Goal: Transaction & Acquisition: Purchase product/service

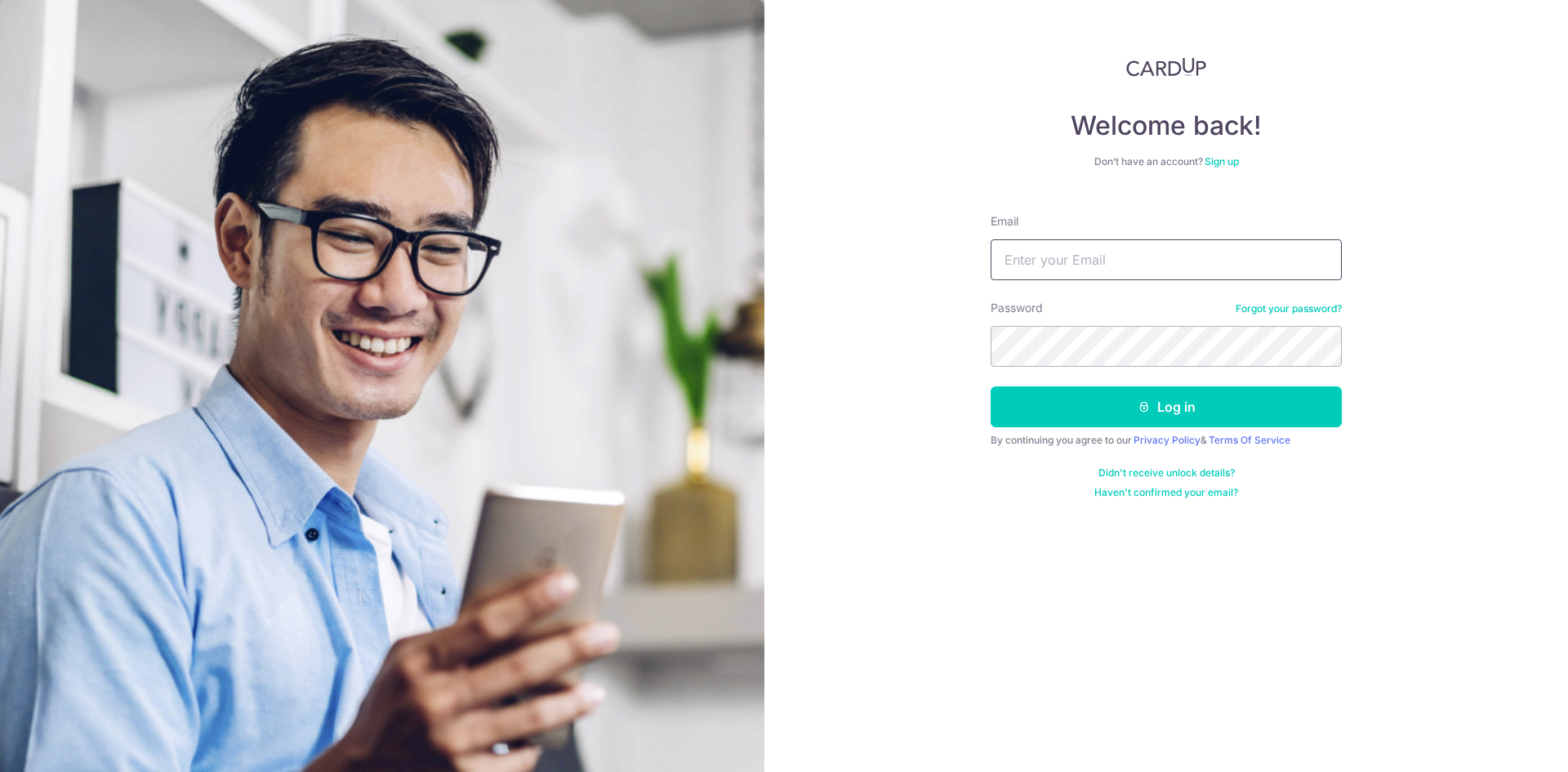
click at [1127, 258] on input "Email" at bounding box center [1166, 259] width 351 height 41
type input "[PERSON_NAME][EMAIL_ADDRESS][DOMAIN_NAME]"
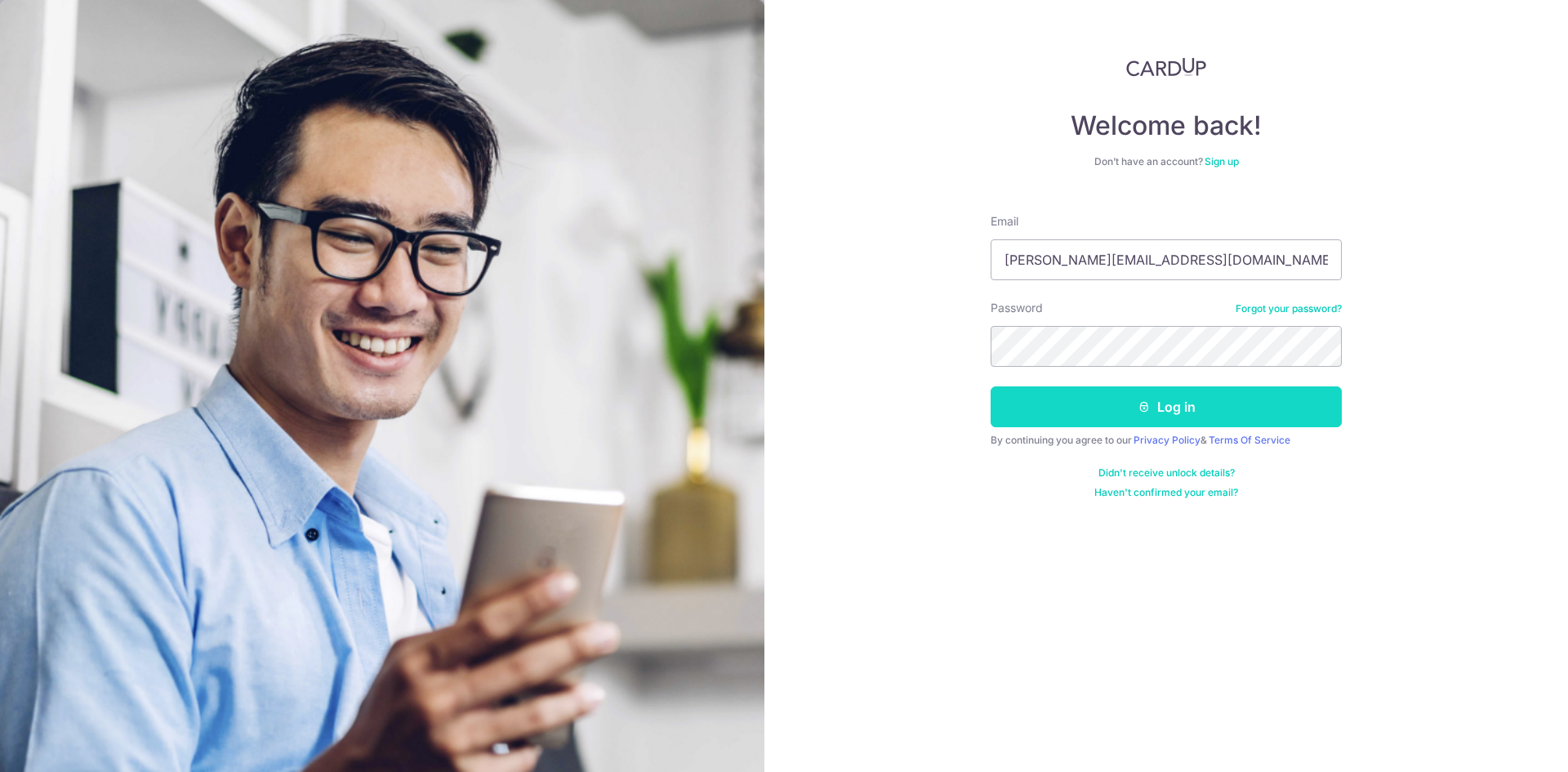
click at [1088, 405] on button "Log in" at bounding box center [1166, 406] width 351 height 41
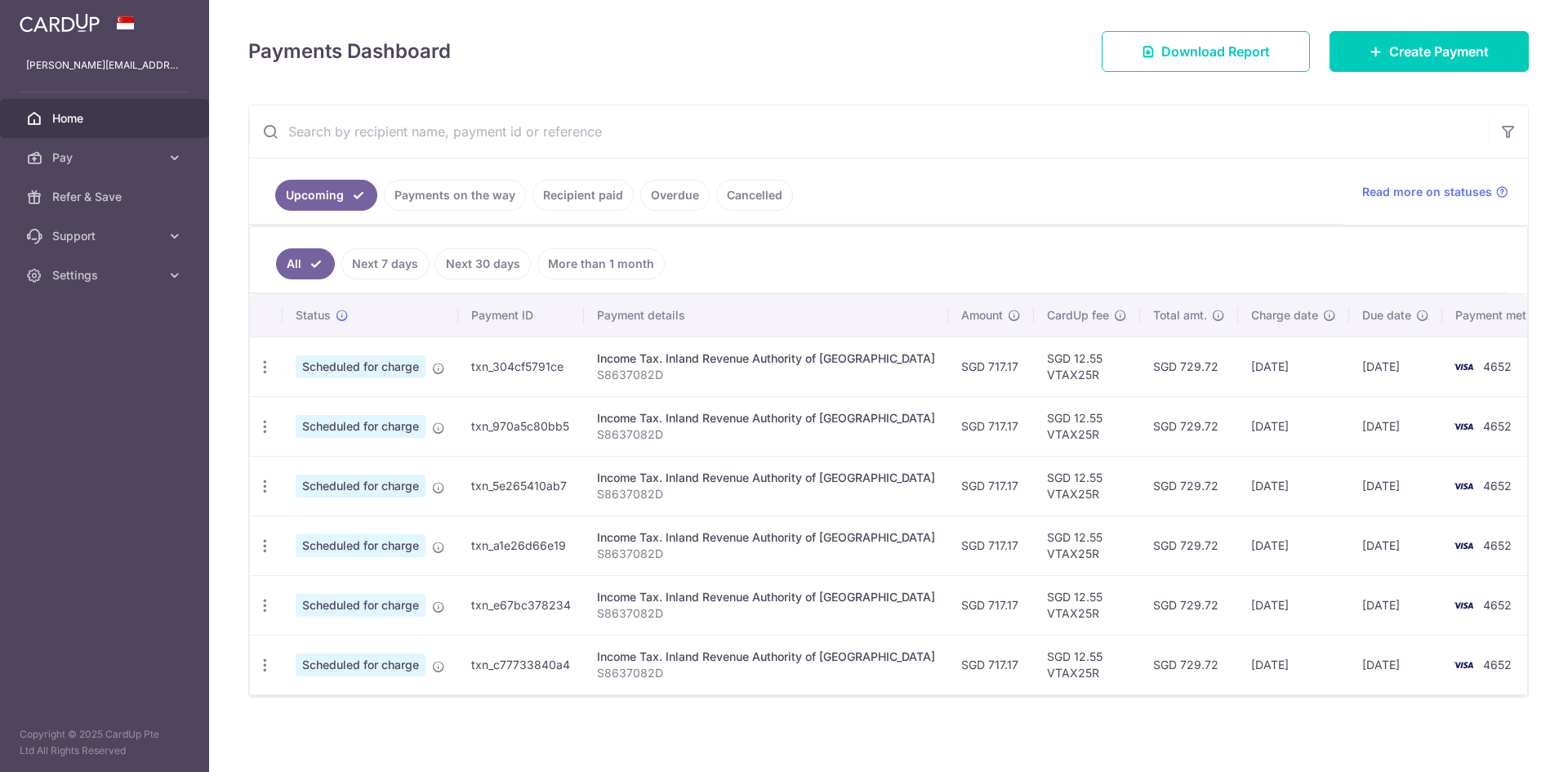
scroll to position [213, 0]
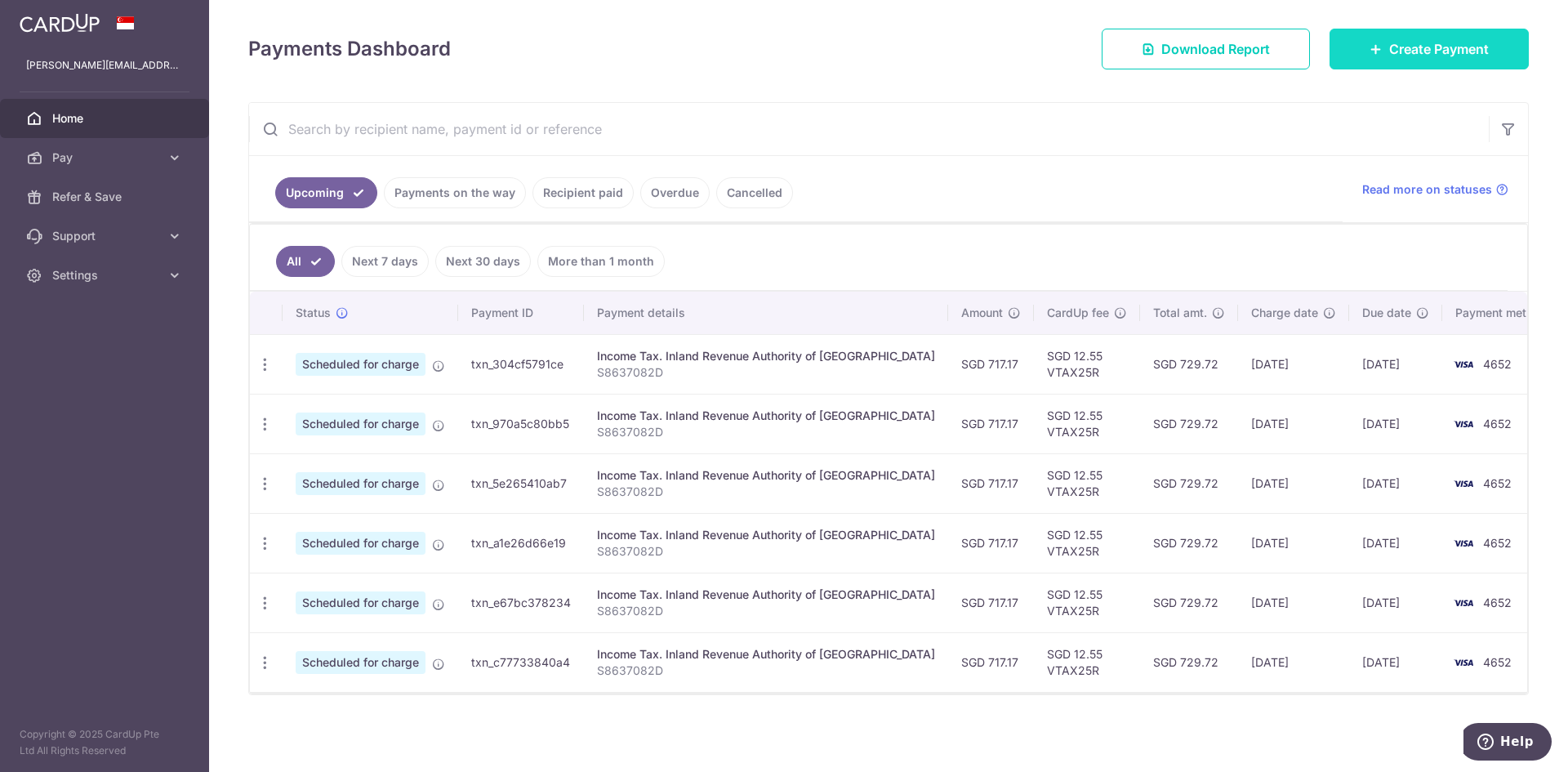
click at [1369, 63] on link "Create Payment" at bounding box center [1429, 49] width 199 height 41
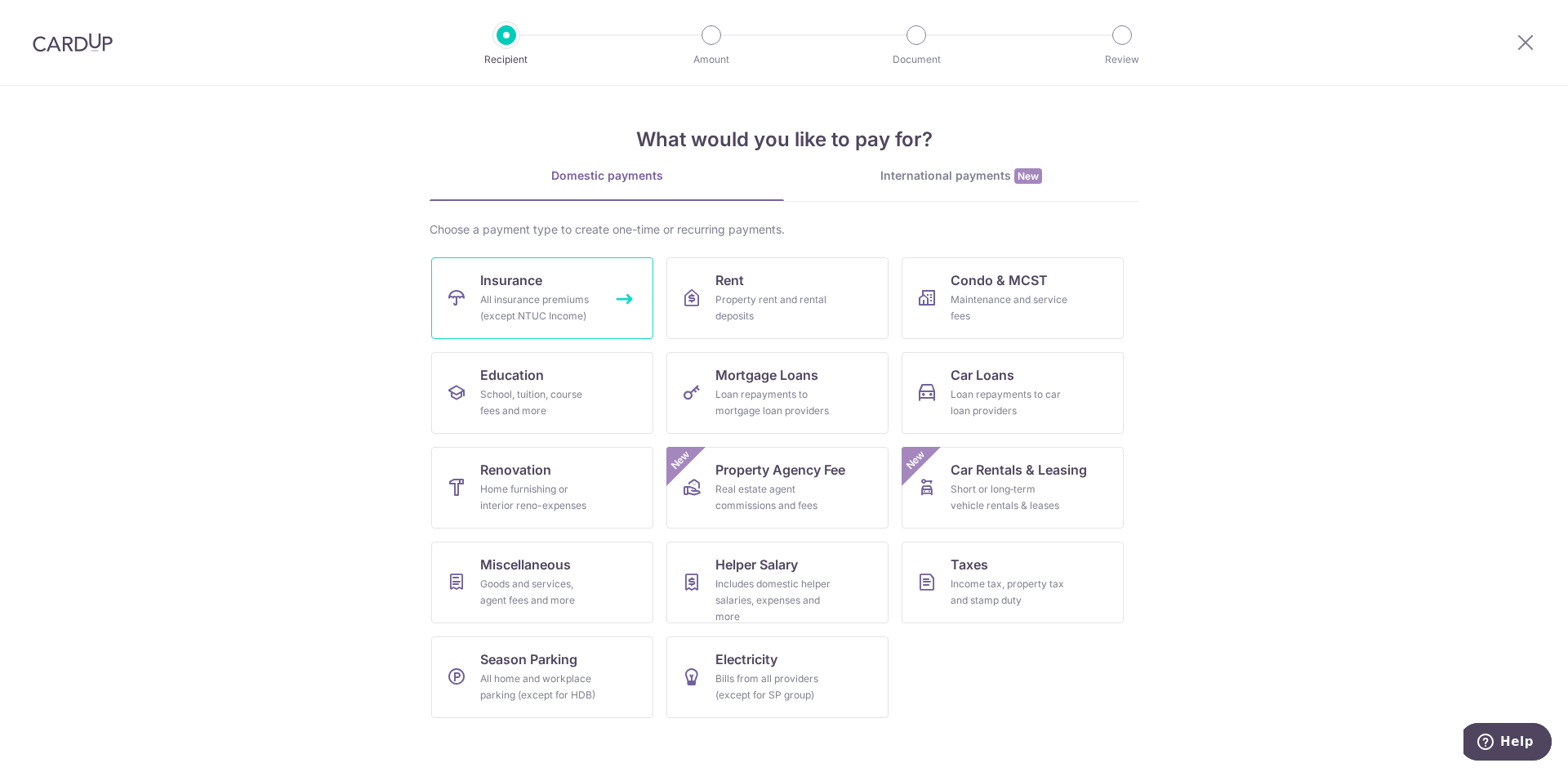
click at [505, 307] on div "All insurance premiums (except NTUC Income)" at bounding box center [539, 308] width 118 height 33
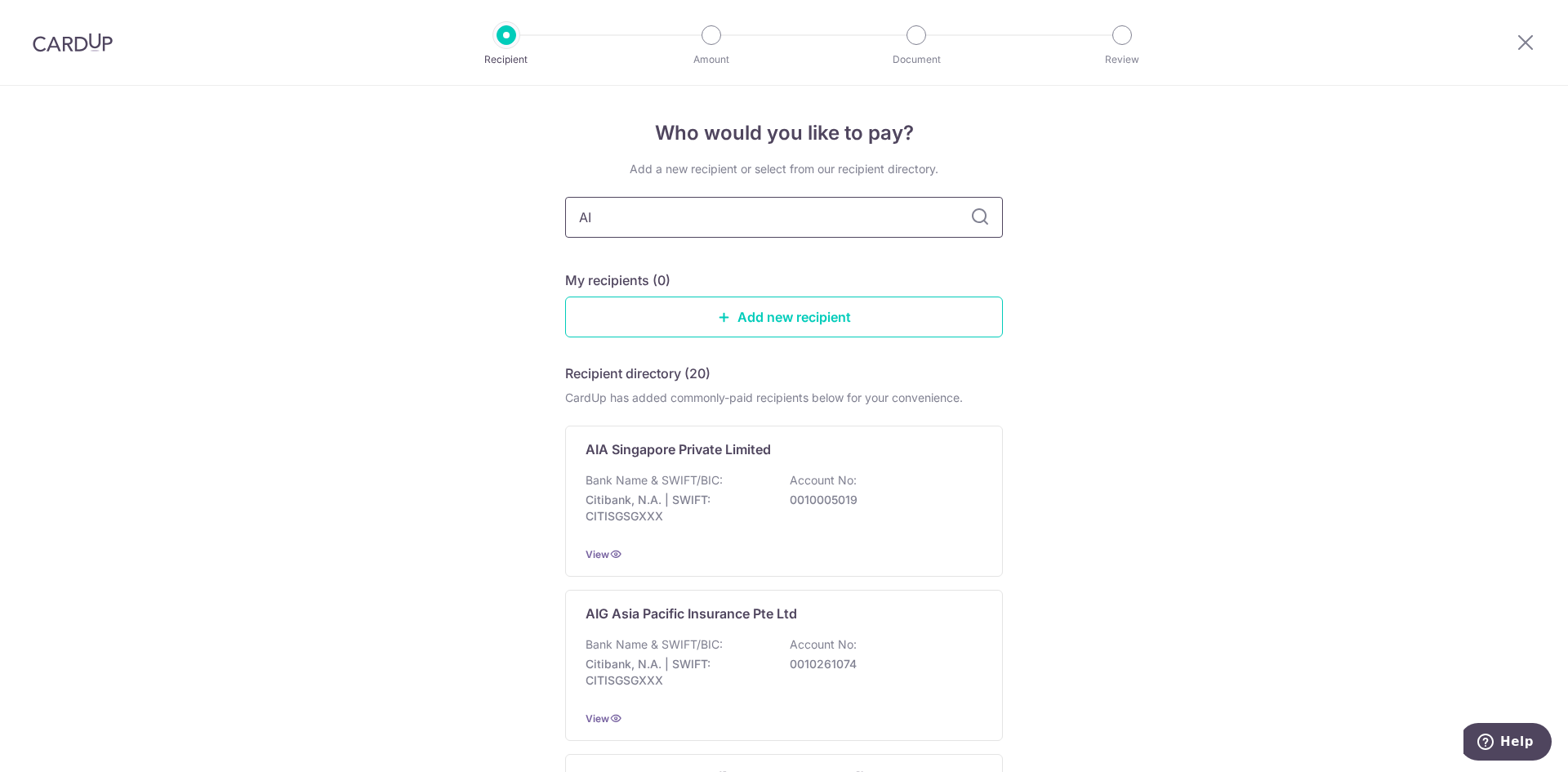
type input "AIA"
click at [734, 230] on input "AIA" at bounding box center [784, 216] width 438 height 41
click at [748, 526] on div "Bank Name & SWIFT/BIC: Citibank, N.A. | SWIFT: CITISGSGXXX Account No: 00100050…" at bounding box center [784, 501] width 397 height 61
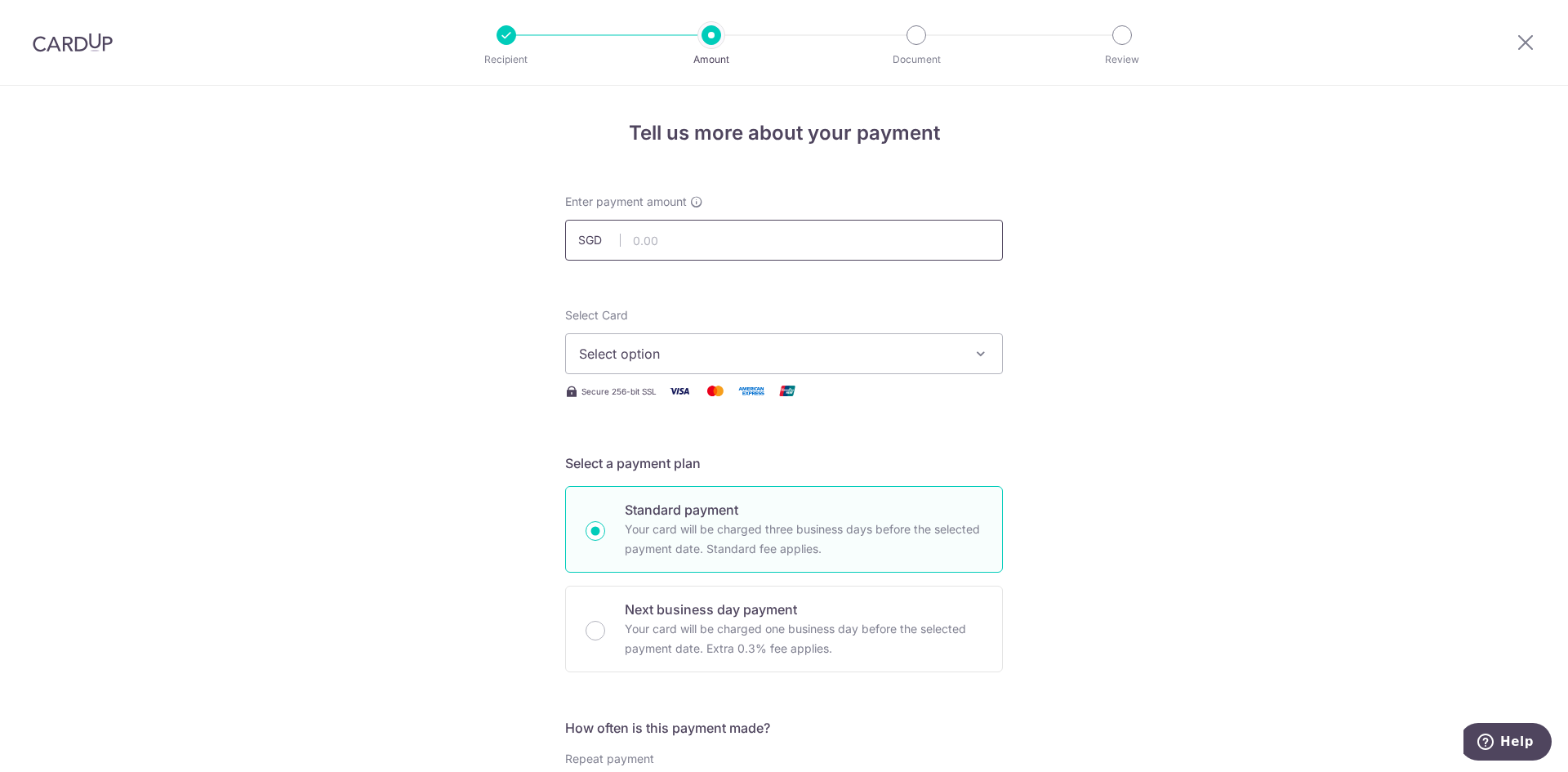
click at [827, 230] on input "text" at bounding box center [784, 240] width 438 height 41
click at [682, 250] on input "text" at bounding box center [784, 240] width 438 height 41
paste input "479.88"
type input "479.88"
click at [659, 358] on span "Select option" at bounding box center [770, 354] width 380 height 20
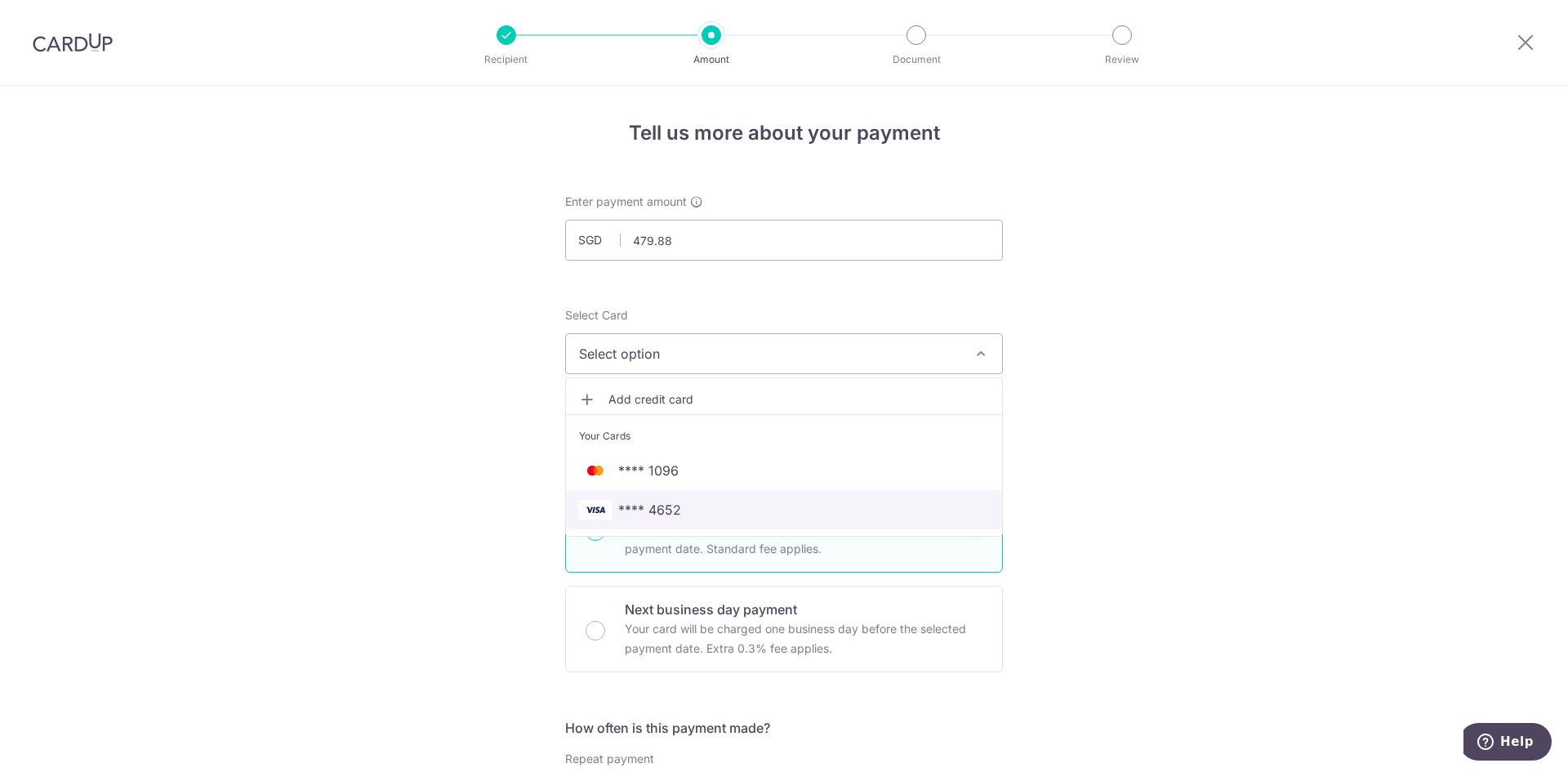
click at [681, 511] on span "**** 4652" at bounding box center [784, 510] width 410 height 20
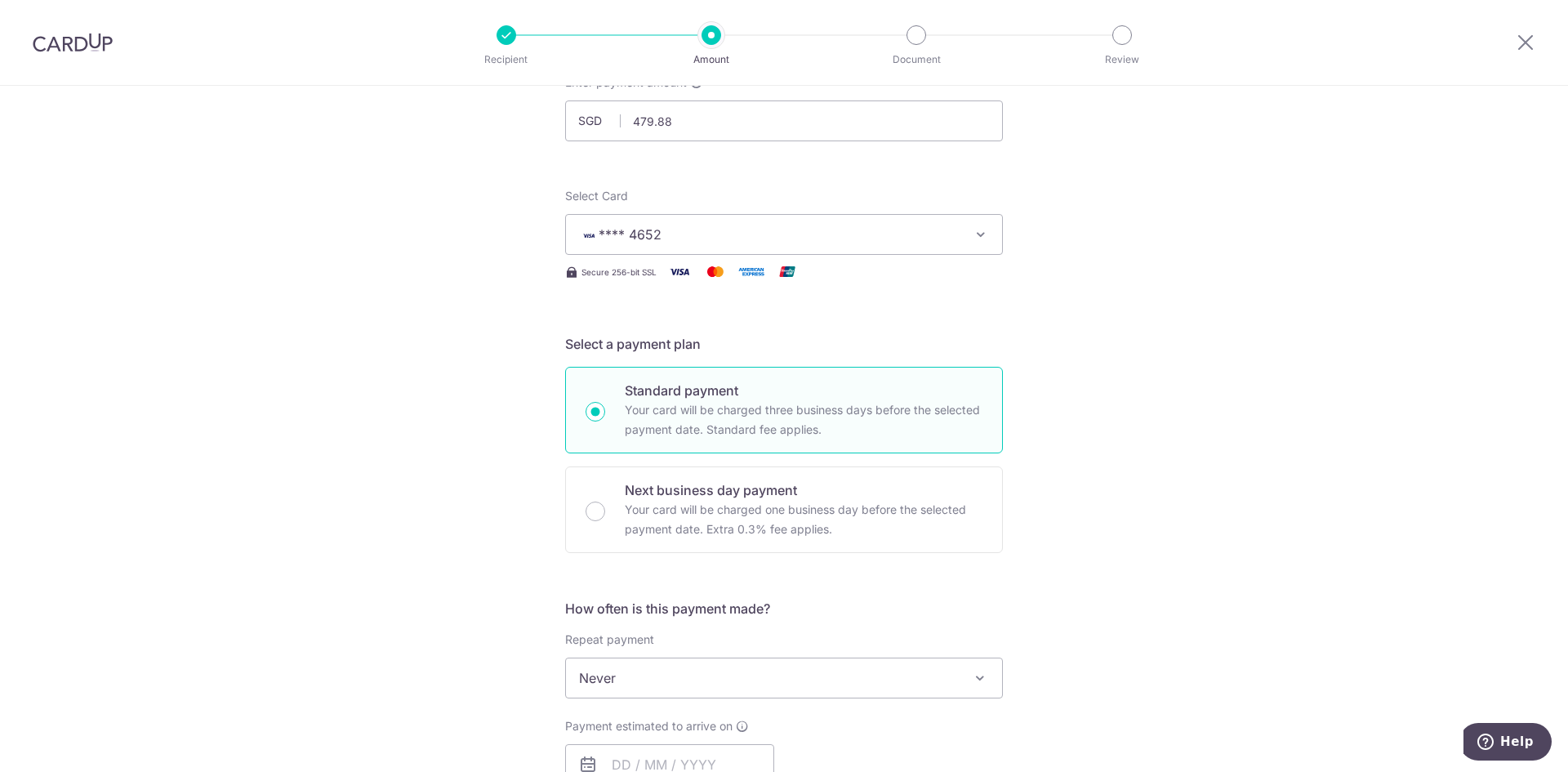
scroll to position [327, 0]
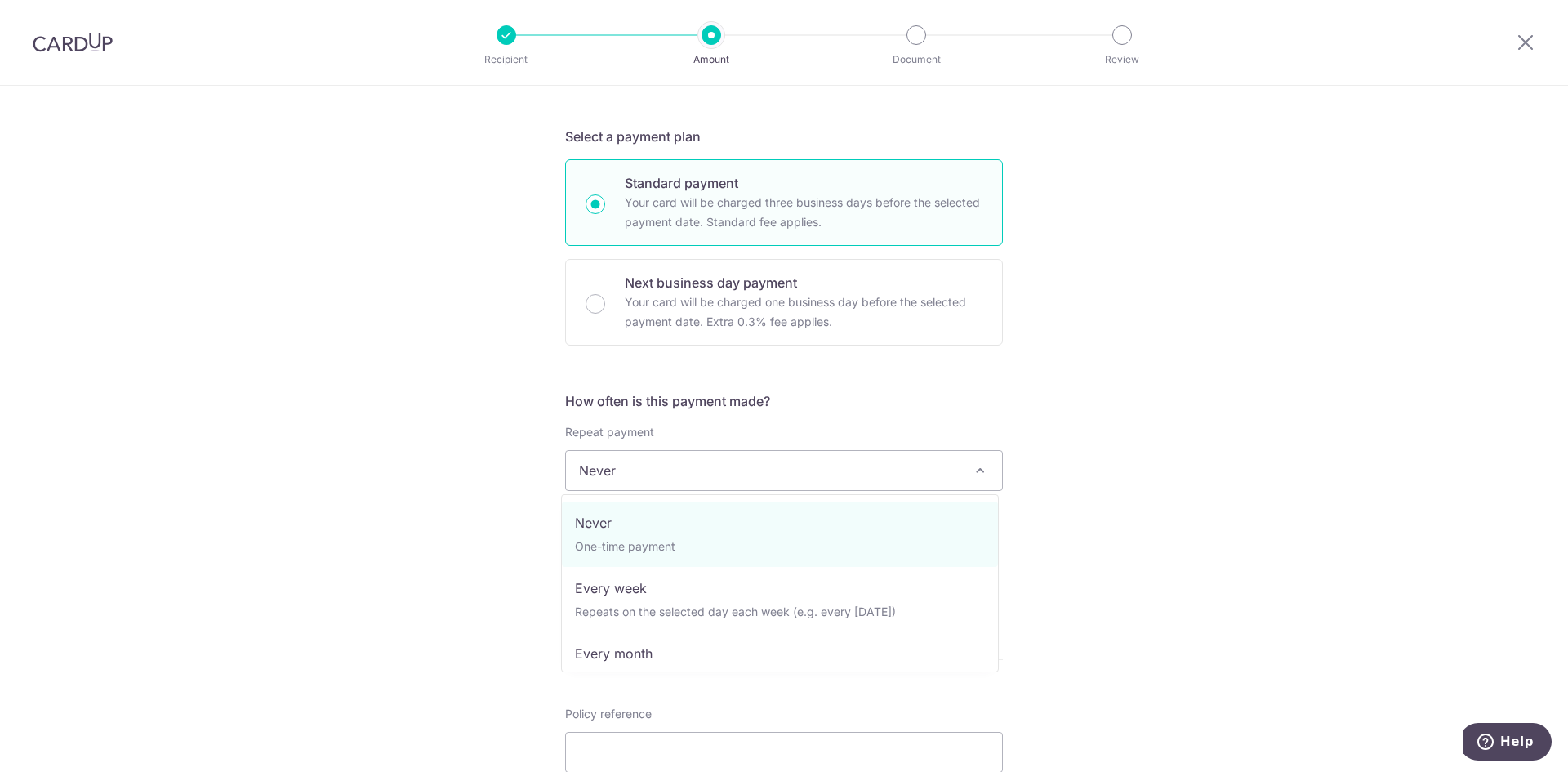
click at [733, 457] on span "Never" at bounding box center [784, 470] width 436 height 39
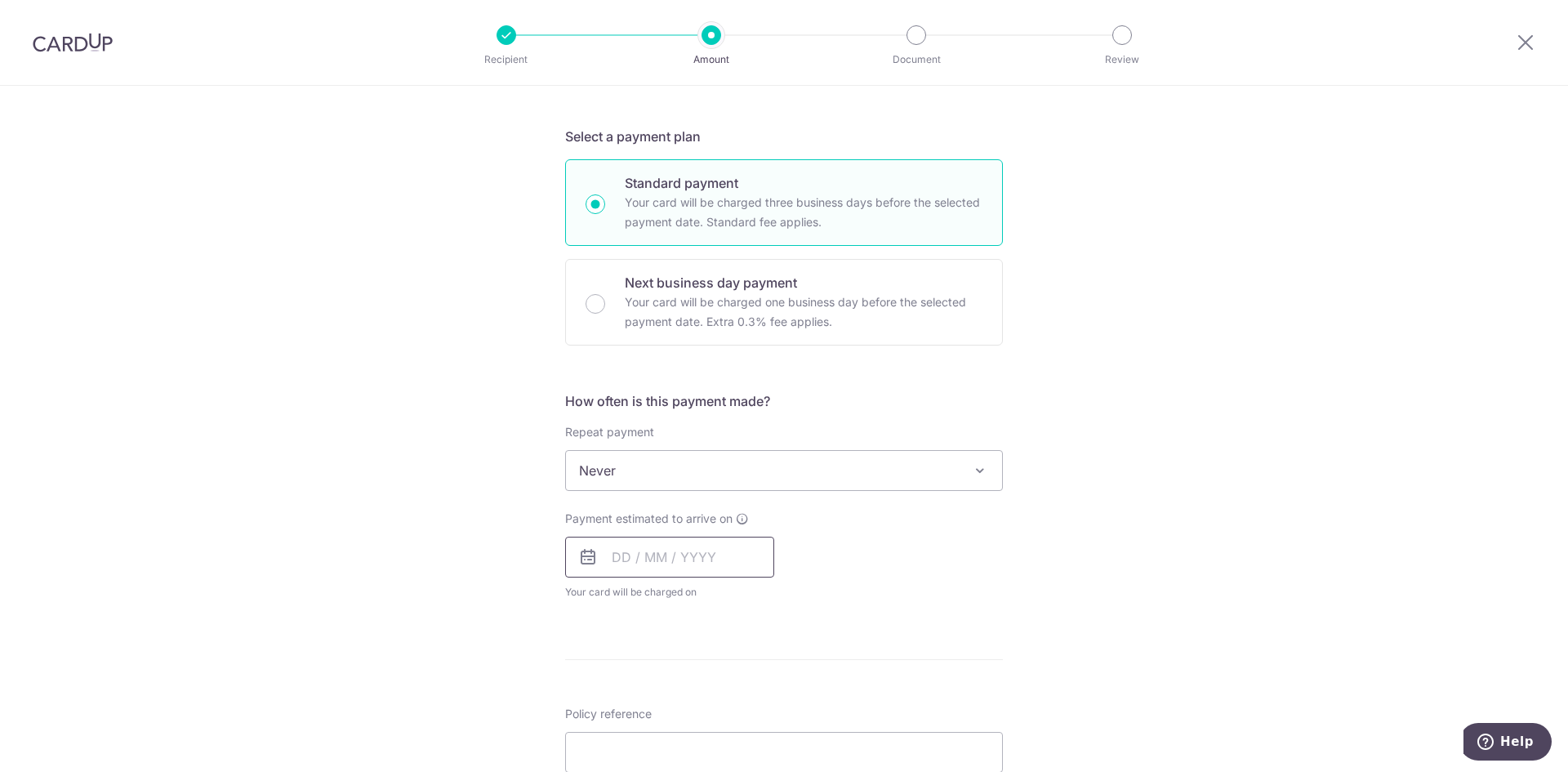
click at [728, 554] on input "text" at bounding box center [669, 557] width 209 height 41
click at [932, 525] on div "Payment estimated to arrive on Prev Next Sep Oct Nov Dec 2025 2026 2027 2028 20…" at bounding box center [784, 555] width 457 height 90
click at [706, 554] on input "text" at bounding box center [669, 557] width 209 height 41
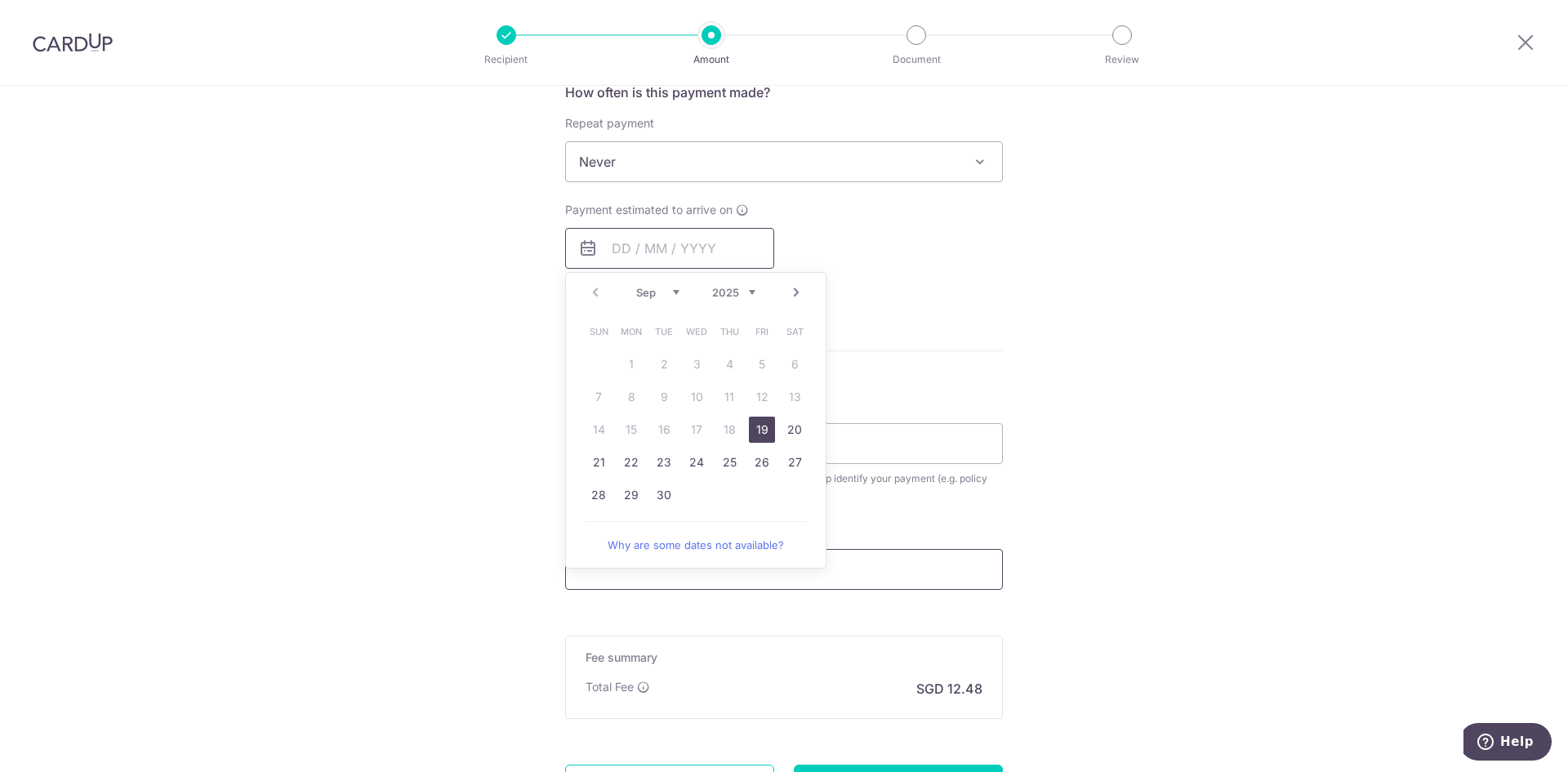
scroll to position [653, 0]
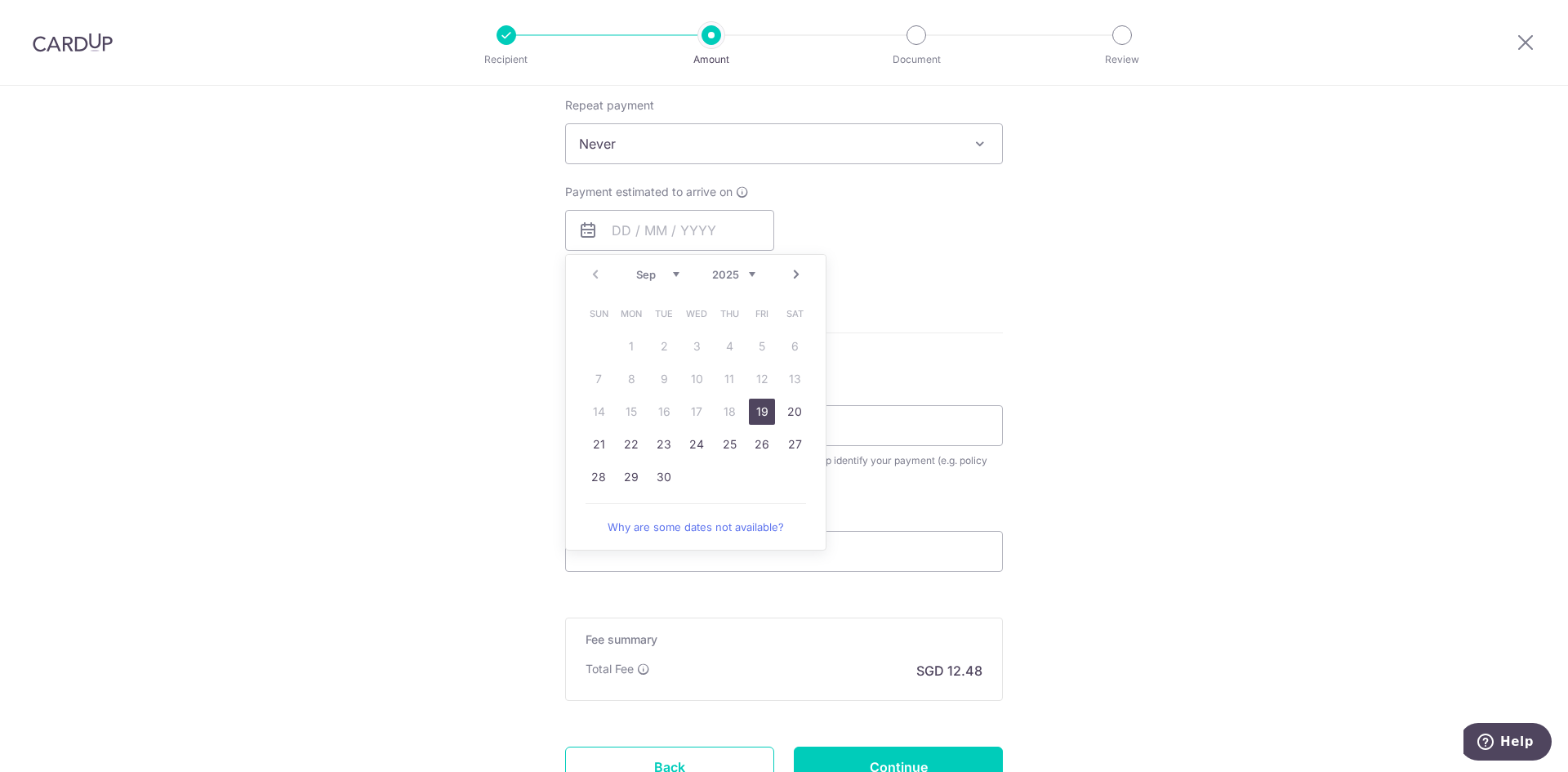
click at [767, 415] on link "19" at bounding box center [761, 411] width 26 height 26
type input "[DATE]"
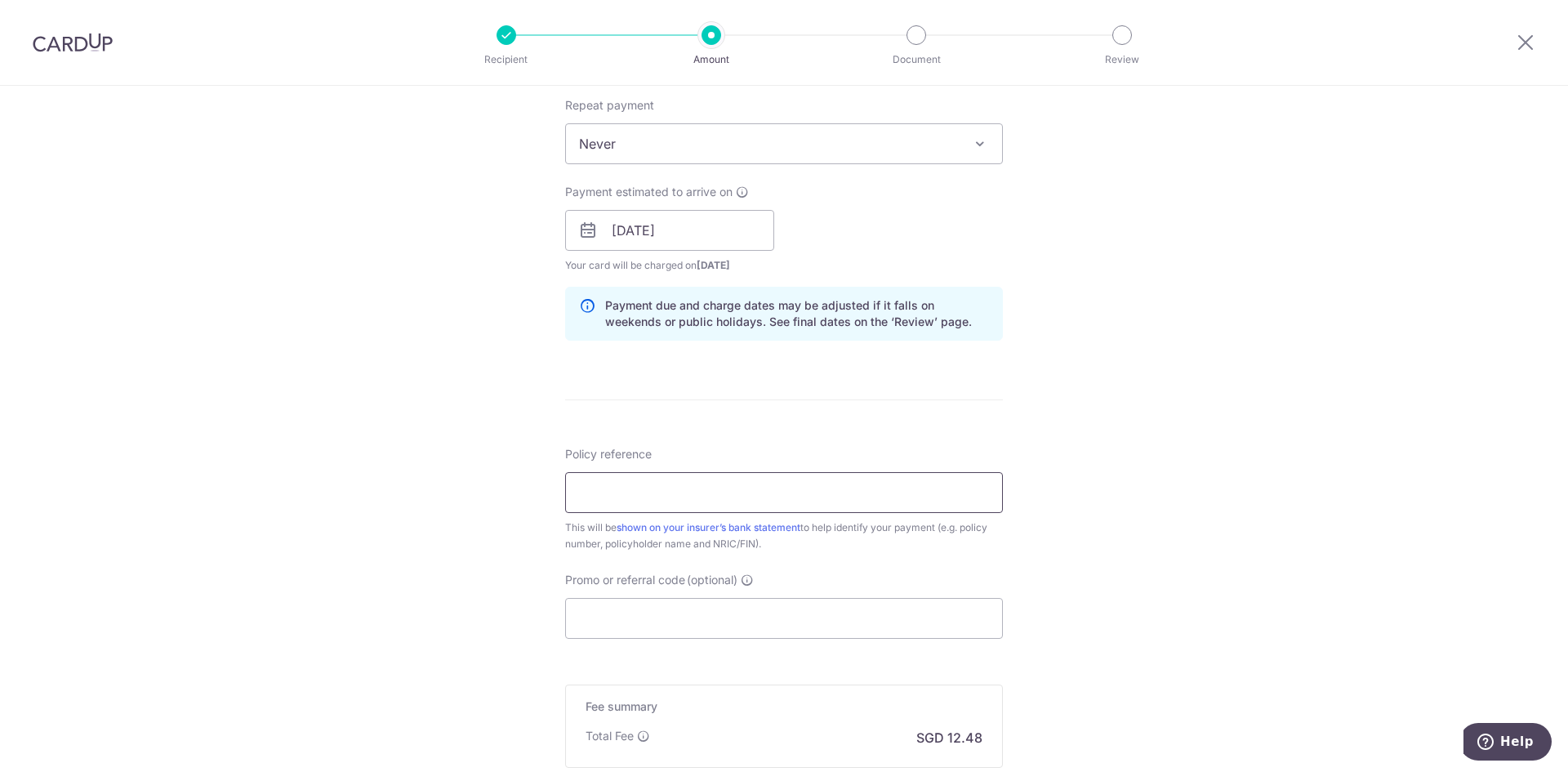
click at [722, 485] on input "Policy reference" at bounding box center [784, 491] width 438 height 41
click at [761, 488] on input "Policy reference" at bounding box center [784, 491] width 438 height 41
paste input "P563823601"
type input "P563823601"
click at [1123, 598] on div "Tell us more about your payment Enter payment amount SGD 479.88 479.88 Select C…" at bounding box center [784, 205] width 1568 height 1544
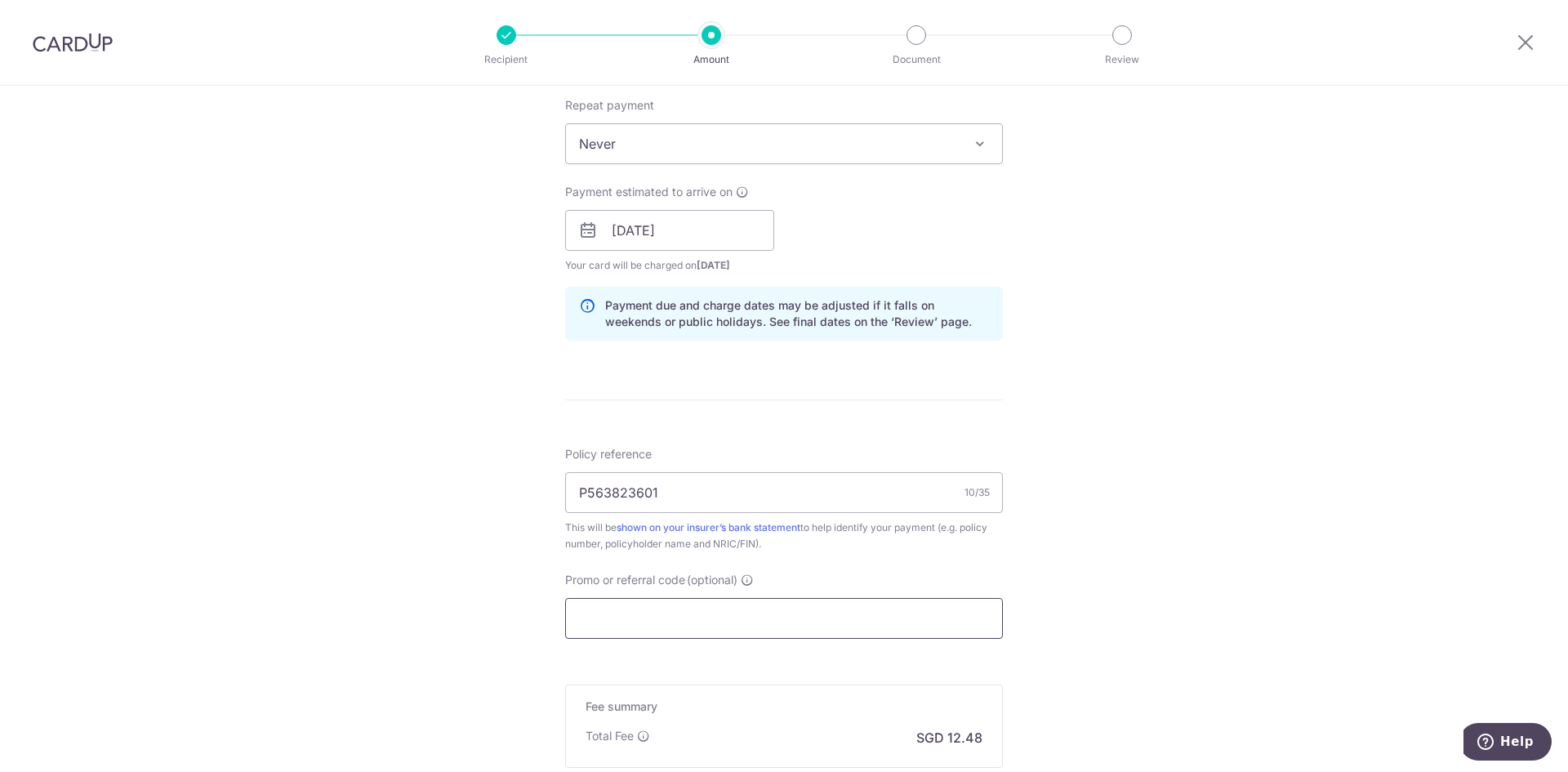
click at [918, 612] on input "Promo or referral code (optional)" at bounding box center [784, 617] width 438 height 41
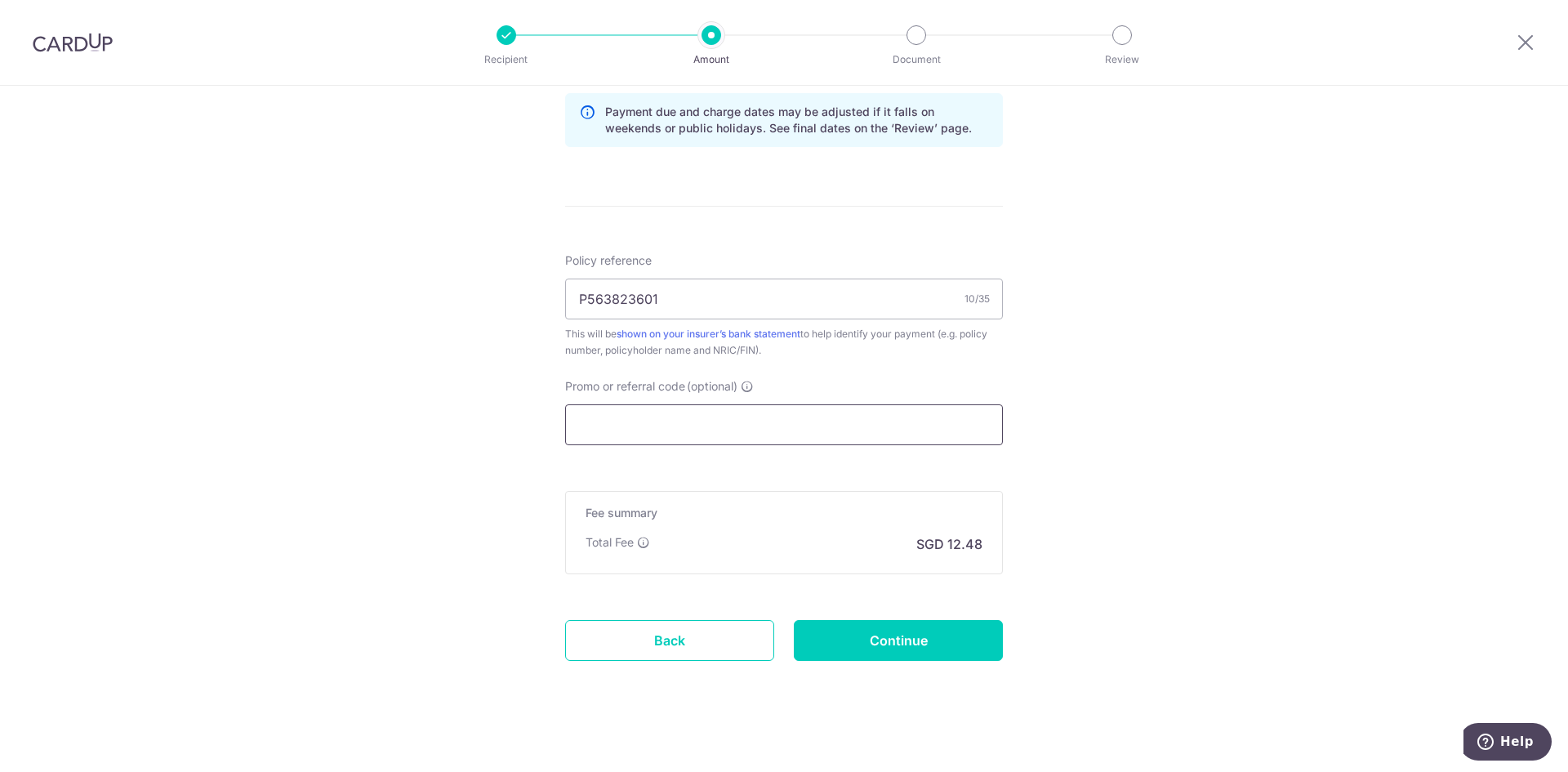
scroll to position [858, 0]
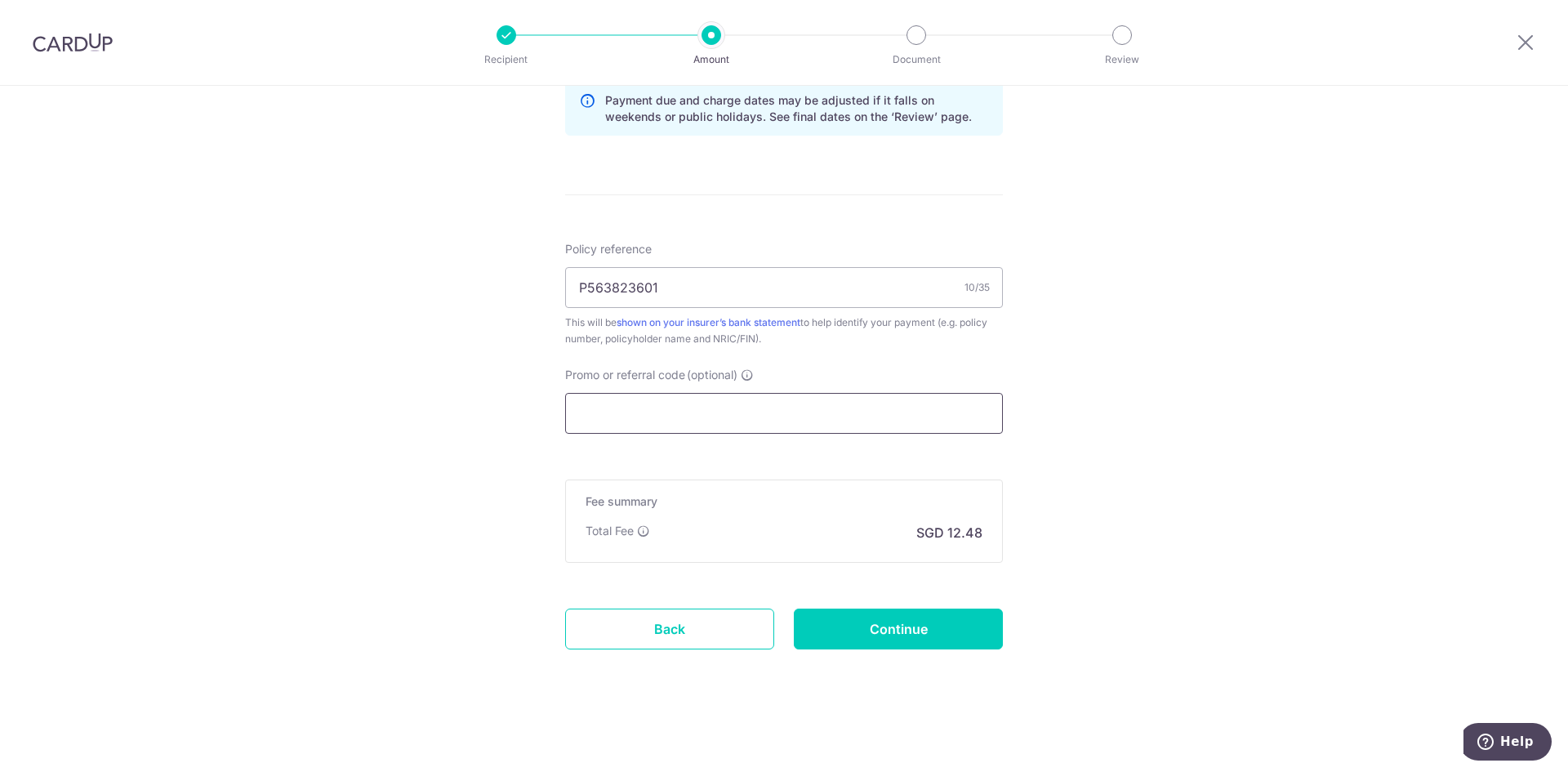
click at [752, 421] on input "Promo or referral code (optional)" at bounding box center [784, 413] width 438 height 41
paste input "3NEWR6"
type input "3NEWR6"
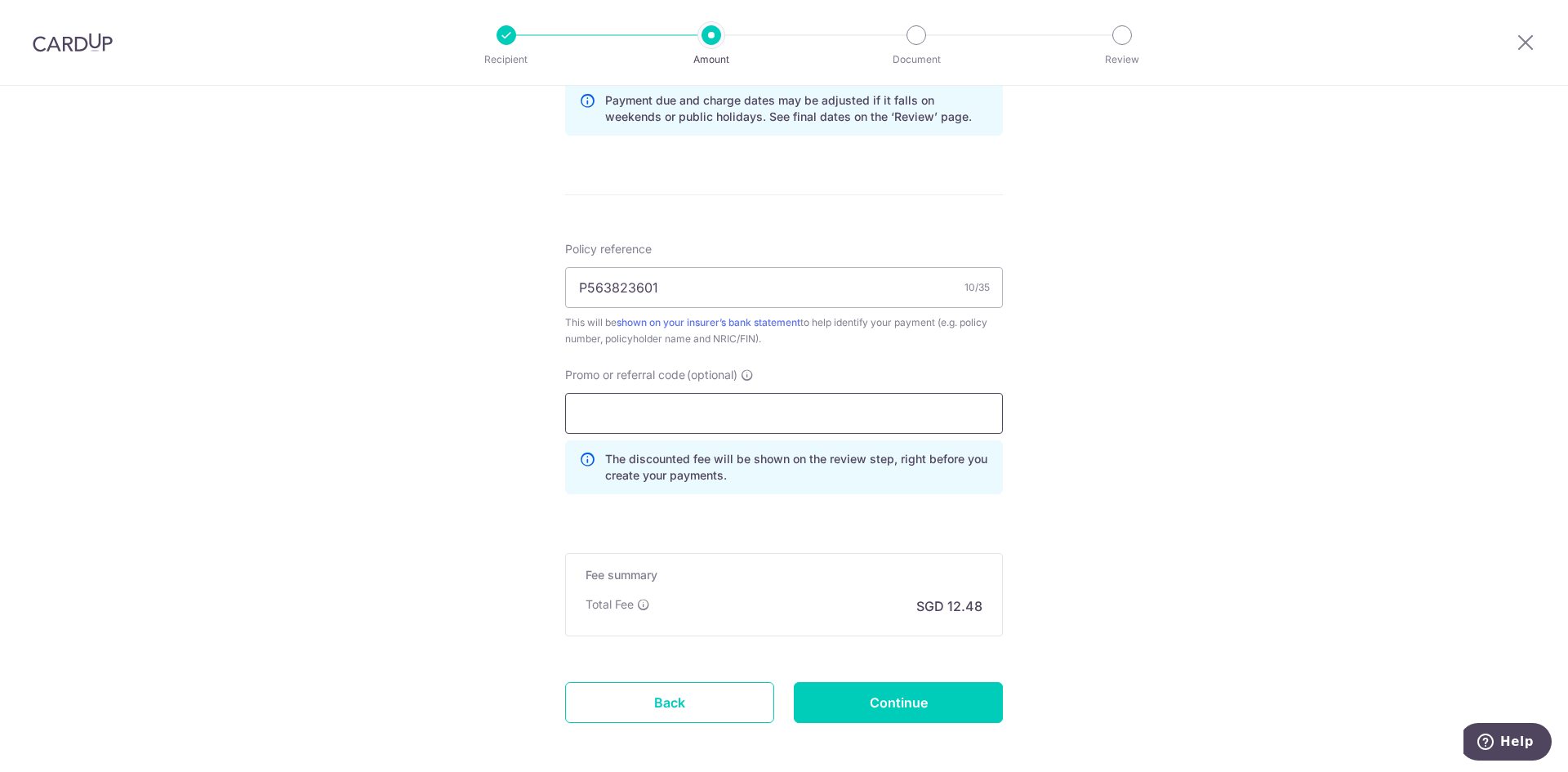
click at [769, 423] on input "Promo or referral code (optional)" at bounding box center [784, 413] width 438 height 41
click at [639, 599] on icon at bounding box center [644, 604] width 13 height 13
click at [1013, 553] on div "Tell us more about your payment Enter payment amount SGD 479.88 479.88 Select C…" at bounding box center [784, 36] width 1568 height 1617
click at [897, 422] on input "Promo or referral code (optional)" at bounding box center [784, 413] width 438 height 41
paste input "3NEWR6"
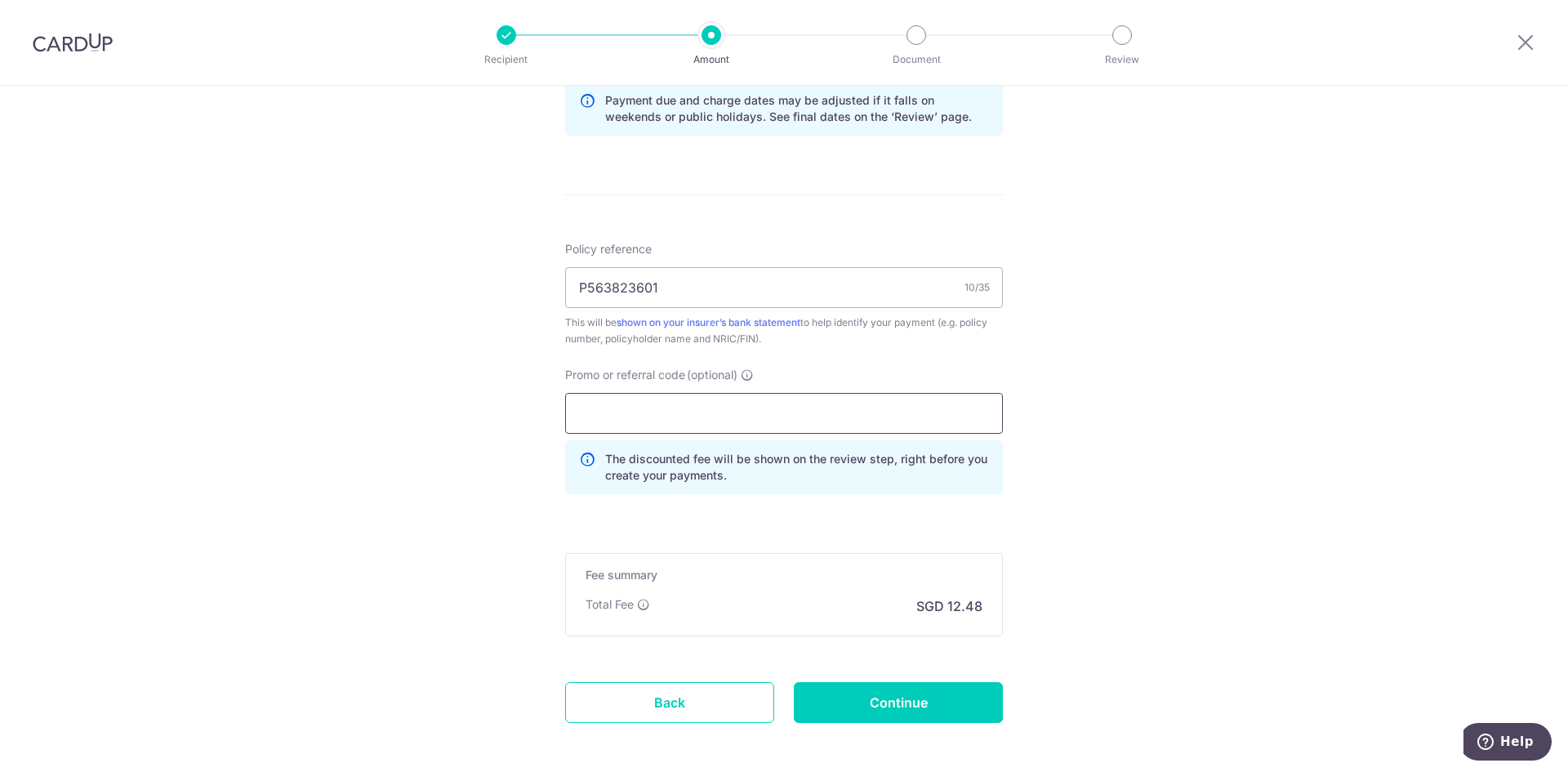
type input "3NEWR6"
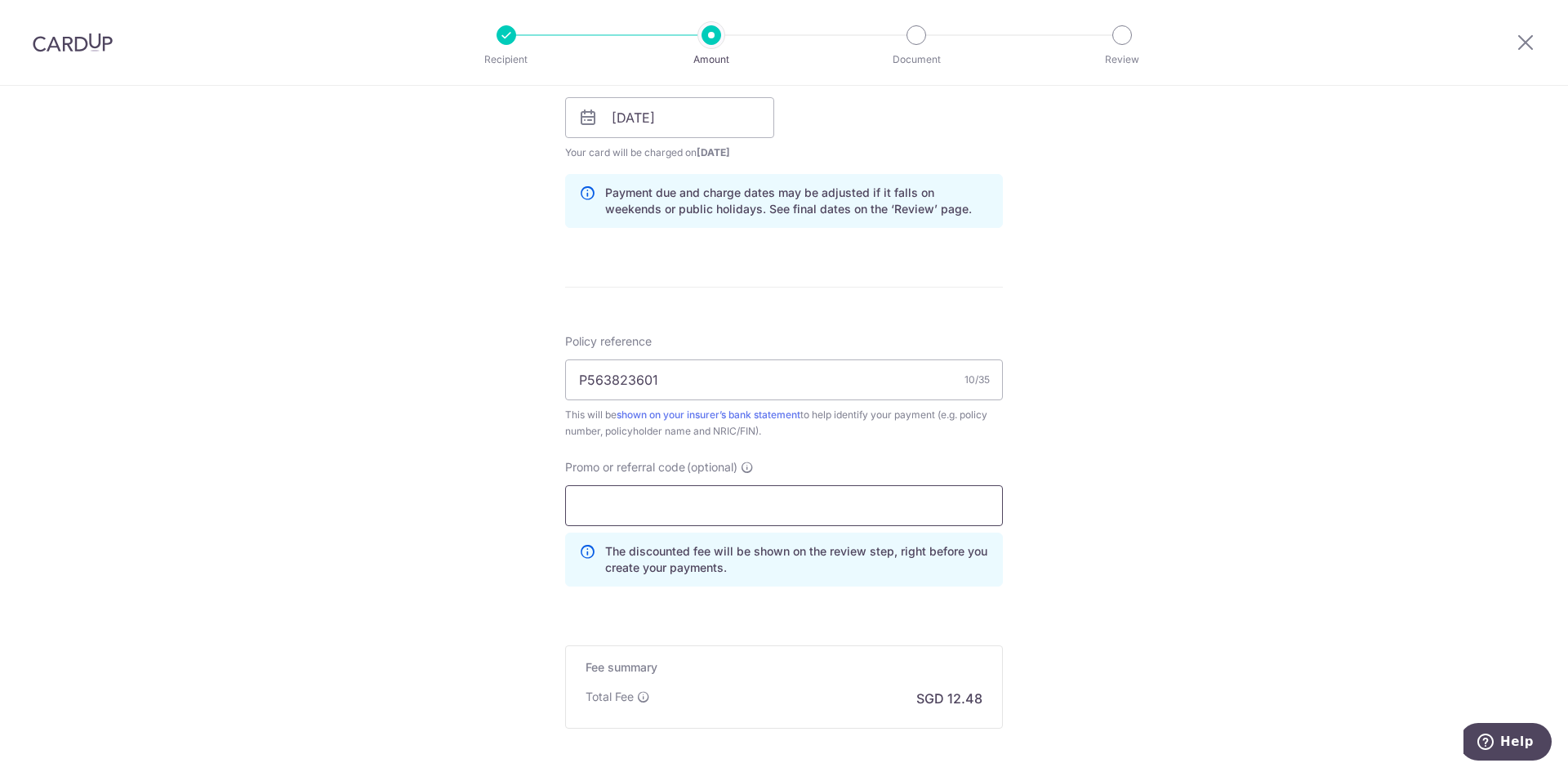
scroll to position [931, 0]
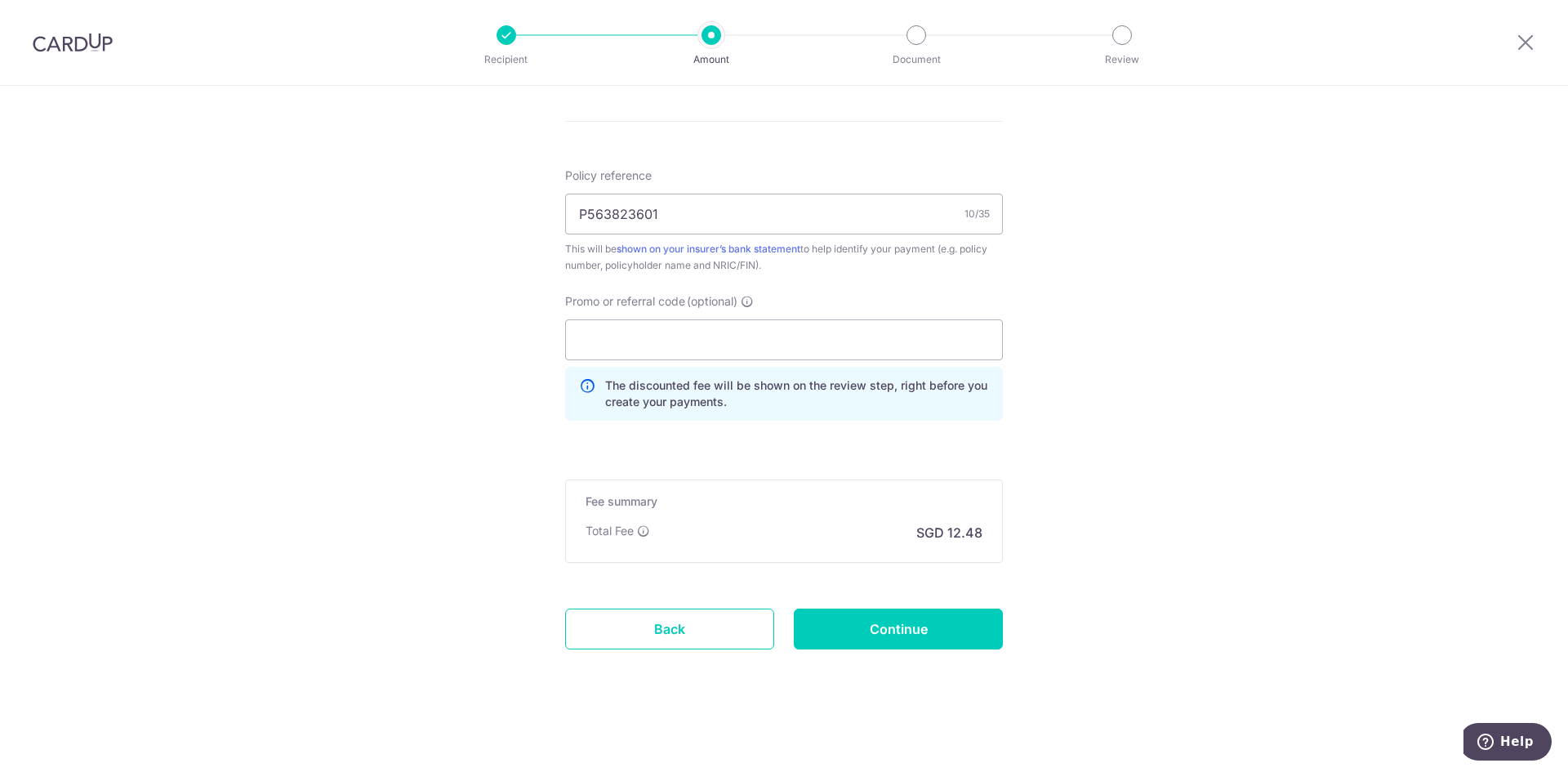
click at [899, 639] on input "Continue" at bounding box center [898, 628] width 209 height 41
type input "Create Schedule"
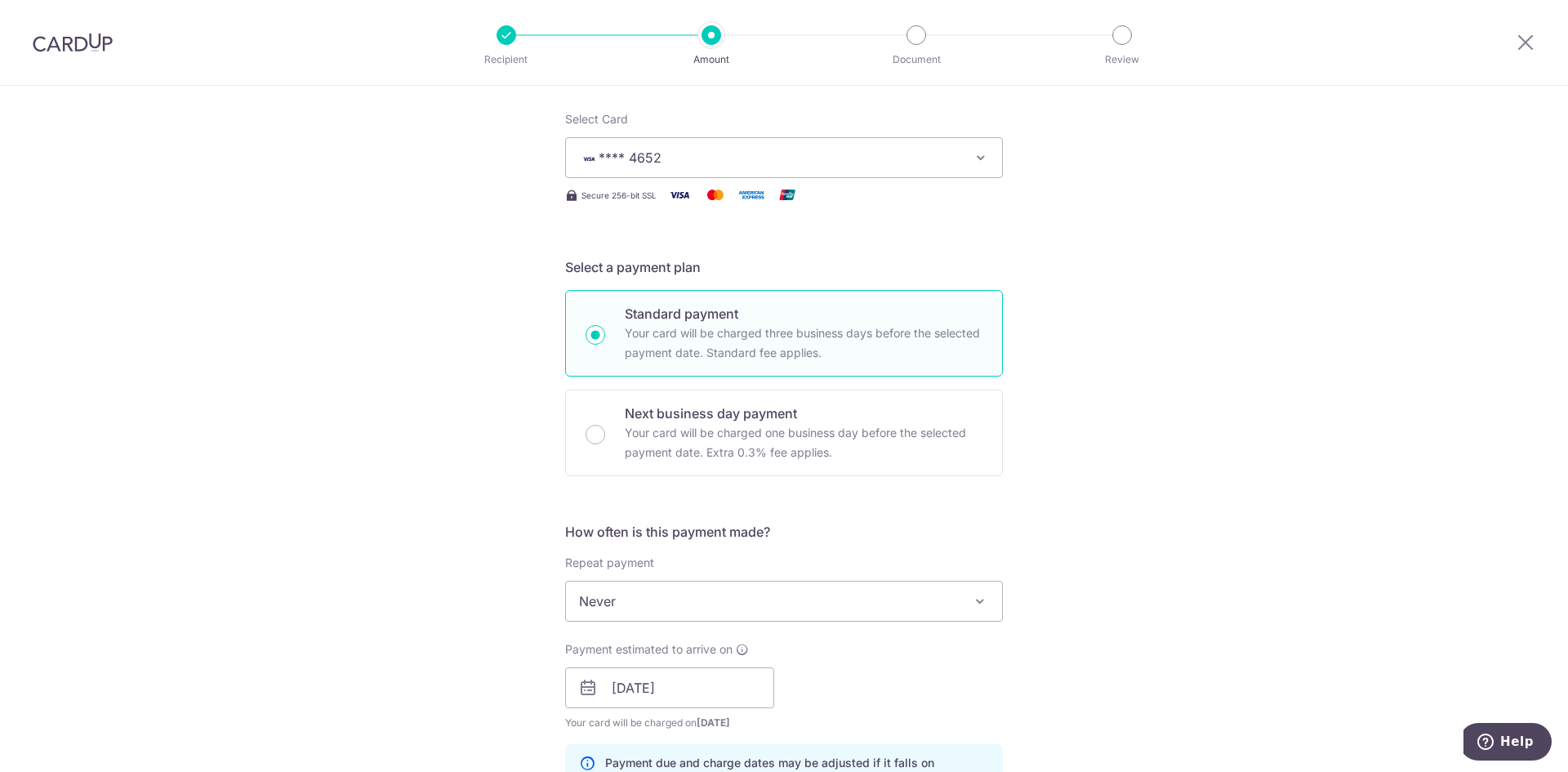
scroll to position [0, 0]
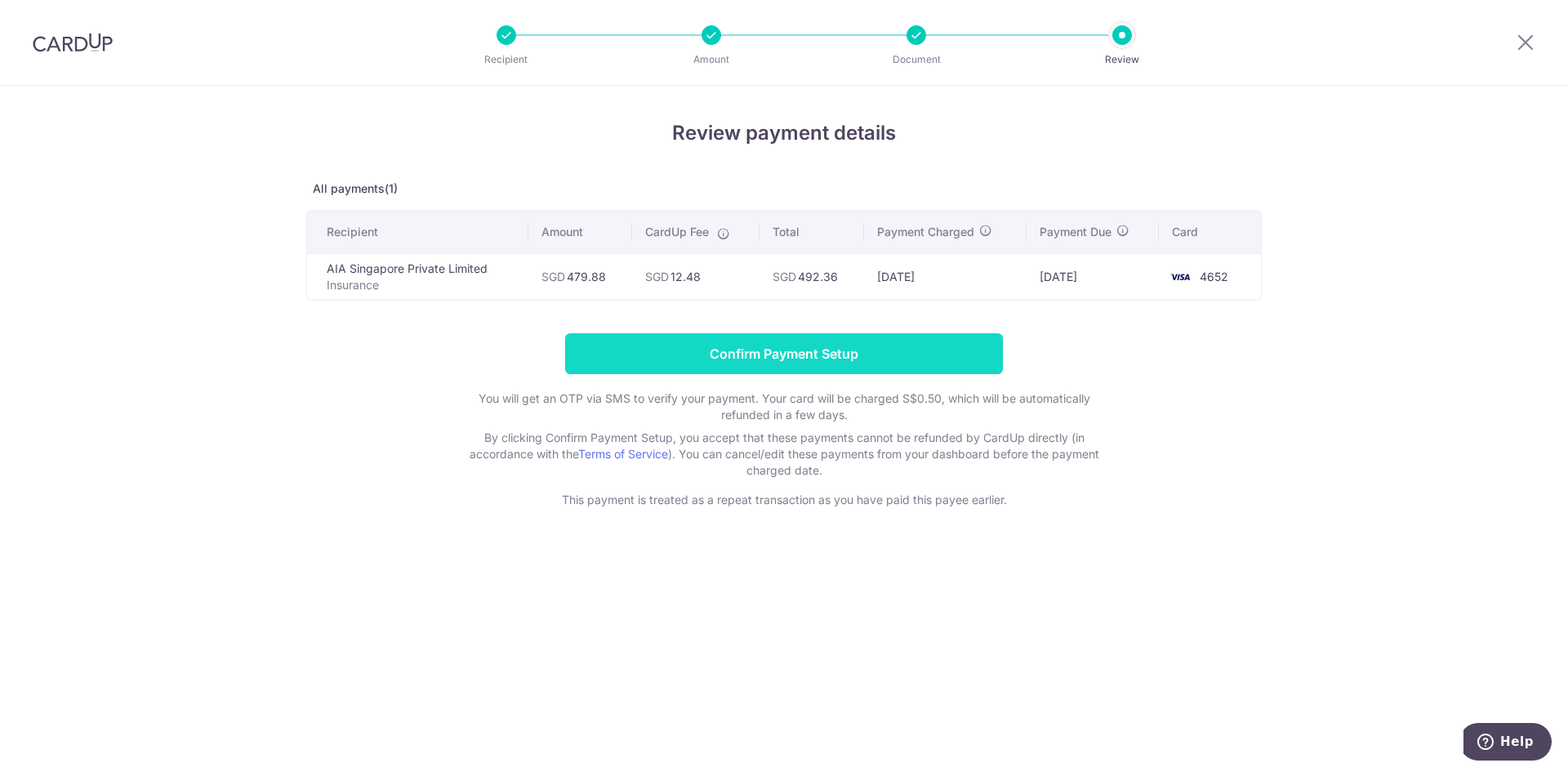
click at [875, 334] on input "Confirm Payment Setup" at bounding box center [784, 353] width 438 height 41
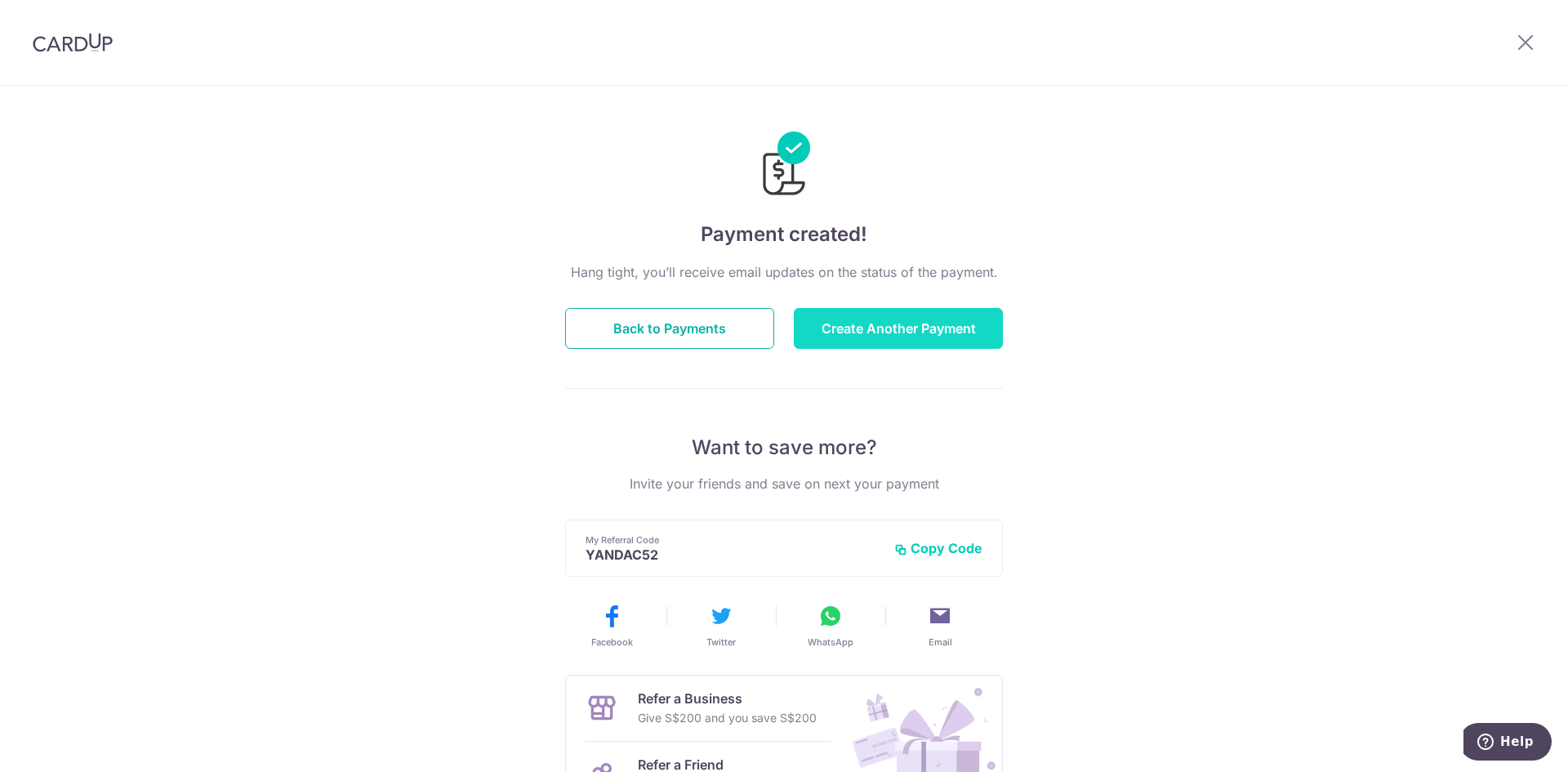
drag, startPoint x: 747, startPoint y: 340, endPoint x: 824, endPoint y: 319, distance: 79.8
click at [824, 319] on div "Back to Payments Create Another Payment" at bounding box center [784, 328] width 457 height 41
click at [824, 319] on button "Create Another Payment" at bounding box center [898, 328] width 209 height 41
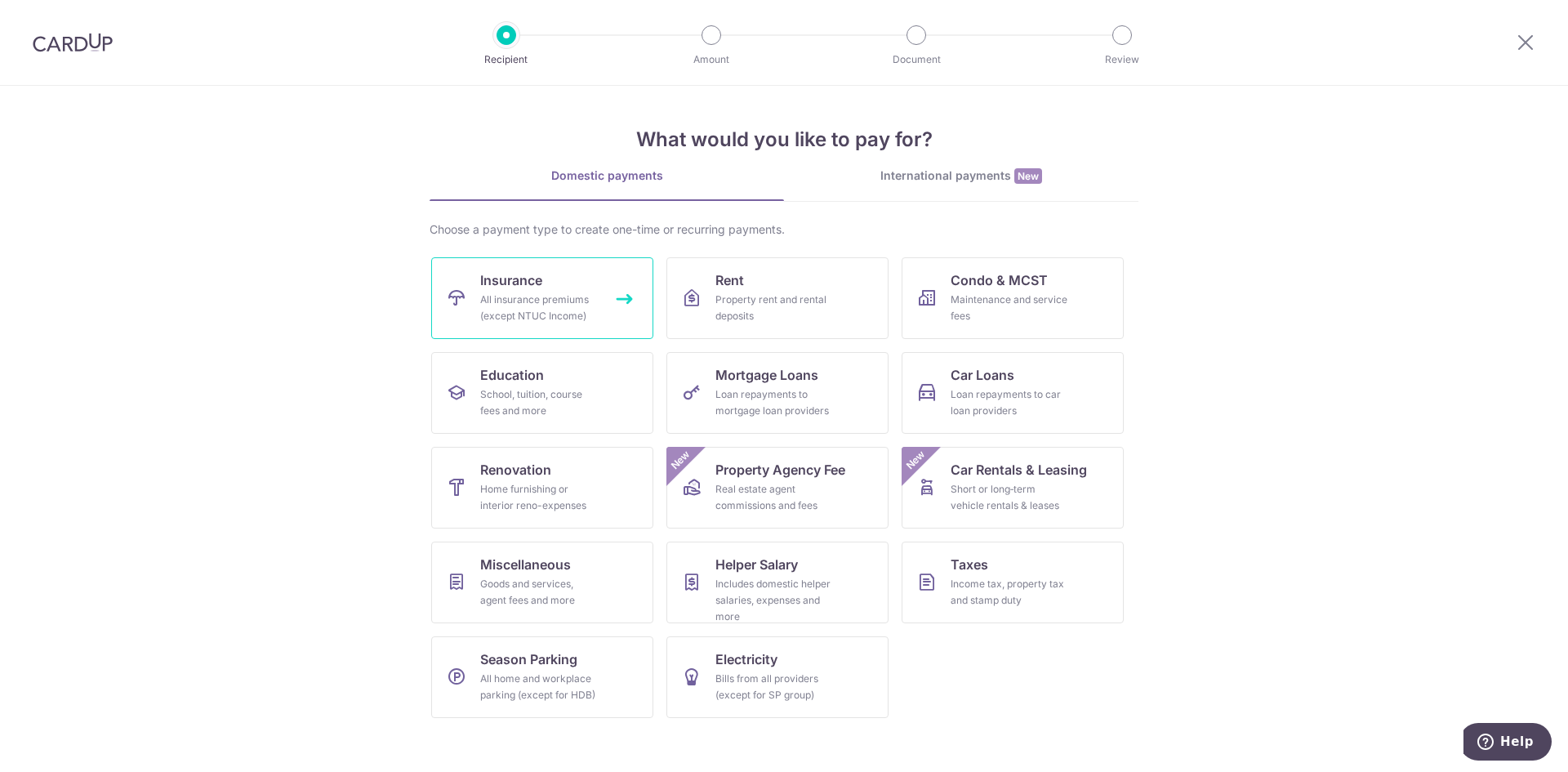
click at [588, 319] on div "All insurance premiums (except NTUC Income)" at bounding box center [539, 308] width 118 height 33
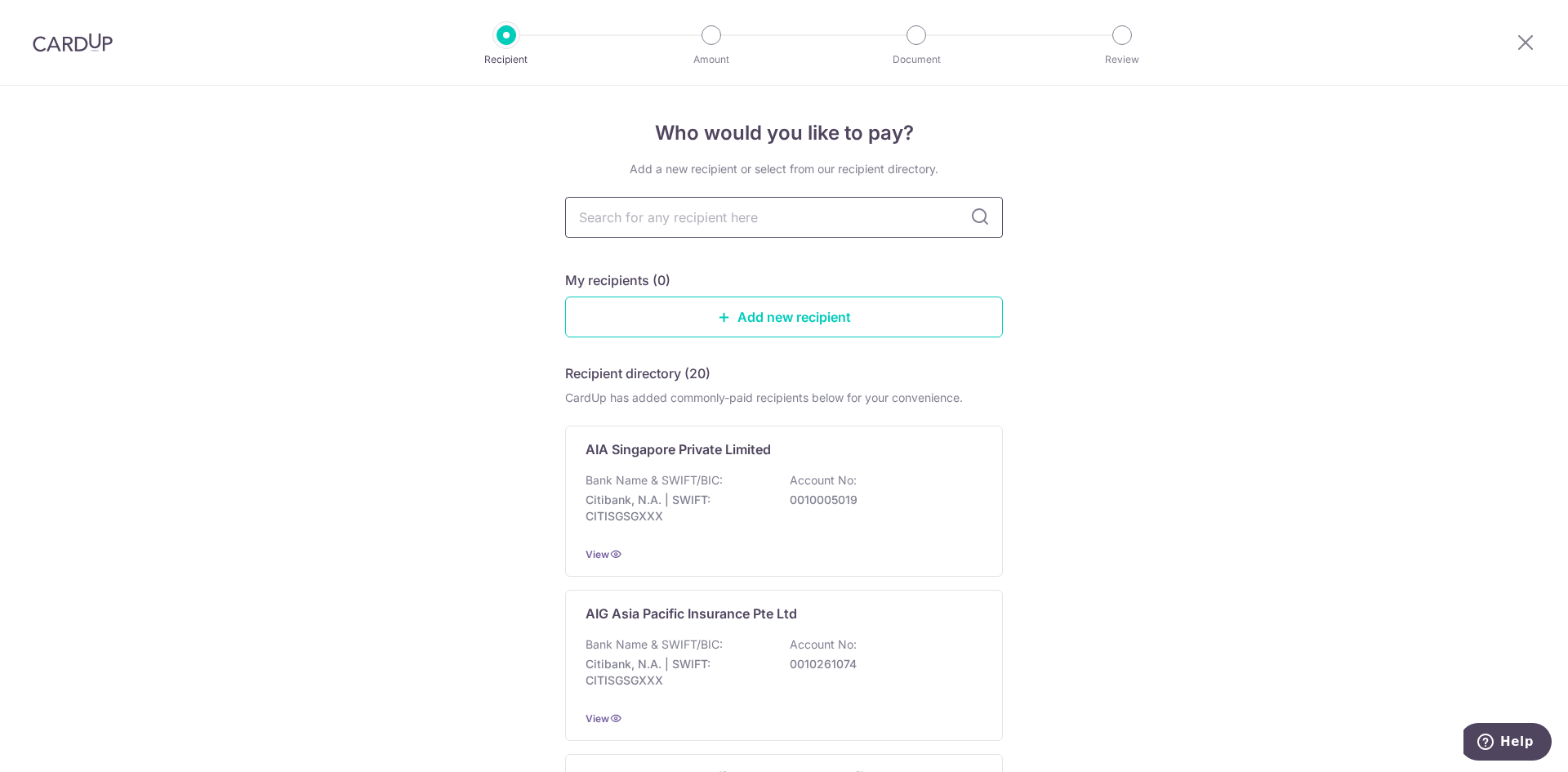
click at [743, 205] on input "text" at bounding box center [784, 216] width 438 height 41
click at [712, 226] on input "text" at bounding box center [784, 216] width 438 height 41
click at [712, 229] on input "text" at bounding box center [784, 216] width 438 height 41
click at [809, 560] on div "View" at bounding box center [784, 554] width 397 height 17
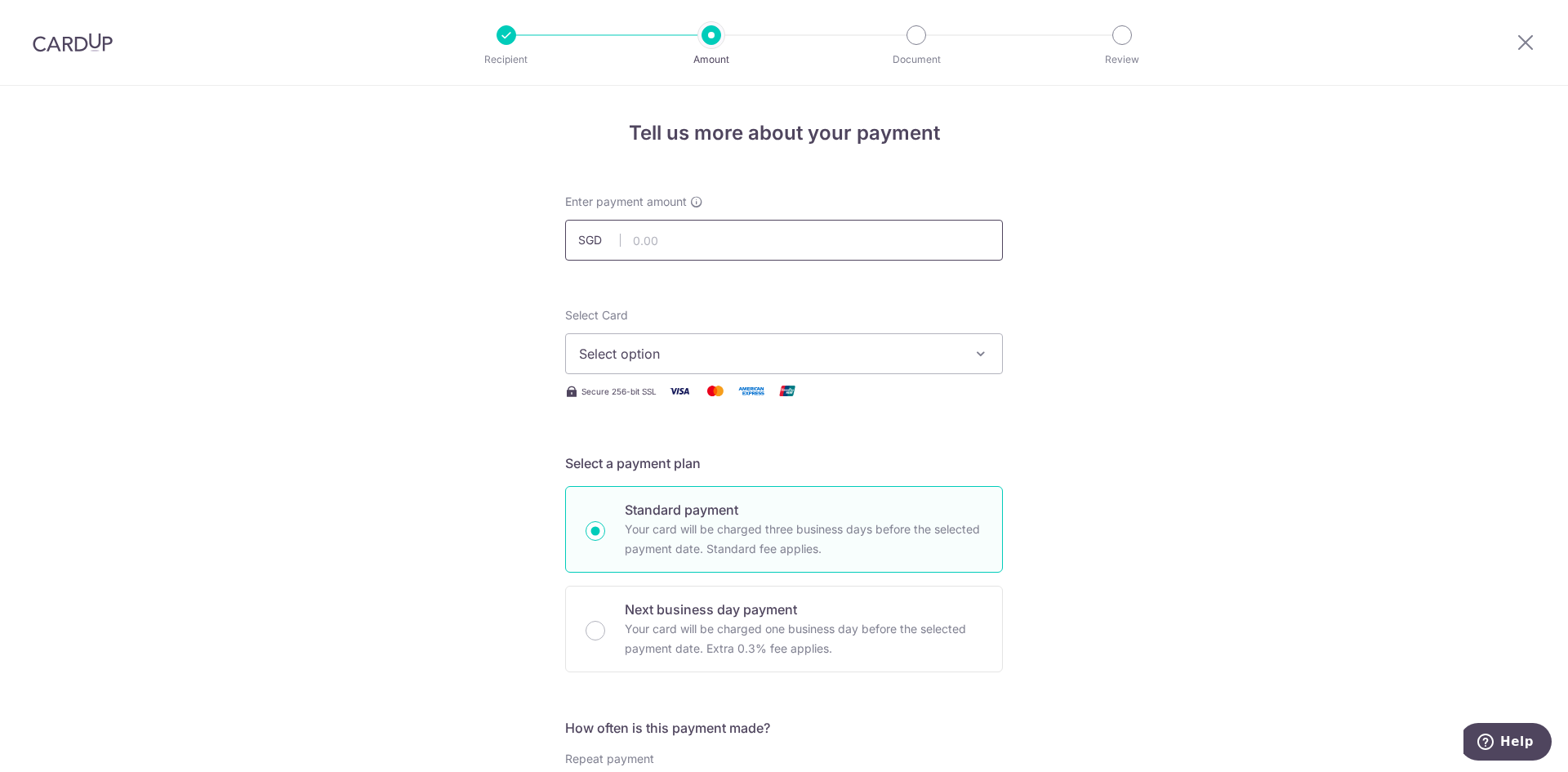
click at [723, 241] on input "text" at bounding box center [784, 240] width 438 height 41
paste input "1,842.76"
drag, startPoint x: 730, startPoint y: 243, endPoint x: 543, endPoint y: 243, distance: 187.0
type input "1,842.76"
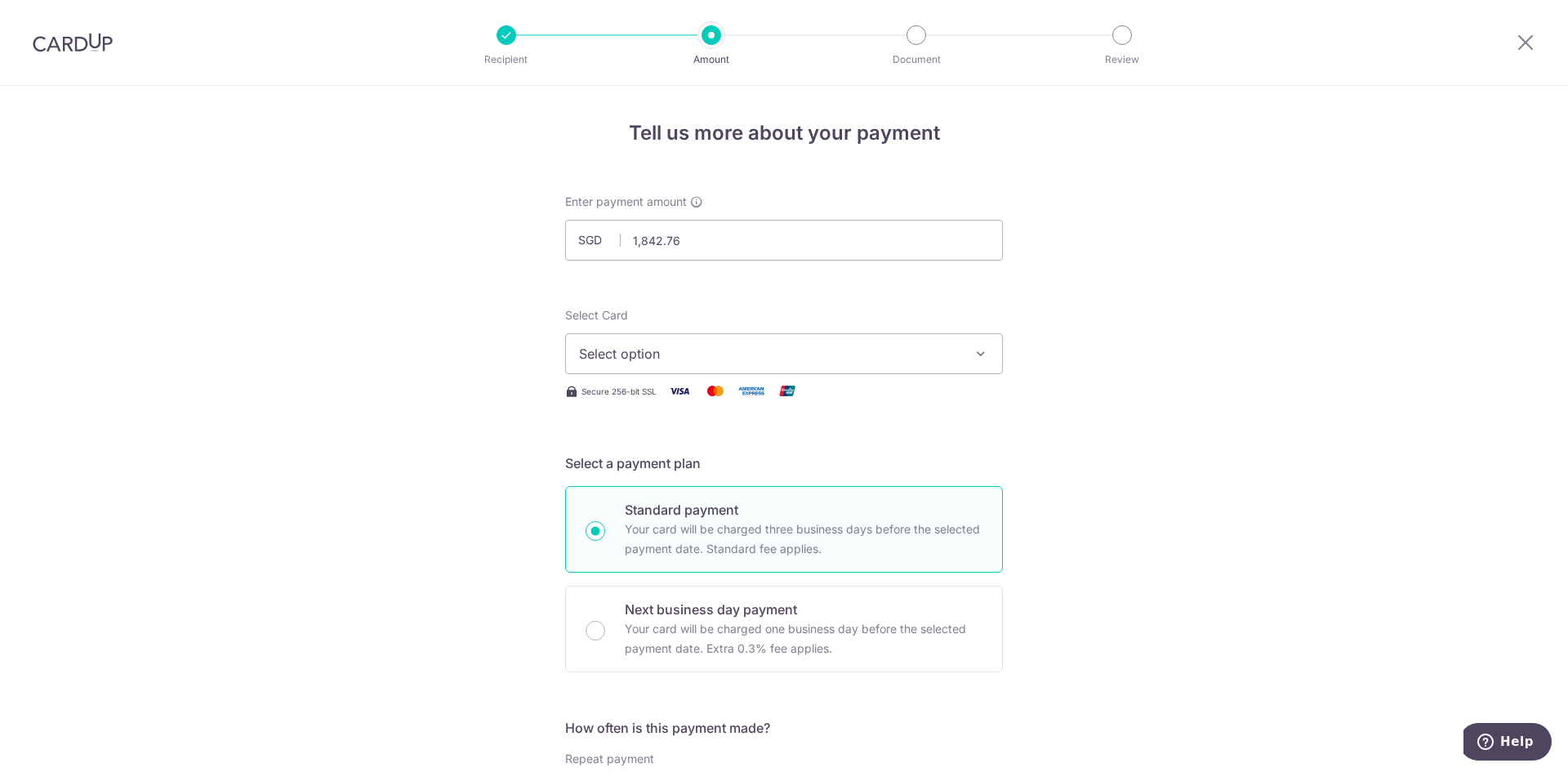
click at [713, 339] on button "Select option" at bounding box center [784, 353] width 438 height 41
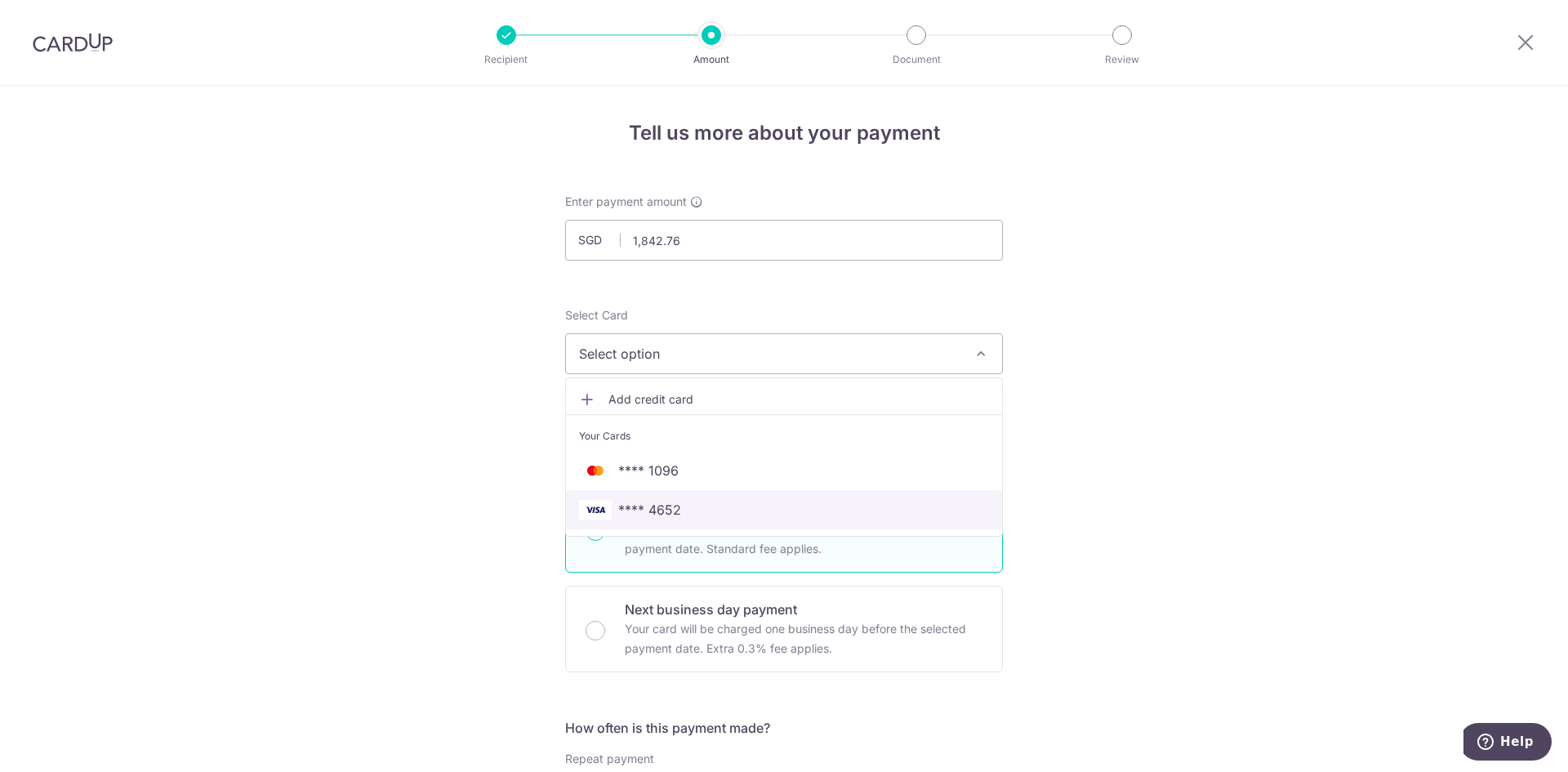
click at [690, 510] on span "**** 4652" at bounding box center [784, 510] width 410 height 20
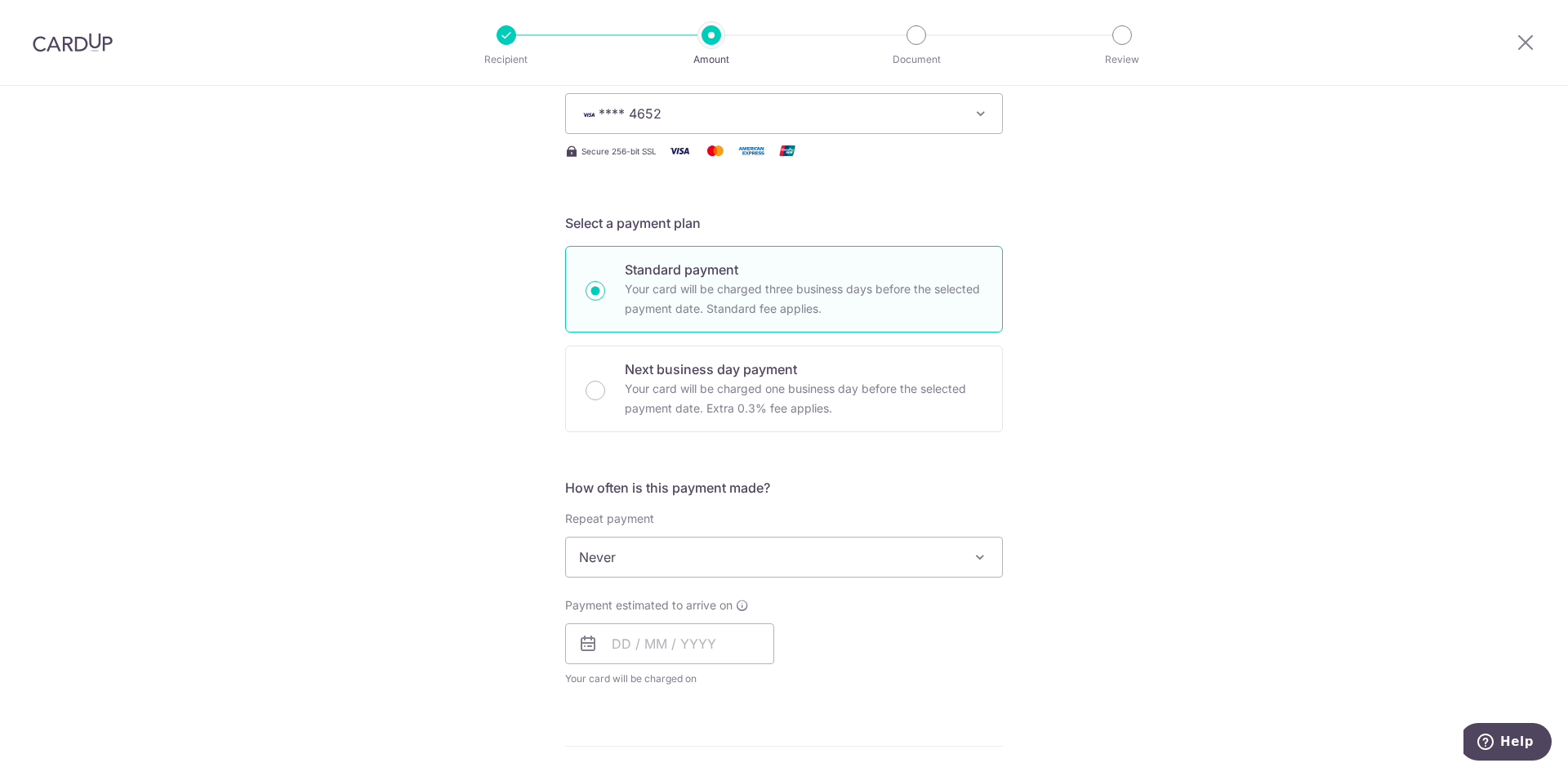
scroll to position [245, 0]
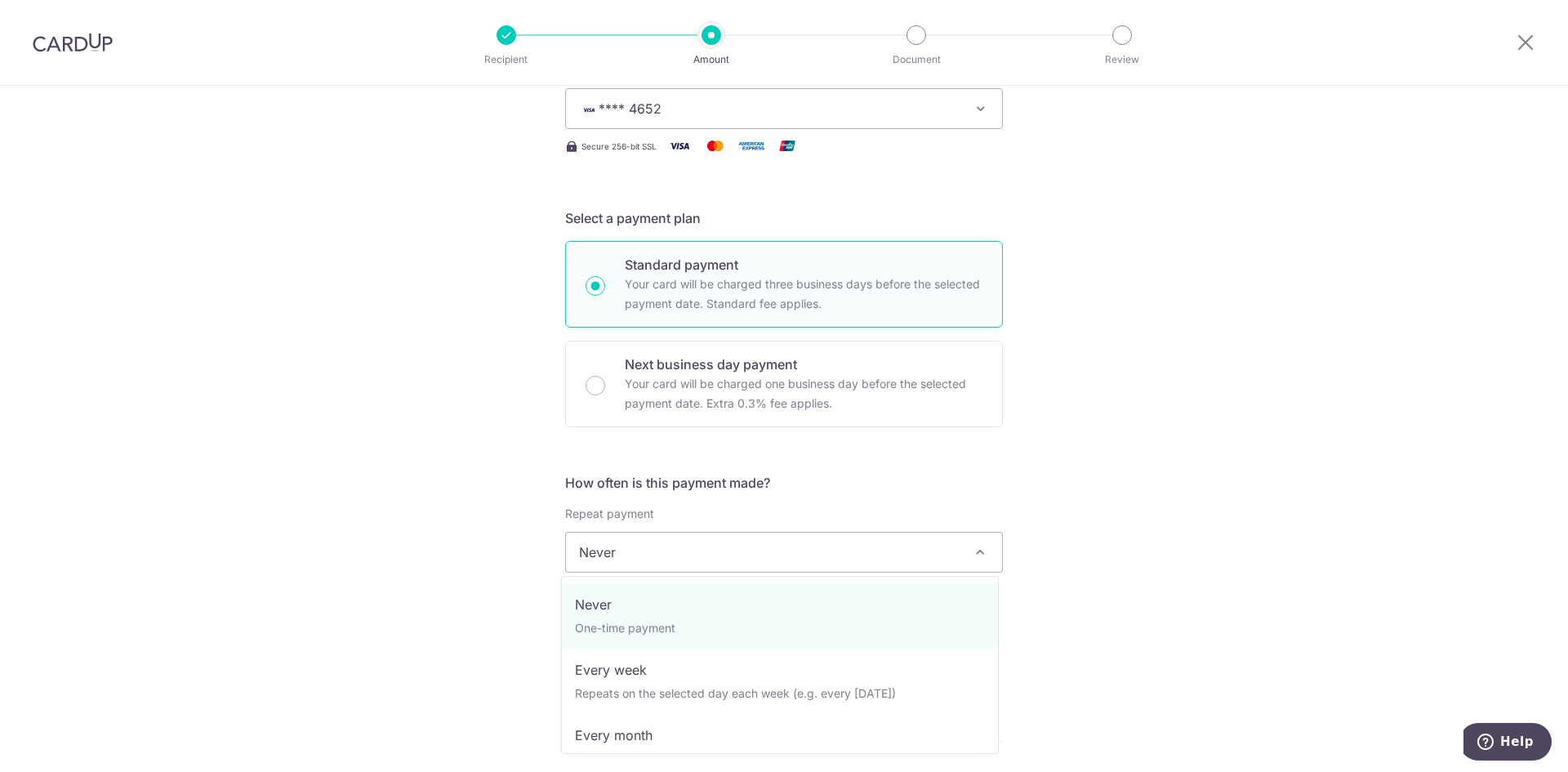
click at [789, 555] on span "Never" at bounding box center [784, 551] width 436 height 39
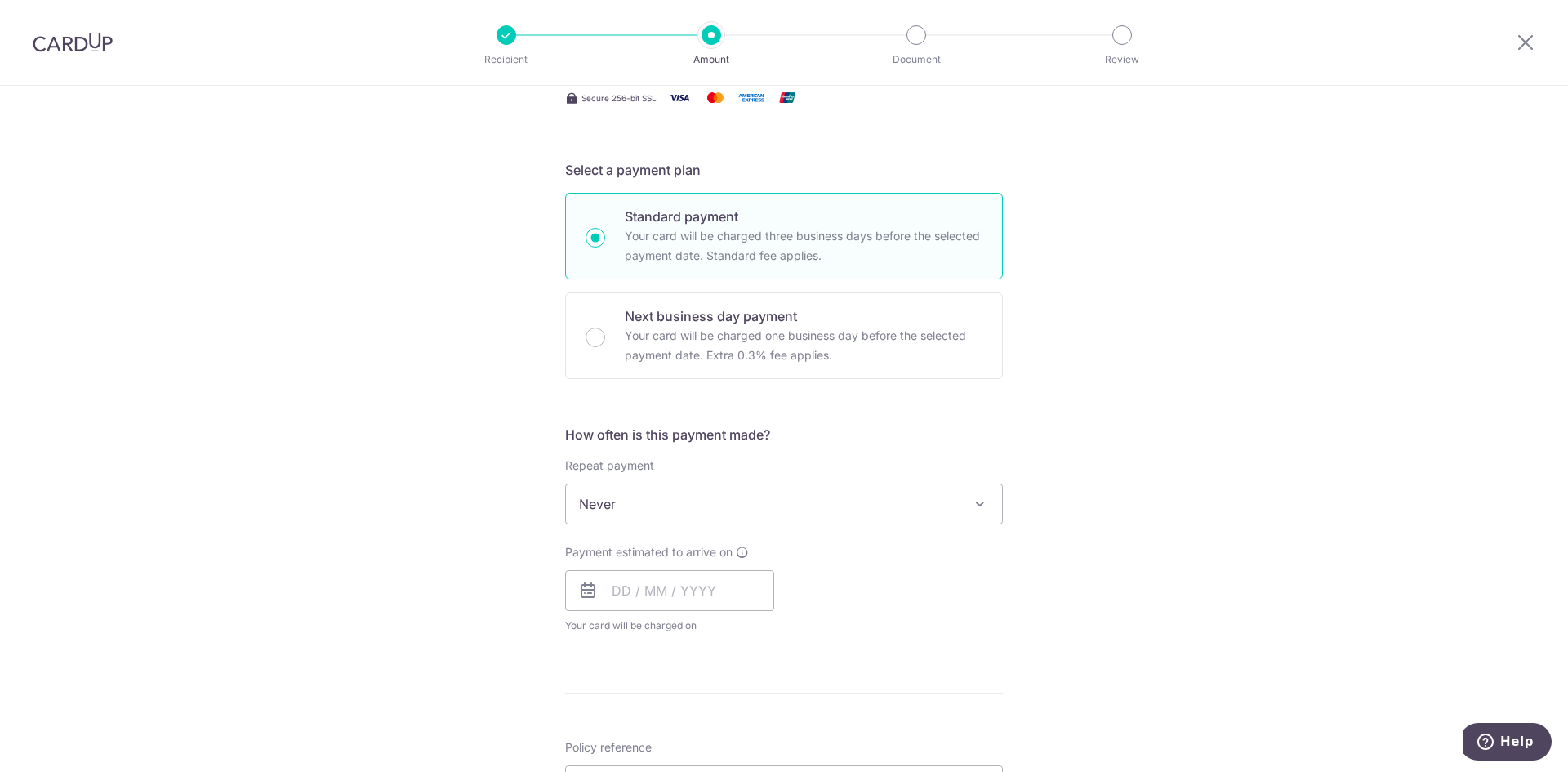
scroll to position [327, 0]
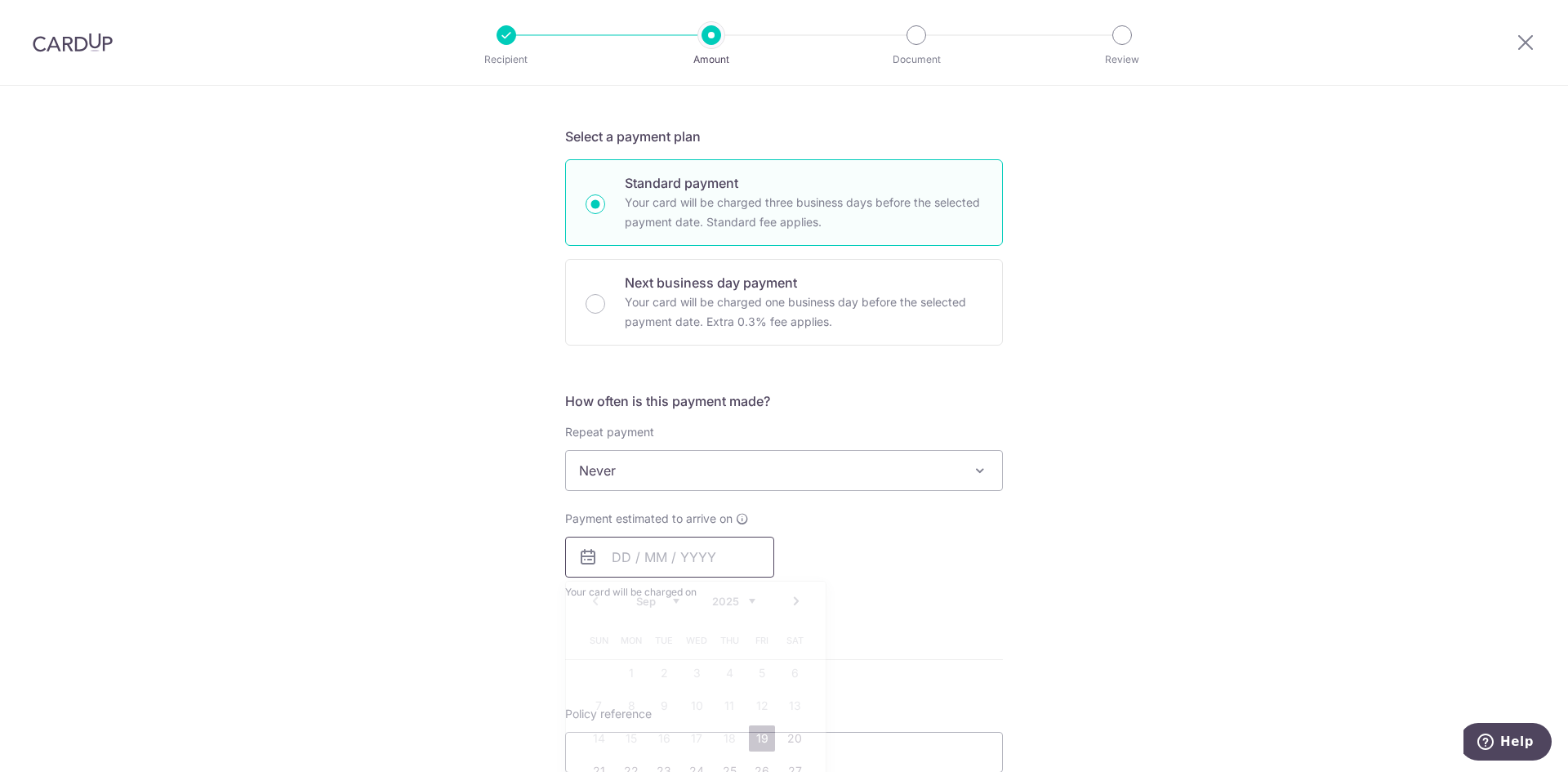
click at [713, 572] on input "text" at bounding box center [669, 557] width 209 height 41
click at [829, 443] on div "Repeat payment Never Every week Every month Every quarter Every half a year Eve…" at bounding box center [784, 457] width 438 height 67
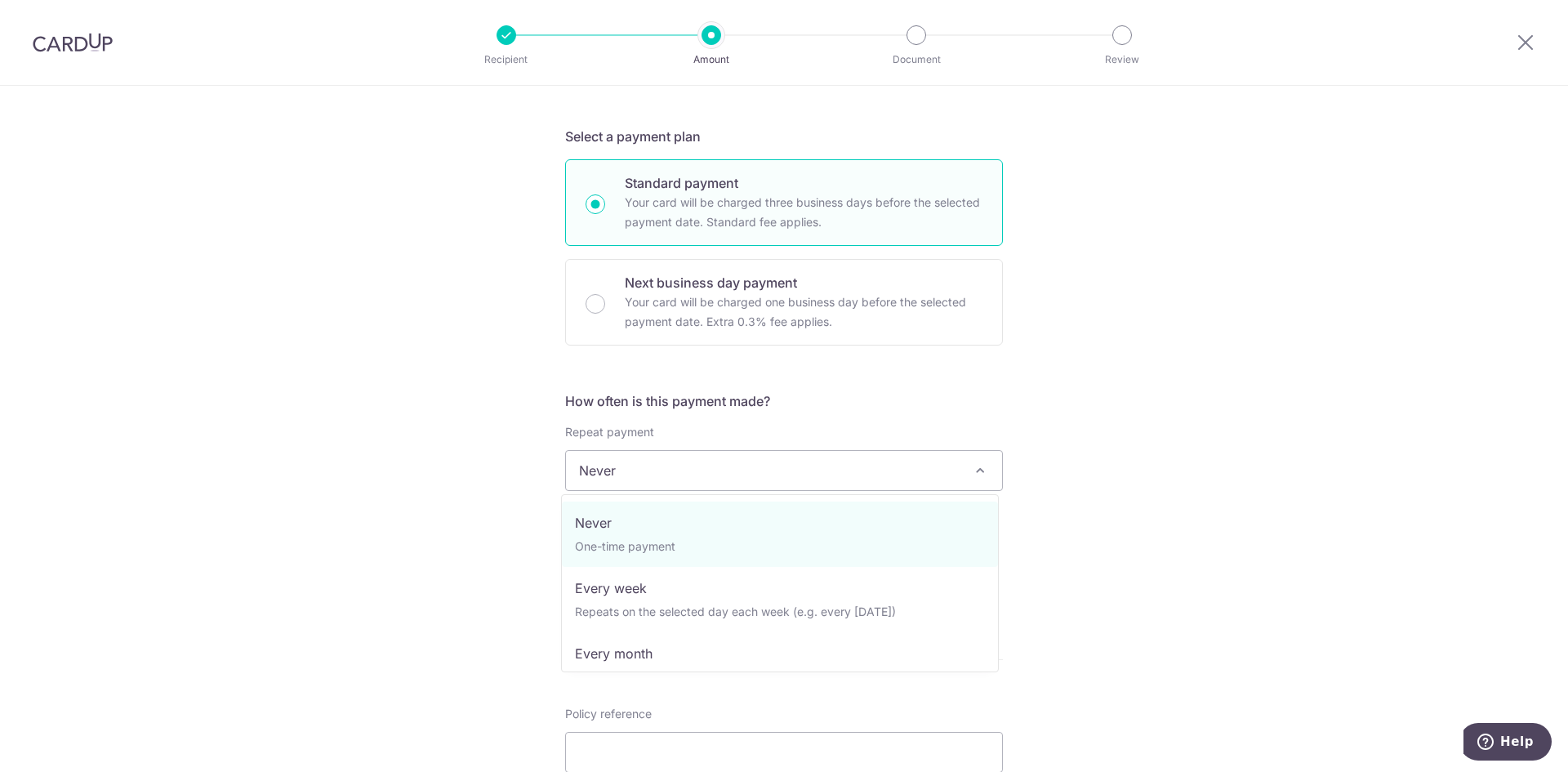
click at [817, 467] on span "Never" at bounding box center [784, 470] width 436 height 39
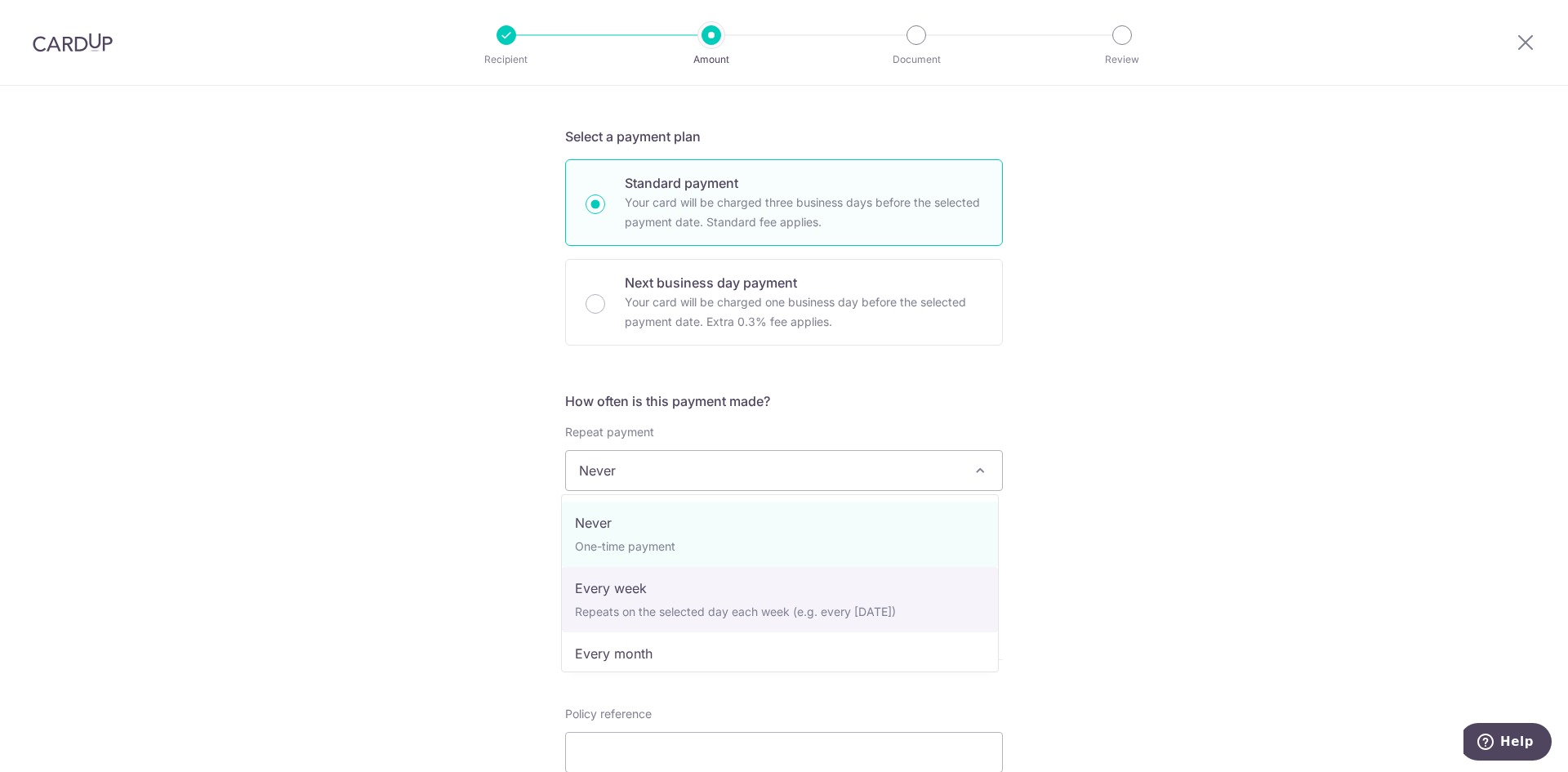
scroll to position [229, 0]
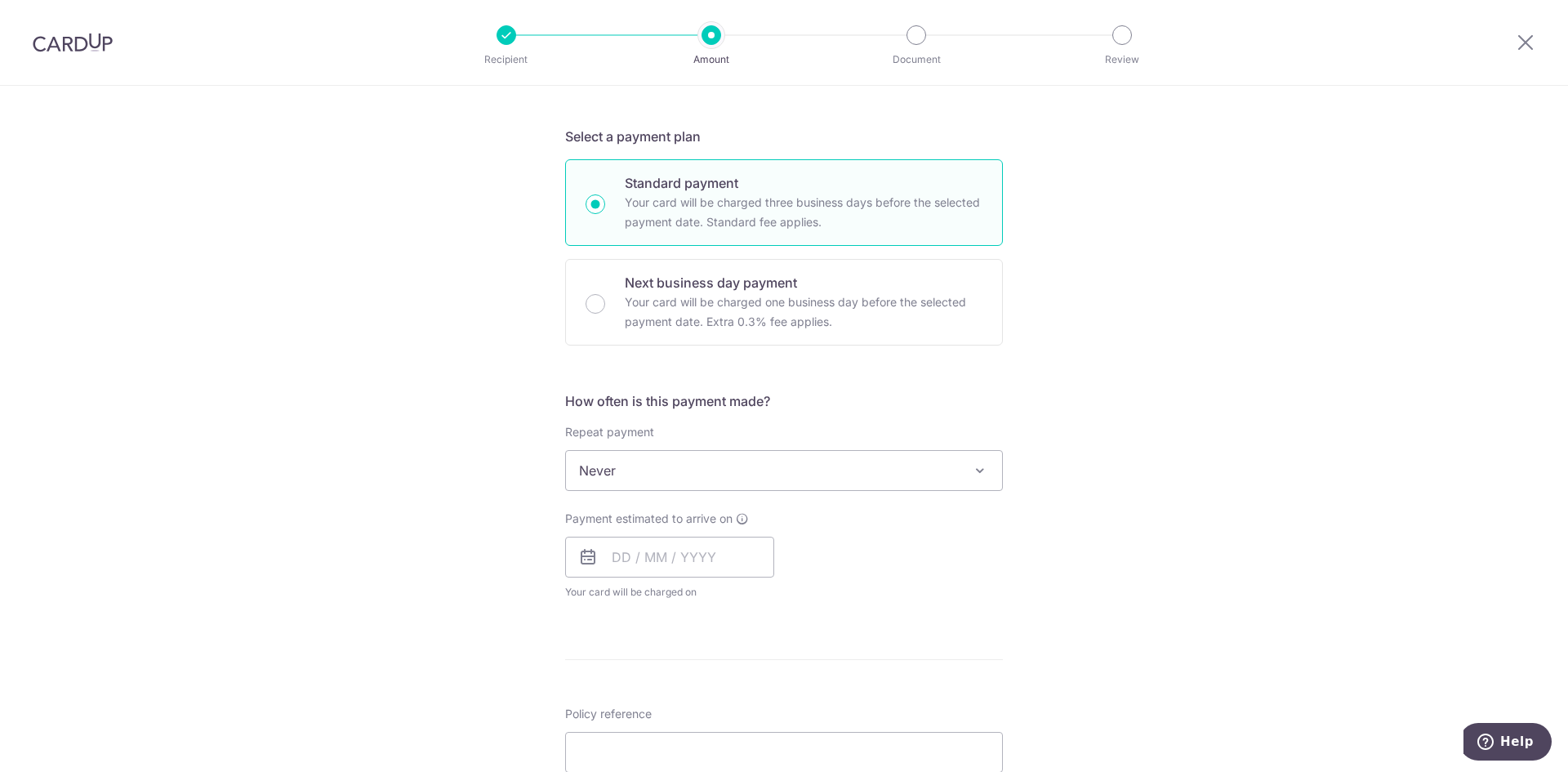
click at [1077, 573] on div "Tell us more about your payment Enter payment amount SGD 1,842.76 1842.76 Selec…" at bounding box center [784, 498] width 1568 height 1477
click at [844, 472] on span "Never" at bounding box center [784, 470] width 436 height 39
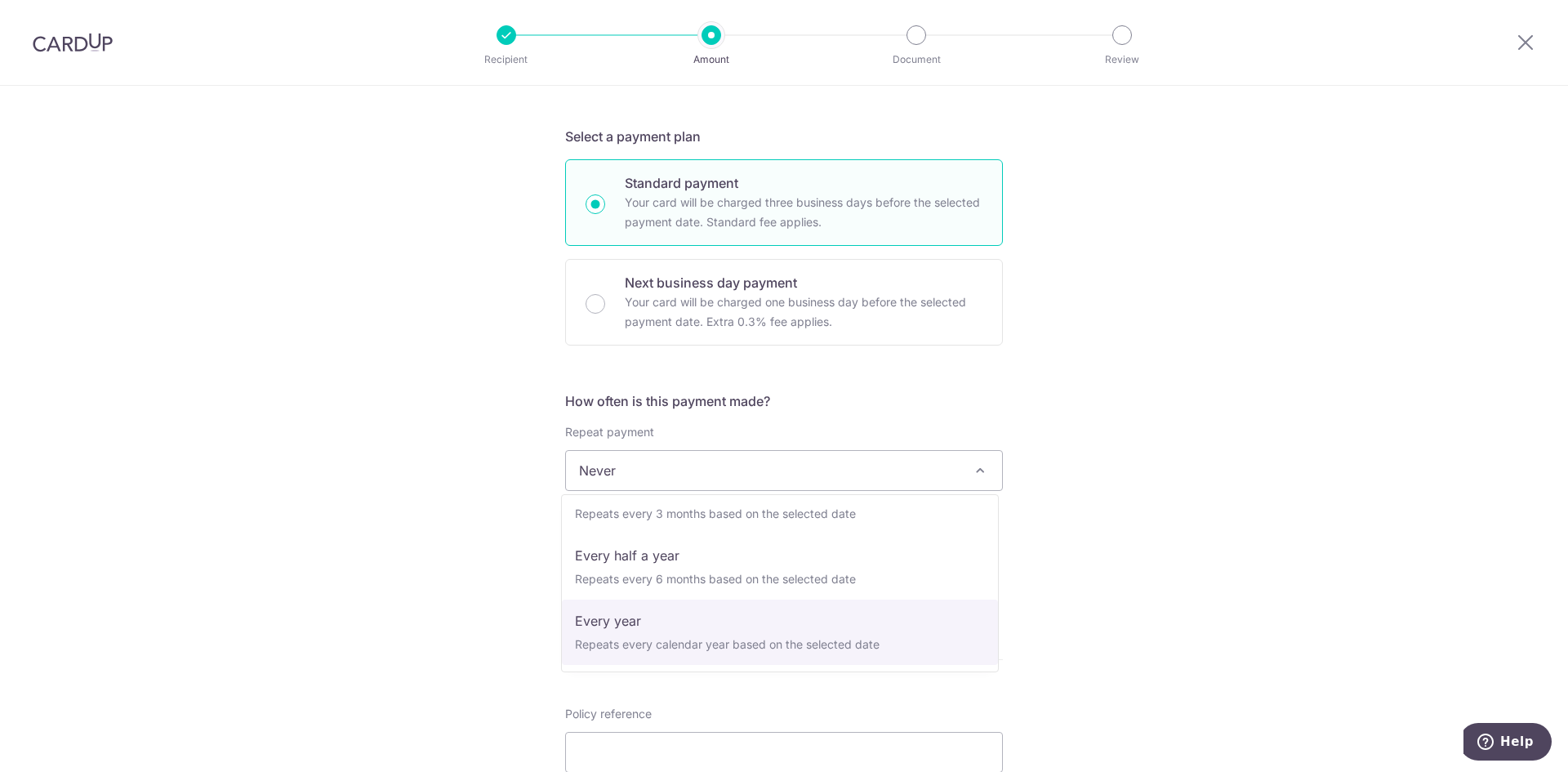
select select "6"
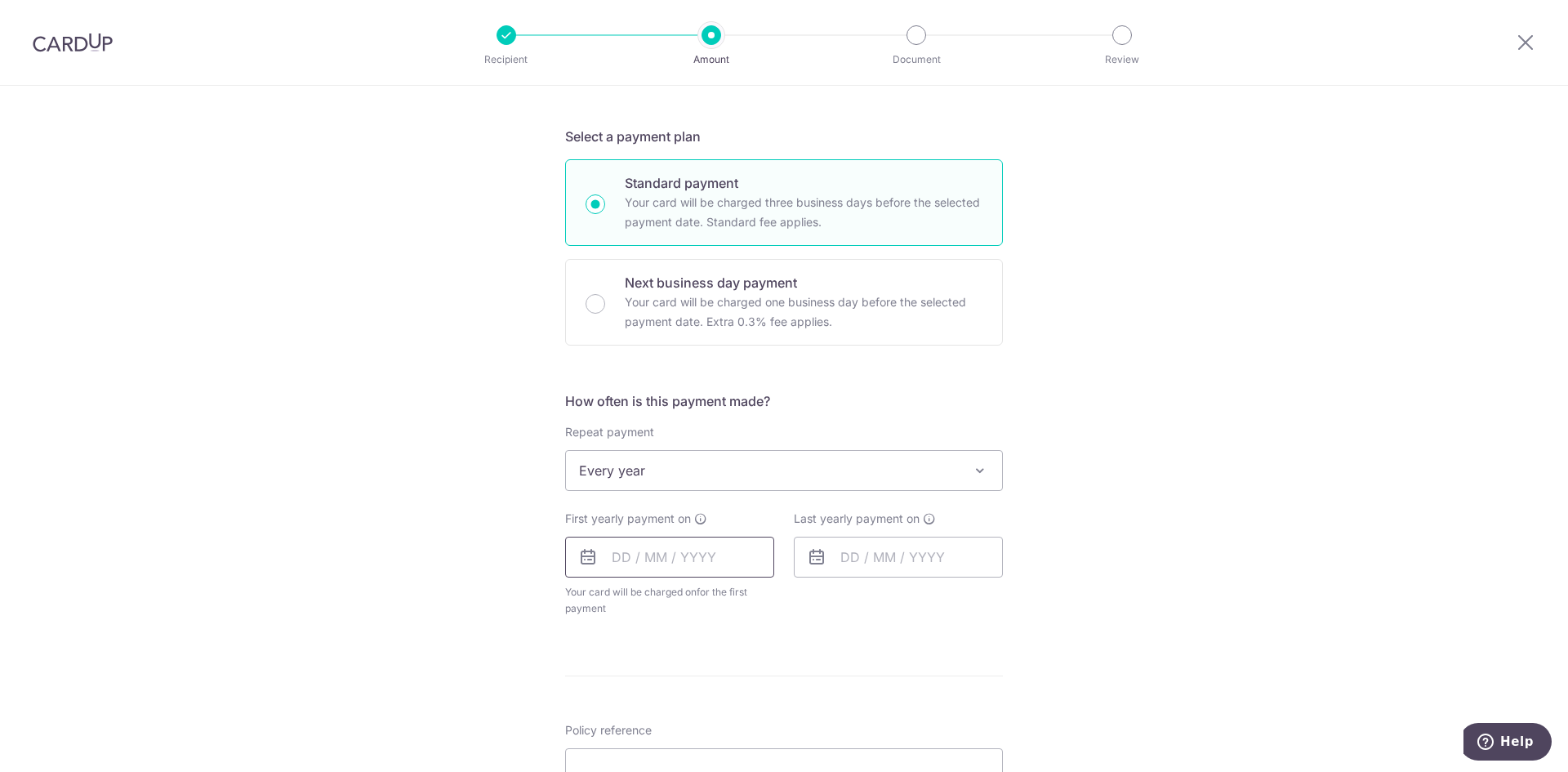
click at [703, 572] on input "text" at bounding box center [669, 557] width 209 height 41
click at [706, 710] on table "Sun Mon Tue Wed Thu Fri Sat 1 2 3 4 5 6 7 8 9 10 11 12 13 14 15 16 17 18 19 20 …" at bounding box center [696, 721] width 229 height 196
click at [697, 711] on table "Sun Mon Tue Wed Thu Fri Sat 1 2 3 4 5 6 7 8 9 10 11 12 13 14 15 16 17 18 19 20 …" at bounding box center [696, 721] width 229 height 196
click at [756, 739] on link "19" at bounding box center [761, 738] width 26 height 26
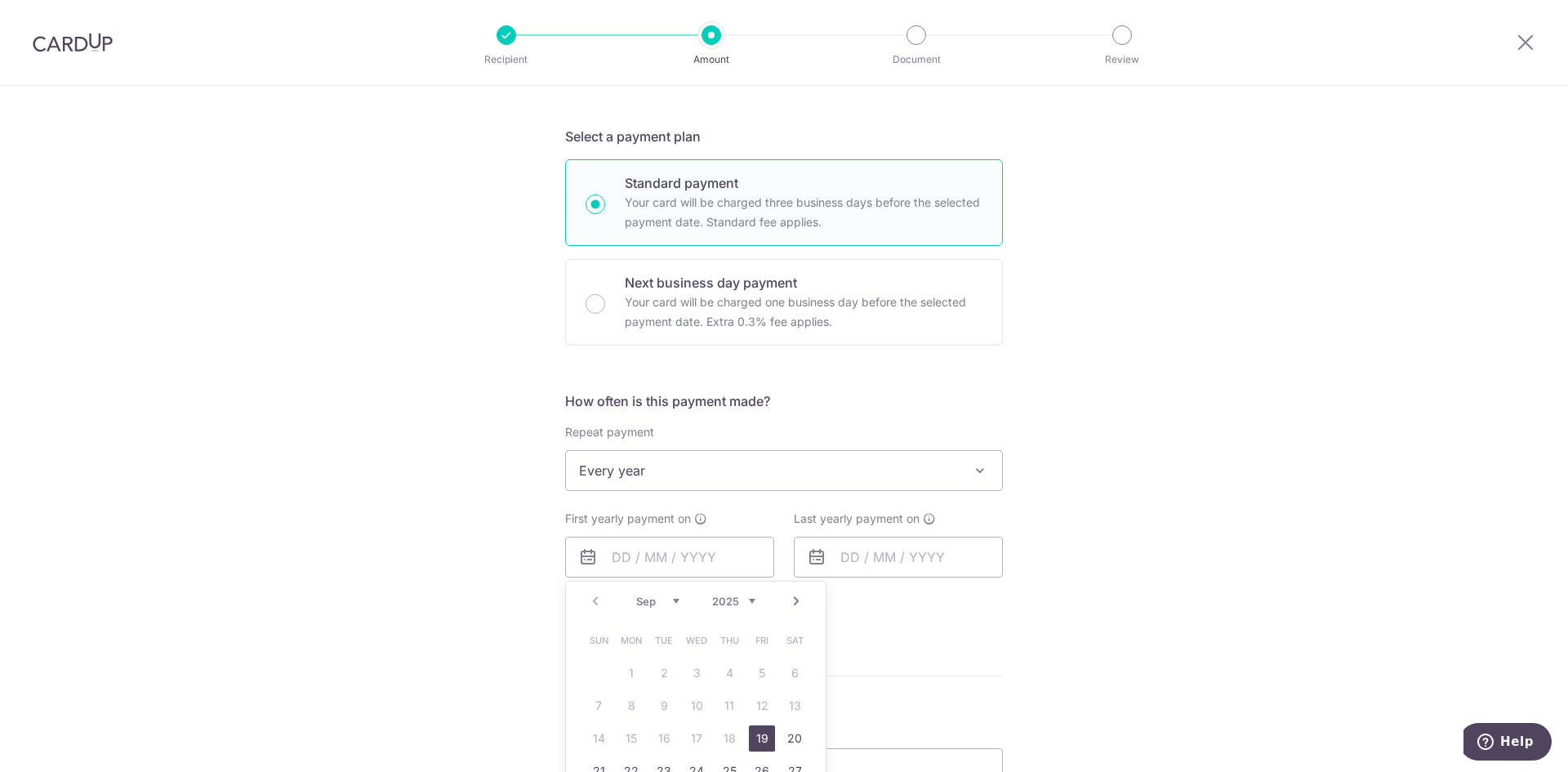
type input "[DATE]"
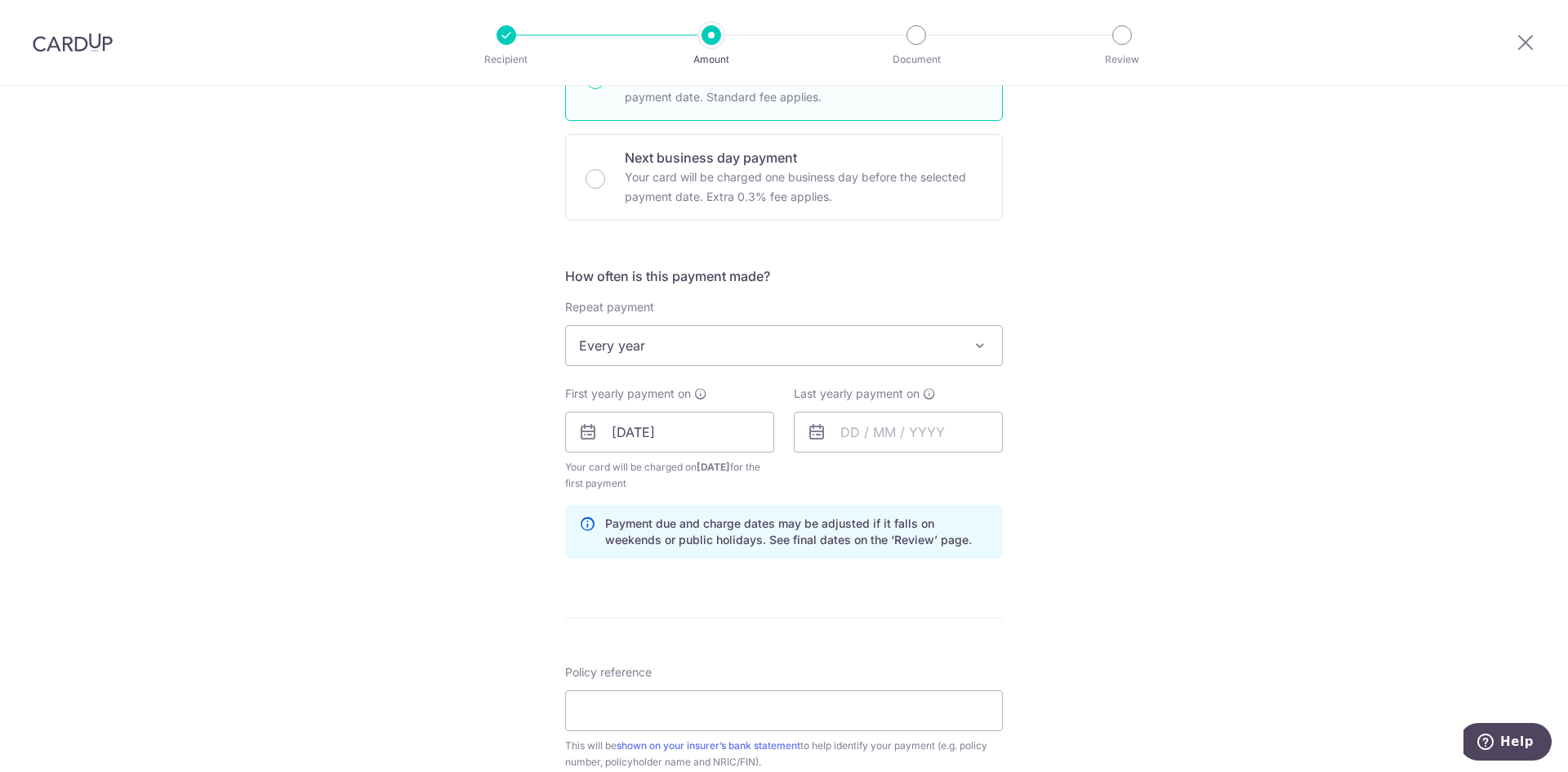
scroll to position [490, 0]
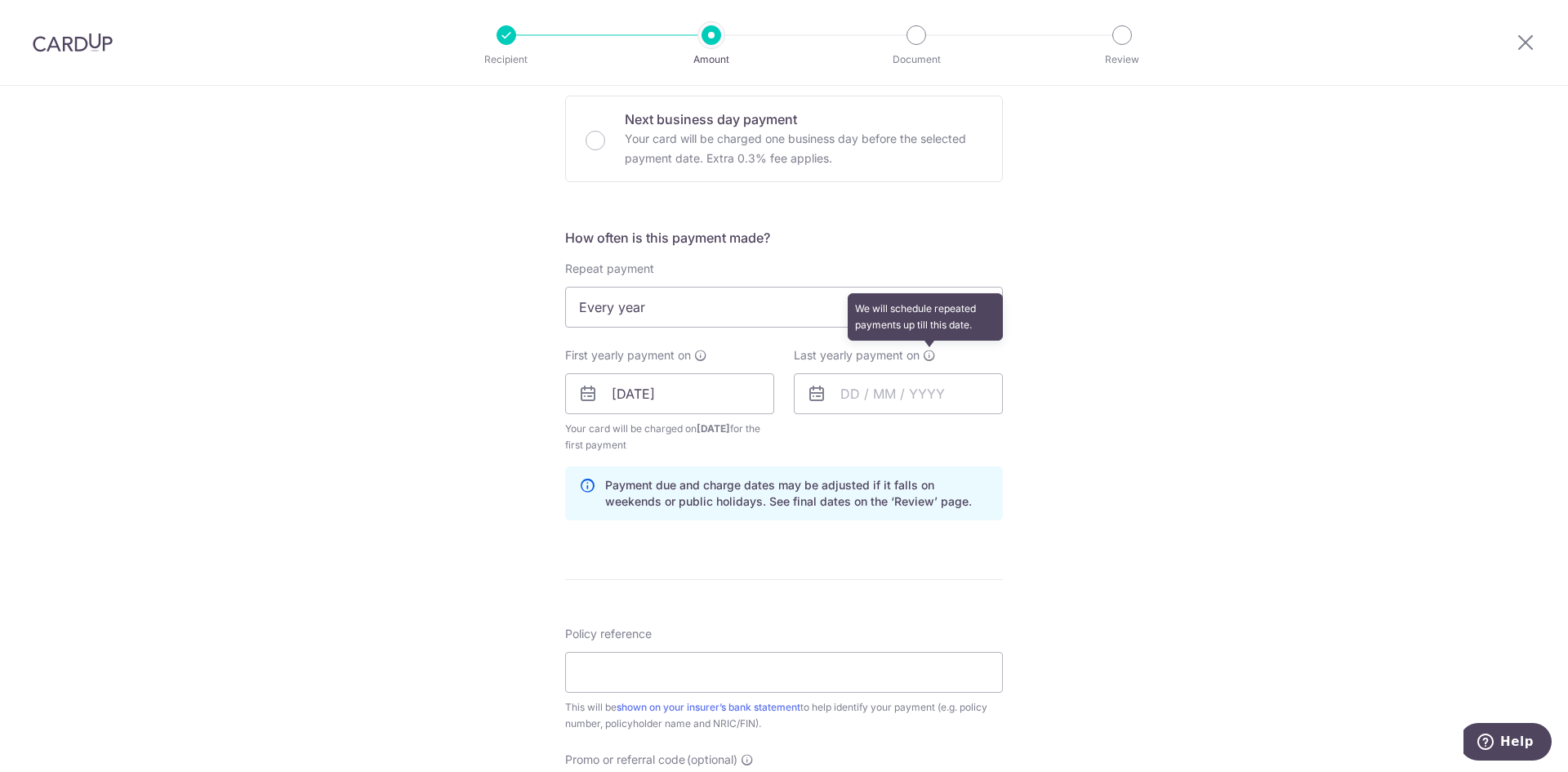
click at [923, 355] on icon at bounding box center [929, 355] width 13 height 13
click at [731, 693] on div "Policy reference This will be shown on your insurer’s bank statement to help id…" at bounding box center [784, 678] width 438 height 106
click at [737, 677] on input "Policy reference" at bounding box center [784, 672] width 438 height 41
paste input "L546681938"
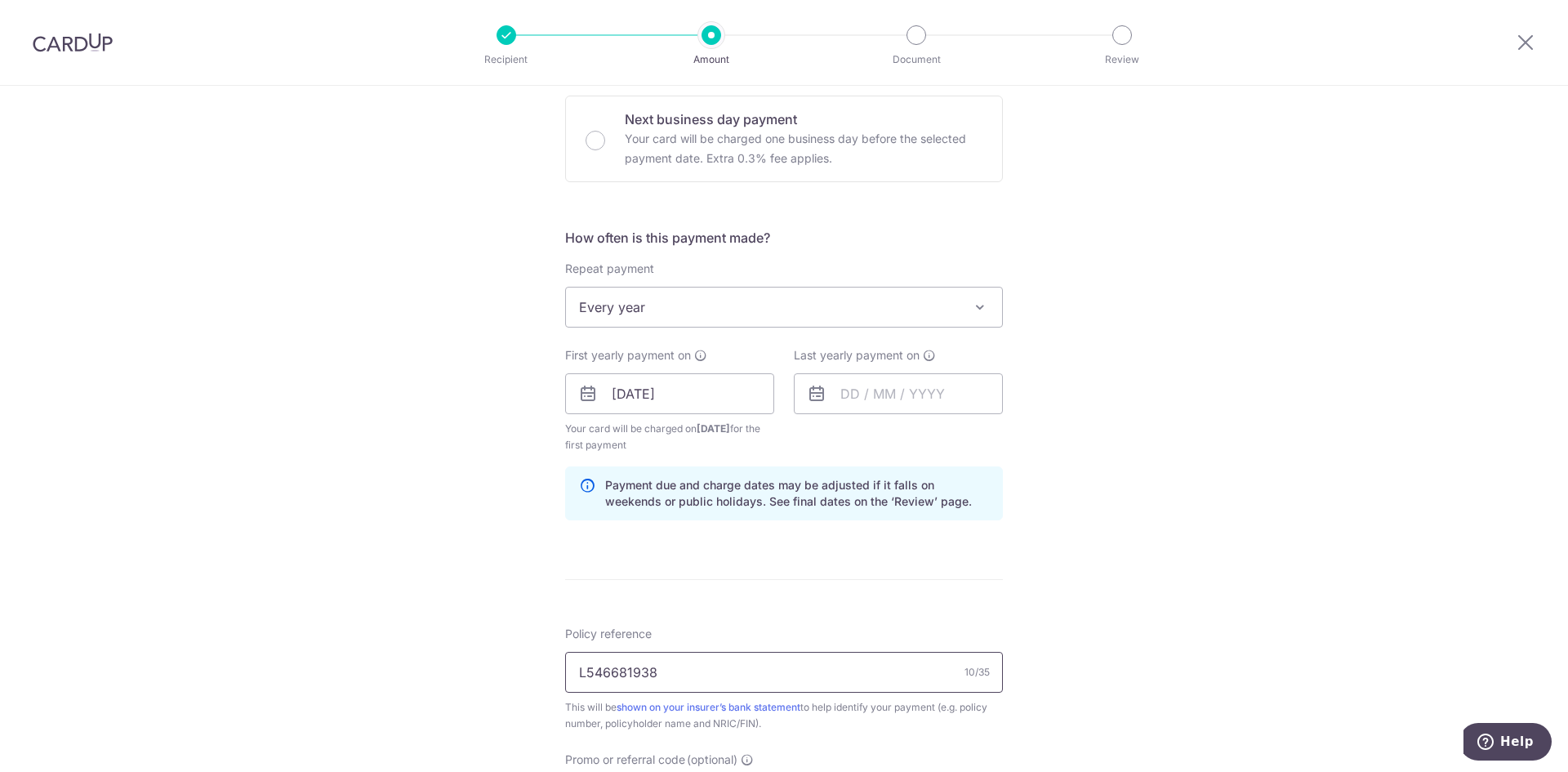
type input "L546681938"
click at [1219, 438] on div "Tell us more about your payment Enter payment amount SGD 1,842.76 1842.76 Selec…" at bounding box center [784, 376] width 1568 height 1560
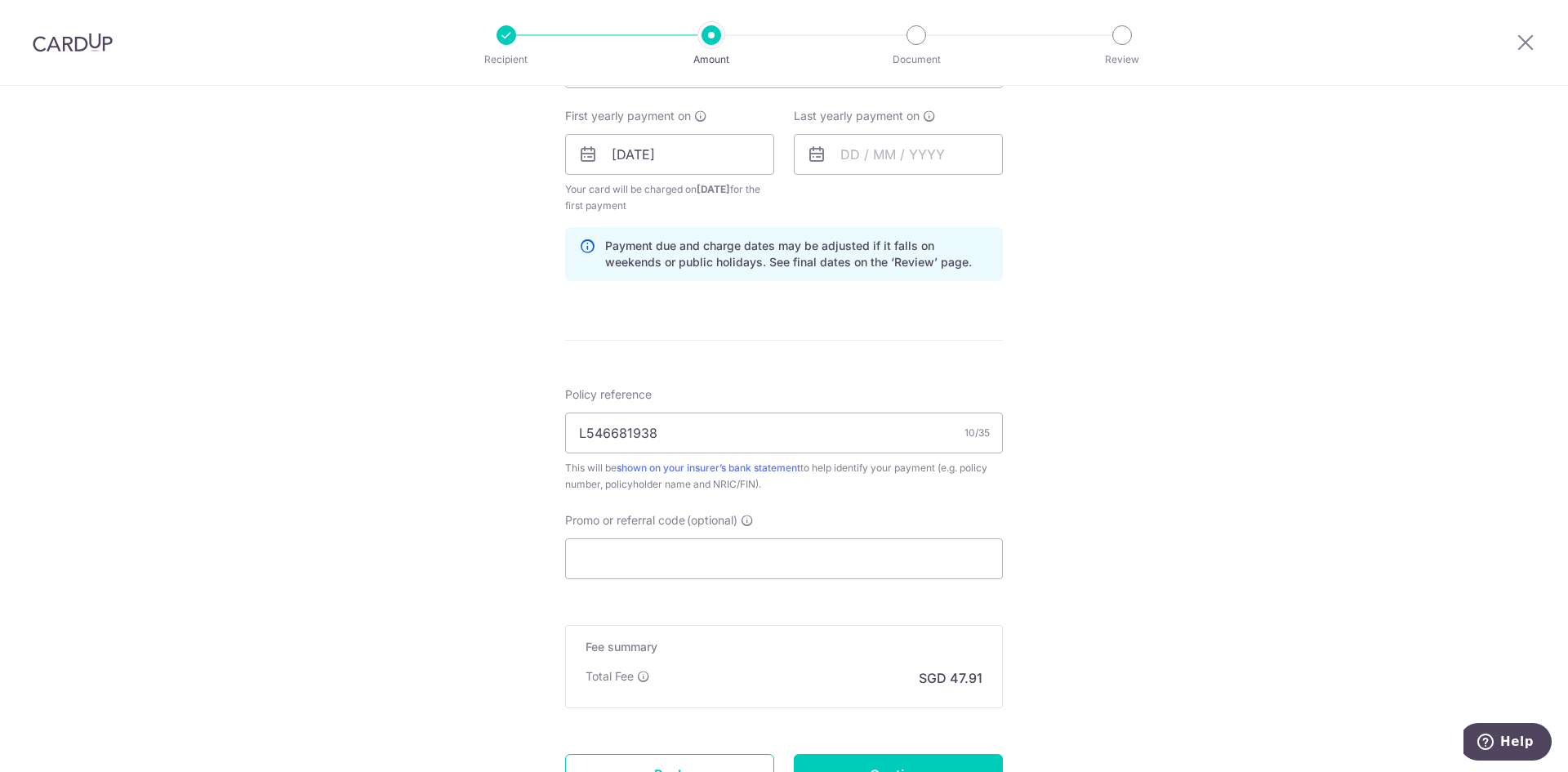
scroll to position [735, 0]
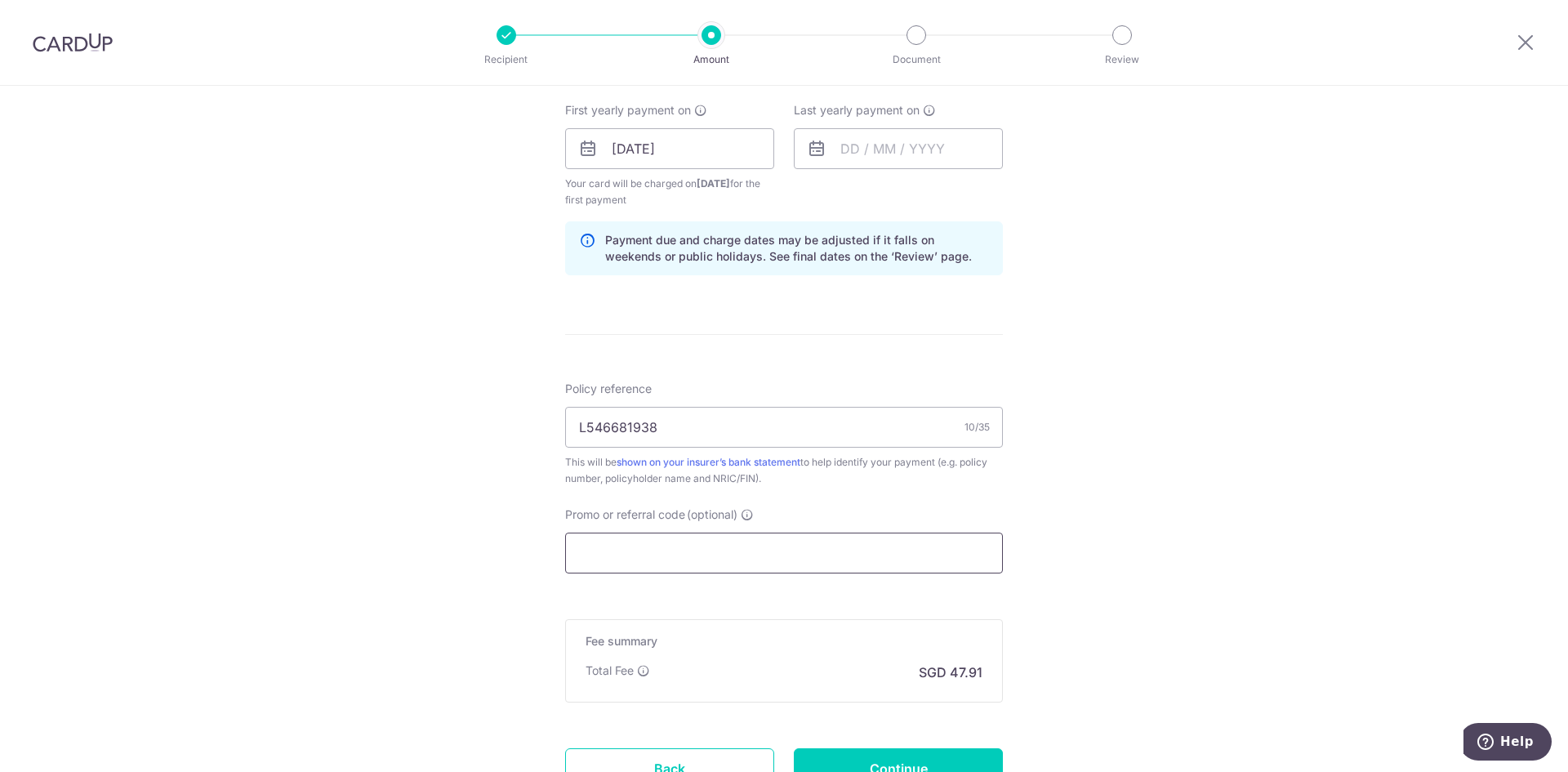
click at [895, 544] on input "Promo or referral code (optional)" at bounding box center [784, 552] width 438 height 41
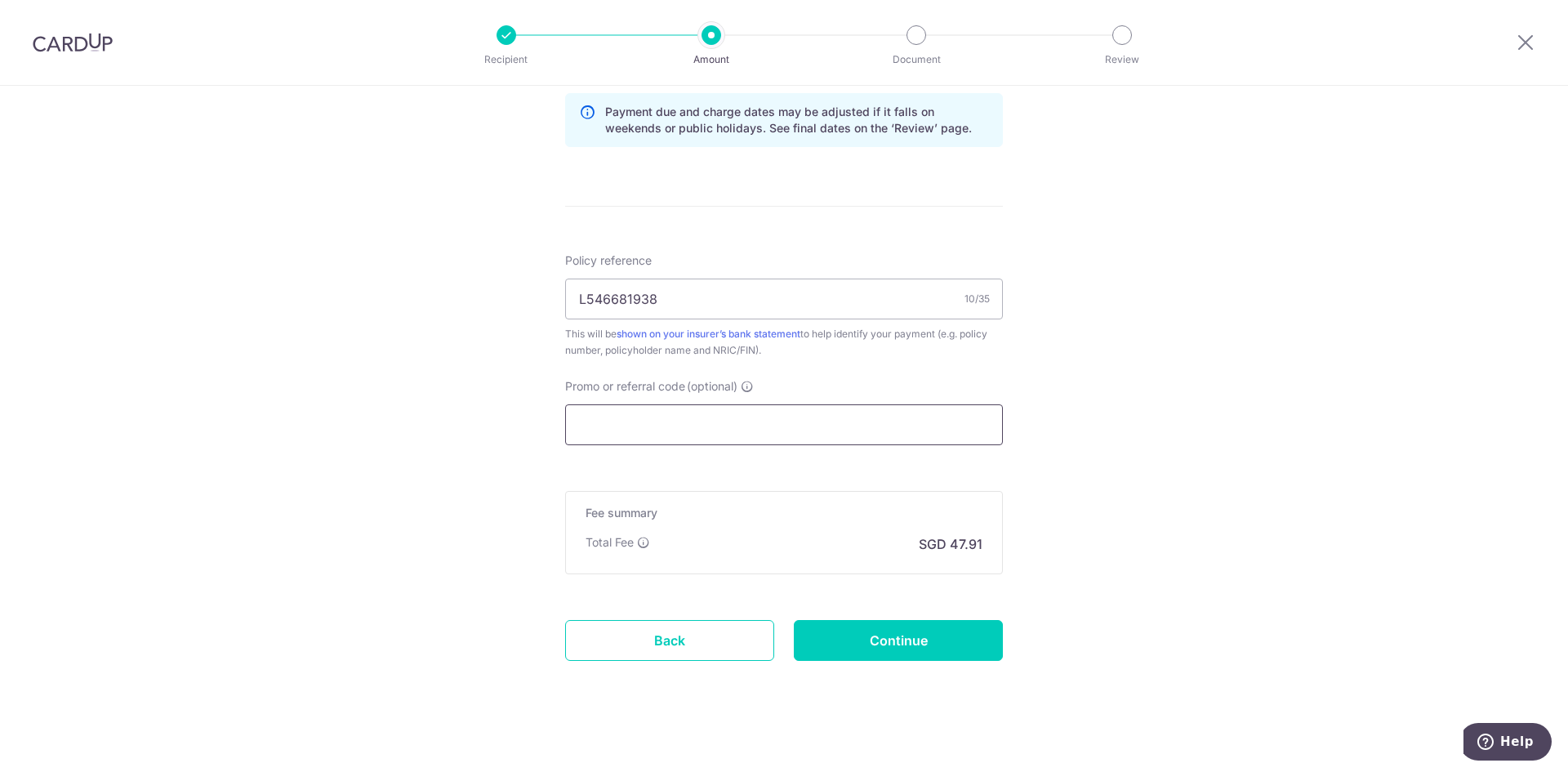
scroll to position [874, 0]
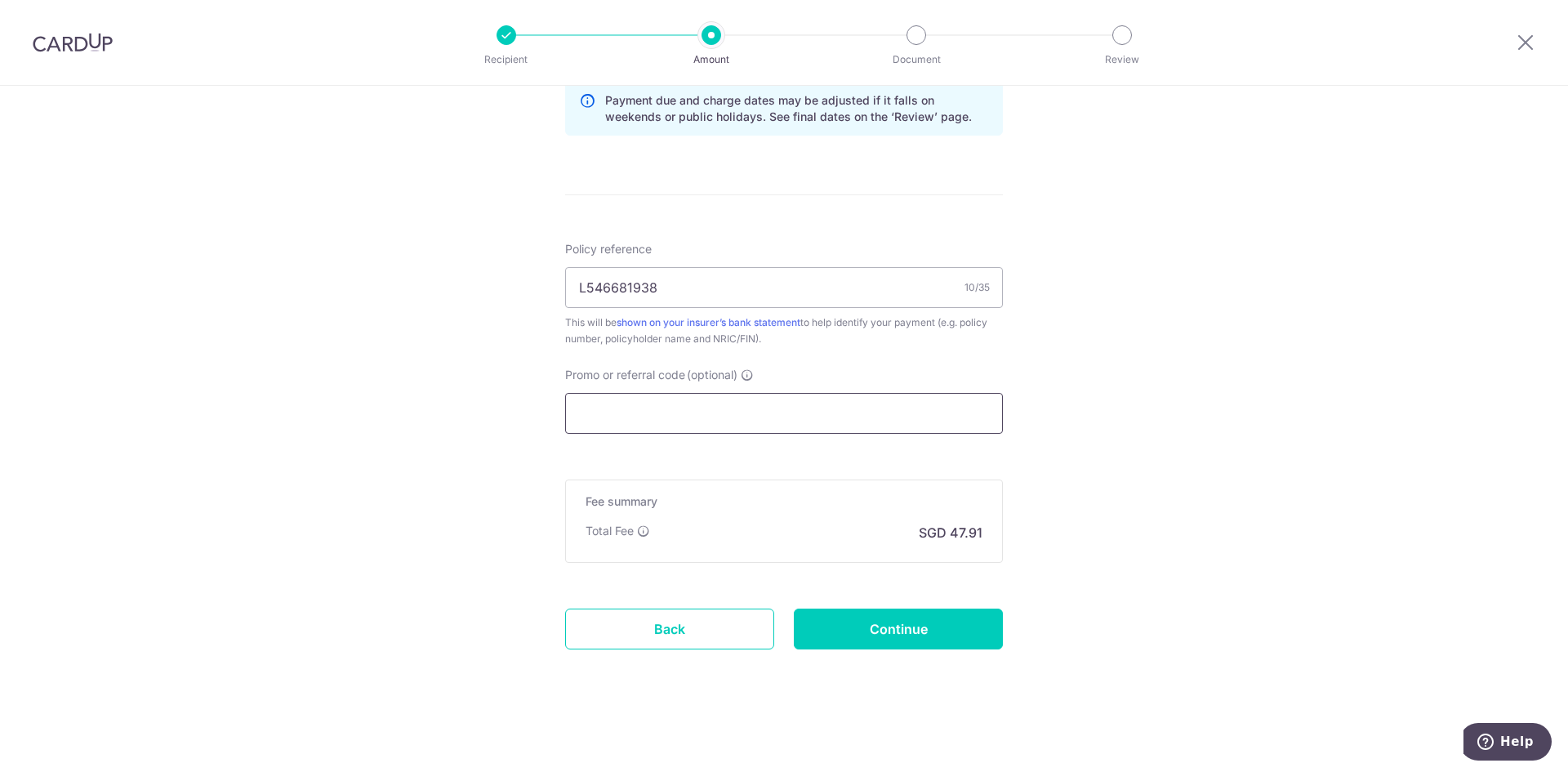
click at [714, 419] on input "Promo or referral code (optional)" at bounding box center [784, 413] width 438 height 41
paste input "3NEWR6"
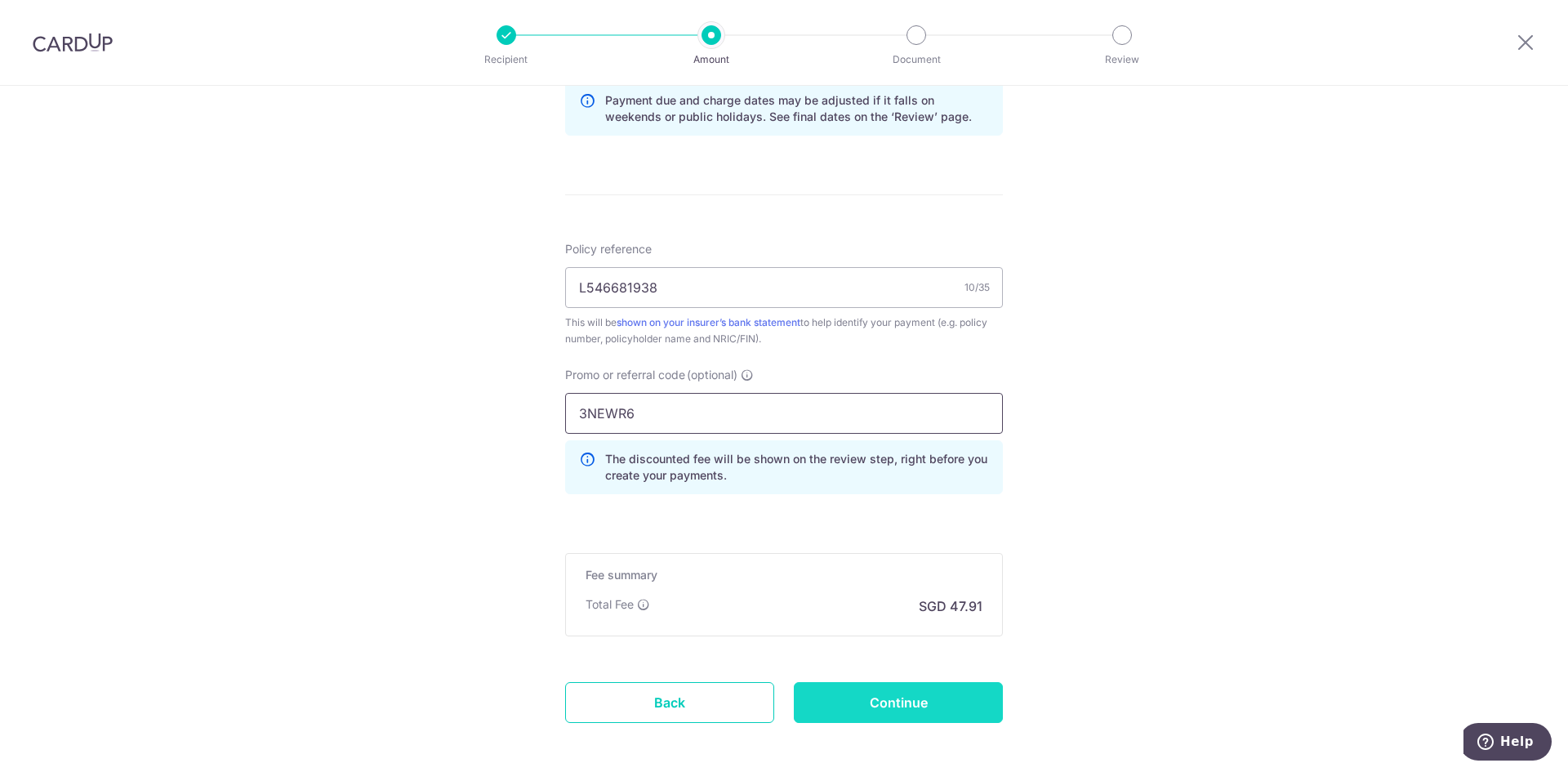
type input "3NEWR6"
click at [859, 702] on input "Continue" at bounding box center [898, 701] width 209 height 41
type input "Create Schedule"
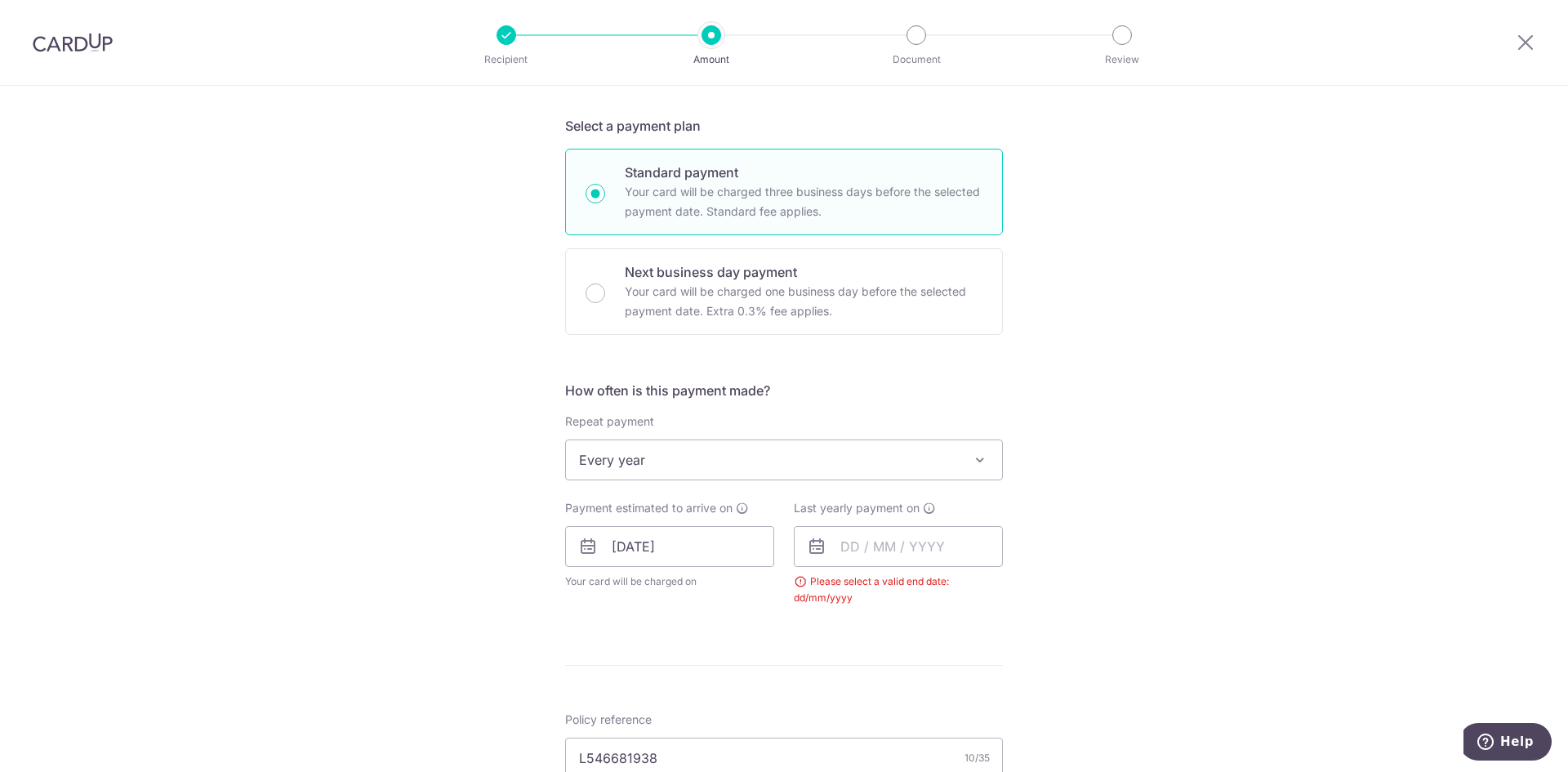
scroll to position [335, 0]
click at [884, 537] on input "text" at bounding box center [898, 548] width 209 height 41
click at [979, 723] on link "19" at bounding box center [990, 729] width 26 height 26
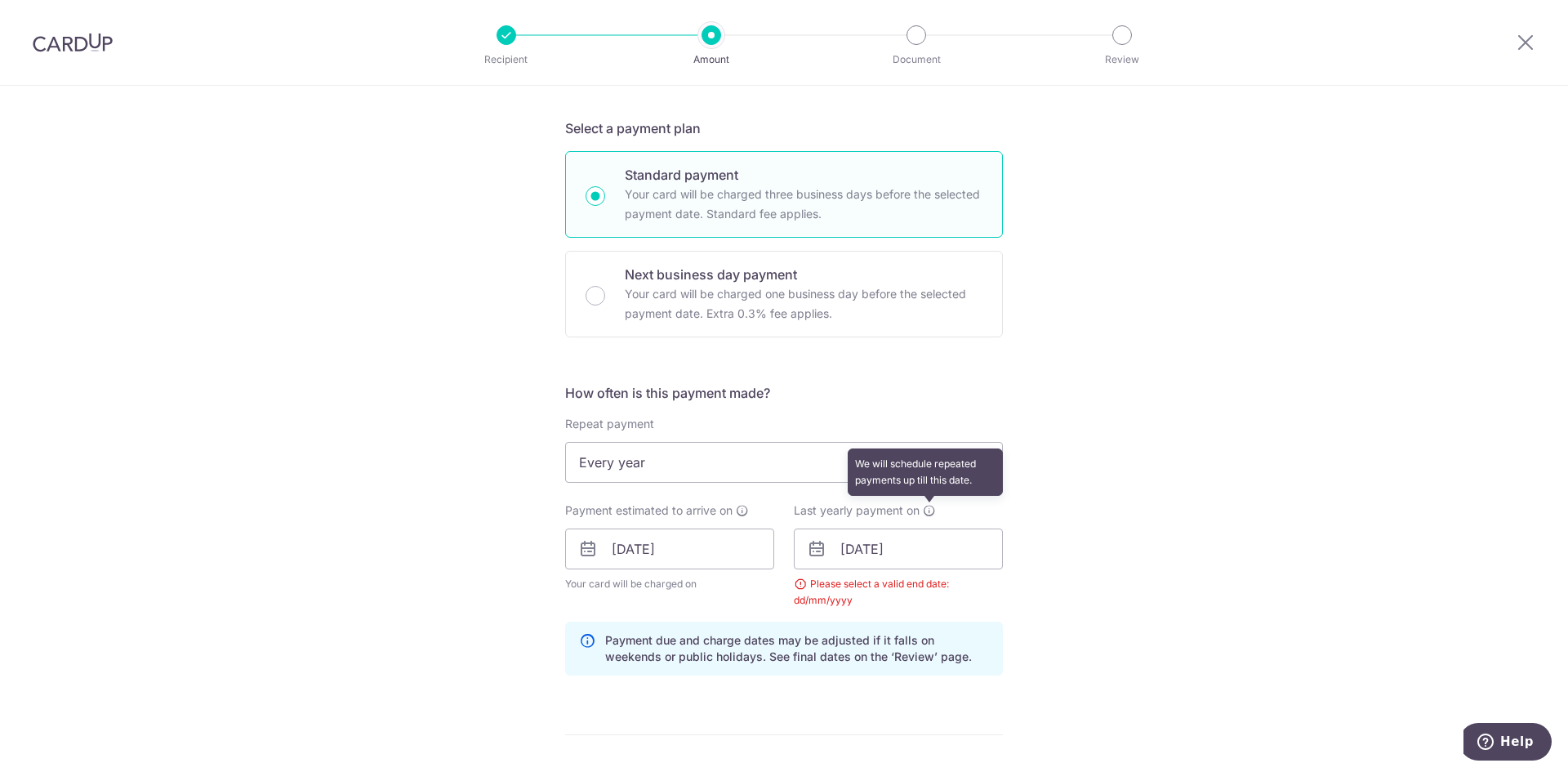
click at [926, 510] on icon at bounding box center [929, 510] width 13 height 13
click at [931, 547] on input "19/09/2025" at bounding box center [898, 548] width 209 height 41
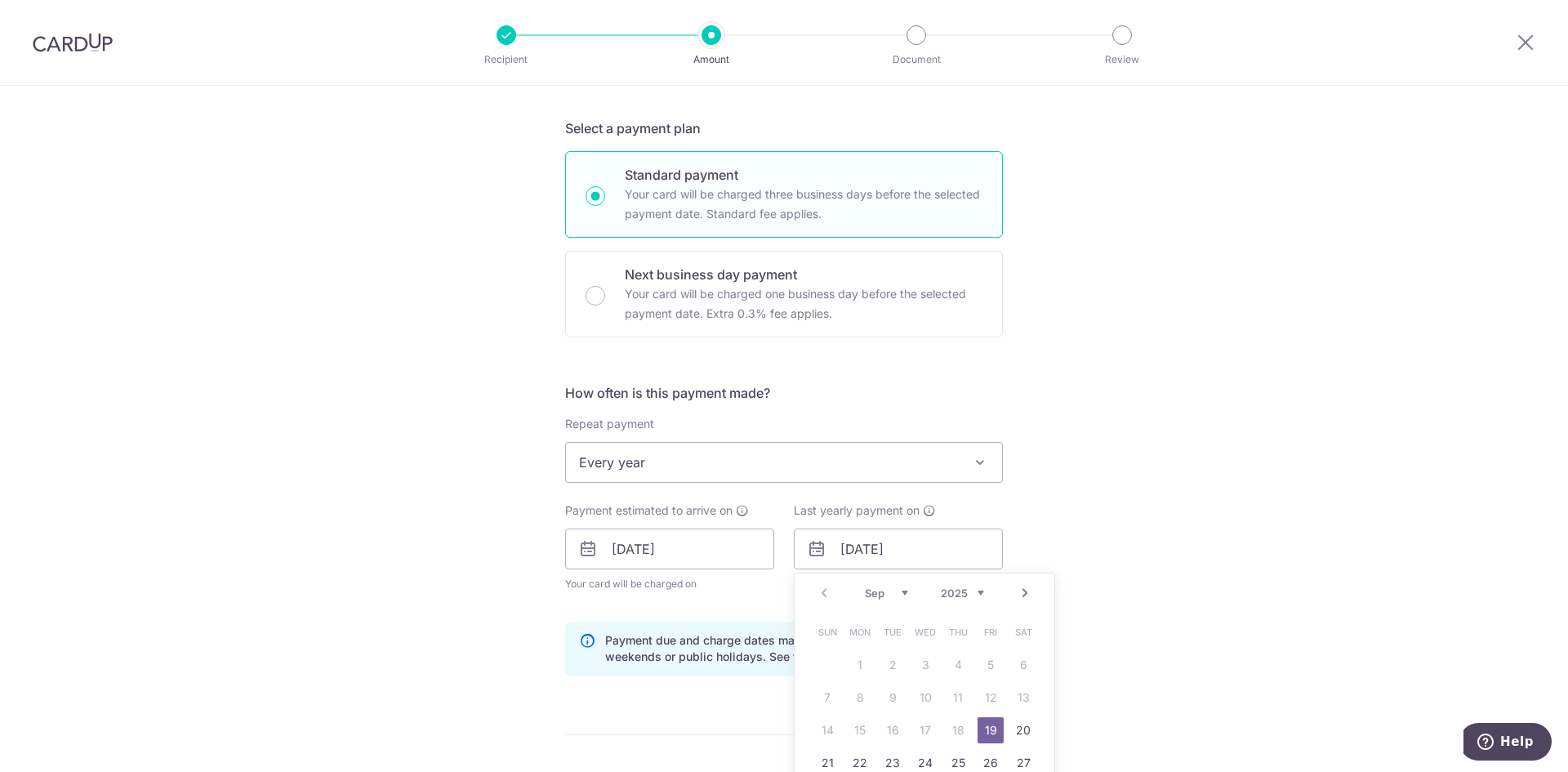
click at [980, 597] on div "Prev Next Sep Oct Nov Dec 2025 2026 2027 2028 2029 2030 2031 2032 2033 2034 2035" at bounding box center [924, 592] width 260 height 39
click at [980, 596] on select "2025 2026 2027 2028 2029 2030 2031 2032 2033 2034 2035" at bounding box center [962, 593] width 43 height 13
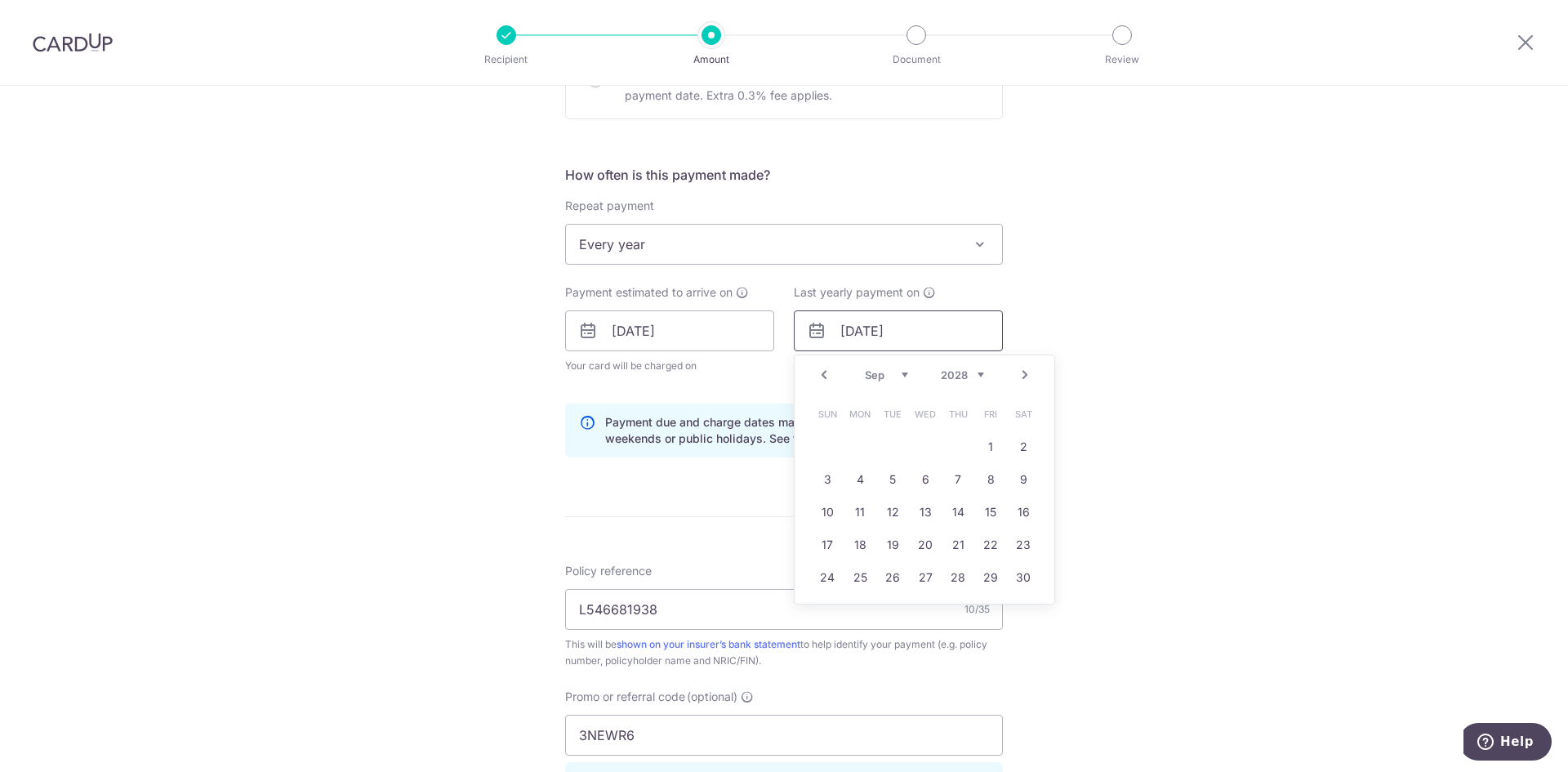
scroll to position [580, 0]
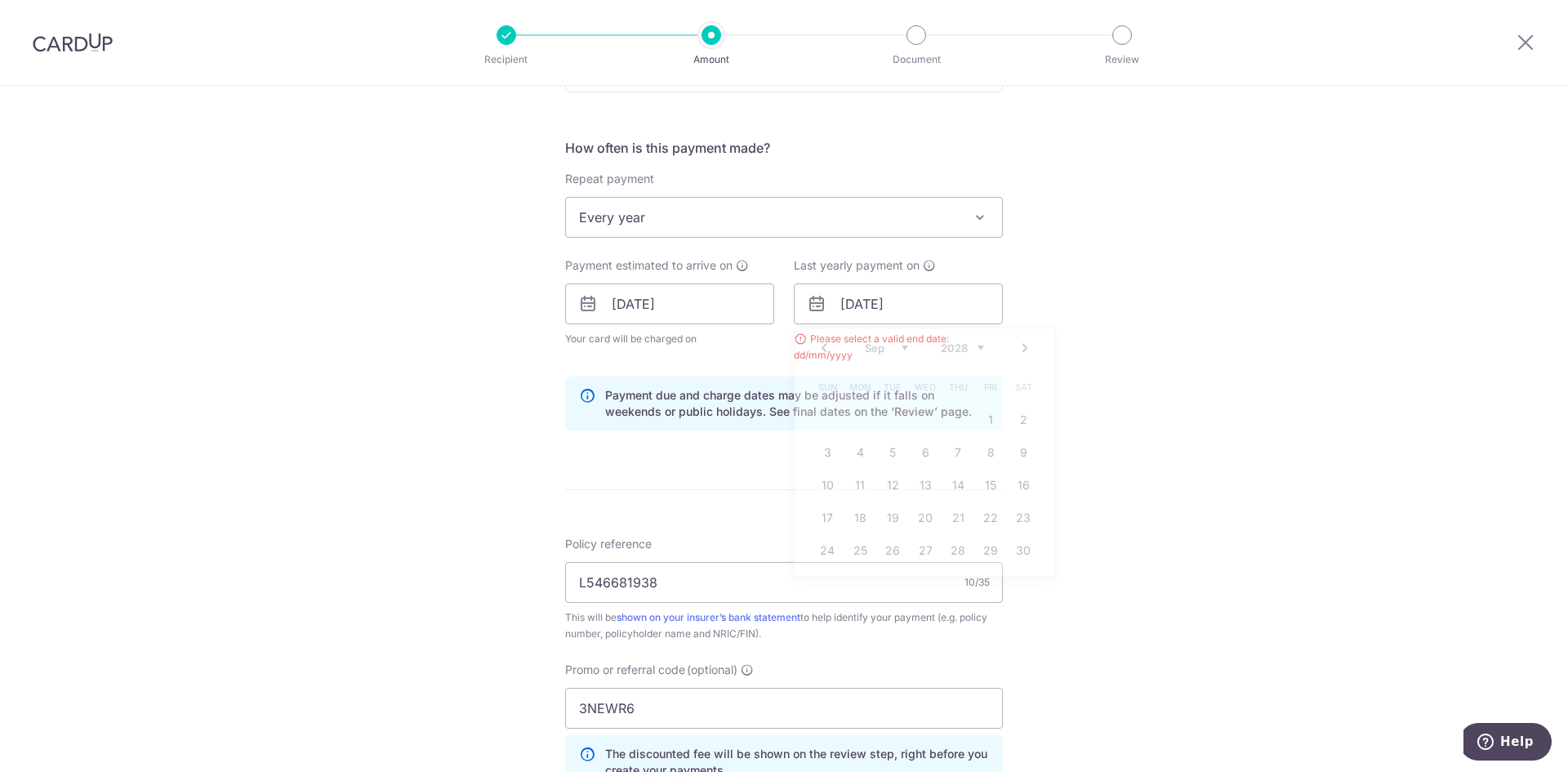
click at [1115, 467] on div "Tell us more about your payment Enter payment amount SGD 1,842.76 1842.76 Selec…" at bounding box center [784, 322] width 1568 height 1634
click at [929, 308] on input "[DATE]" at bounding box center [898, 303] width 209 height 41
click at [977, 354] on select "2025 2026 2027 2028 2029 2030 2031 2032 2033 2034 2035" at bounding box center [962, 348] width 43 height 13
click at [1010, 481] on link "16" at bounding box center [1023, 484] width 26 height 26
type input "16/09/2028"
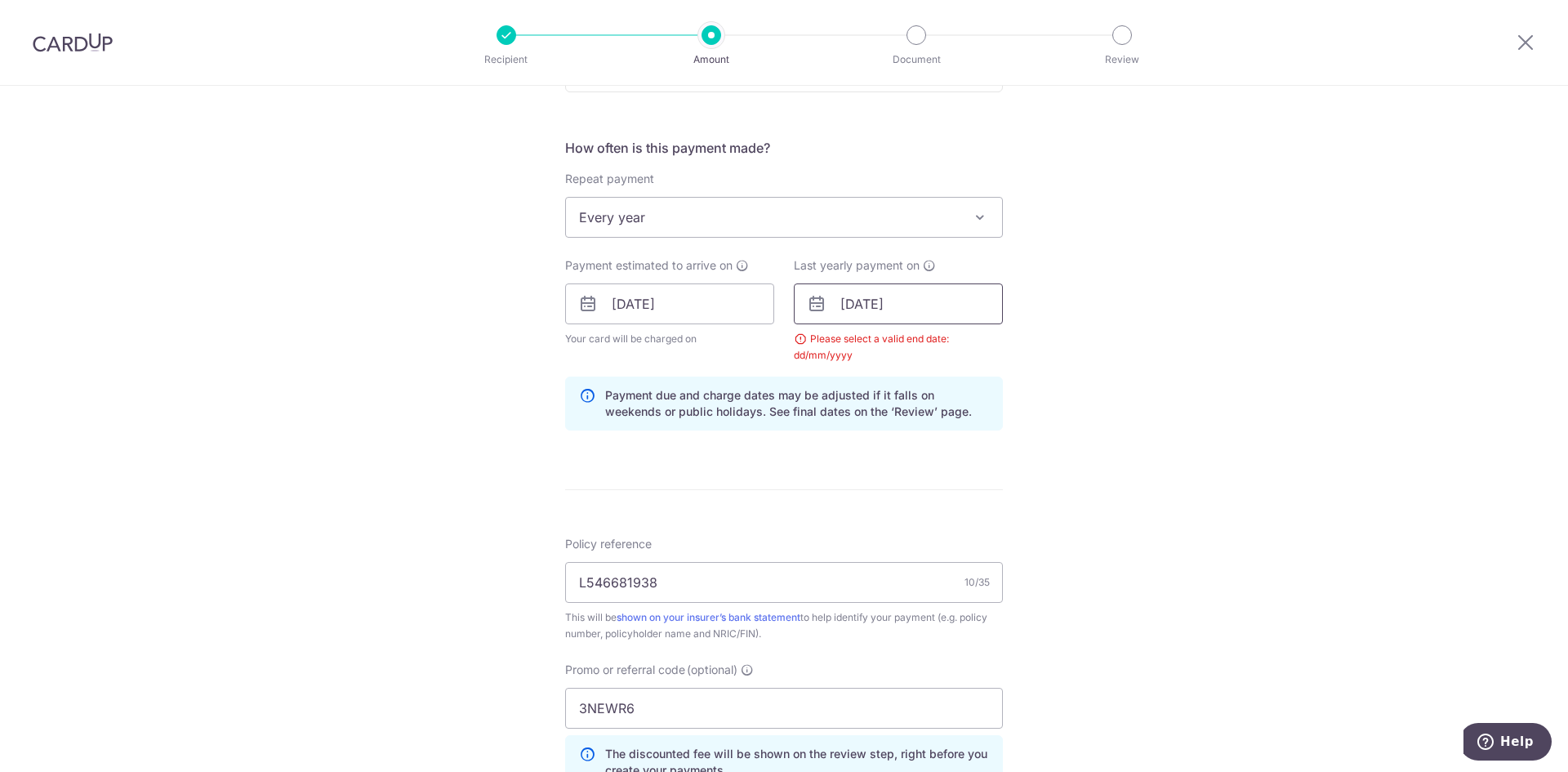
click at [930, 293] on input "16/09/2028" at bounding box center [898, 303] width 209 height 41
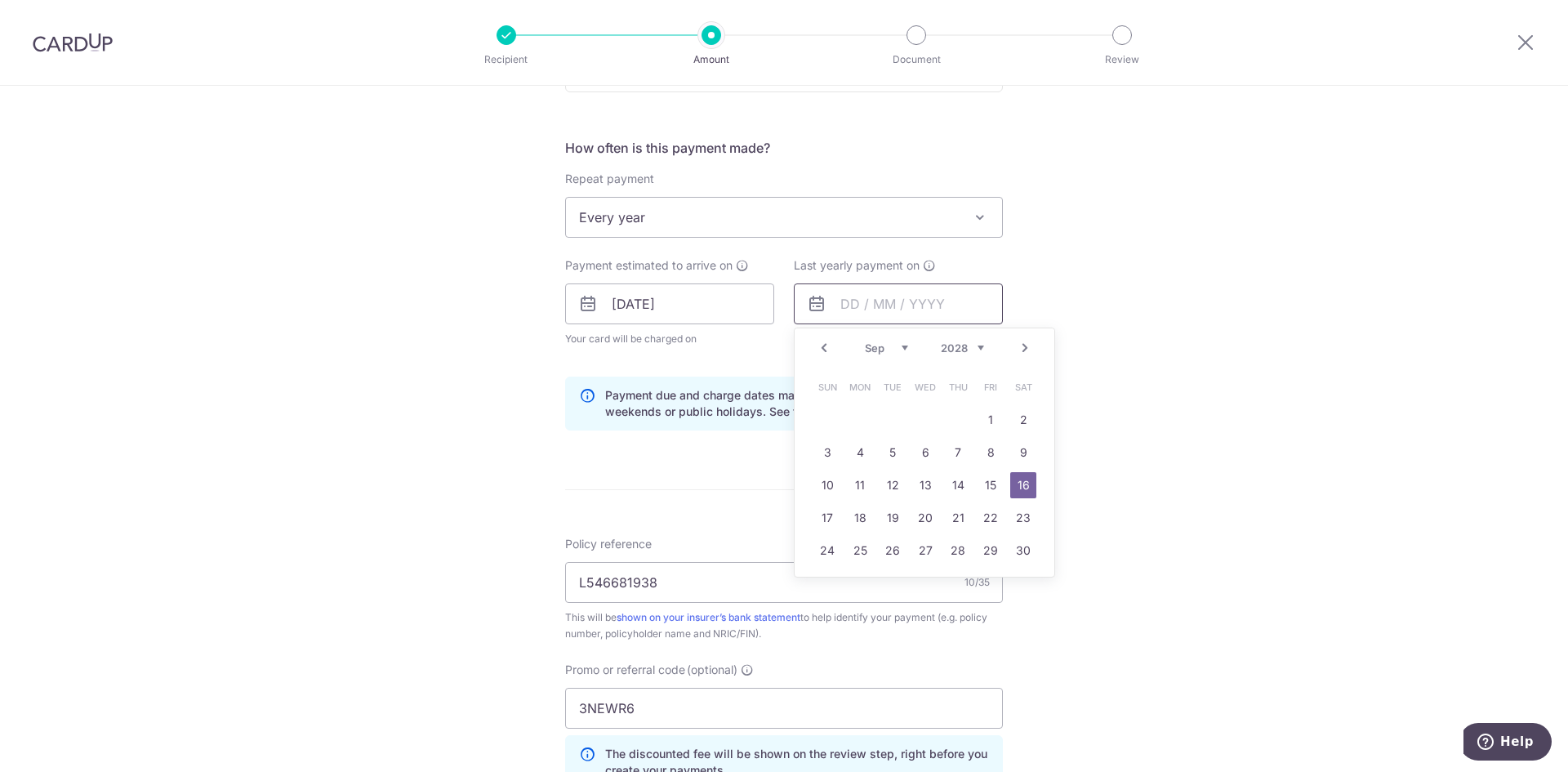
click at [929, 297] on input "text" at bounding box center [898, 303] width 209 height 41
click at [943, 215] on span "Every year" at bounding box center [784, 216] width 436 height 39
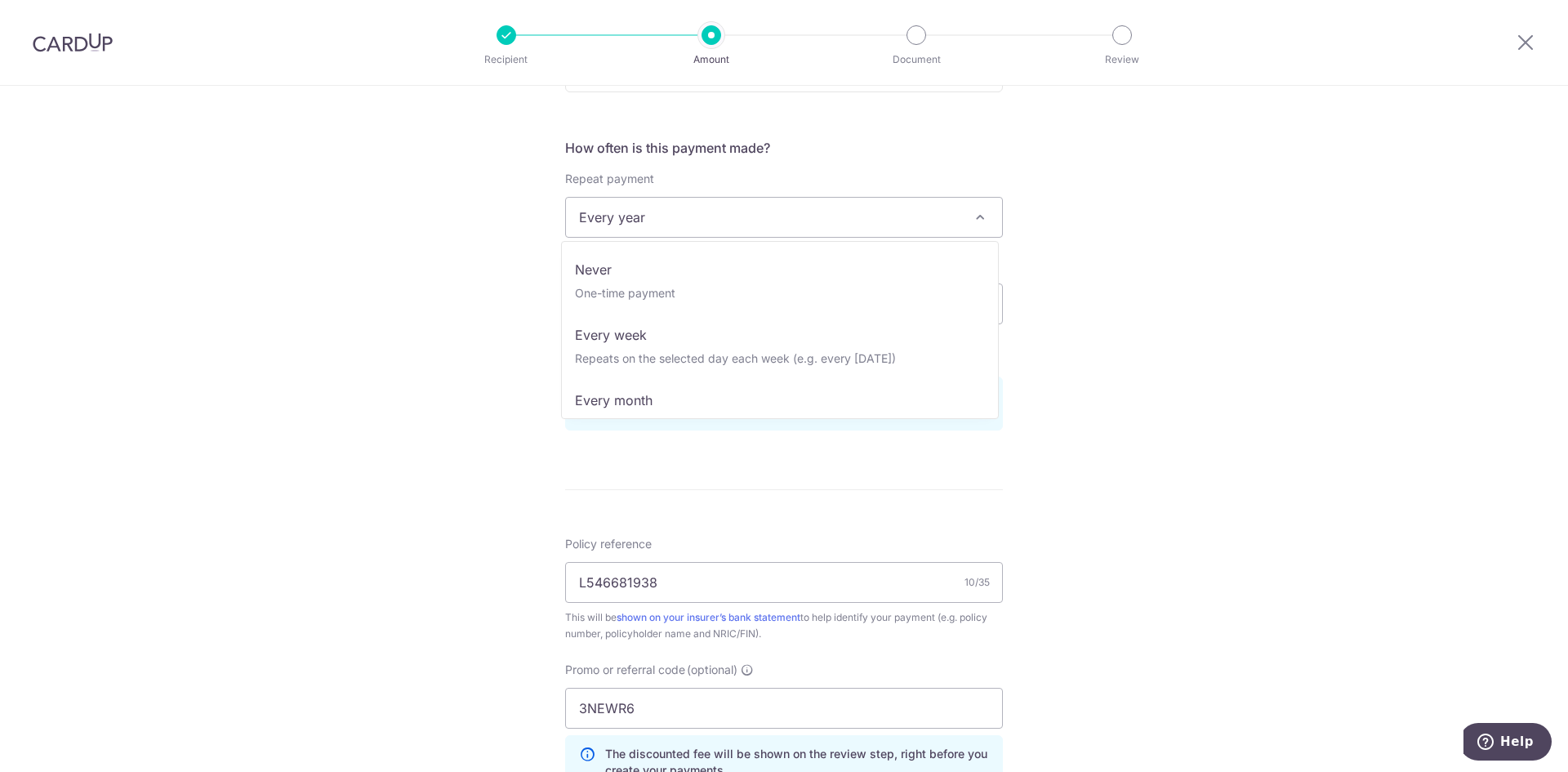
scroll to position [196, 0]
click at [935, 223] on span "Every quarter" at bounding box center [784, 216] width 436 height 39
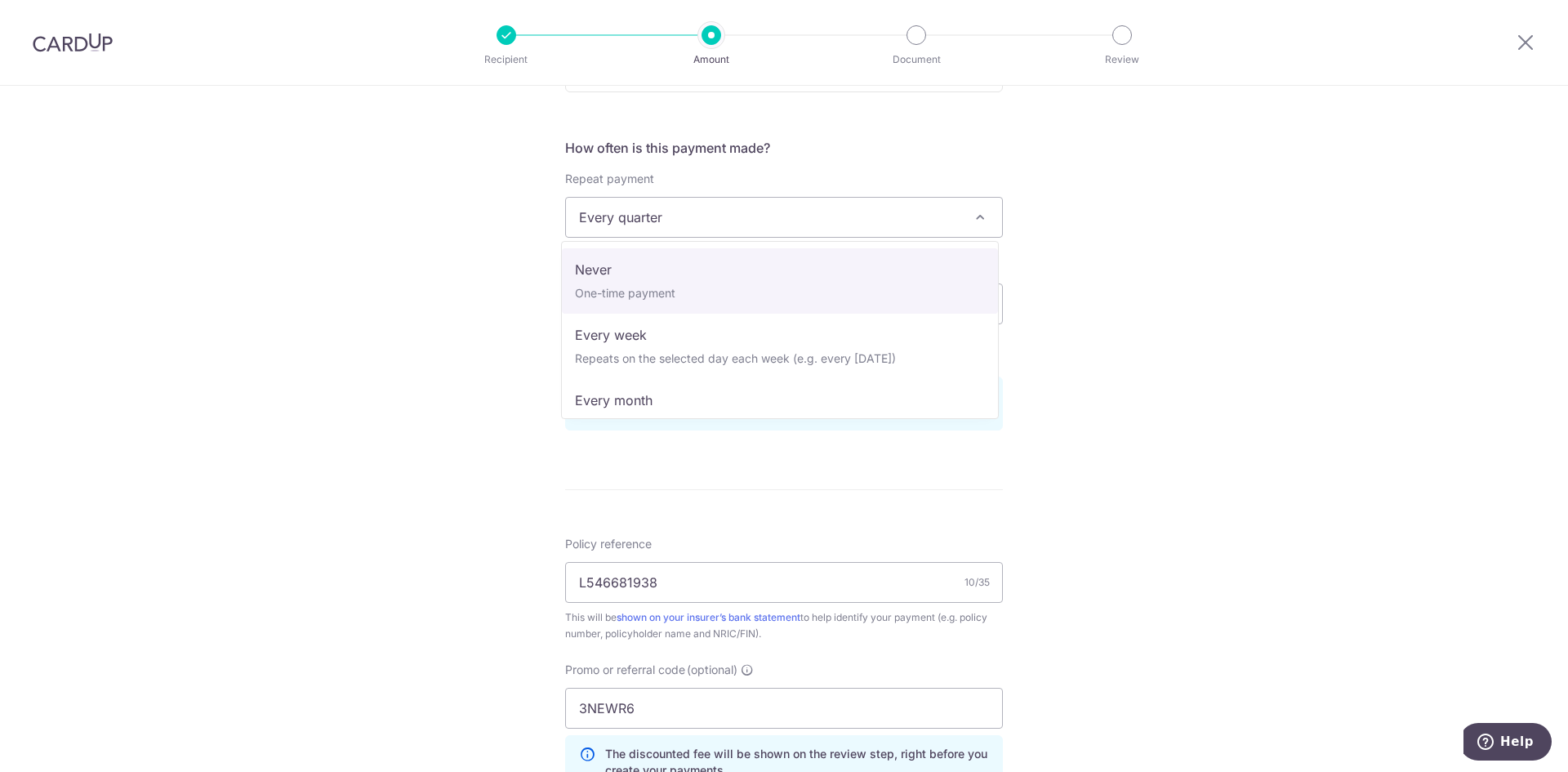
select select "1"
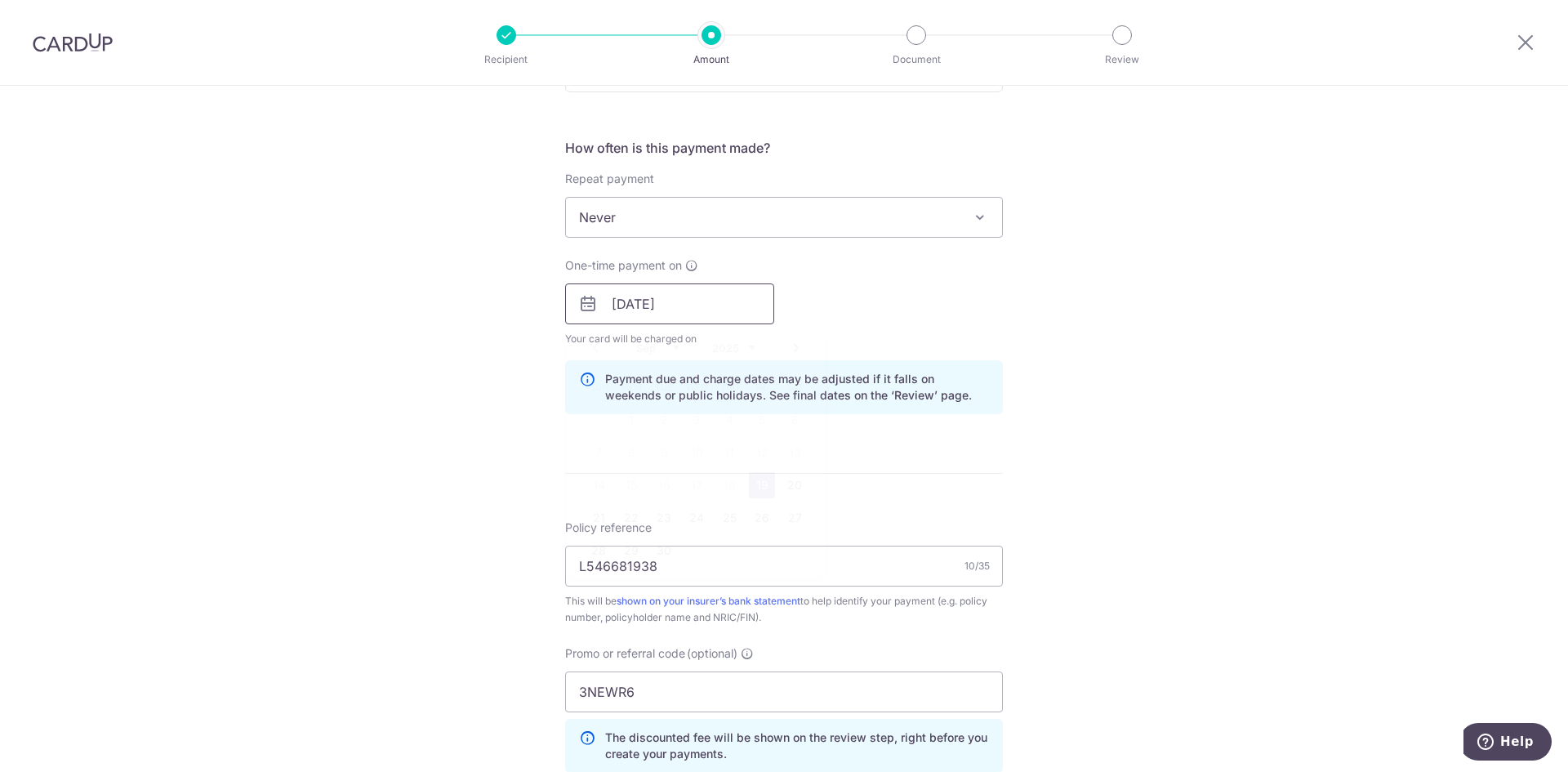
click at [680, 310] on input "[DATE]" at bounding box center [669, 303] width 209 height 41
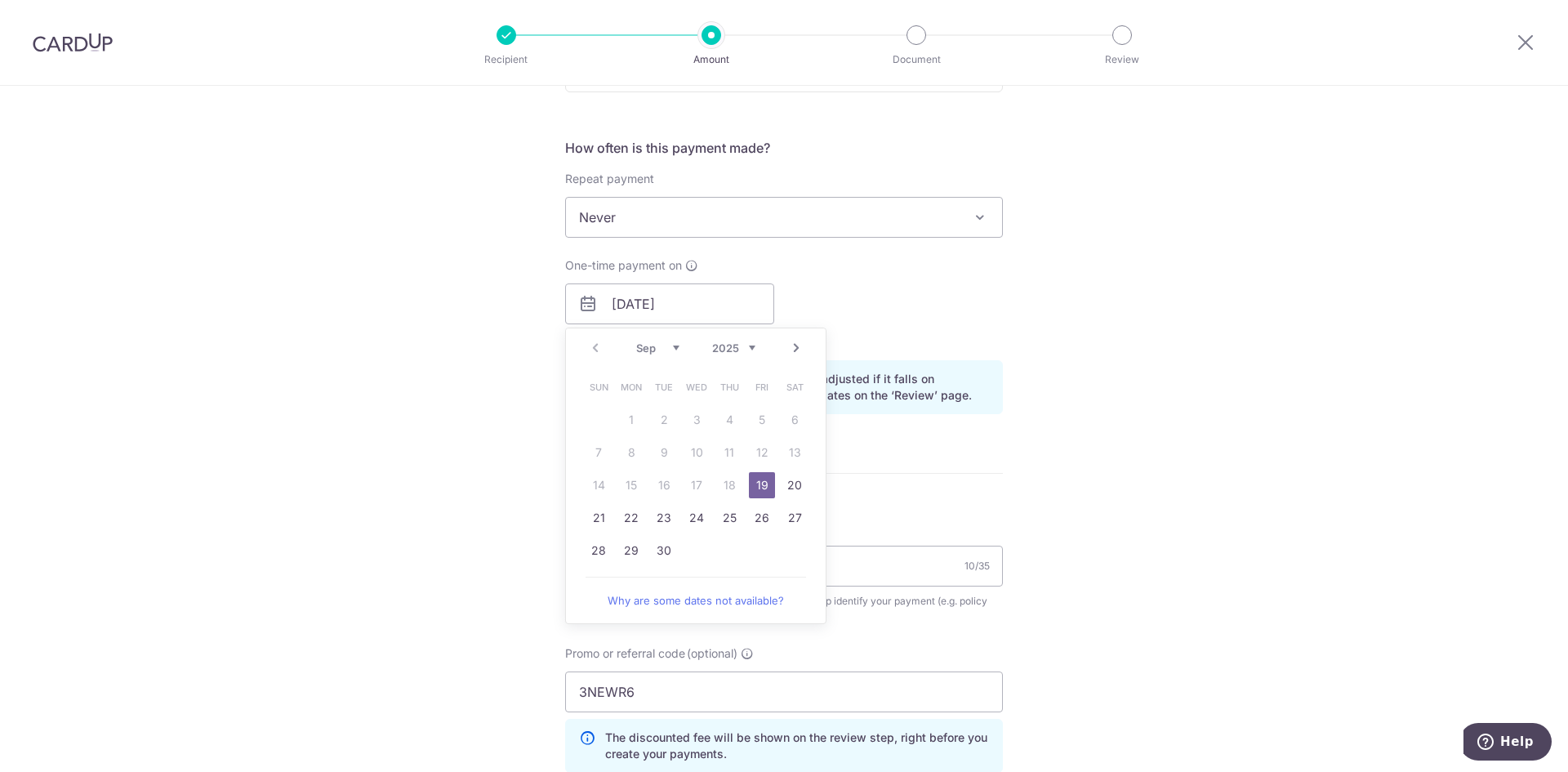
click at [749, 484] on link "19" at bounding box center [761, 484] width 26 height 26
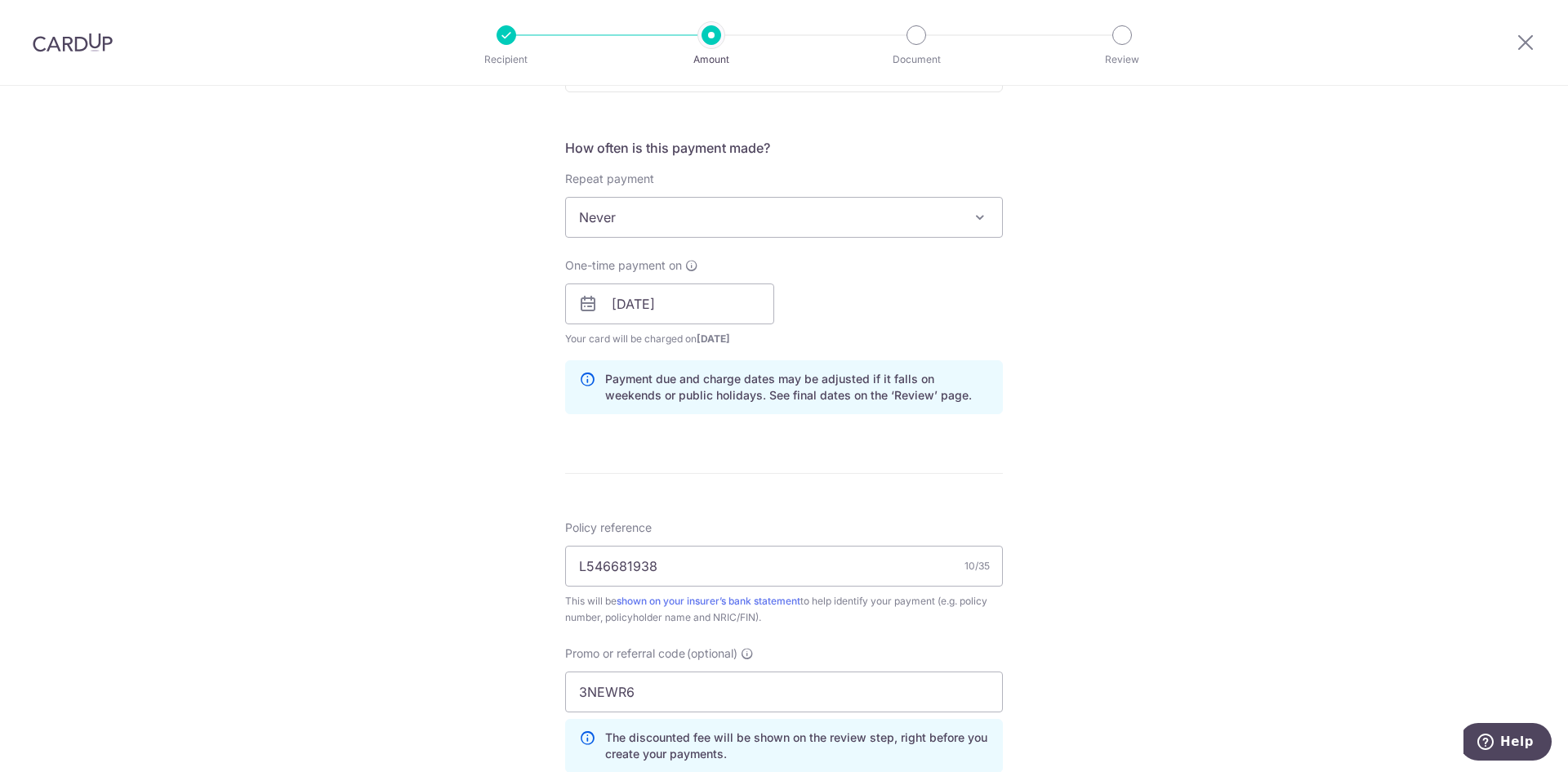
click at [1119, 430] on div "Tell us more about your payment Enter payment amount SGD 1,842.76 1842.76 Selec…" at bounding box center [784, 314] width 1568 height 1617
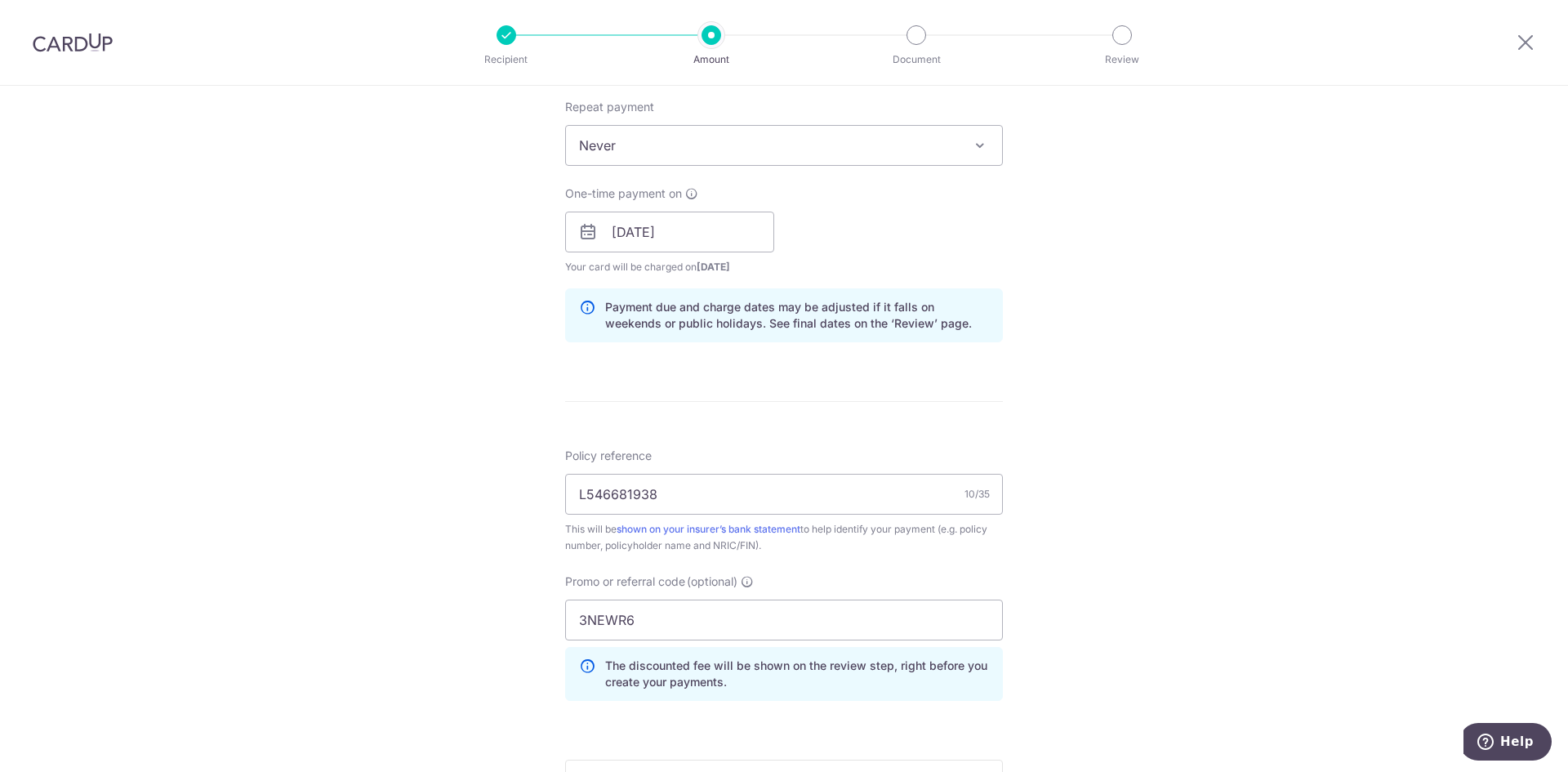
scroll to position [824, 0]
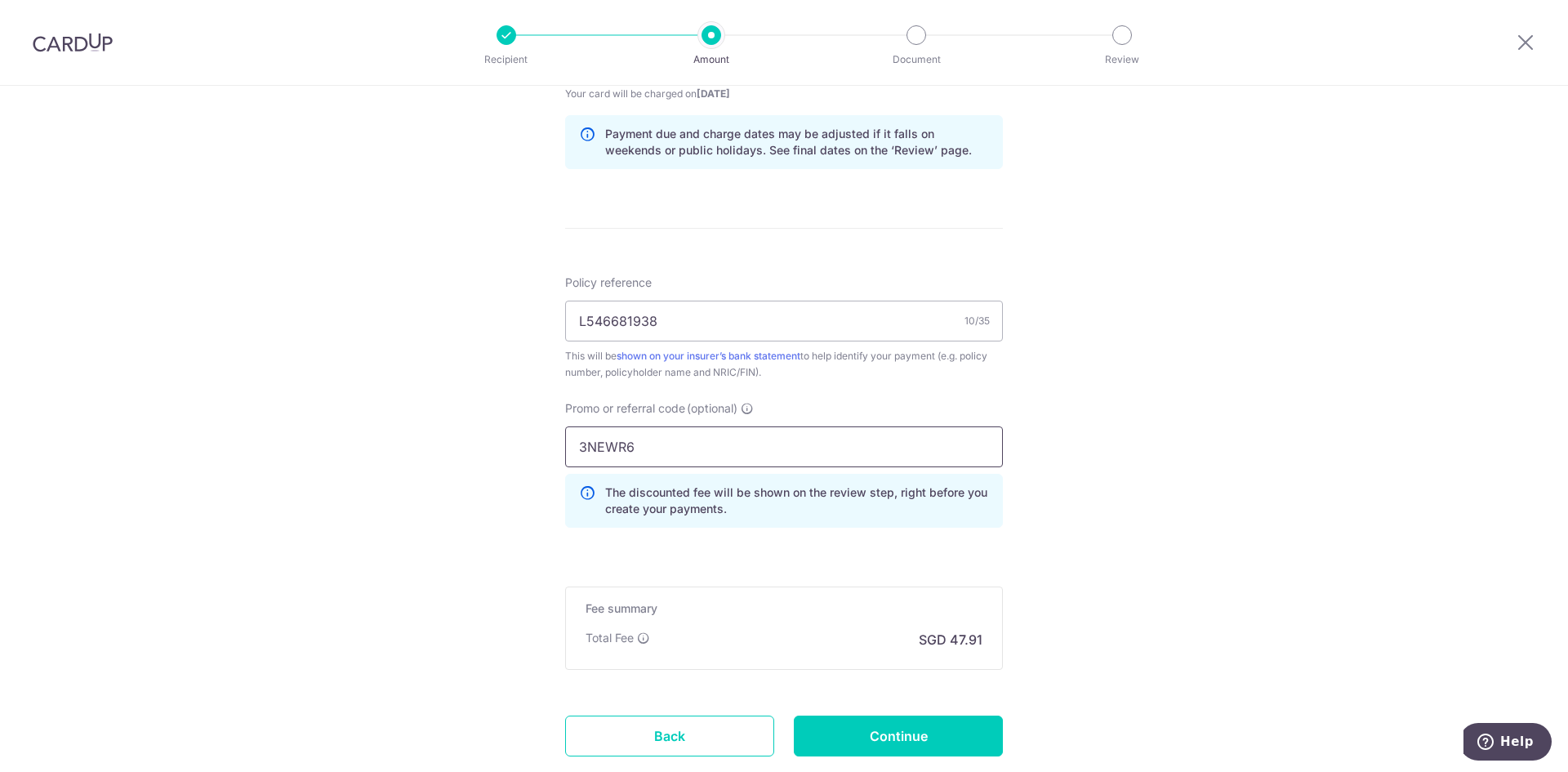
click at [709, 444] on input "3NEWR6" at bounding box center [784, 446] width 438 height 41
click at [914, 746] on input "Continue" at bounding box center [898, 735] width 209 height 41
type input "Create Schedule"
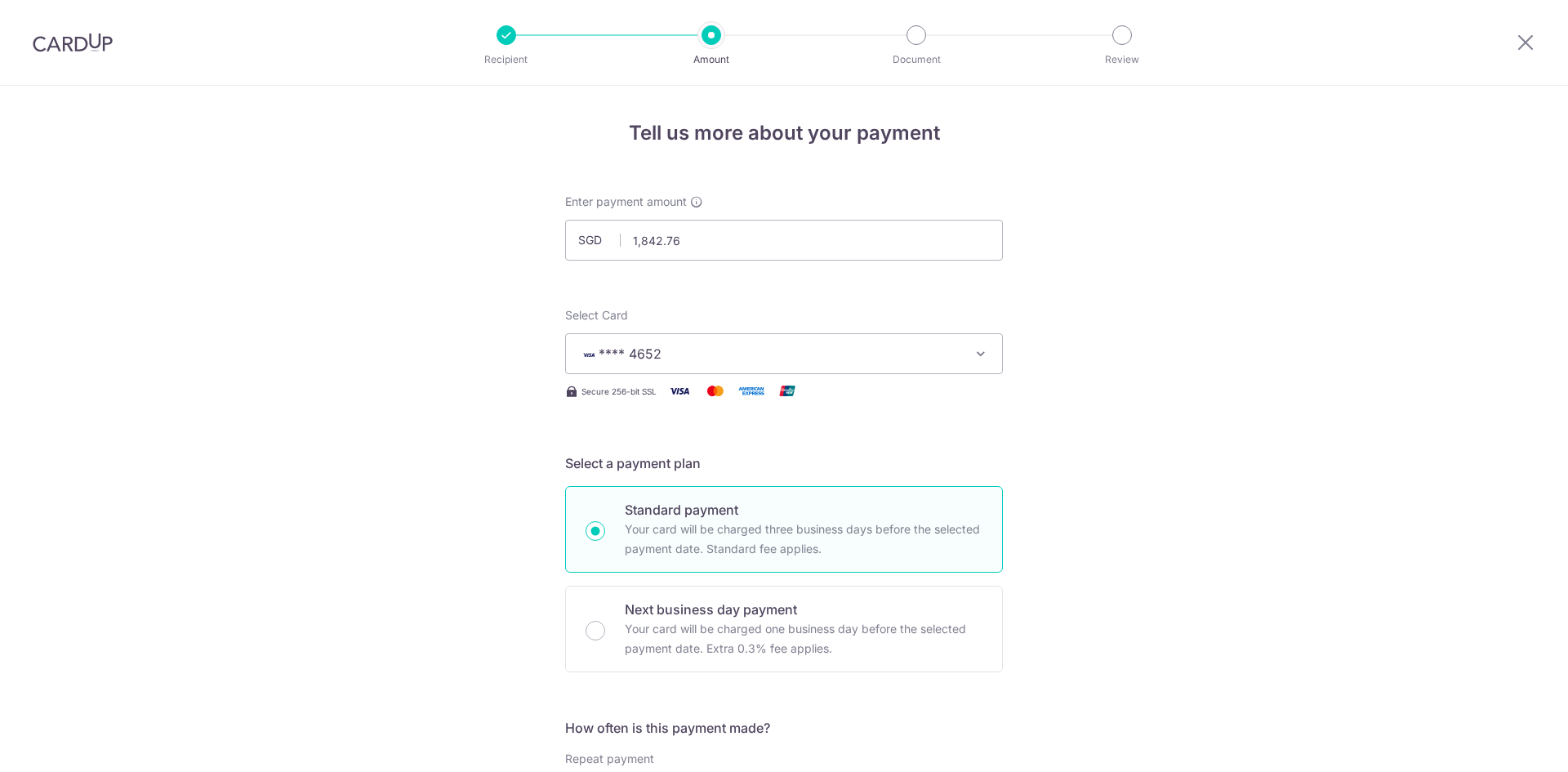
scroll to position [955, 0]
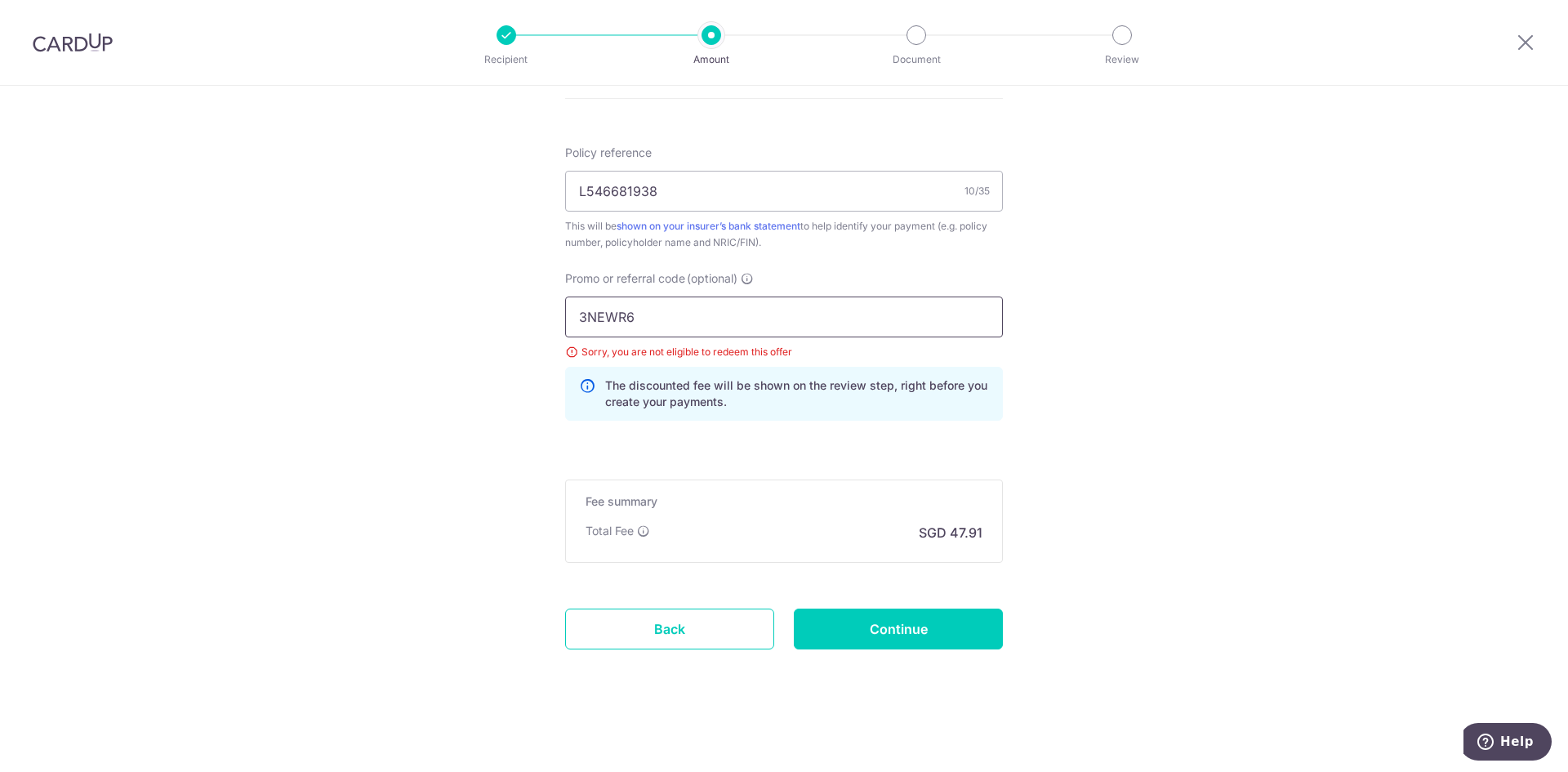
click at [797, 304] on input "3NEWR6" at bounding box center [784, 317] width 438 height 41
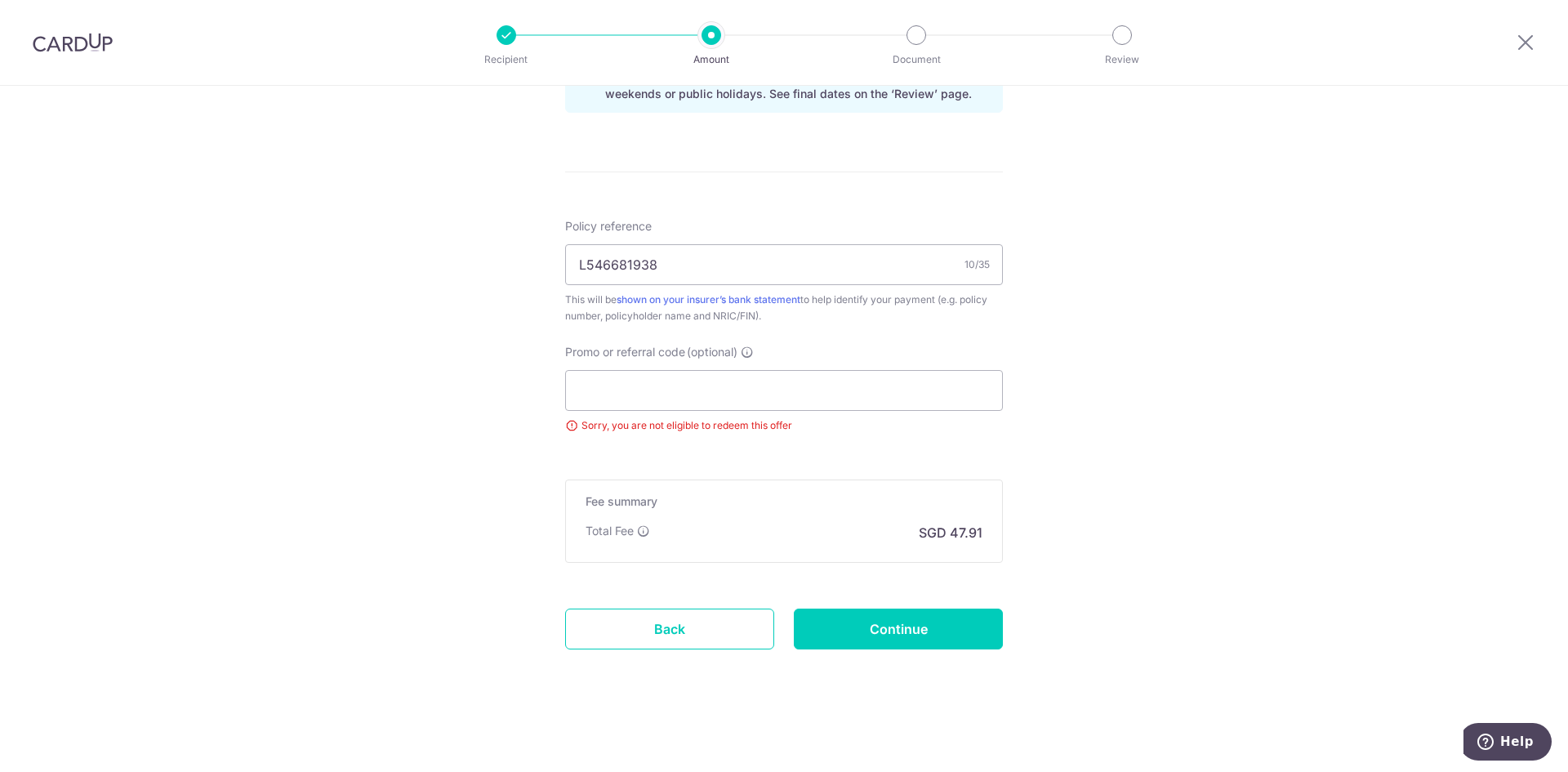
click at [947, 639] on input "Continue" at bounding box center [898, 628] width 209 height 41
type input "Update Schedule"
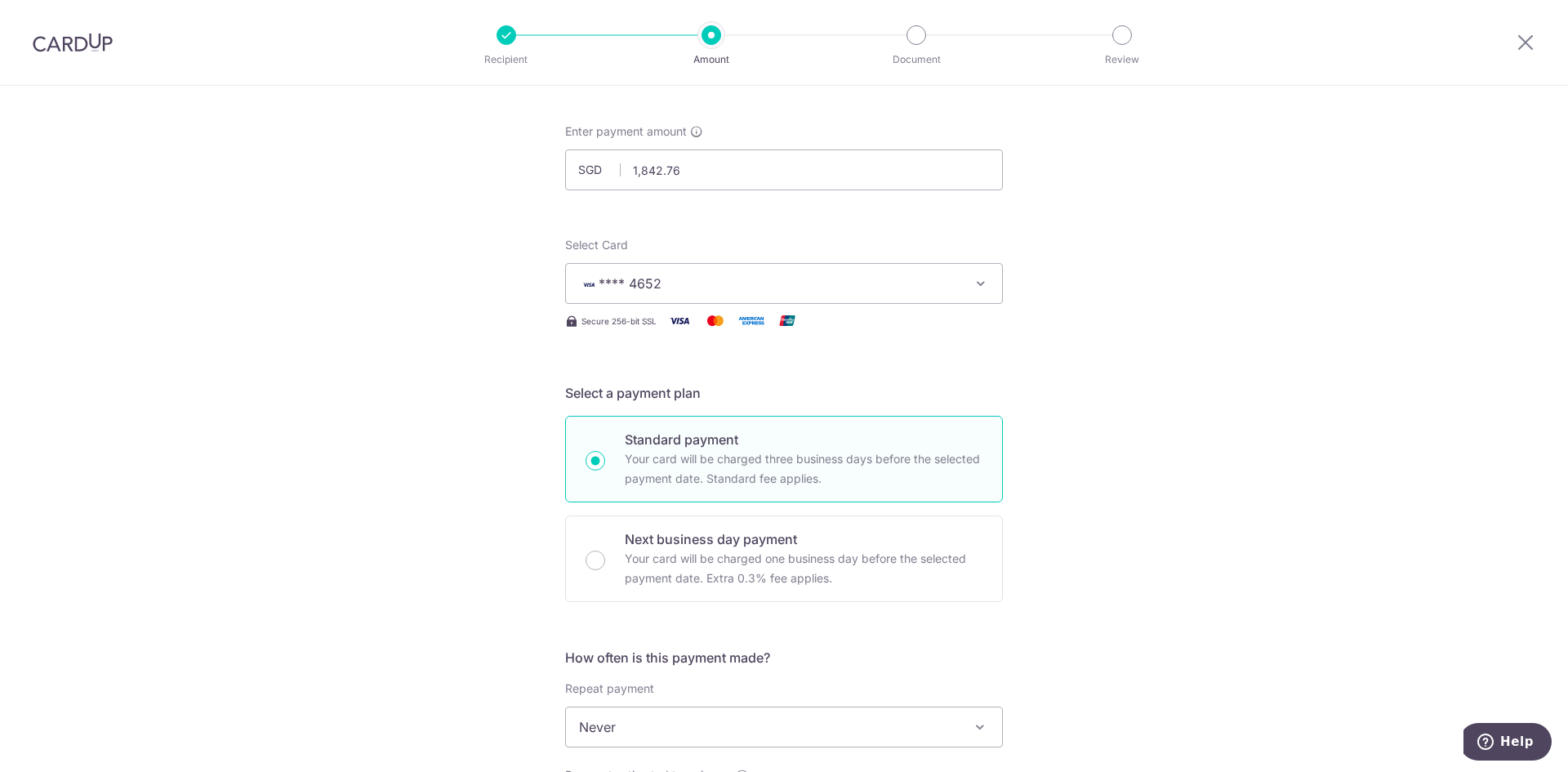
scroll to position [0, 0]
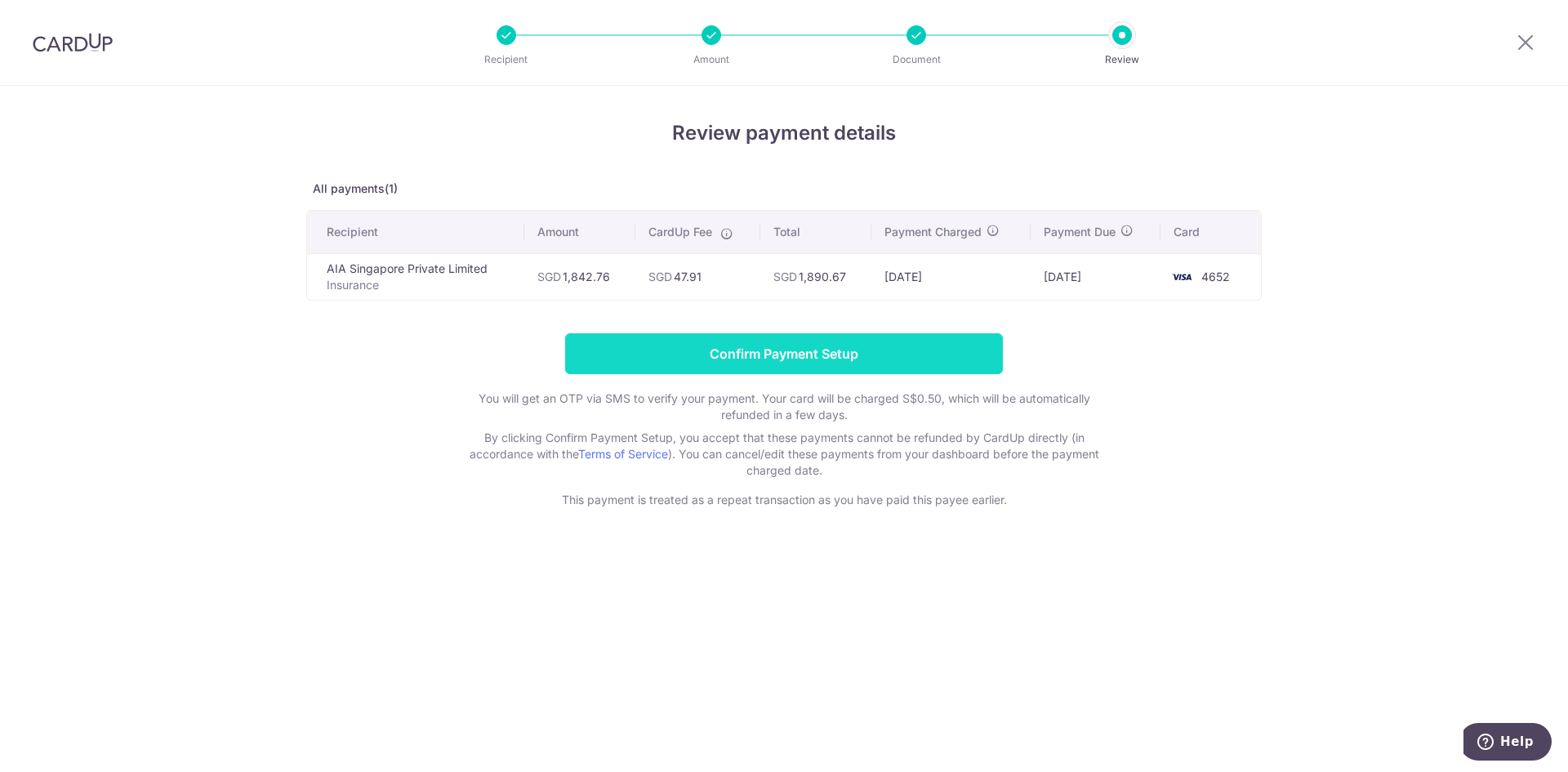
click at [854, 351] on input "Confirm Payment Setup" at bounding box center [784, 353] width 438 height 41
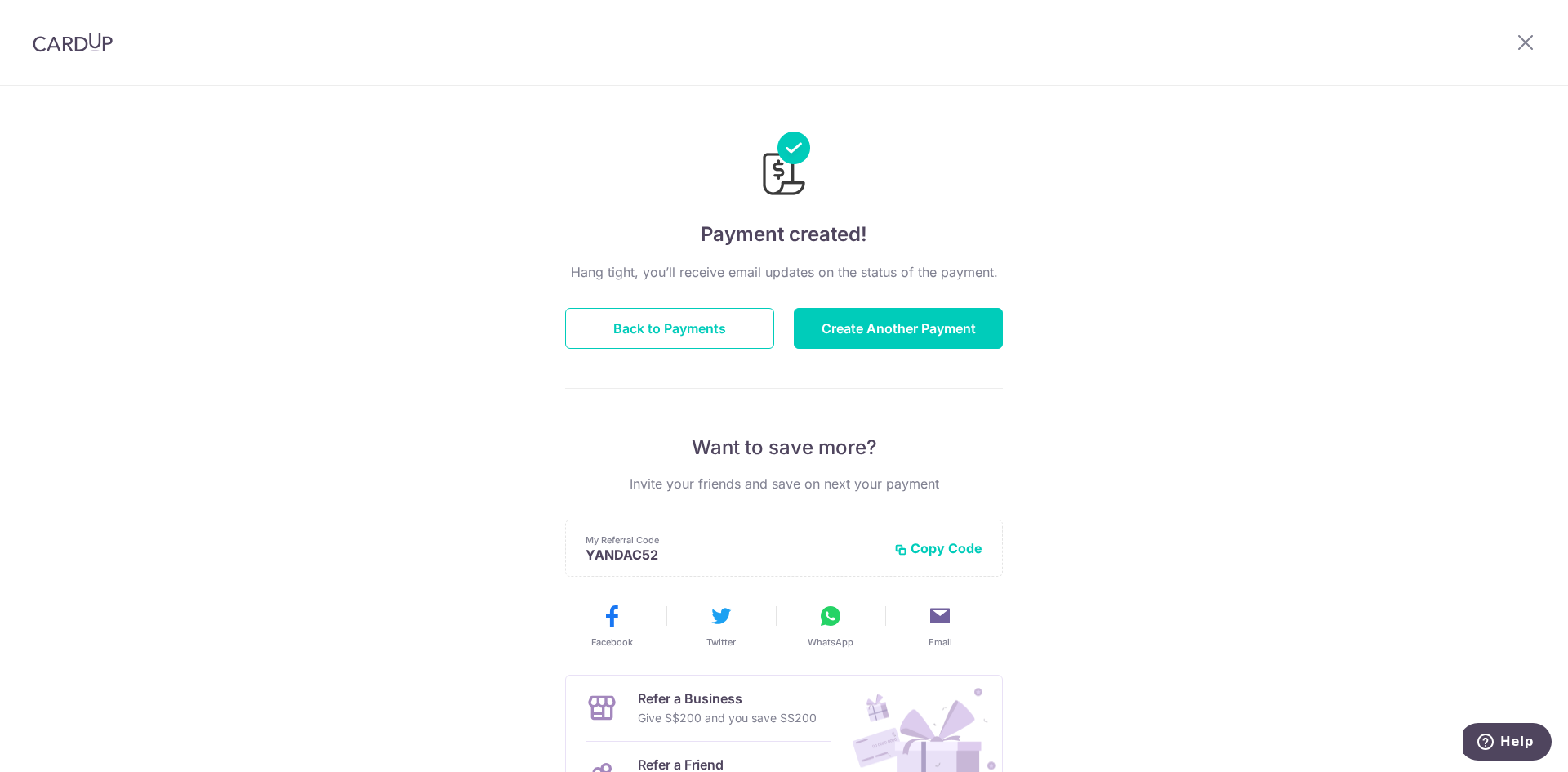
click at [852, 292] on div "Hang tight, you’ll receive email updates on the status of the payment. Back to …" at bounding box center [784, 572] width 438 height 619
click at [852, 324] on button "Create Another Payment" at bounding box center [898, 328] width 209 height 41
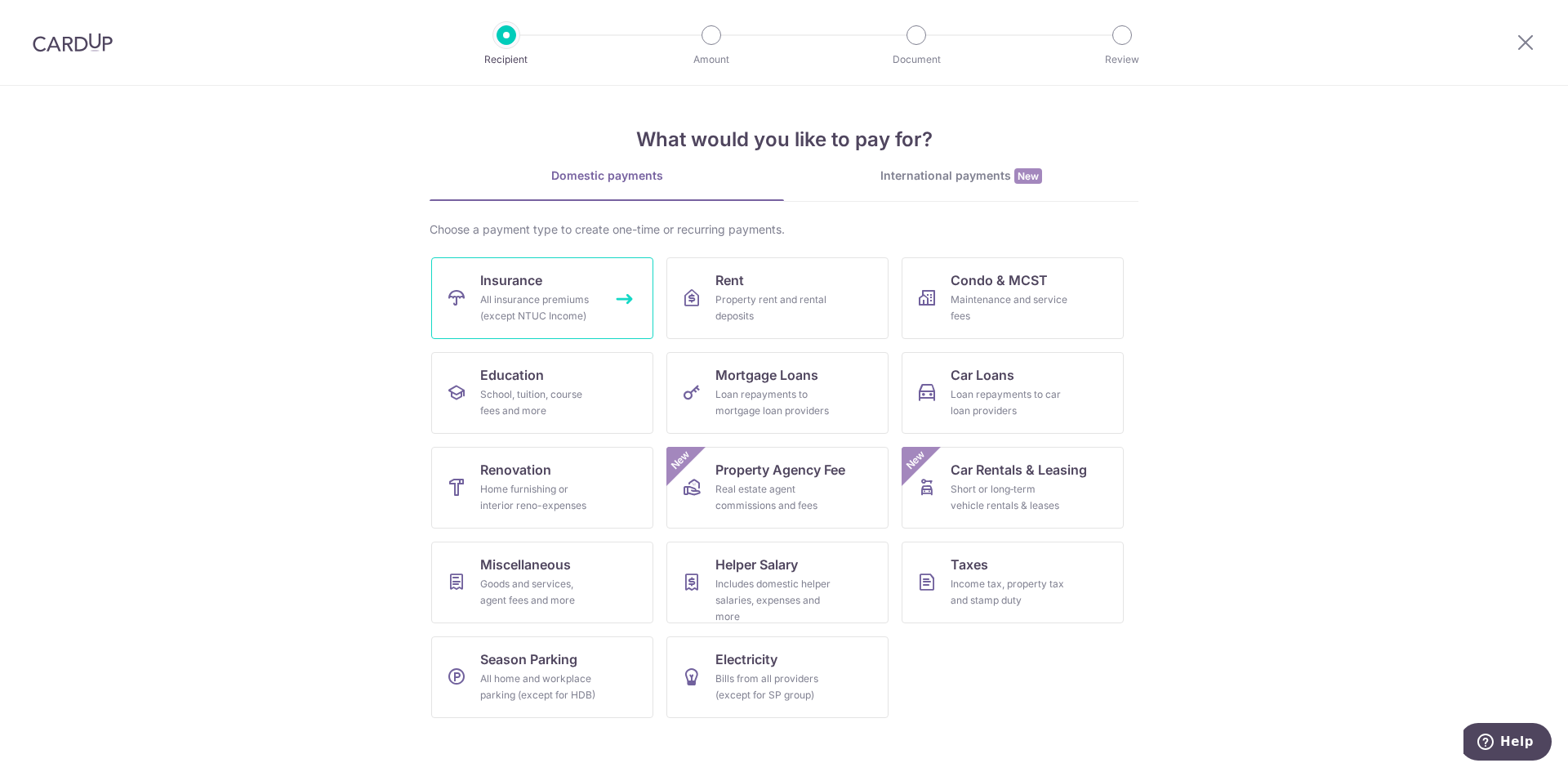
click at [582, 314] on div "All insurance premiums (except NTUC Income)" at bounding box center [539, 308] width 118 height 33
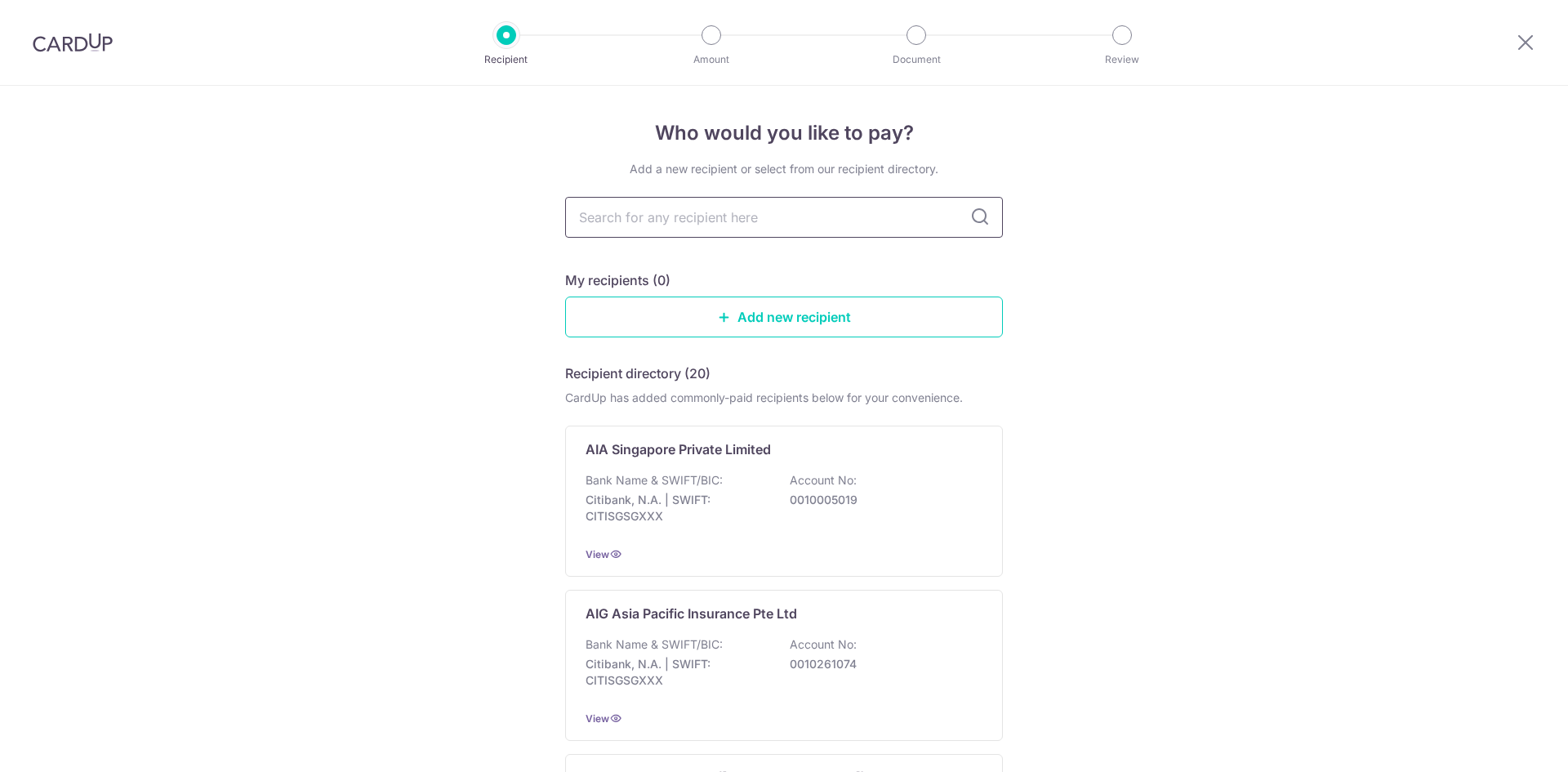
click at [705, 227] on input "text" at bounding box center [784, 216] width 438 height 41
click at [743, 466] on div "AIA Singapore Private Limited Bank Name & SWIFT/BIC: Citibank, N.A. | SWIFT: CI…" at bounding box center [784, 500] width 438 height 151
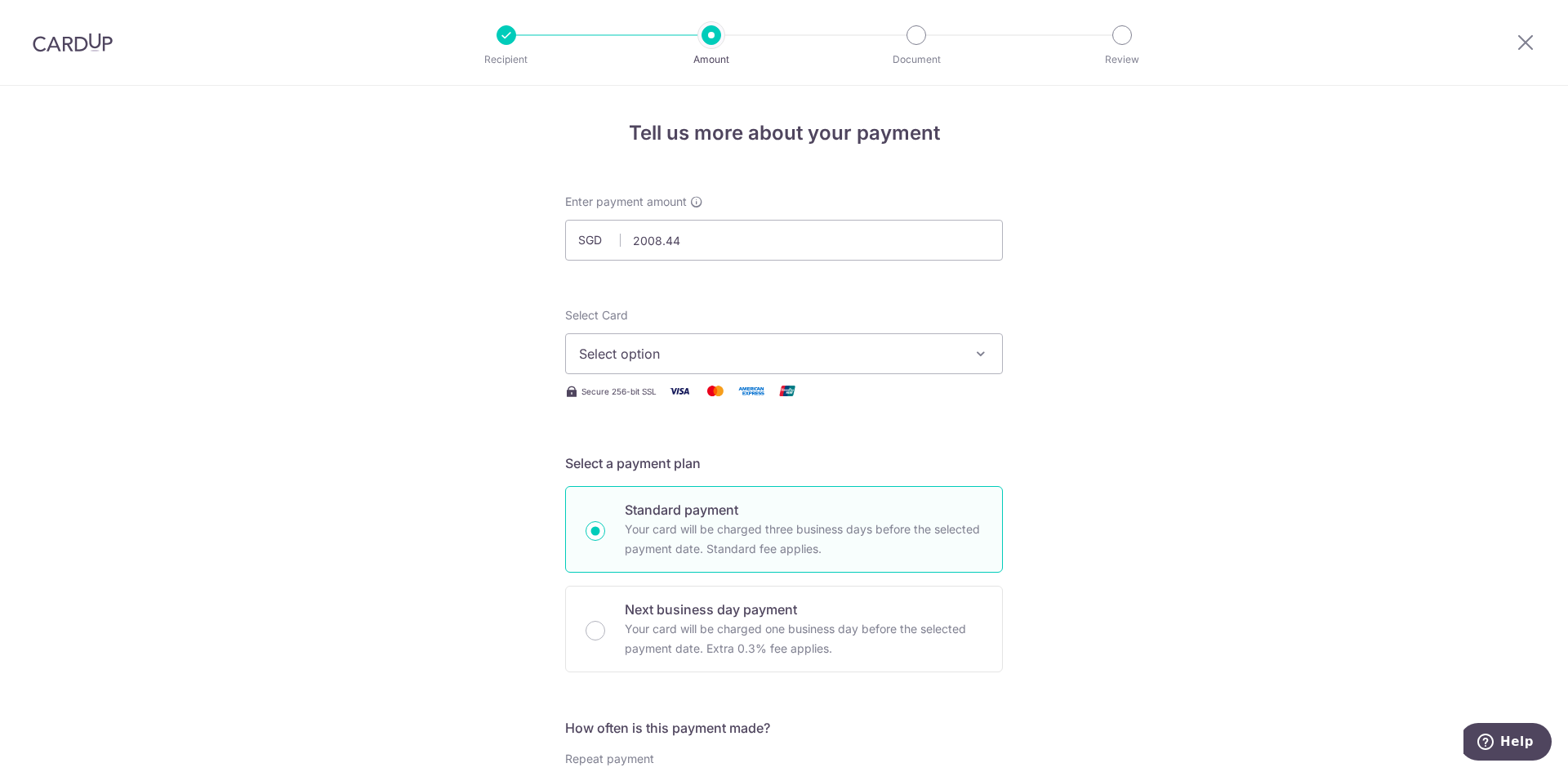
type input "2,008.44"
click at [690, 355] on span "Select option" at bounding box center [770, 354] width 380 height 20
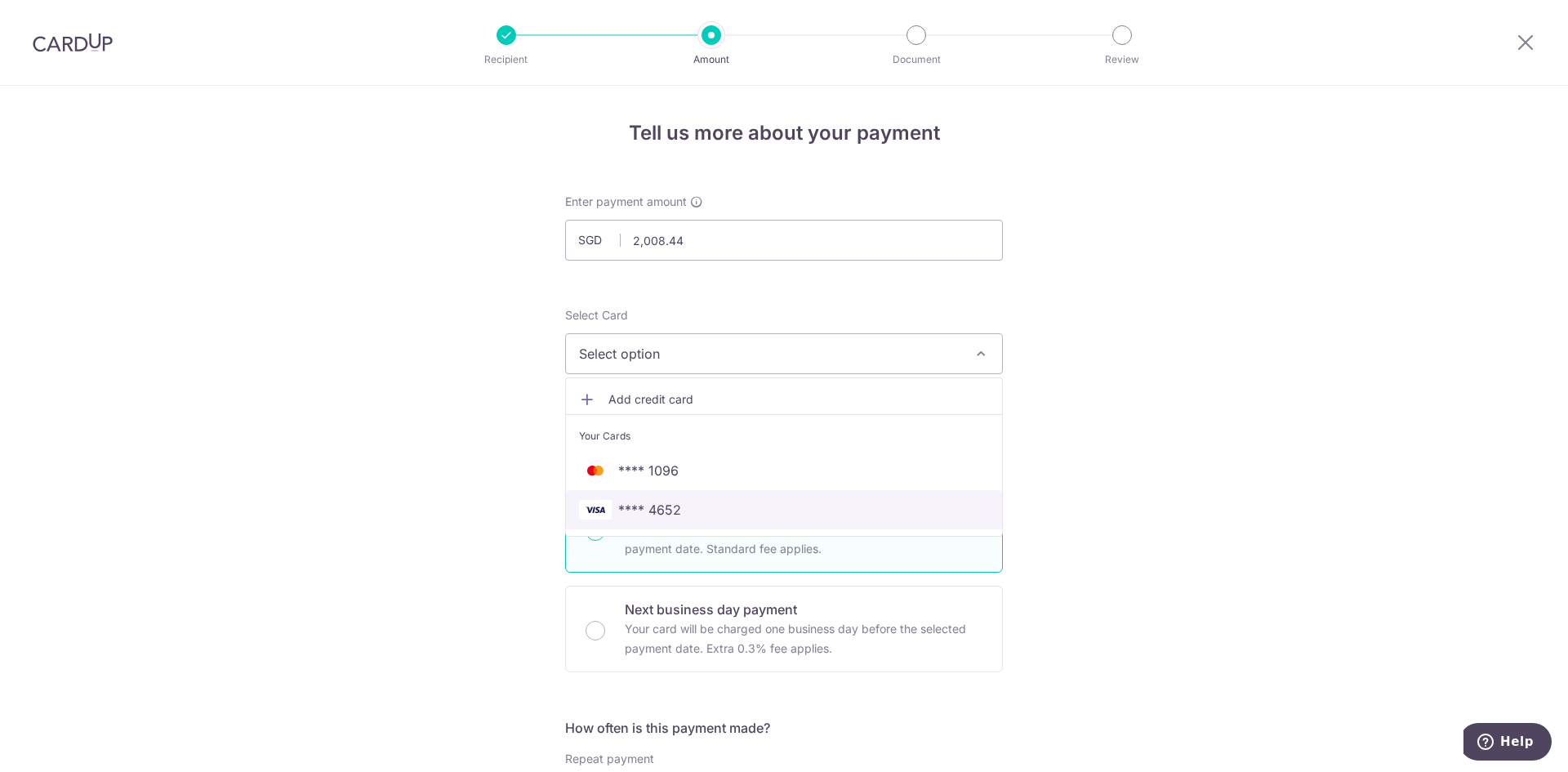
click at [682, 518] on span "**** 4652" at bounding box center [784, 510] width 410 height 20
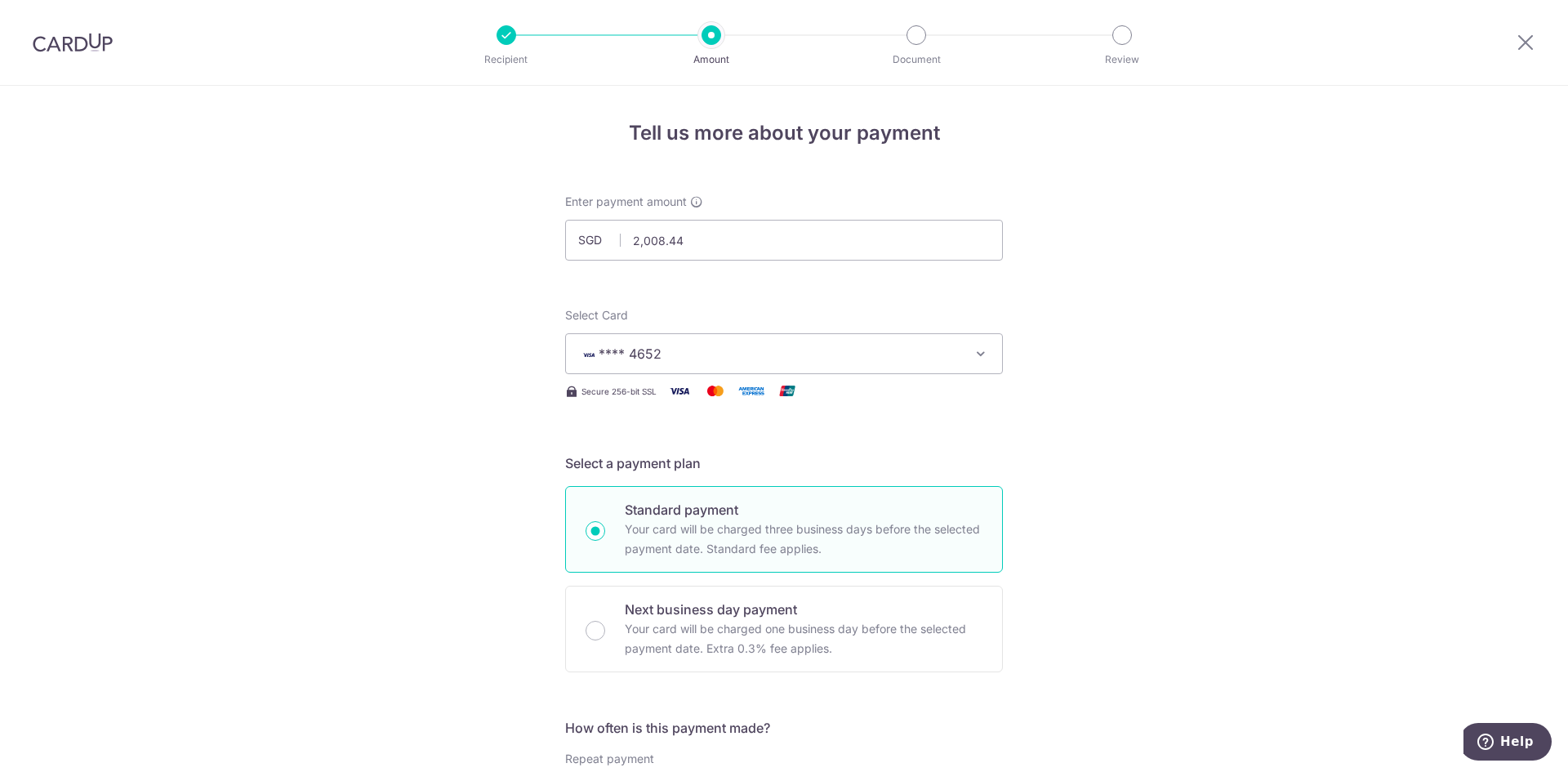
click at [673, 543] on p "Your card will be charged three business days before the selected payment date.…" at bounding box center [803, 538] width 358 height 39
click at [606, 540] on input "Standard payment Your card will be charged three business days before the selec…" at bounding box center [596, 531] width 20 height 20
radio input "true"
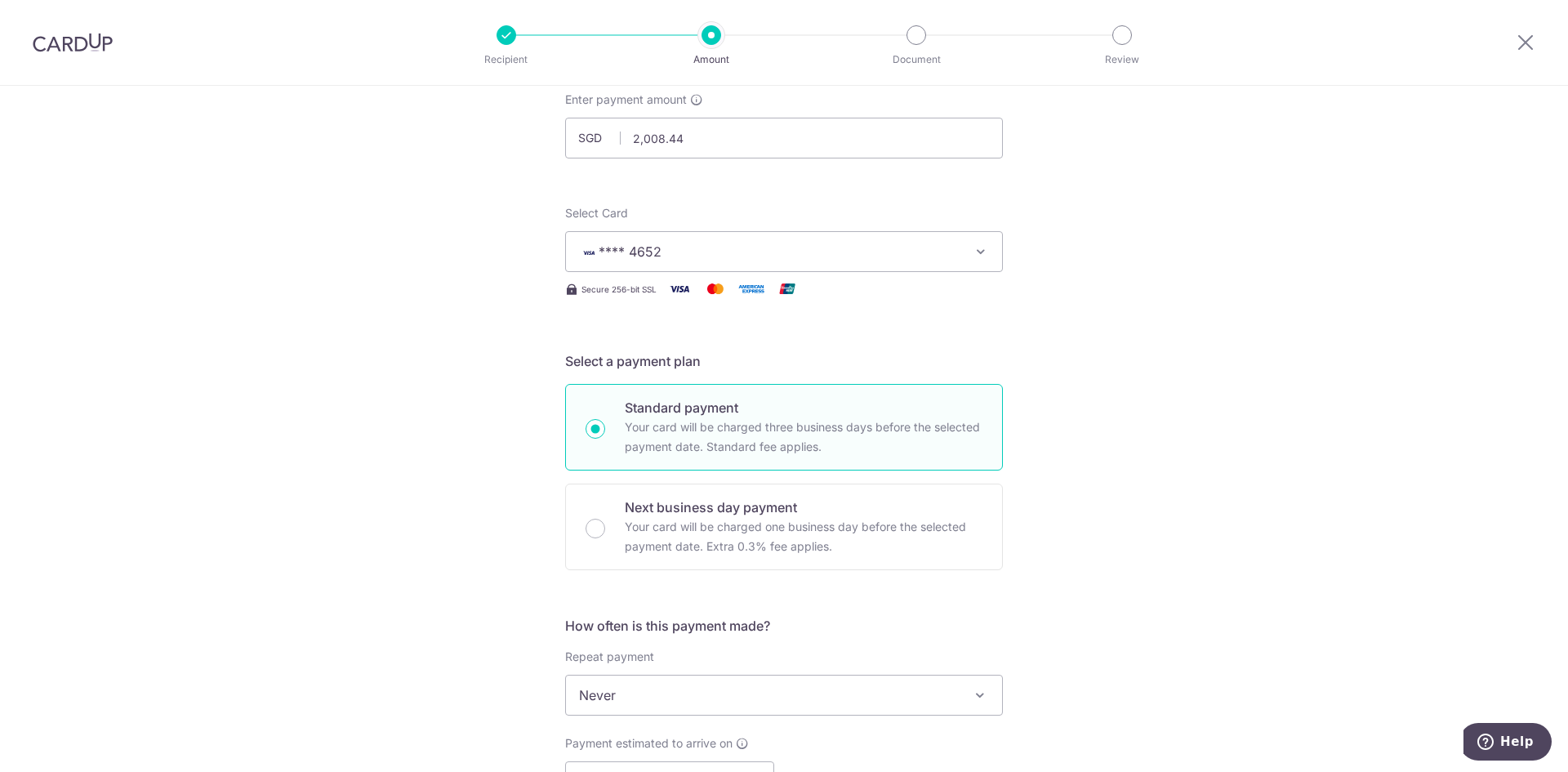
scroll to position [245, 0]
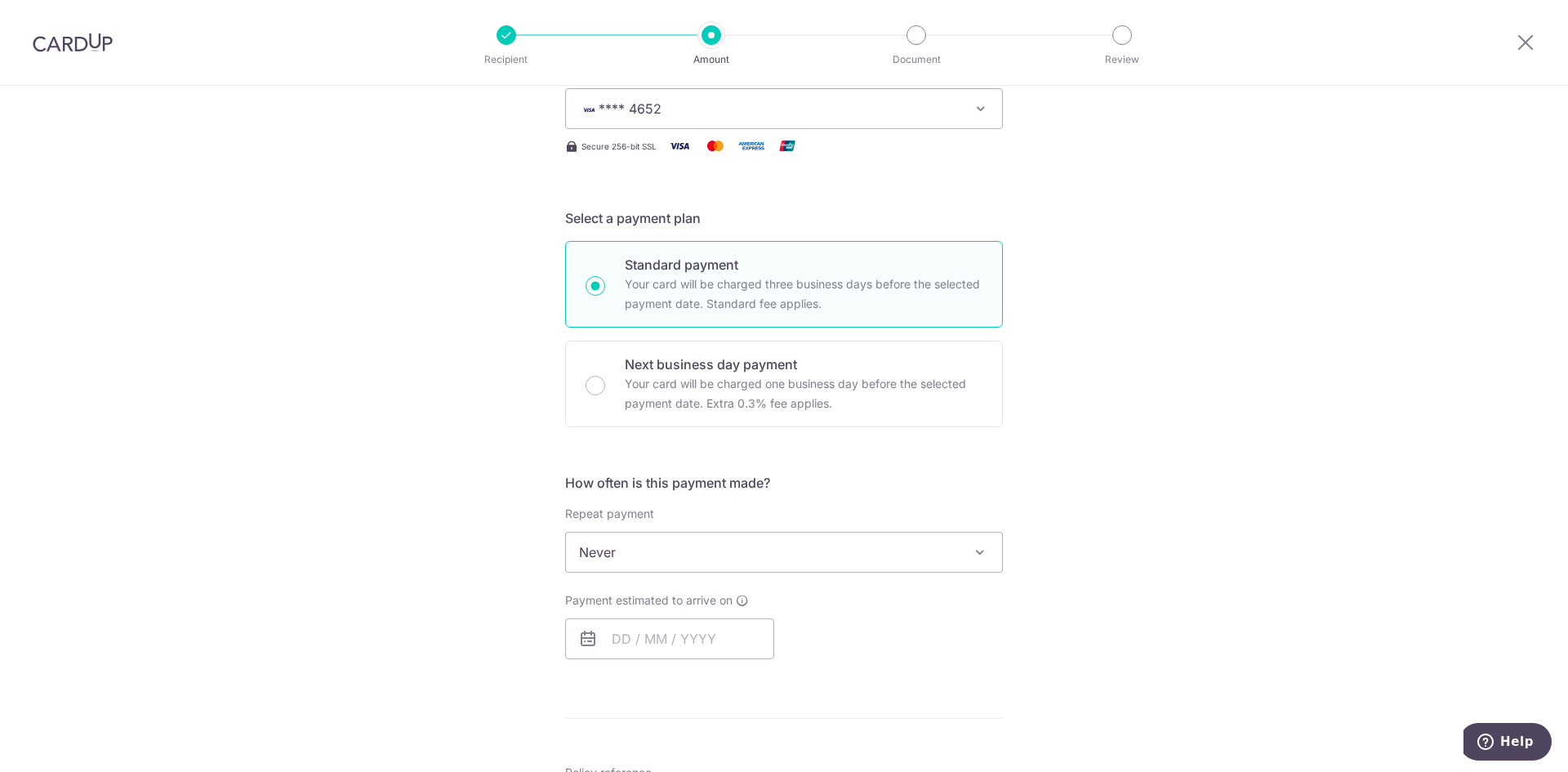
click at [776, 560] on span "Never" at bounding box center [784, 551] width 436 height 39
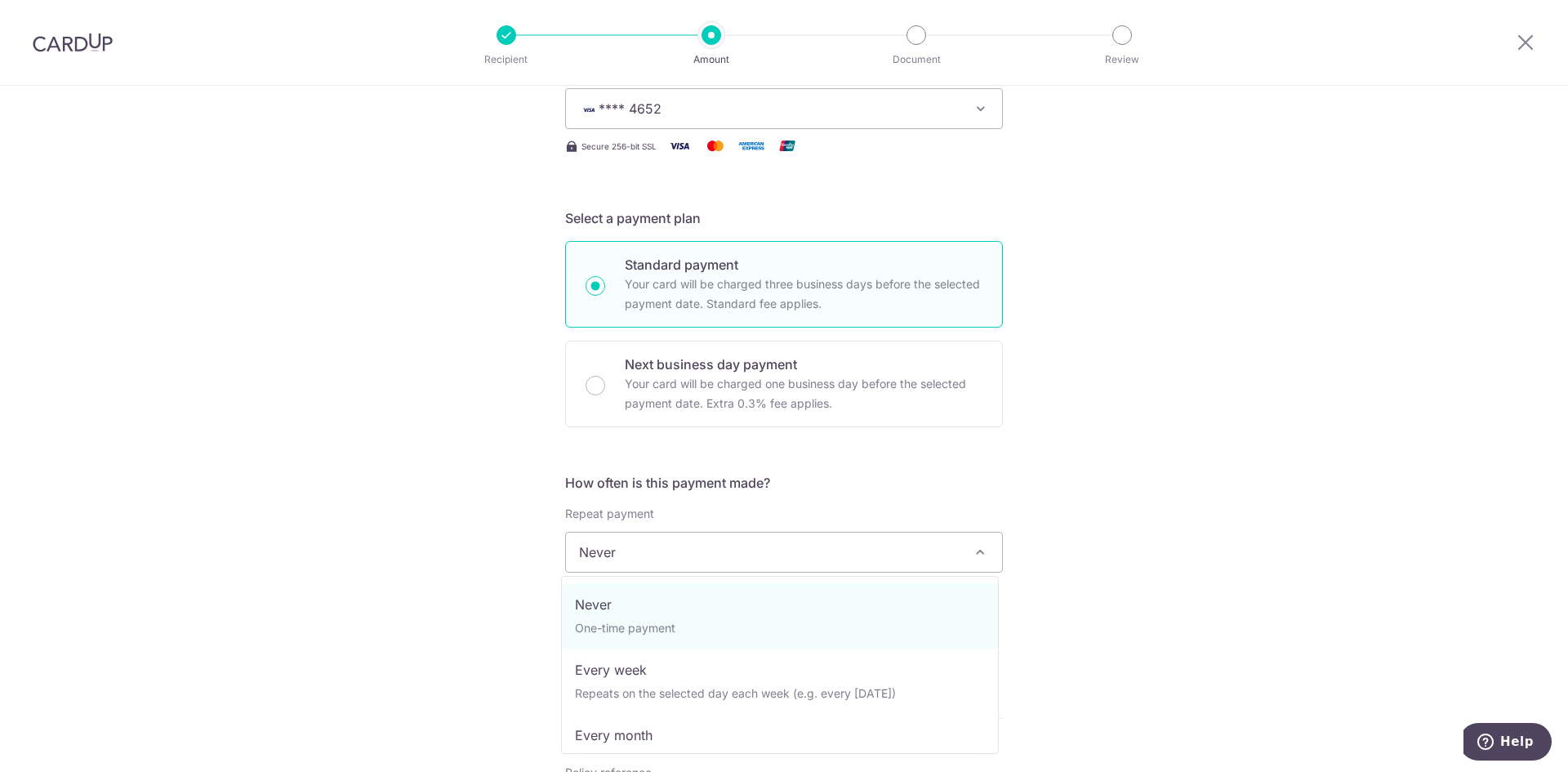
click at [1022, 485] on div "Tell us more about your payment Enter payment amount SGD 2,008.44 2008.44 Selec…" at bounding box center [784, 567] width 1568 height 1454
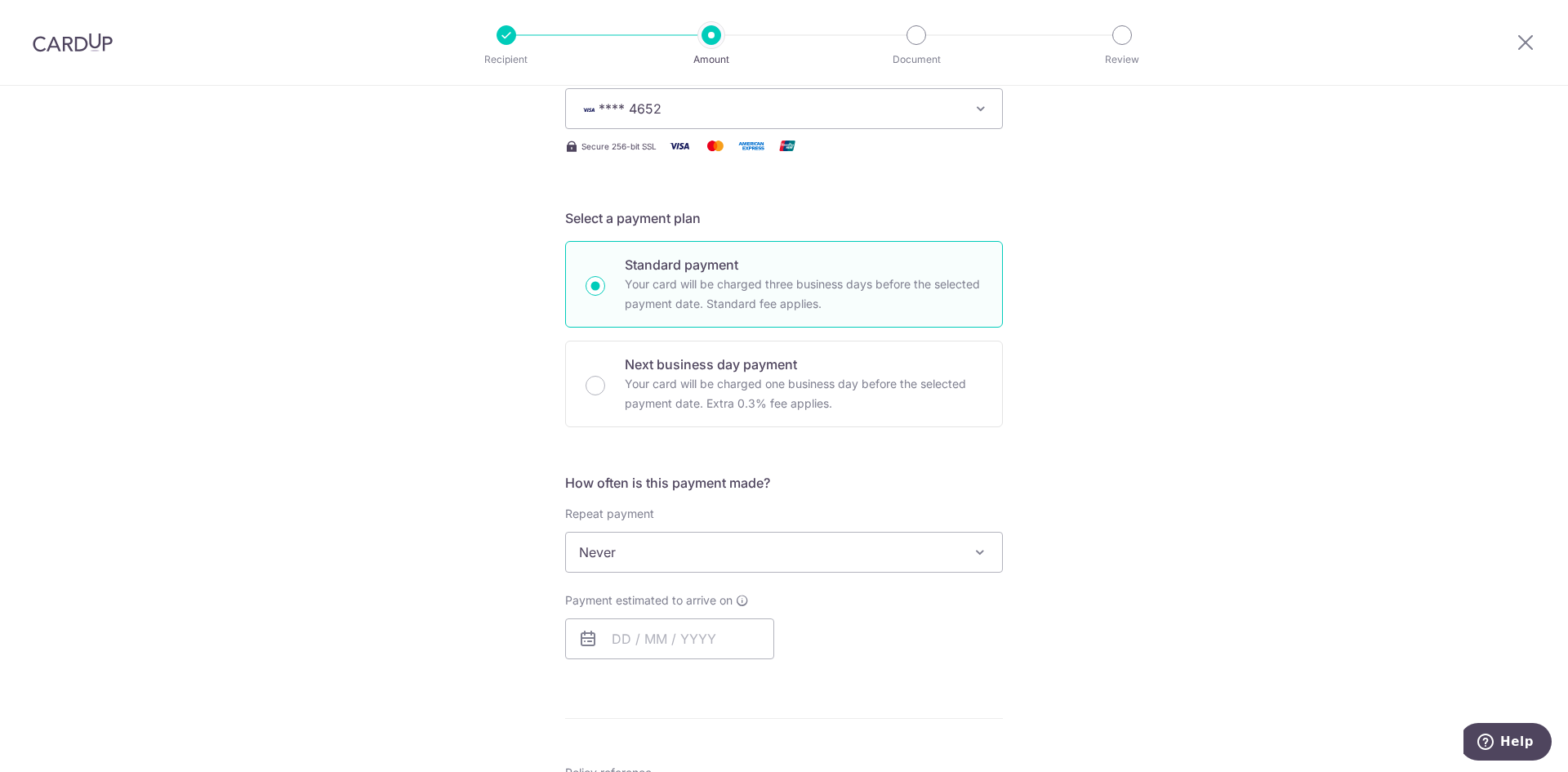
click at [707, 559] on span "Never" at bounding box center [784, 551] width 436 height 39
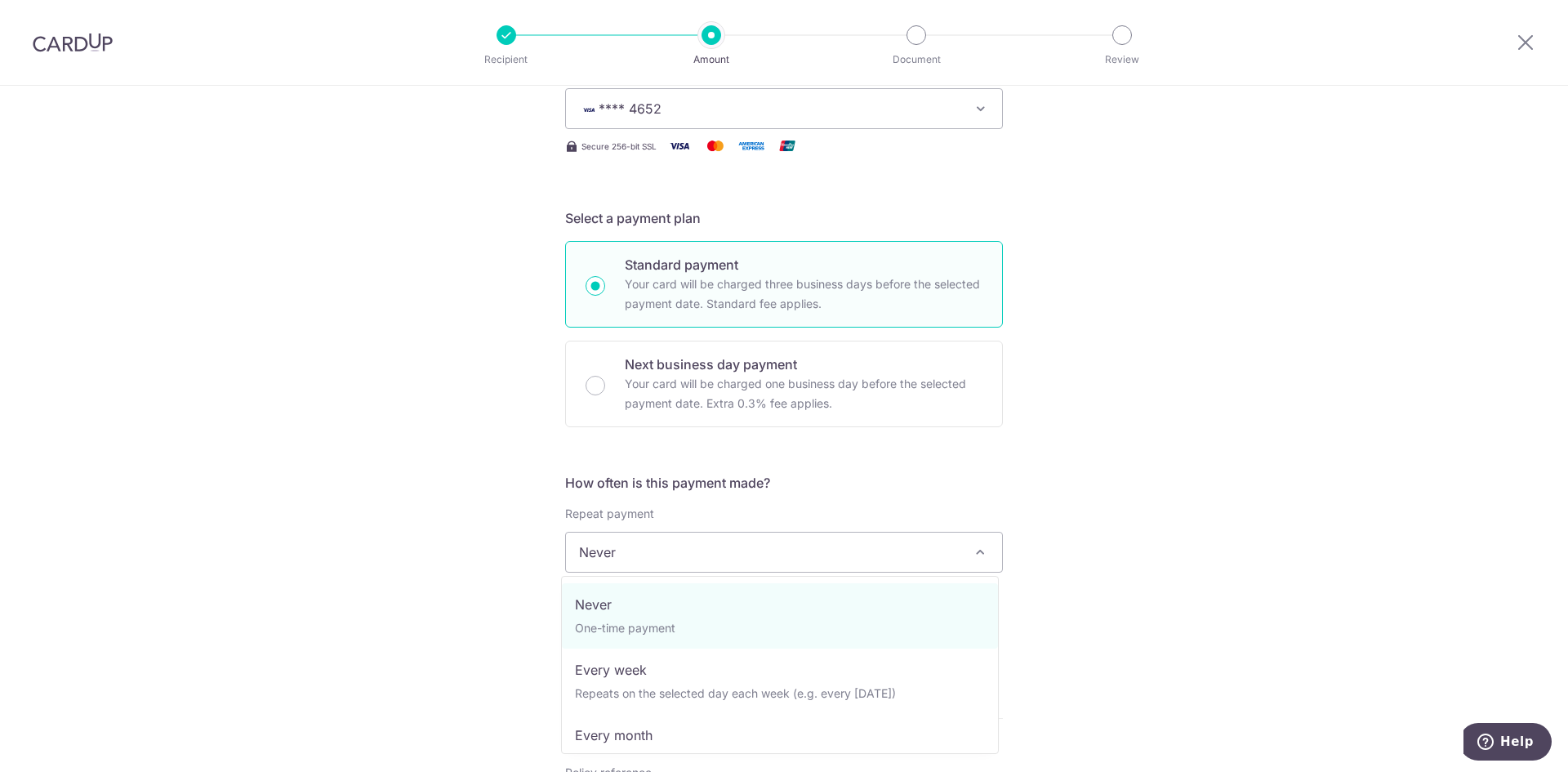
click at [1098, 463] on div "Tell us more about your payment Enter payment amount SGD 2,008.44 2008.44 Selec…" at bounding box center [784, 567] width 1568 height 1454
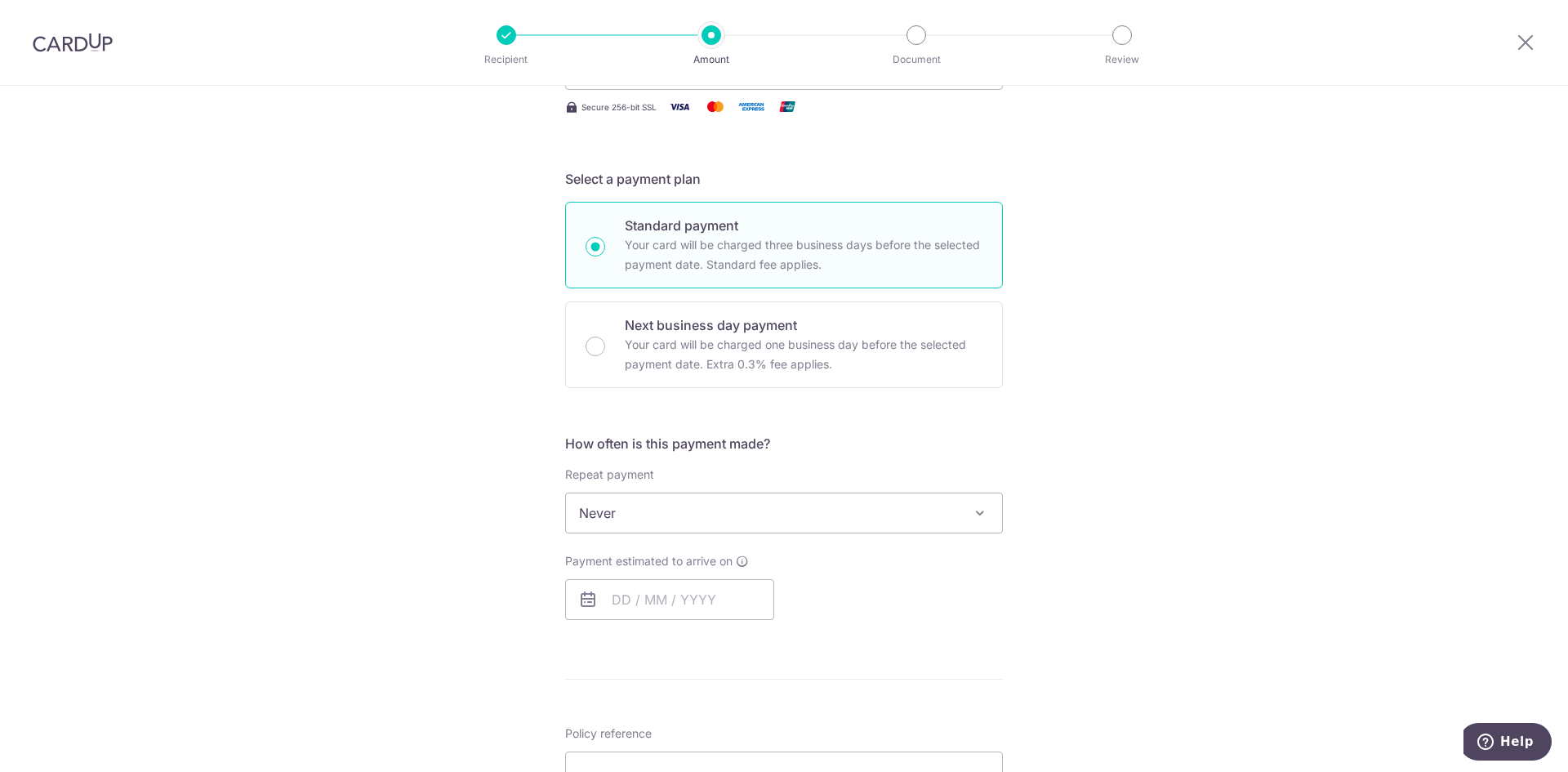
scroll to position [327, 0]
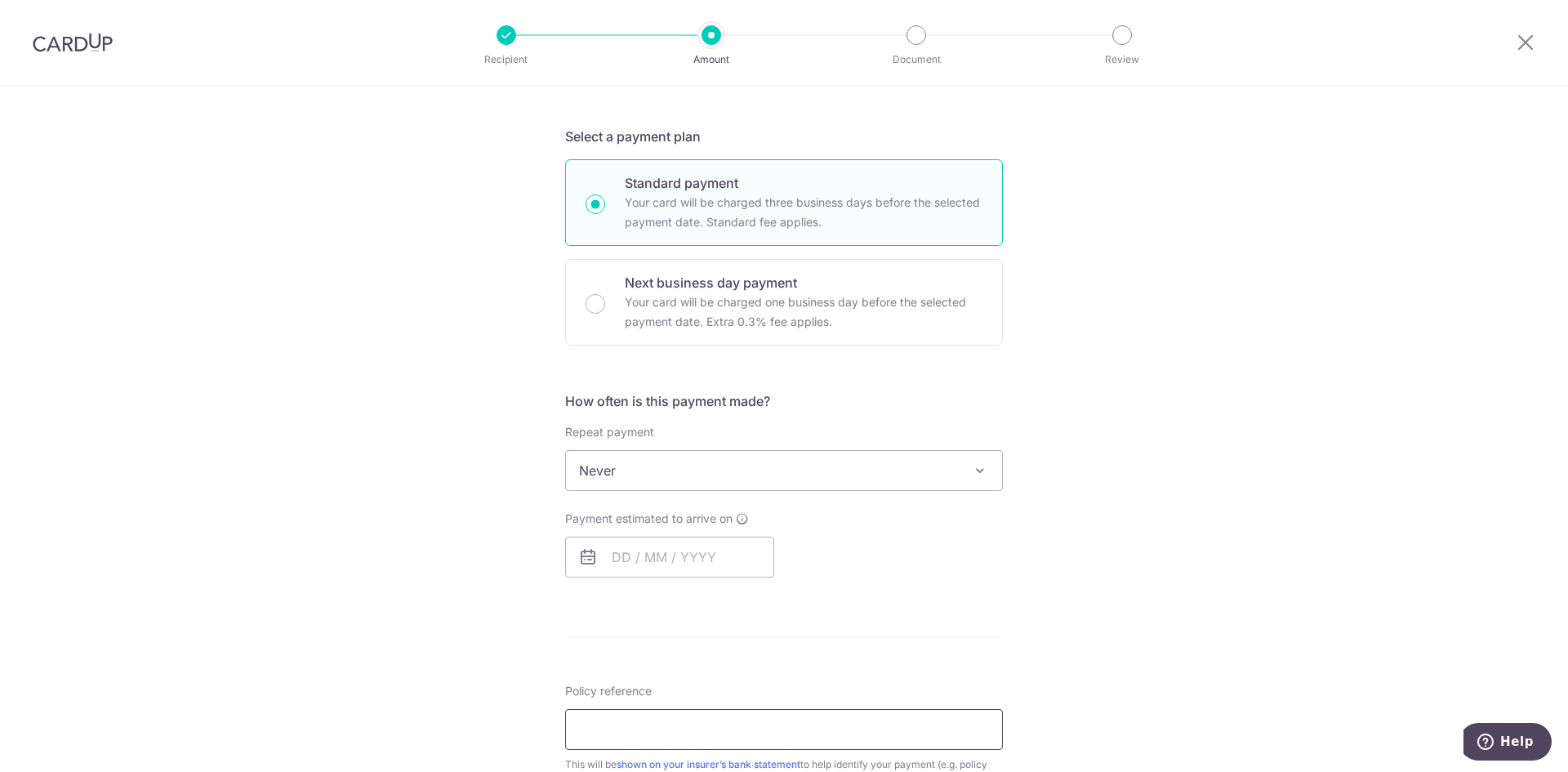
click at [661, 720] on input "Policy reference" at bounding box center [784, 729] width 438 height 41
paste input "OFF225"
type input "OFF225"
click at [596, 734] on input "L547634191" at bounding box center [784, 729] width 438 height 41
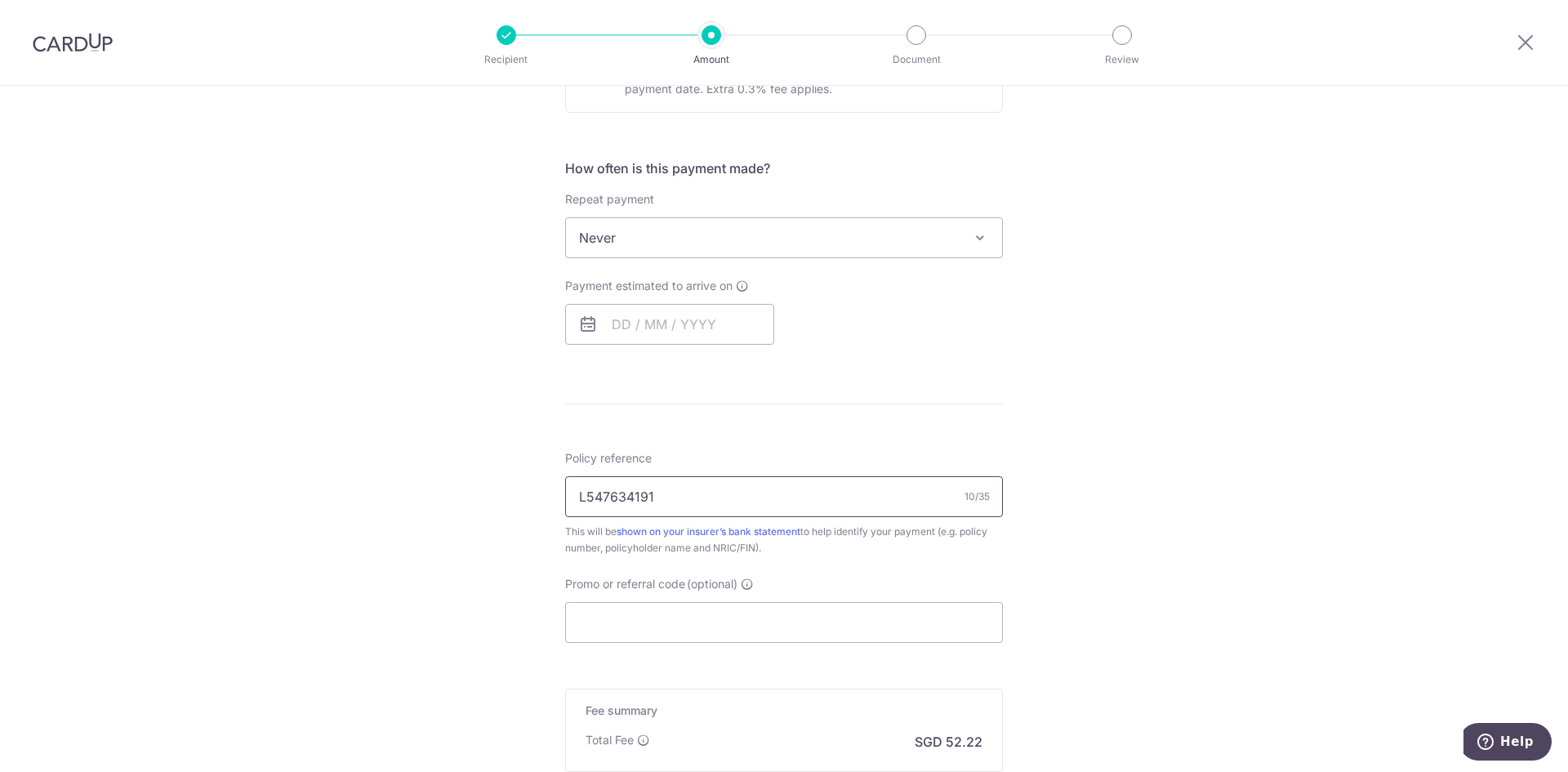
scroll to position [735, 0]
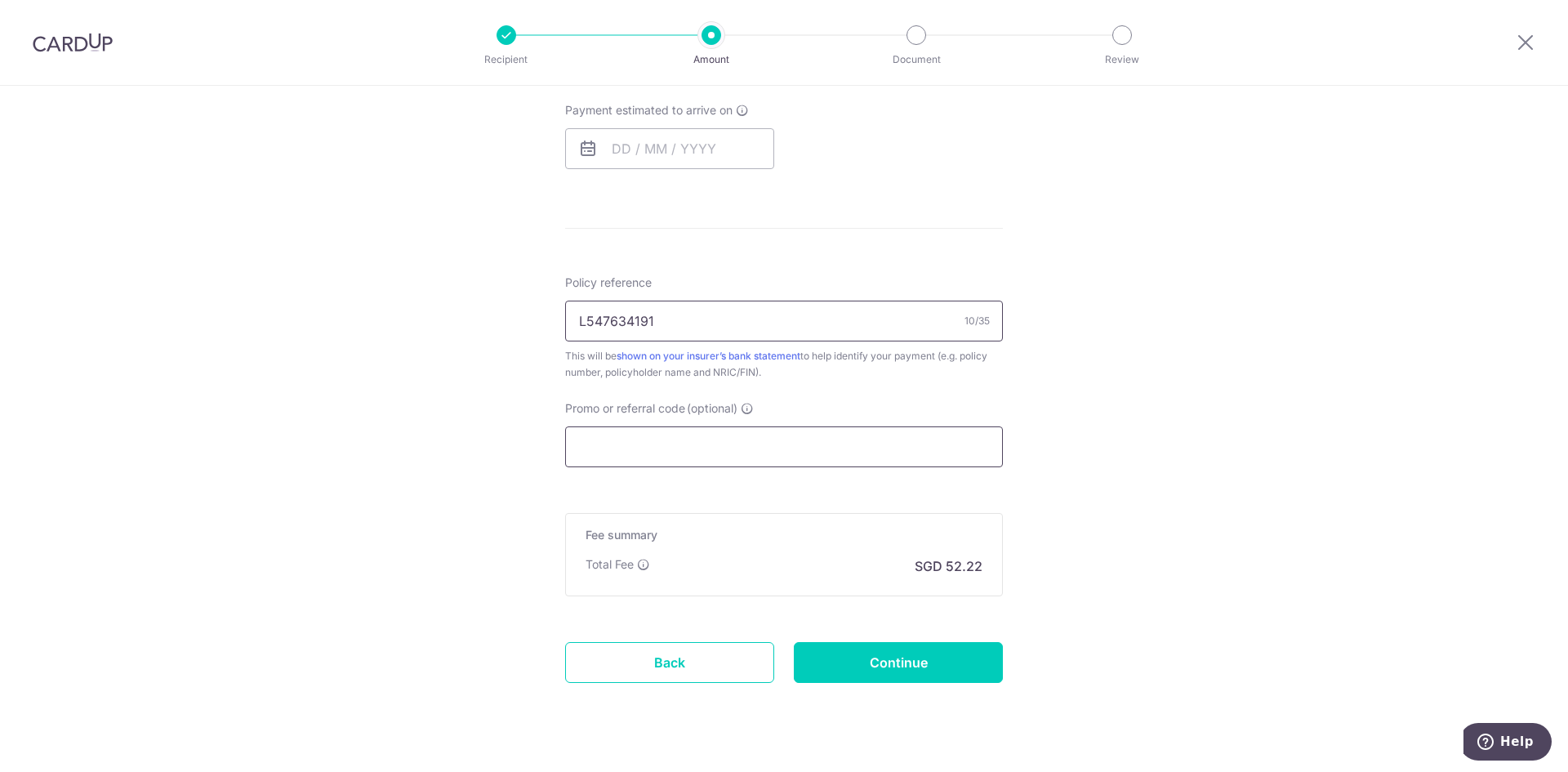
type input "L547634191"
click at [728, 448] on input "Promo or referral code (optional)" at bounding box center [784, 446] width 438 height 41
paste input "OFF225"
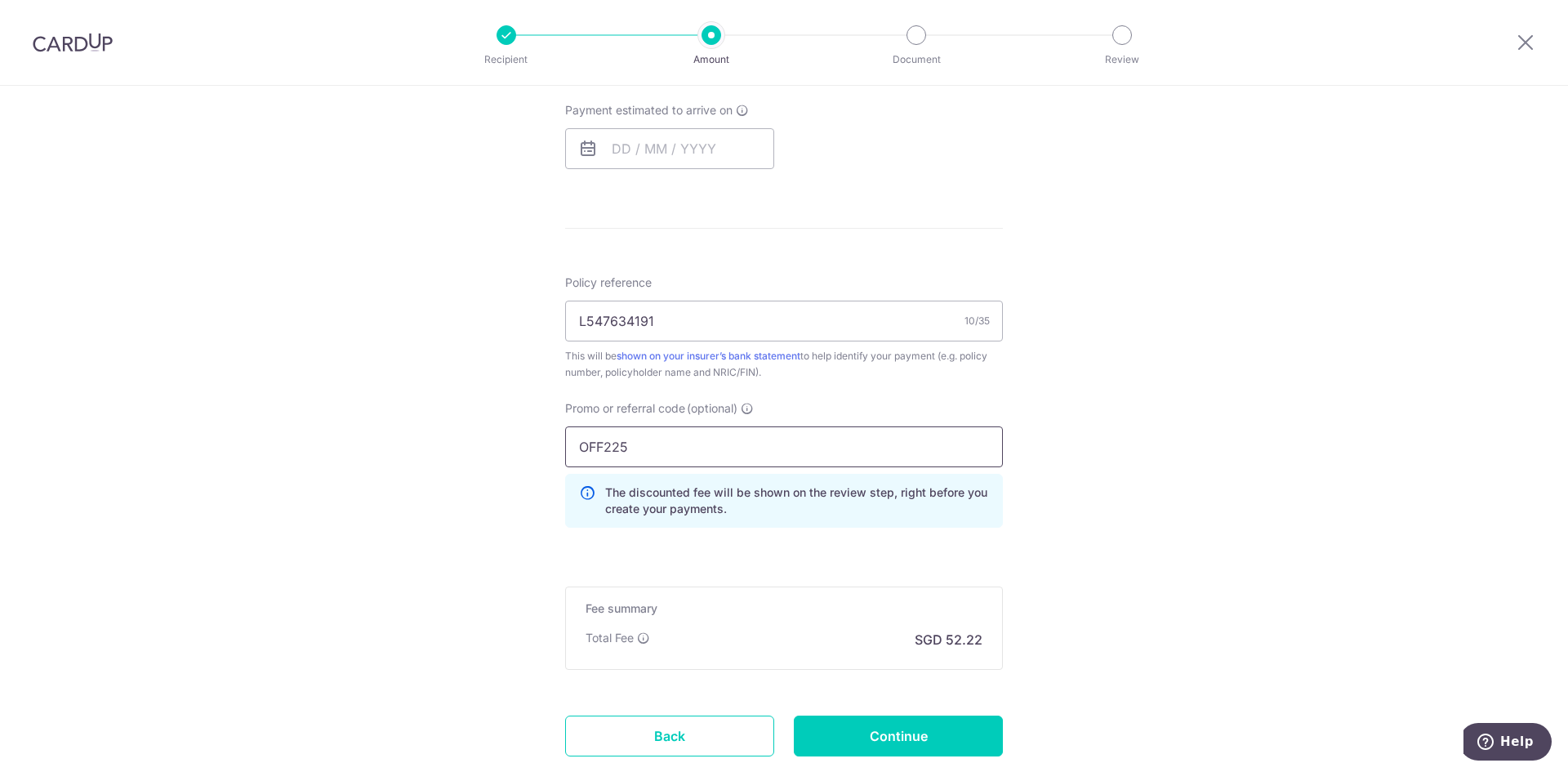
type input "OFF225"
click at [1150, 573] on div "Tell us more about your payment Enter payment amount SGD 2,008.44 2008.44 Selec…" at bounding box center [784, 115] width 1568 height 1528
click at [873, 729] on input "Continue" at bounding box center [898, 735] width 209 height 41
type input "Create Schedule"
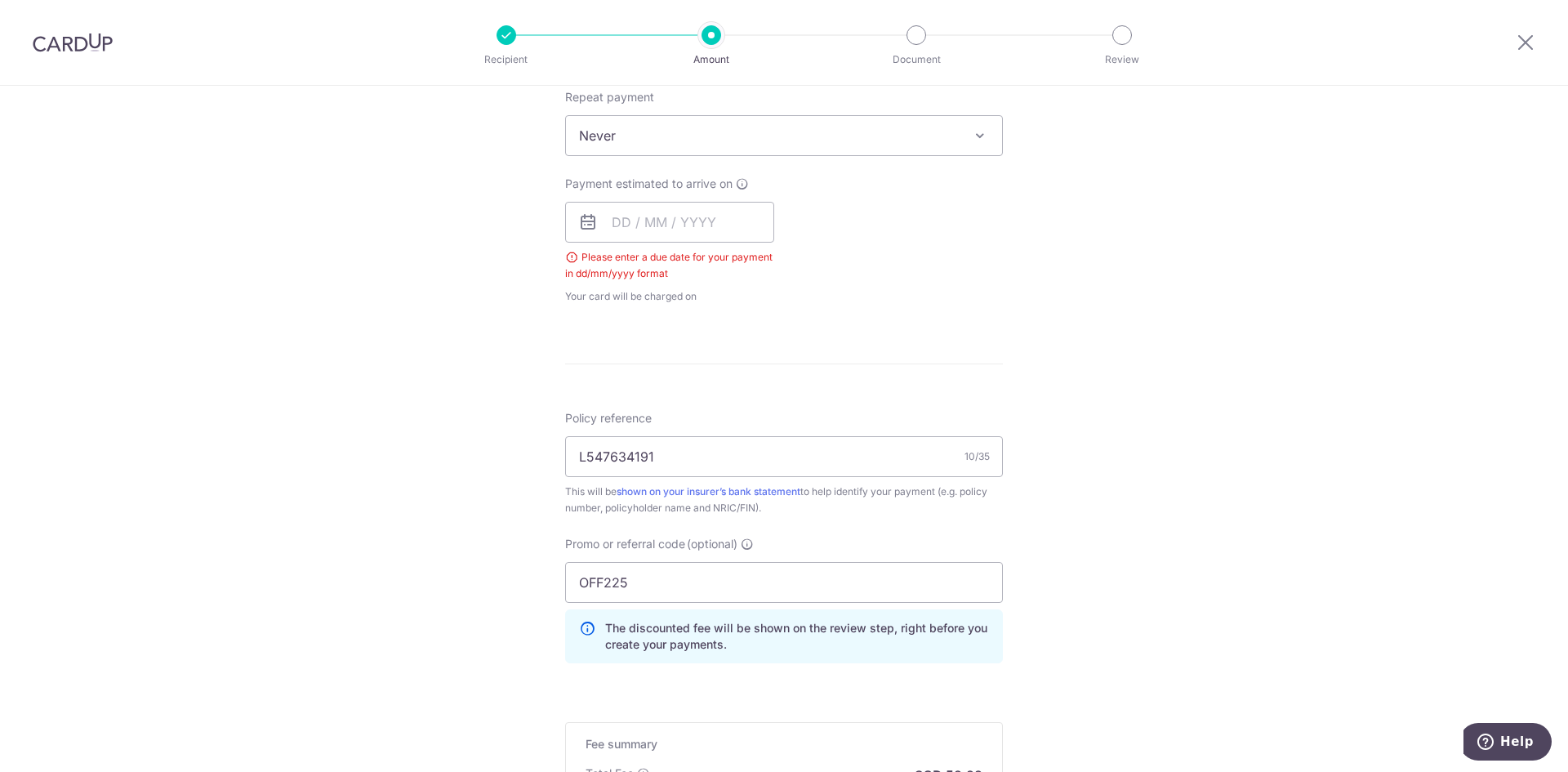
scroll to position [580, 0]
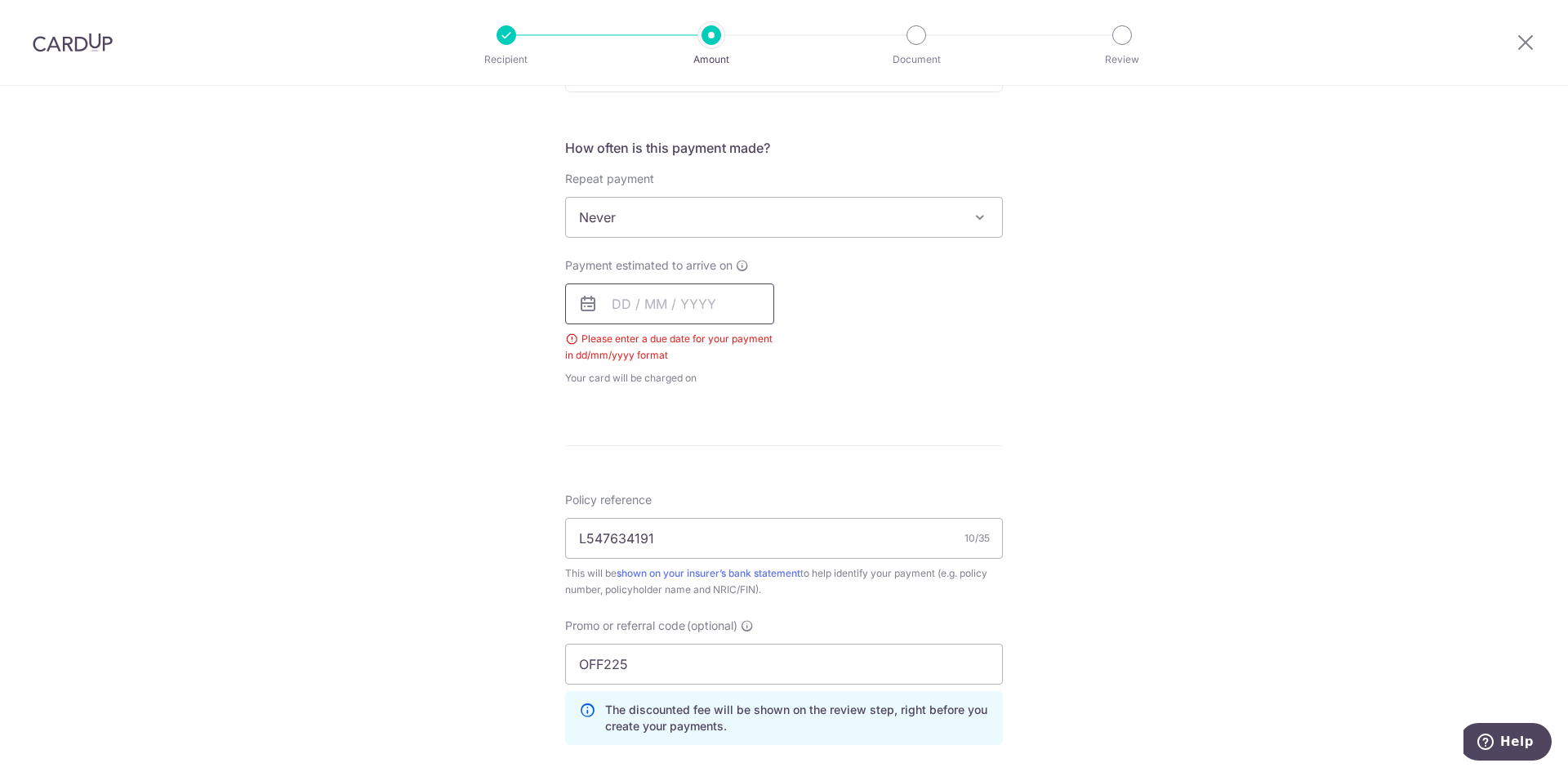
click at [687, 306] on input "text" at bounding box center [669, 303] width 209 height 41
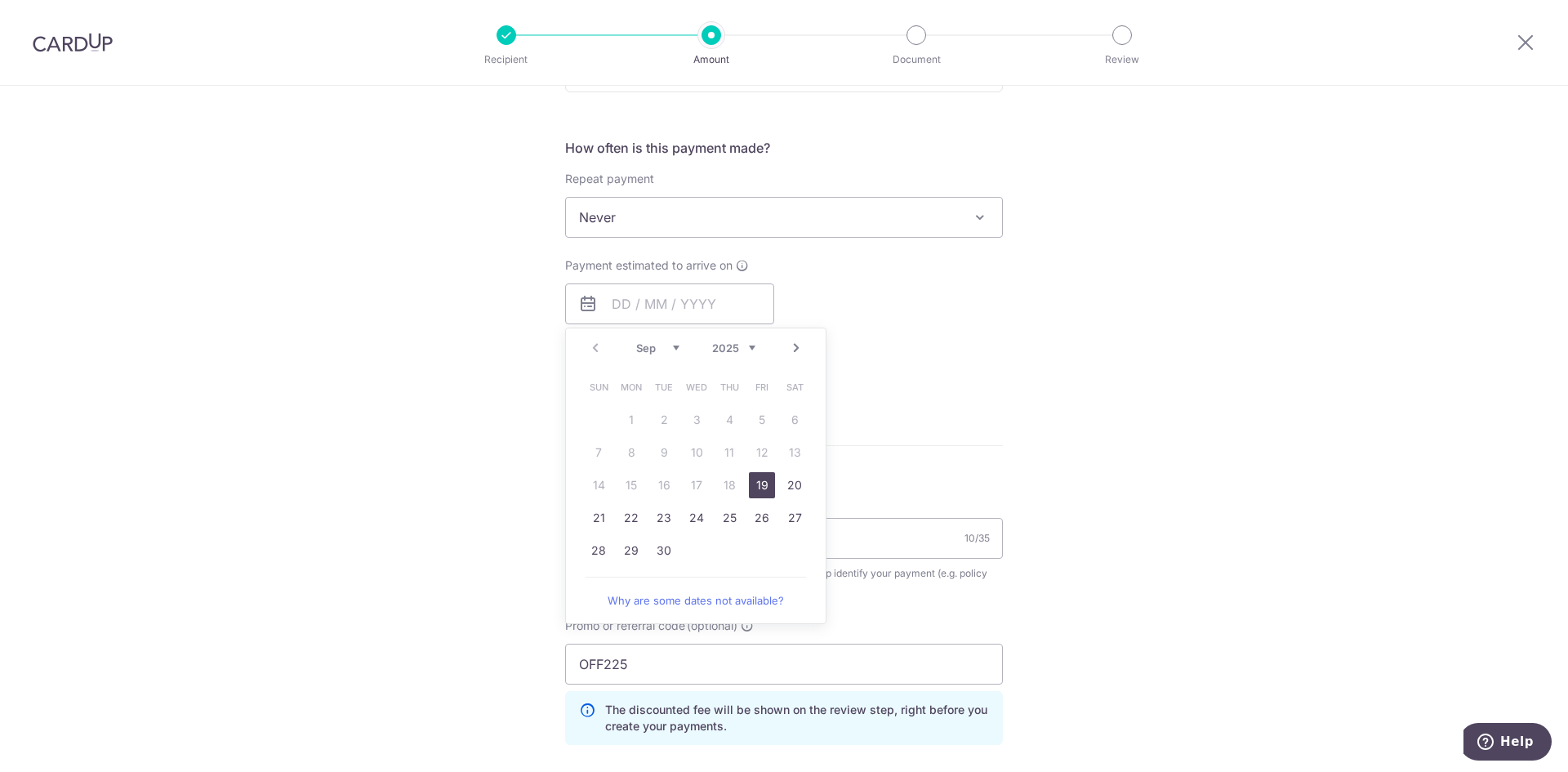
click at [760, 488] on link "19" at bounding box center [761, 484] width 26 height 26
type input "[DATE]"
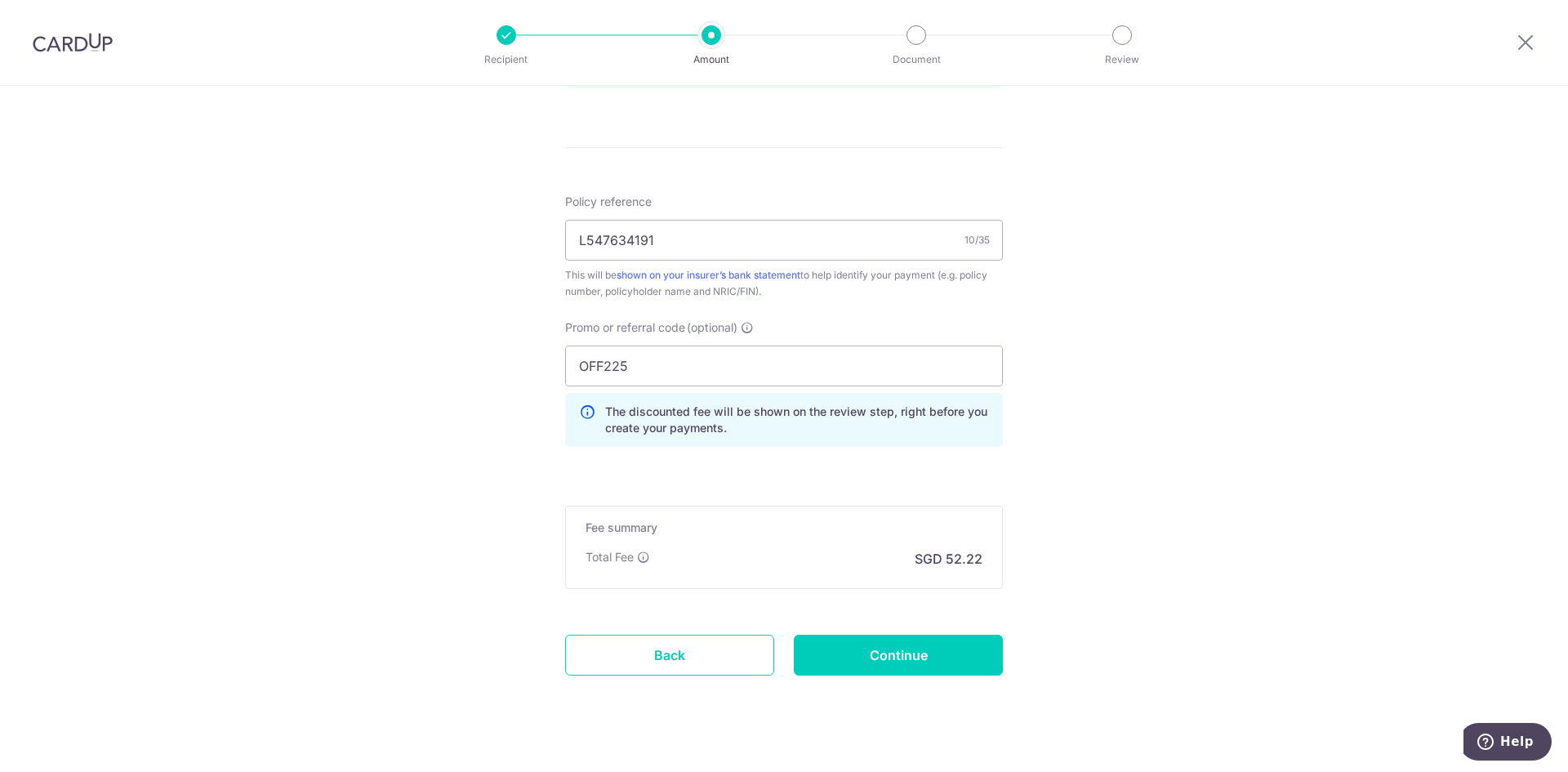
scroll to position [906, 0]
click at [909, 647] on input "Continue" at bounding box center [898, 653] width 209 height 41
type input "Create Schedule"
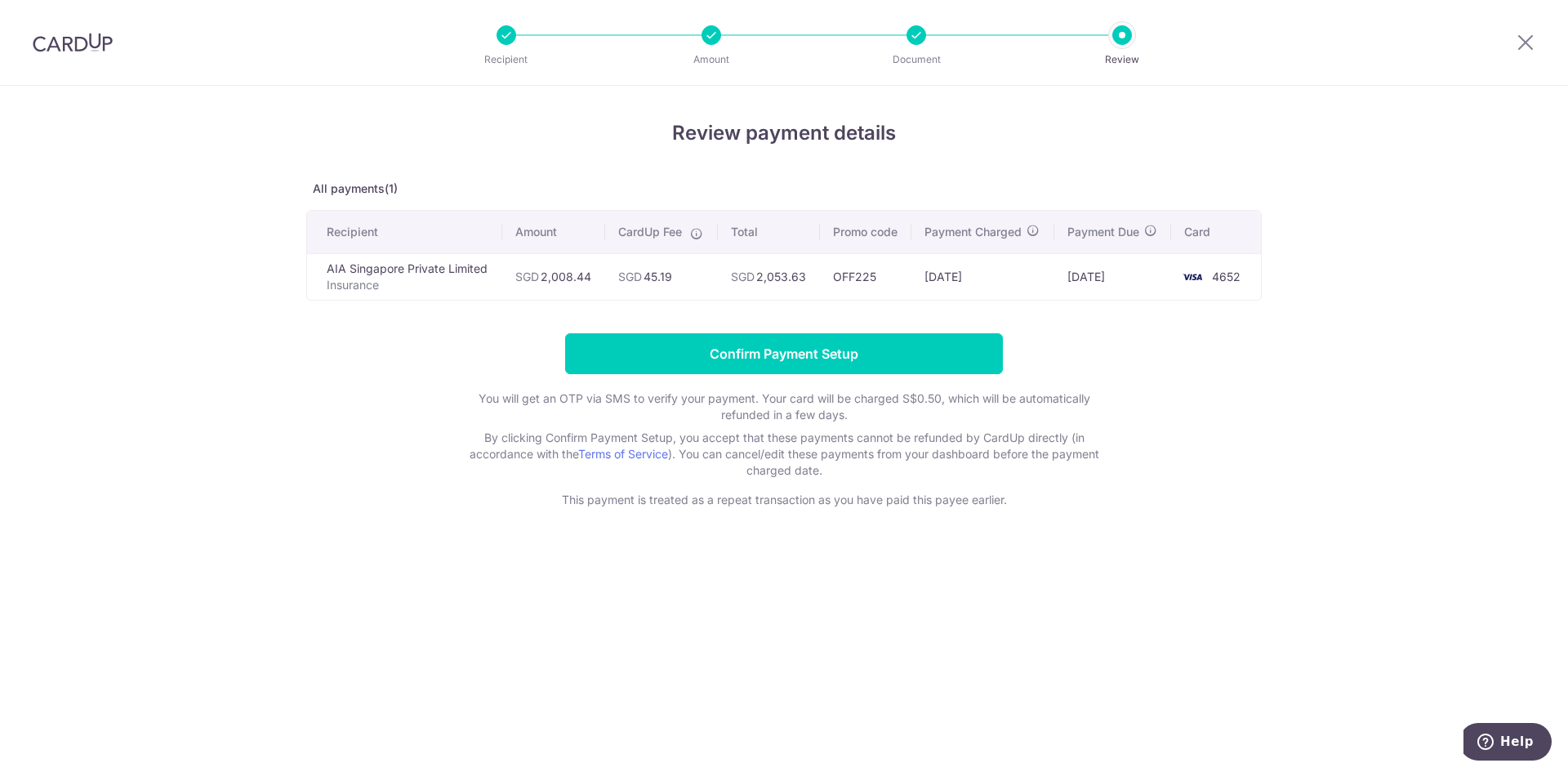
click at [933, 269] on td "[DATE]" at bounding box center [983, 276] width 143 height 46
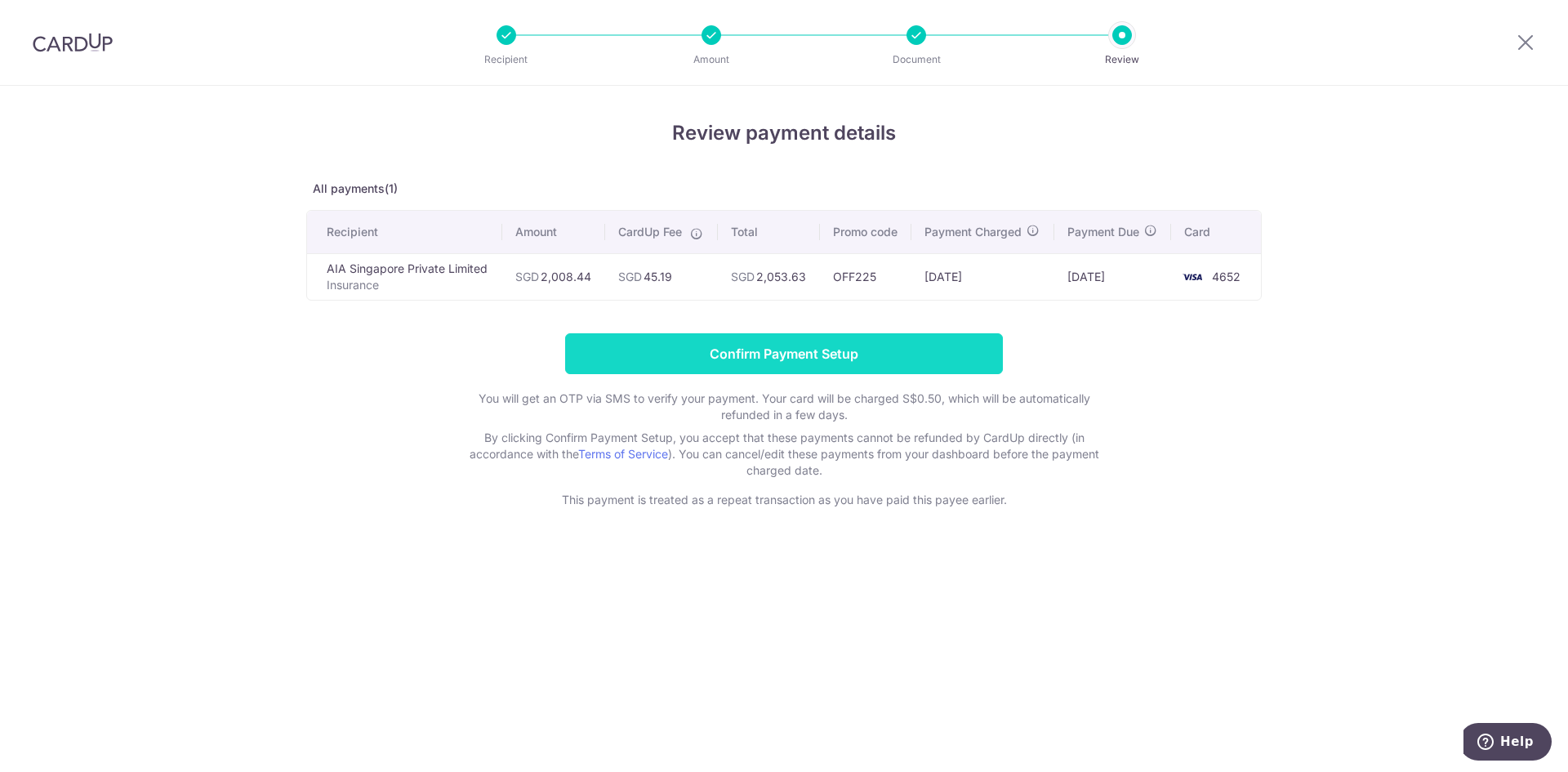
click at [849, 364] on input "Confirm Payment Setup" at bounding box center [784, 353] width 438 height 41
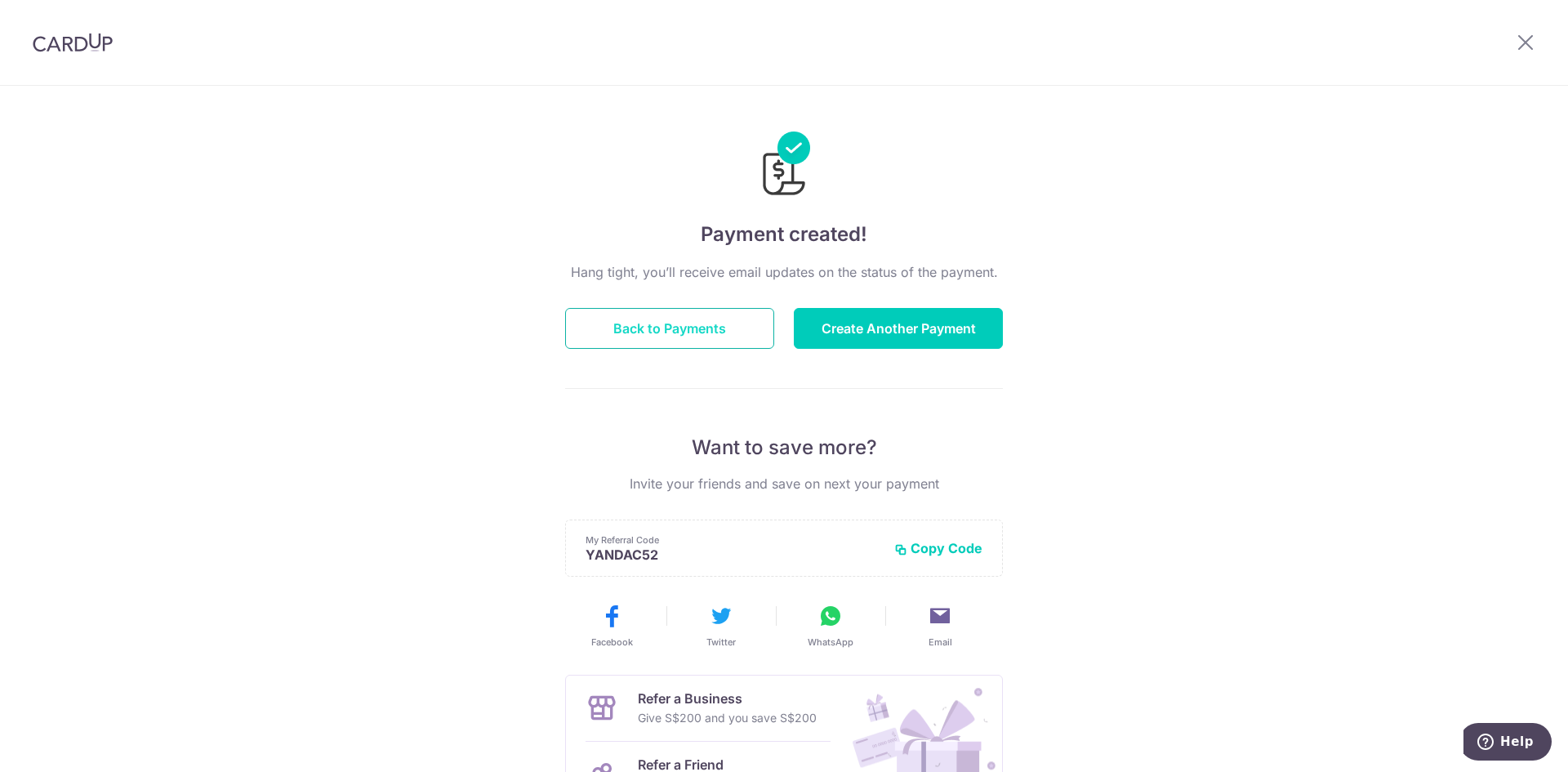
click at [731, 314] on button "Back to Payments" at bounding box center [669, 328] width 209 height 41
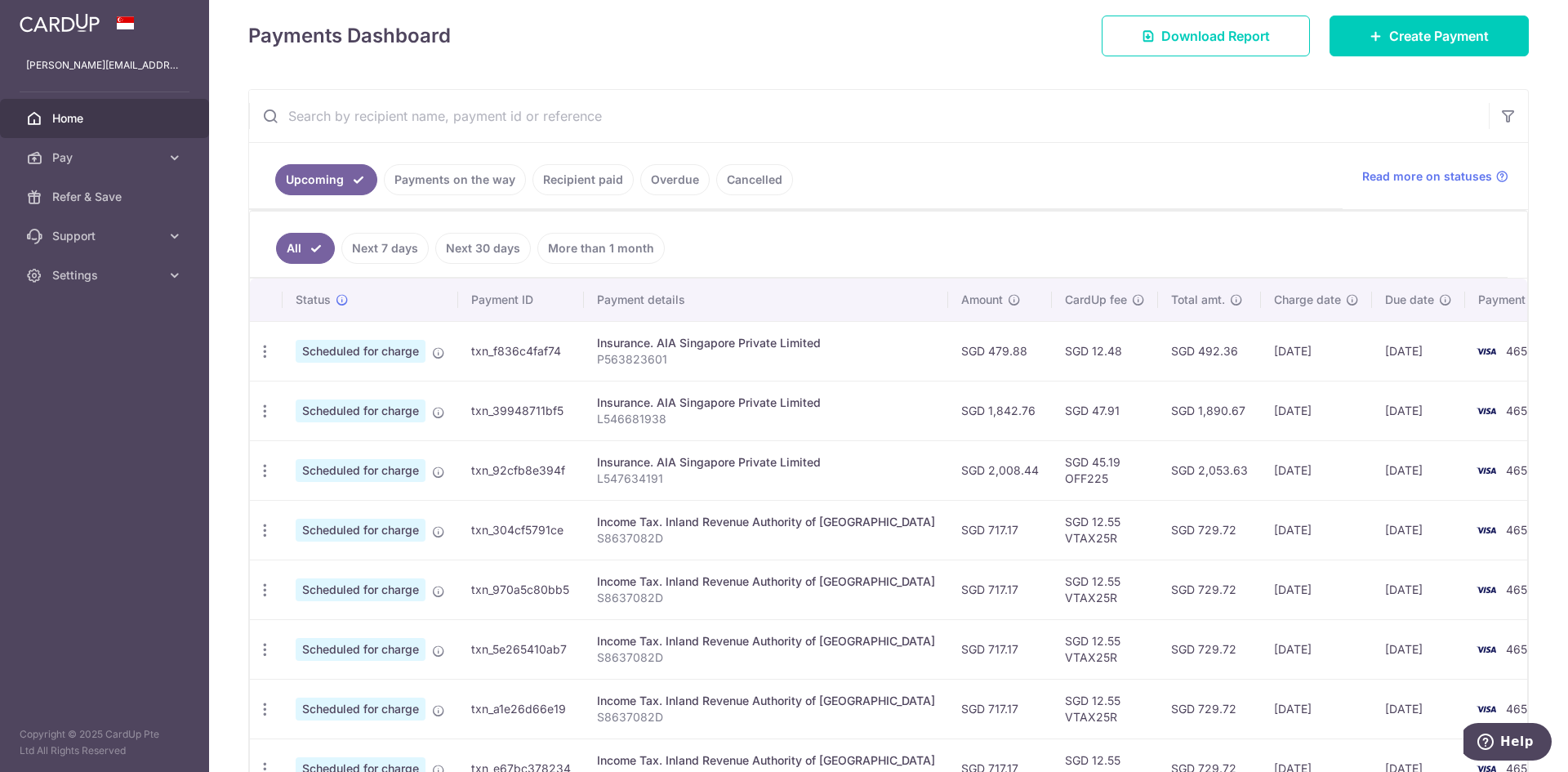
scroll to position [245, 0]
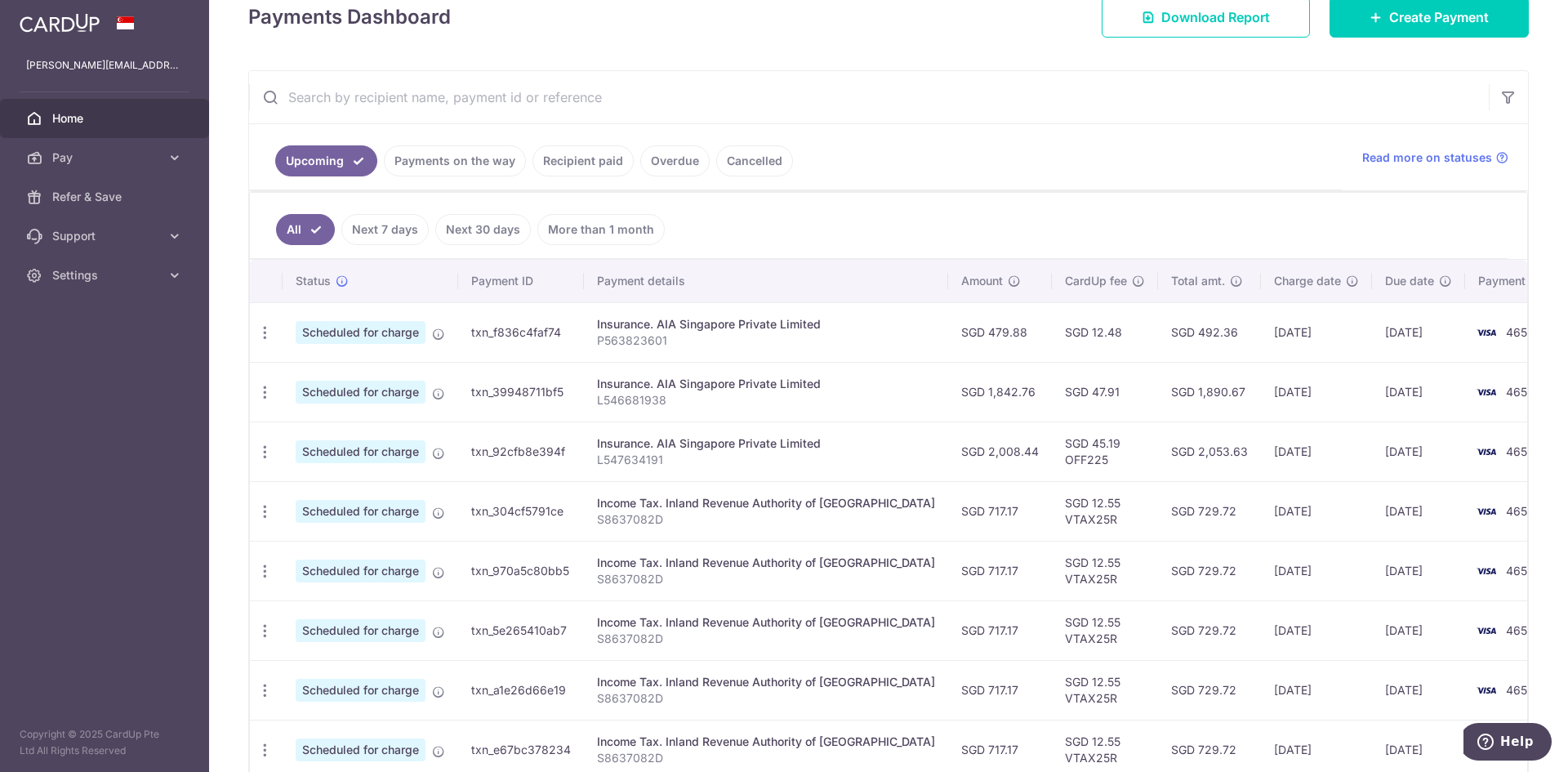
click at [350, 389] on span "Scheduled for charge" at bounding box center [360, 391] width 129 height 23
click at [254, 390] on div "Update payment Cancel payment" at bounding box center [264, 392] width 30 height 30
click at [263, 389] on icon "button" at bounding box center [264, 392] width 17 height 17
click at [357, 443] on span "Update payment" at bounding box center [352, 437] width 111 height 20
radio input "true"
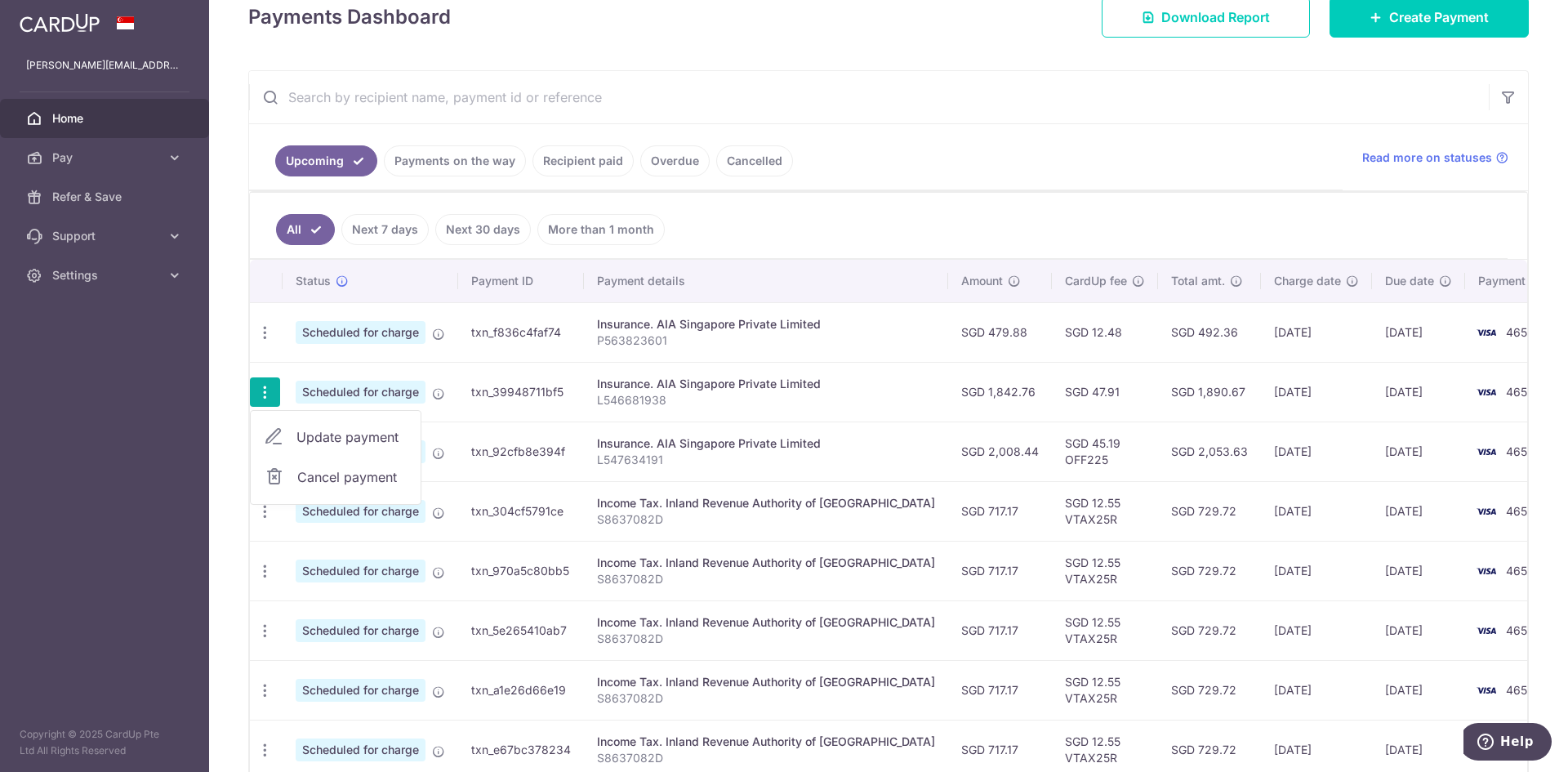
type input "1,842.76"
type input "[DATE]"
type input "L546681938"
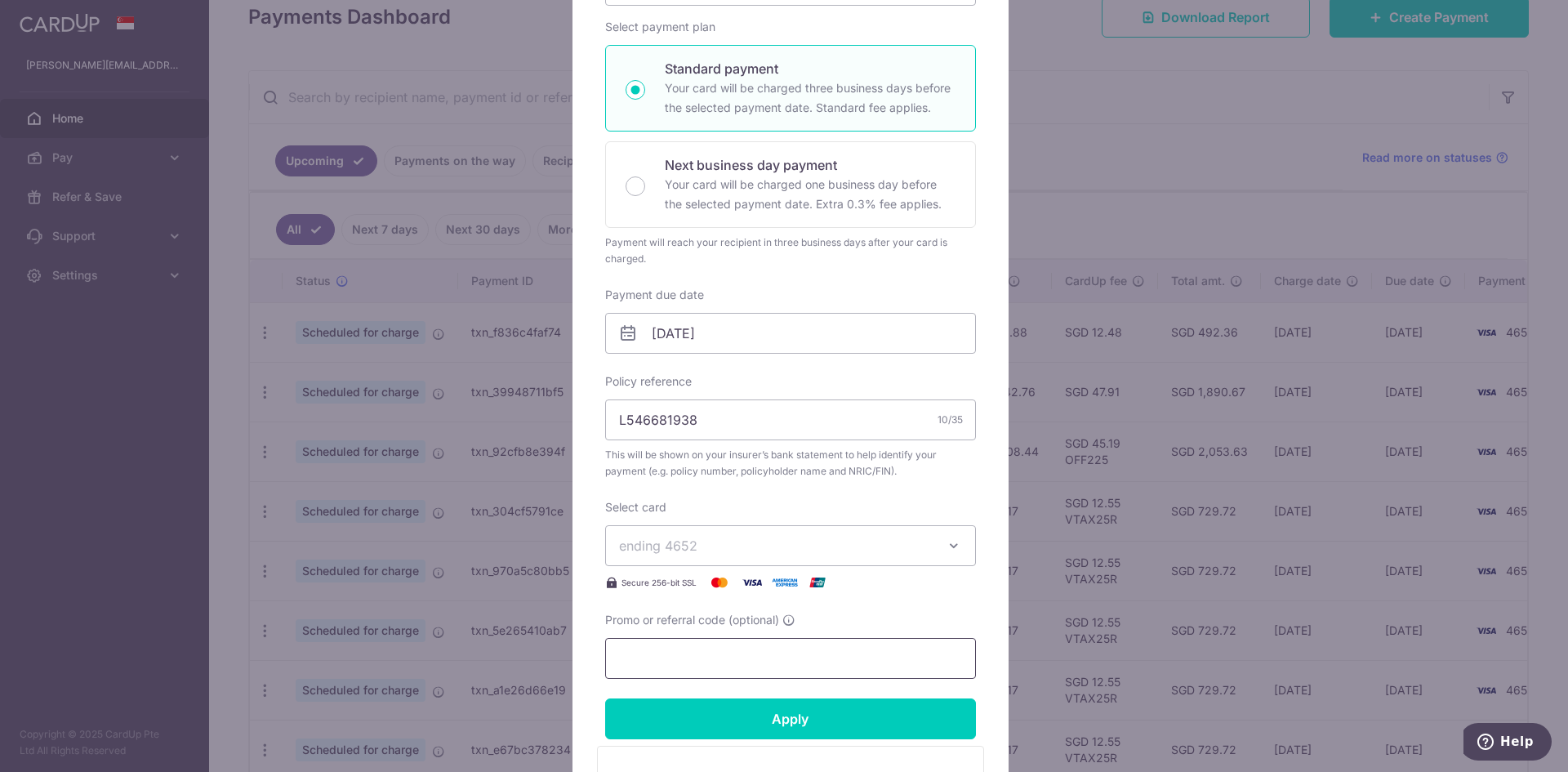
click at [798, 653] on input "Promo or referral code (optional)" at bounding box center [791, 658] width 371 height 41
paste input "OFF225"
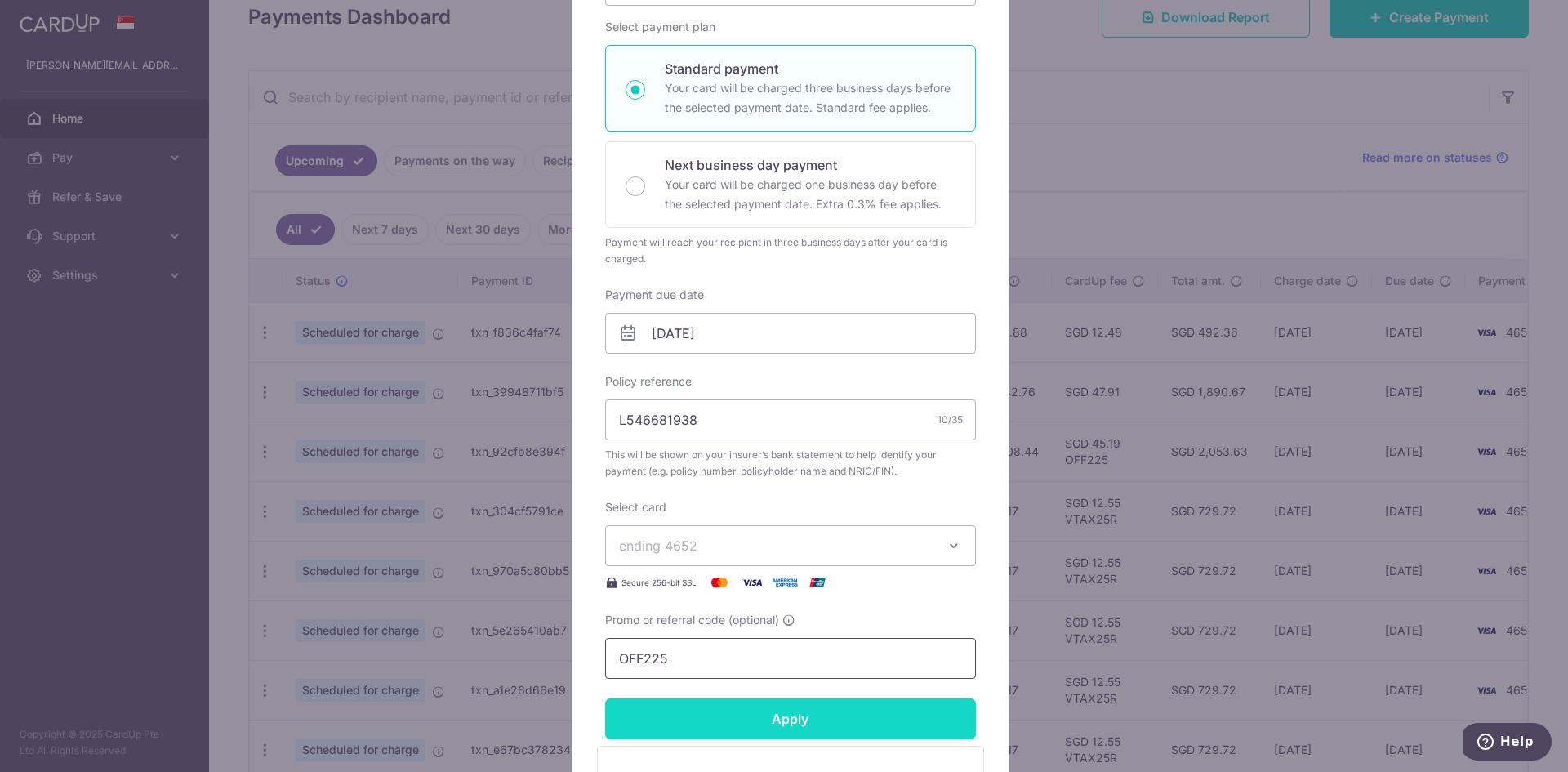
type input "OFF225"
click at [804, 706] on input "Apply" at bounding box center [791, 718] width 371 height 41
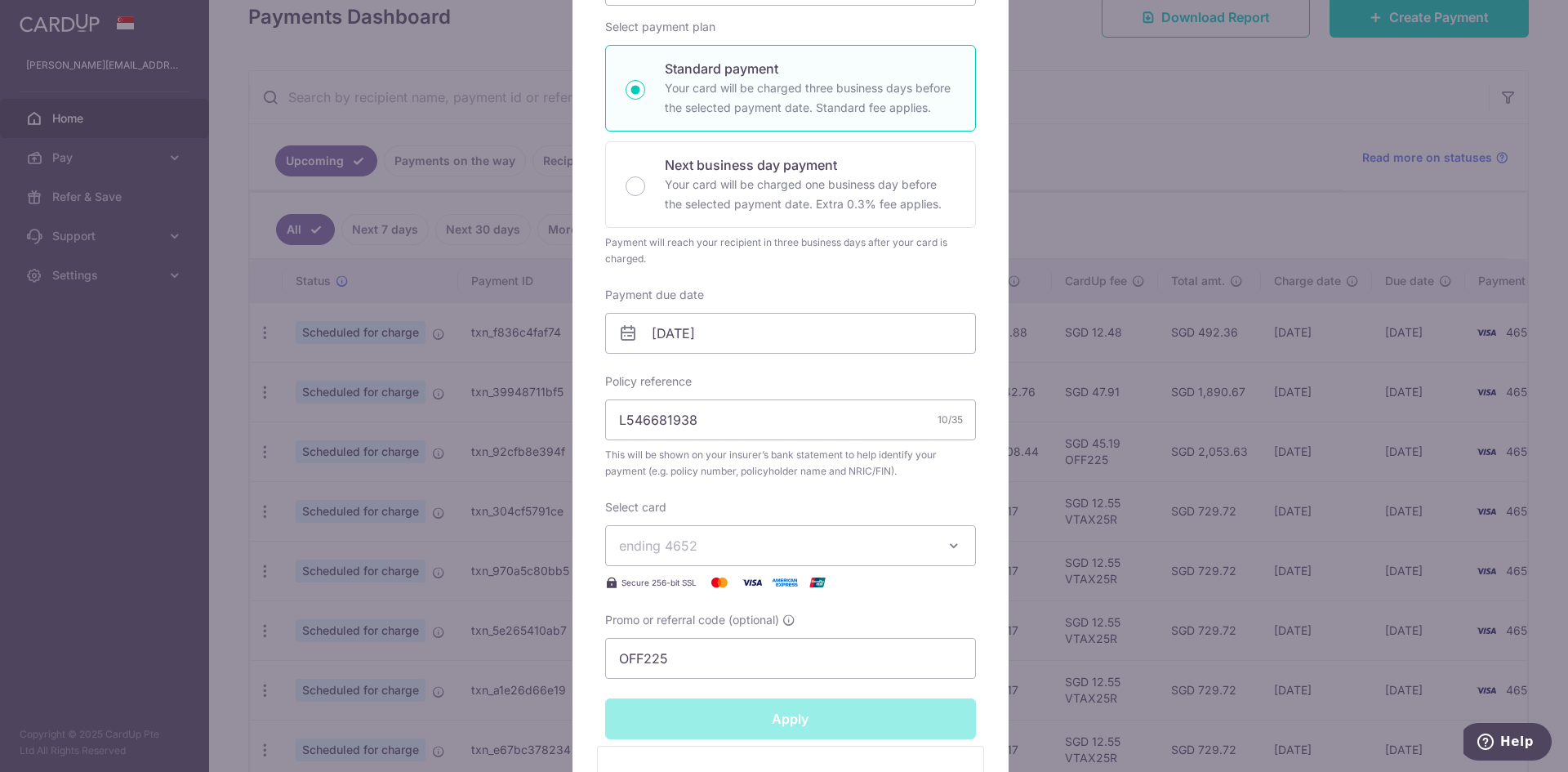
type input "Successfully Applied"
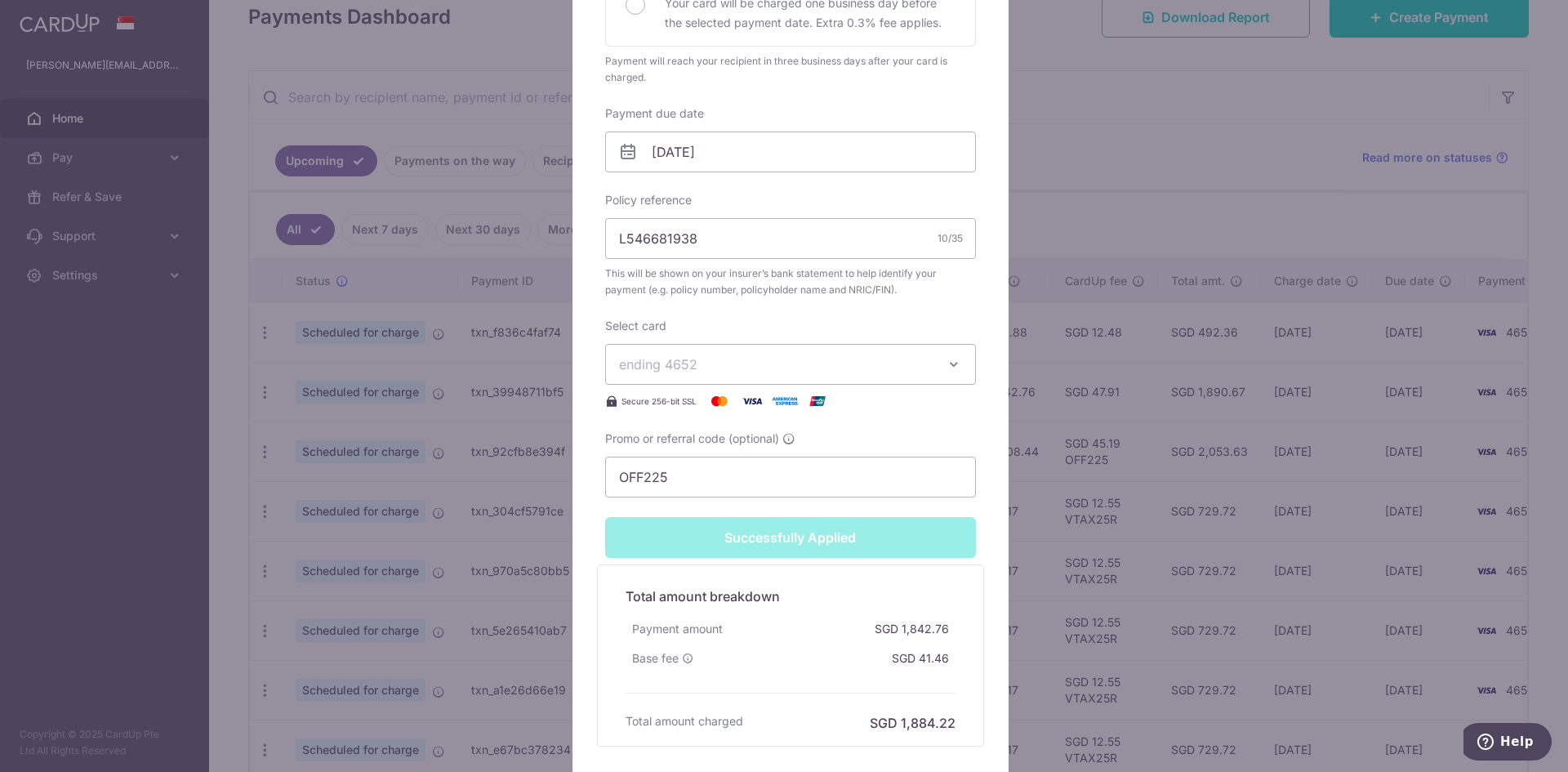
scroll to position [572, 0]
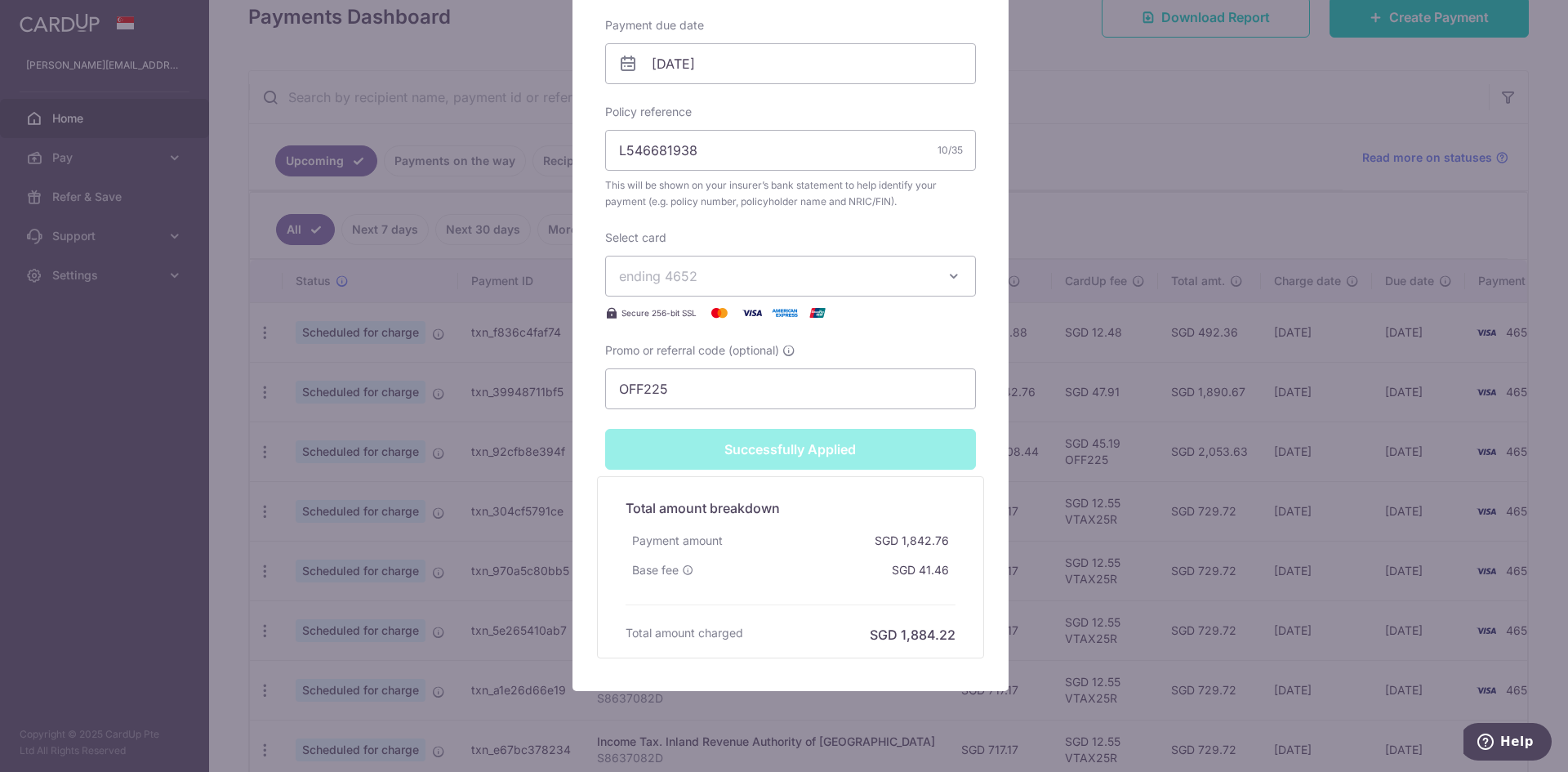
click at [895, 575] on div "SGD 41.46" at bounding box center [921, 570] width 71 height 29
click at [923, 577] on div "SGD 41.46" at bounding box center [921, 570] width 71 height 29
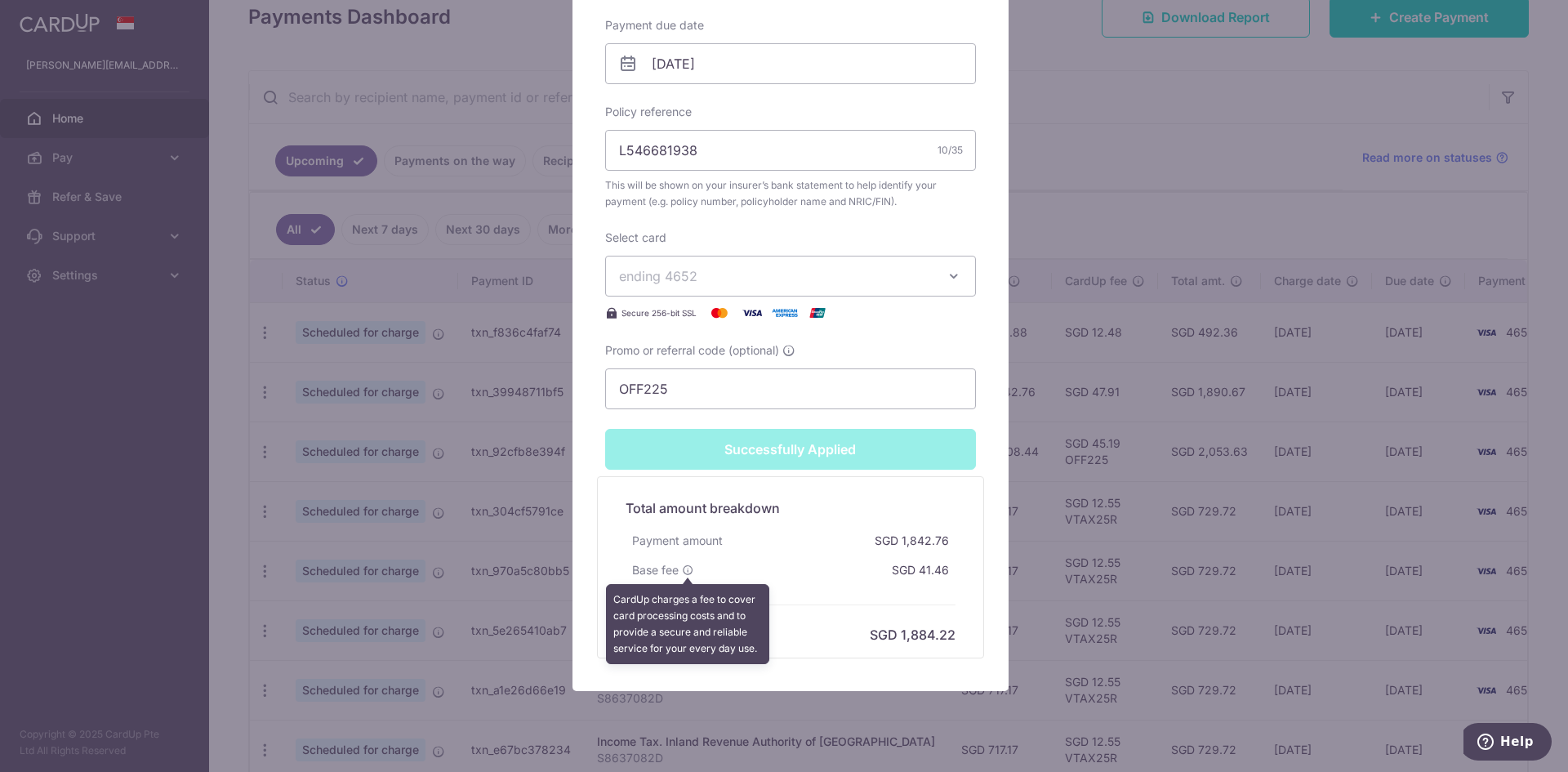
click at [682, 568] on icon at bounding box center [687, 569] width 12 height 12
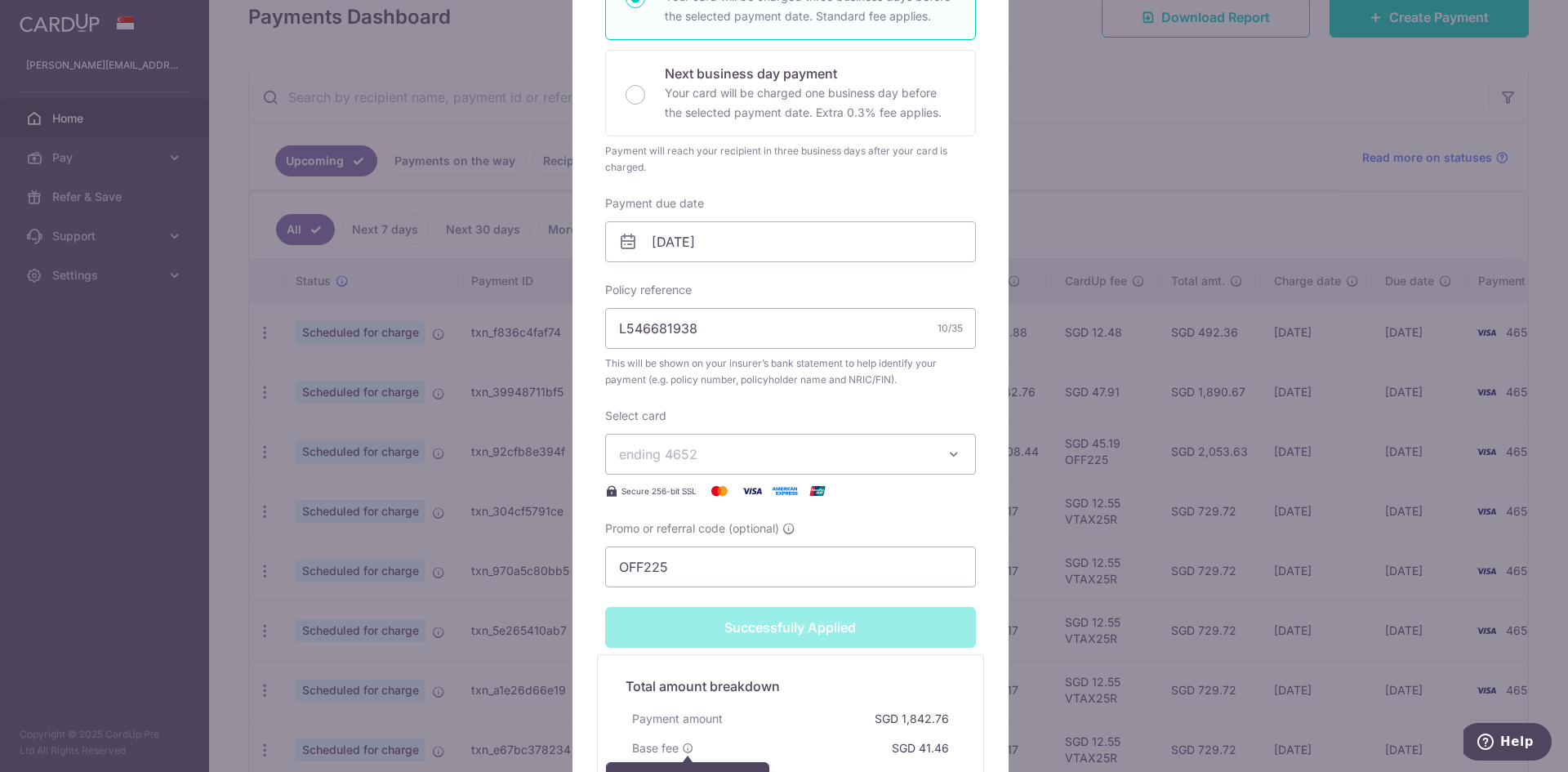
scroll to position [38, 0]
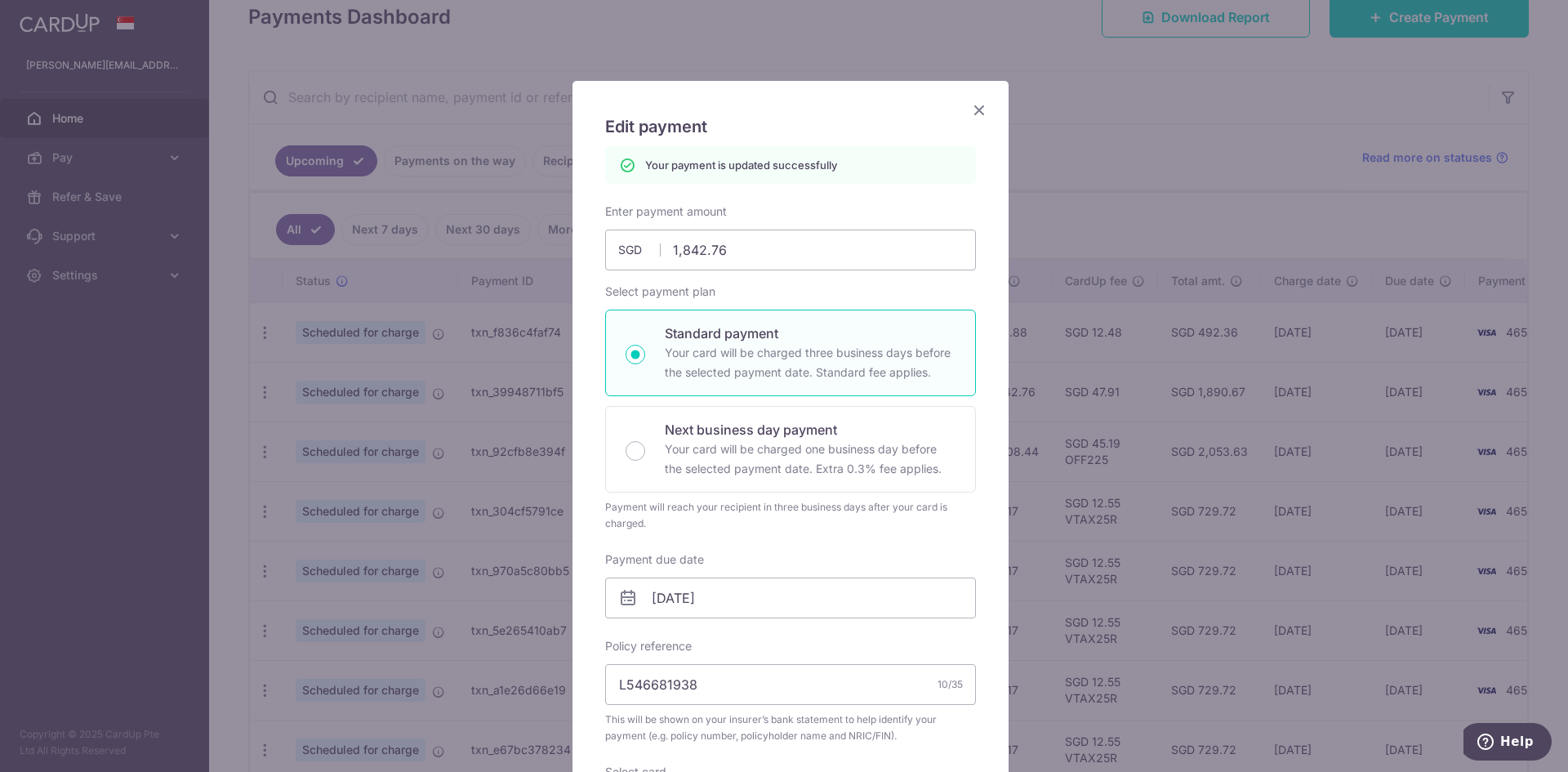
click at [973, 104] on icon "Close" at bounding box center [980, 110] width 20 height 21
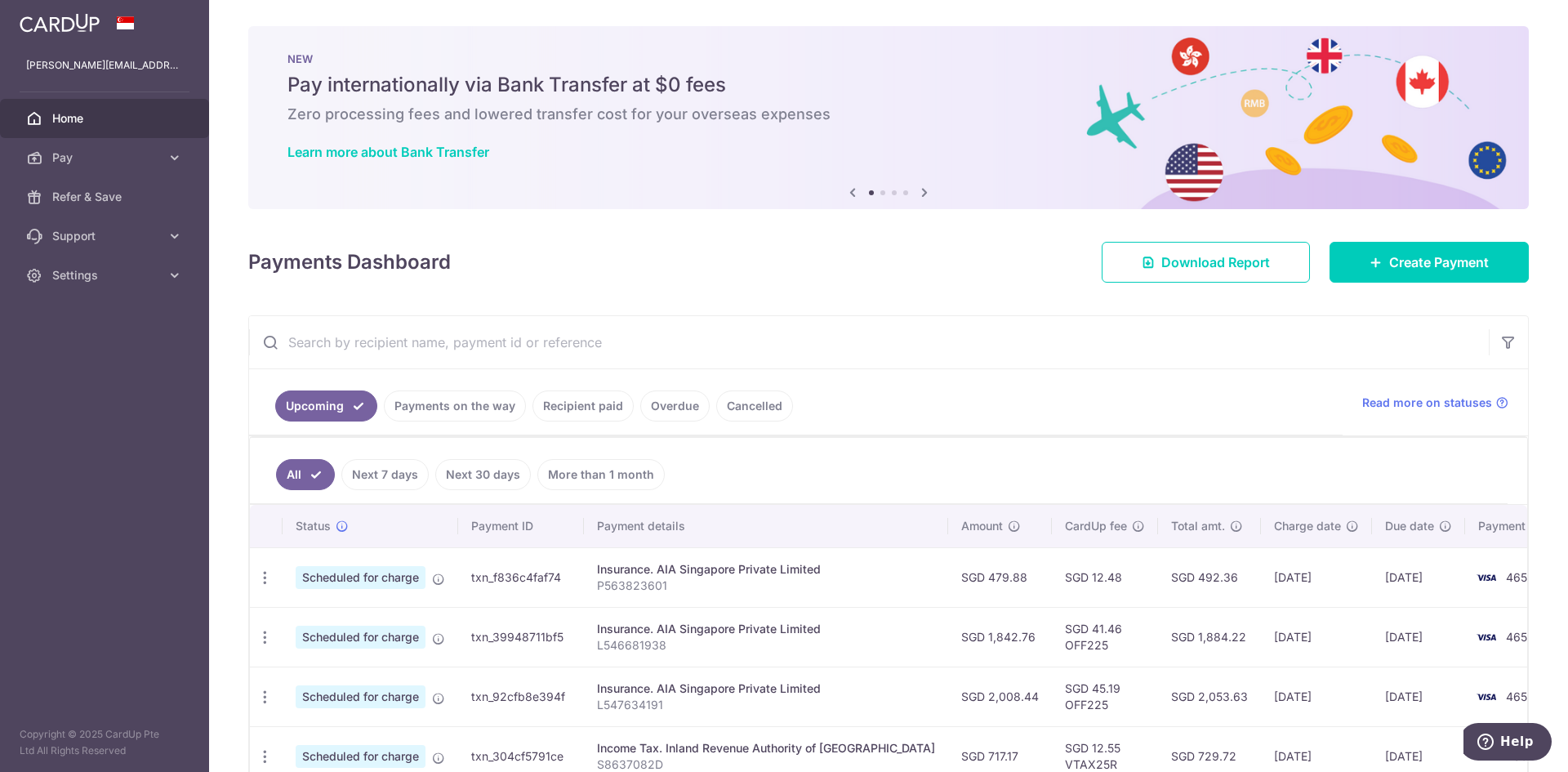
scroll to position [327, 0]
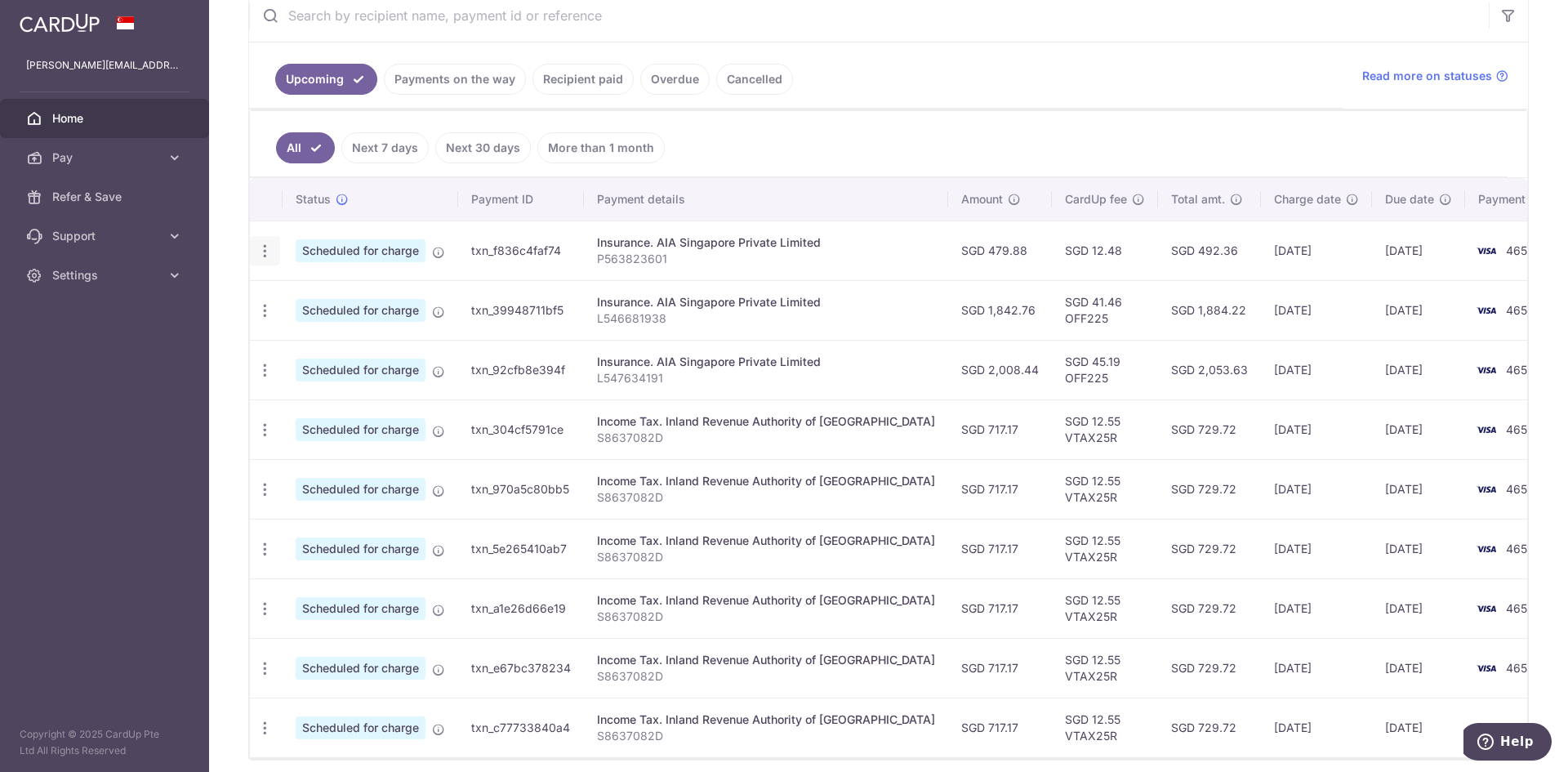
click at [256, 253] on icon "button" at bounding box center [264, 251] width 17 height 17
click at [320, 297] on span "Update payment" at bounding box center [352, 296] width 111 height 20
radio input "true"
type input "479.88"
type input "[DATE]"
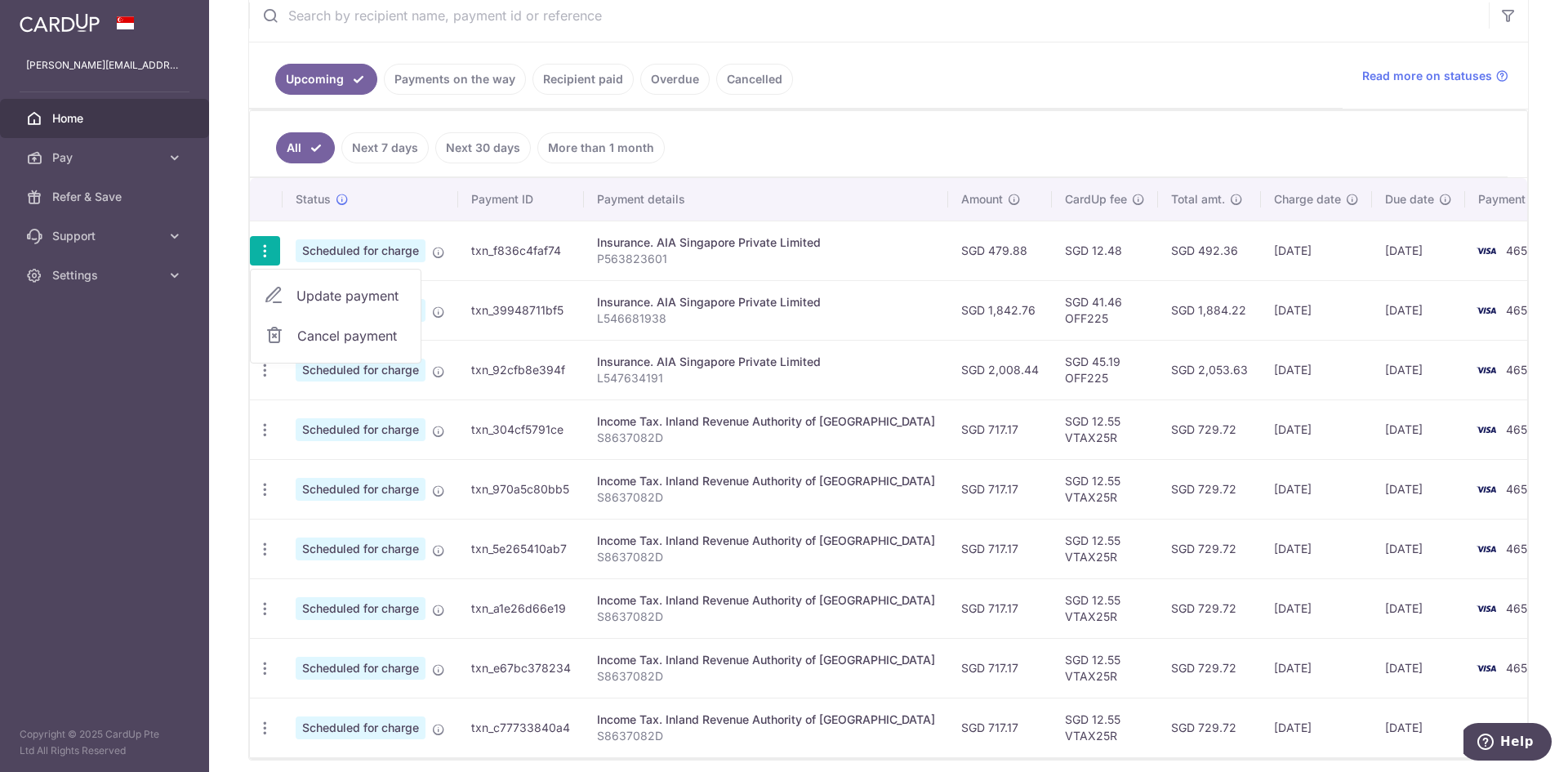
type input "P563823601"
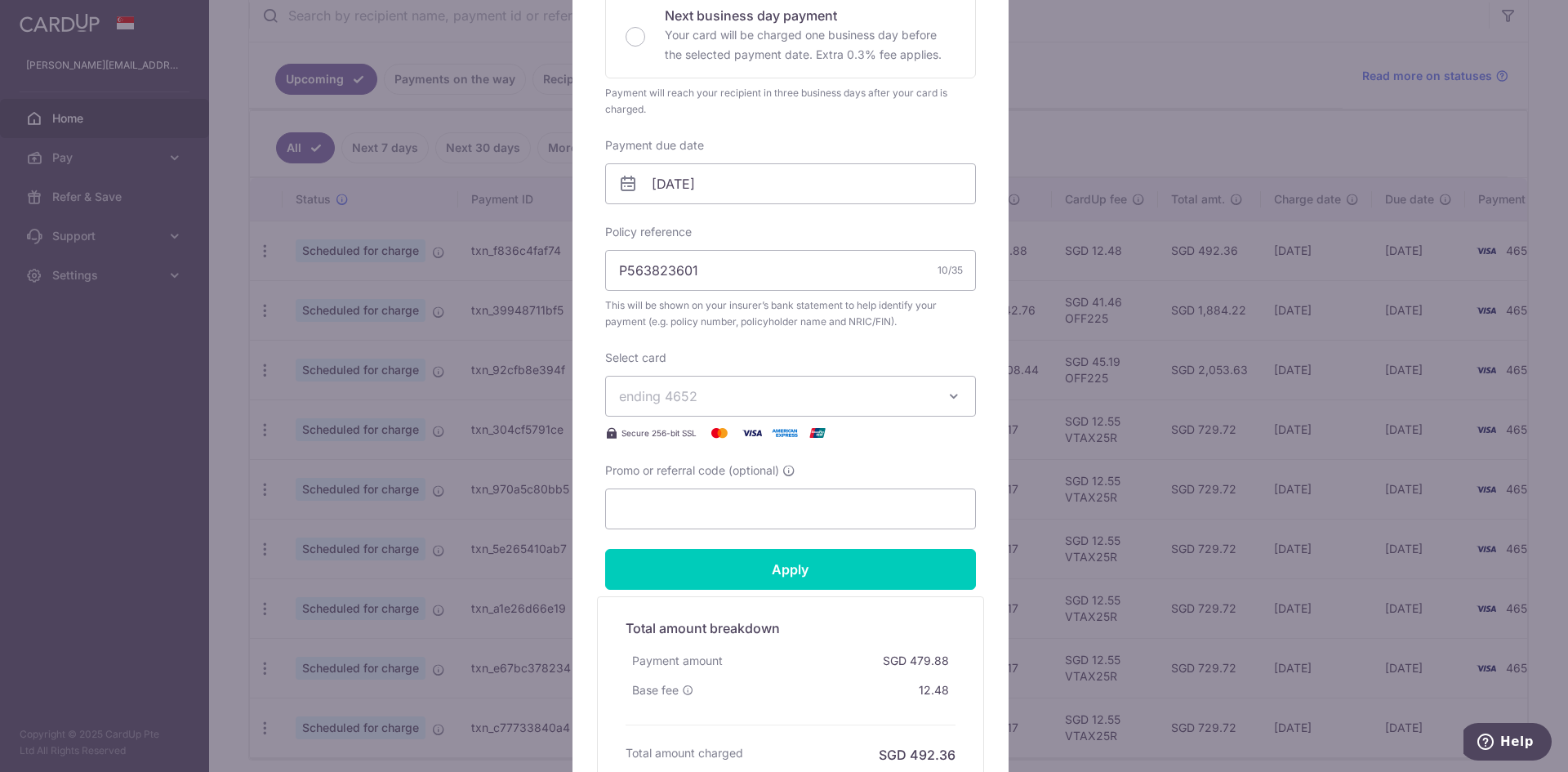
scroll to position [408, 0]
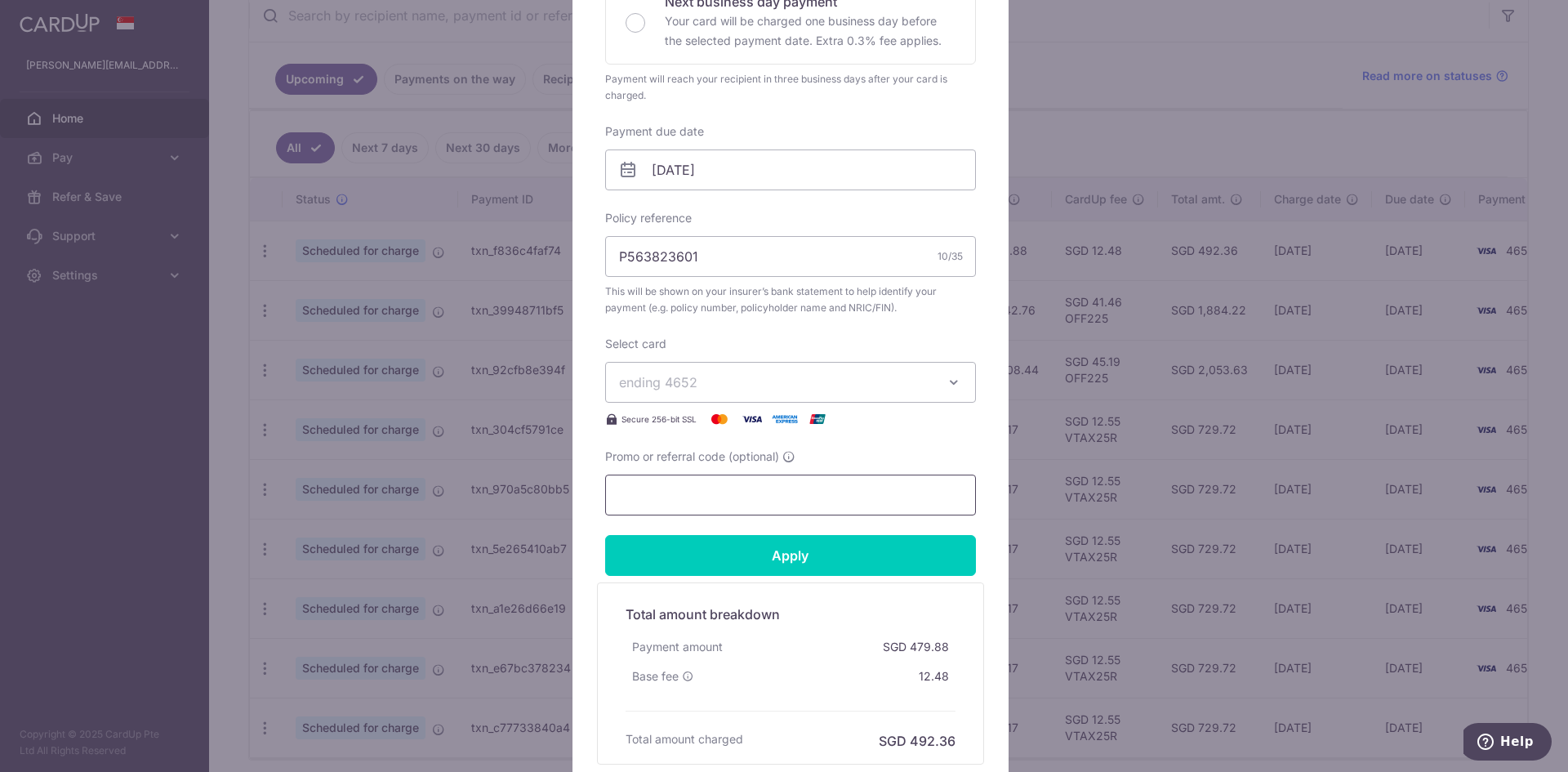
click at [759, 491] on input "Promo or referral code (optional)" at bounding box center [791, 494] width 371 height 41
paste input "OFF225"
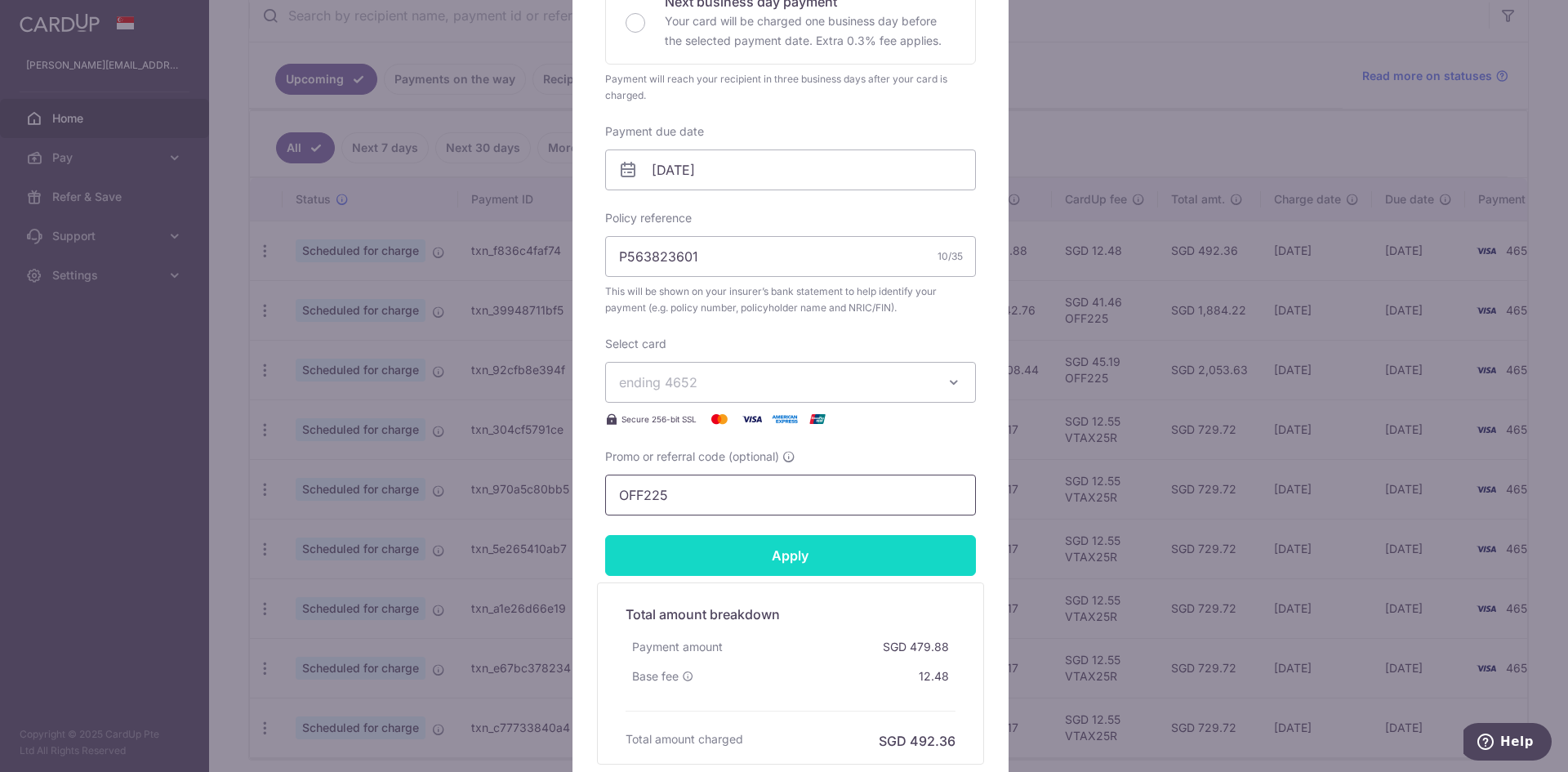
type input "OFF225"
click at [779, 560] on input "Apply" at bounding box center [791, 555] width 371 height 41
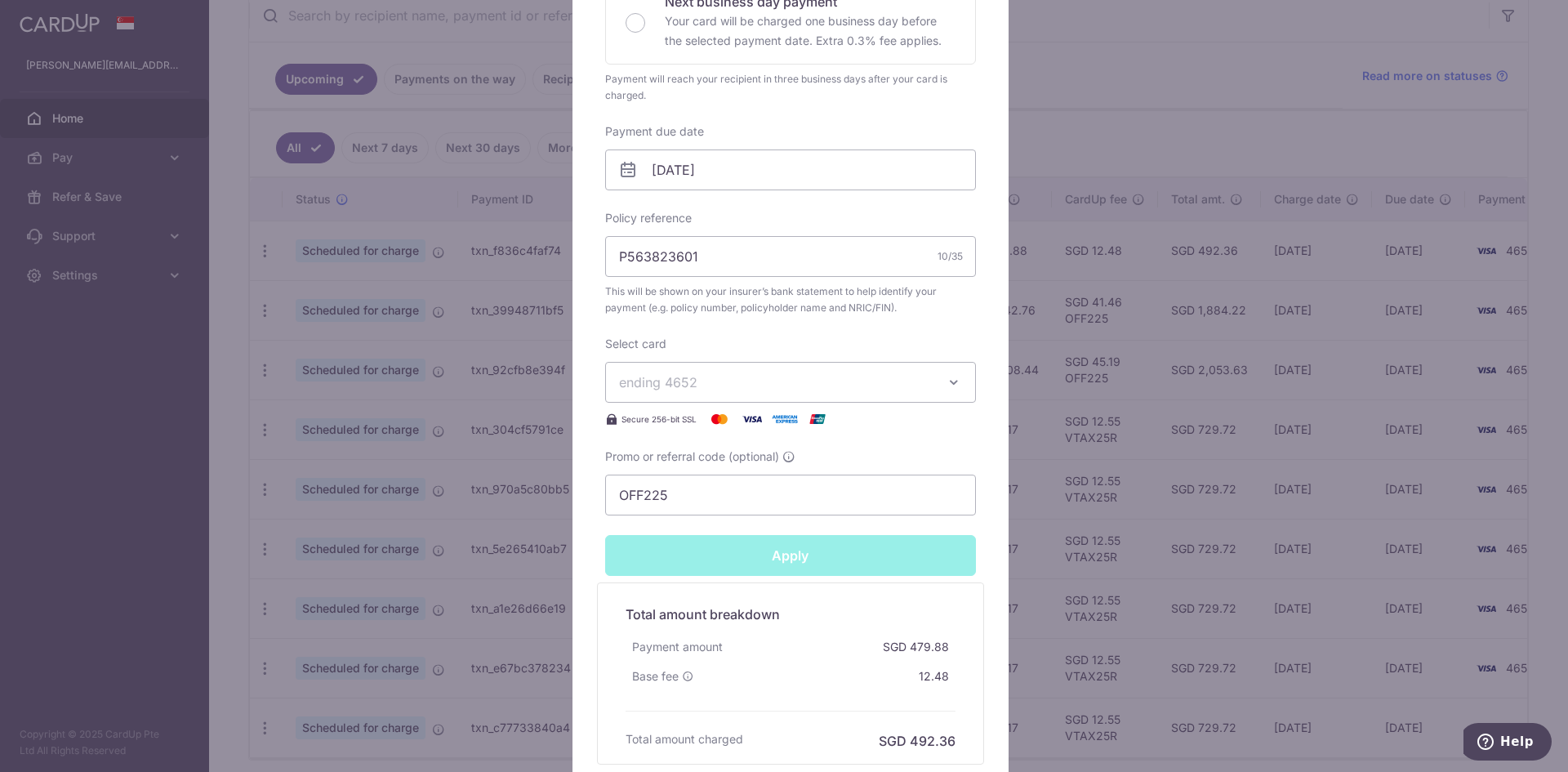
type input "Successfully Applied"
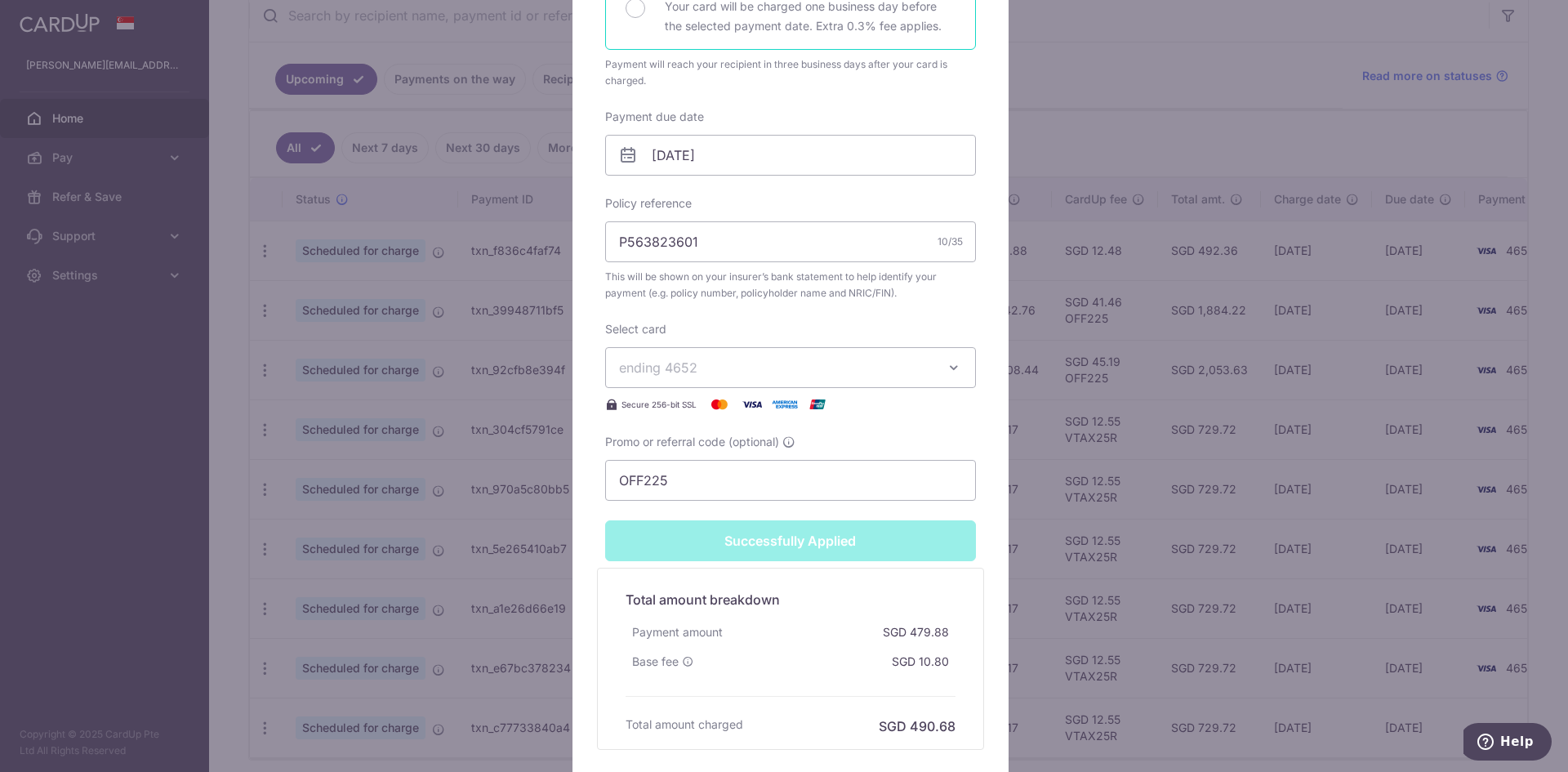
scroll to position [119, 0]
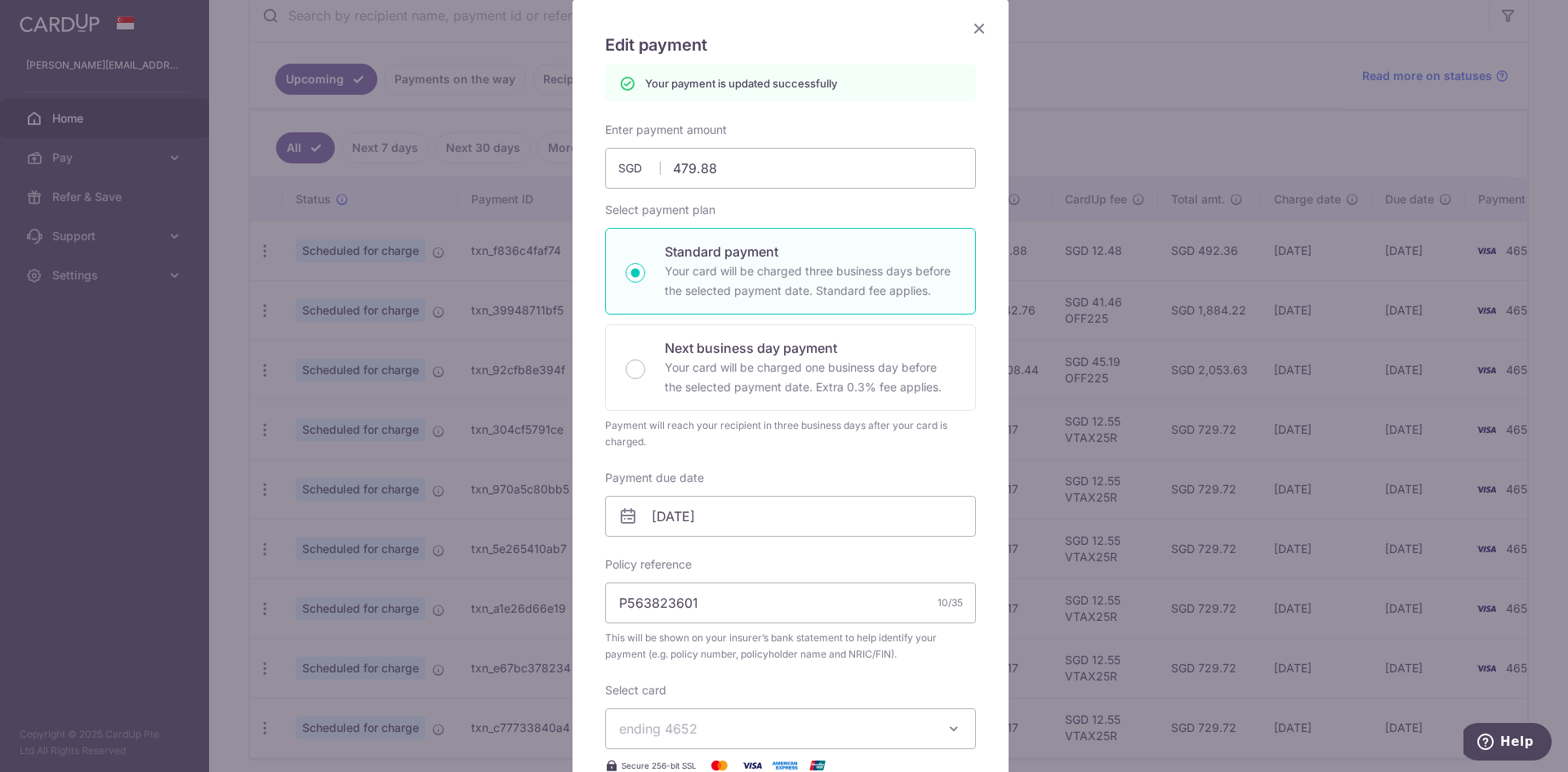
click at [970, 33] on icon "Close" at bounding box center [980, 28] width 20 height 21
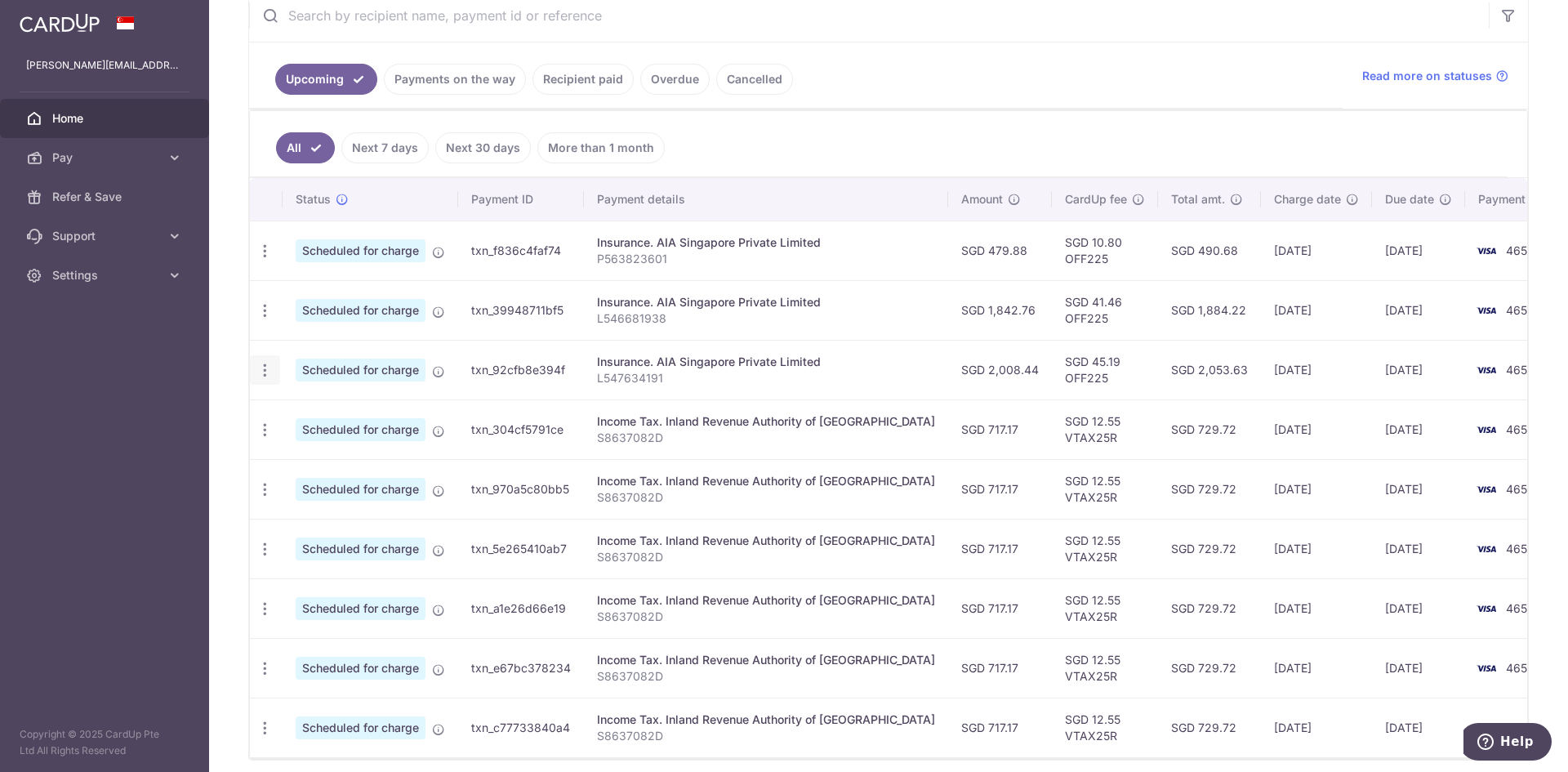
click at [267, 364] on icon "button" at bounding box center [264, 370] width 17 height 17
click at [332, 406] on span "Update payment" at bounding box center [352, 415] width 111 height 20
radio input "true"
type input "2,008.44"
type input "[DATE]"
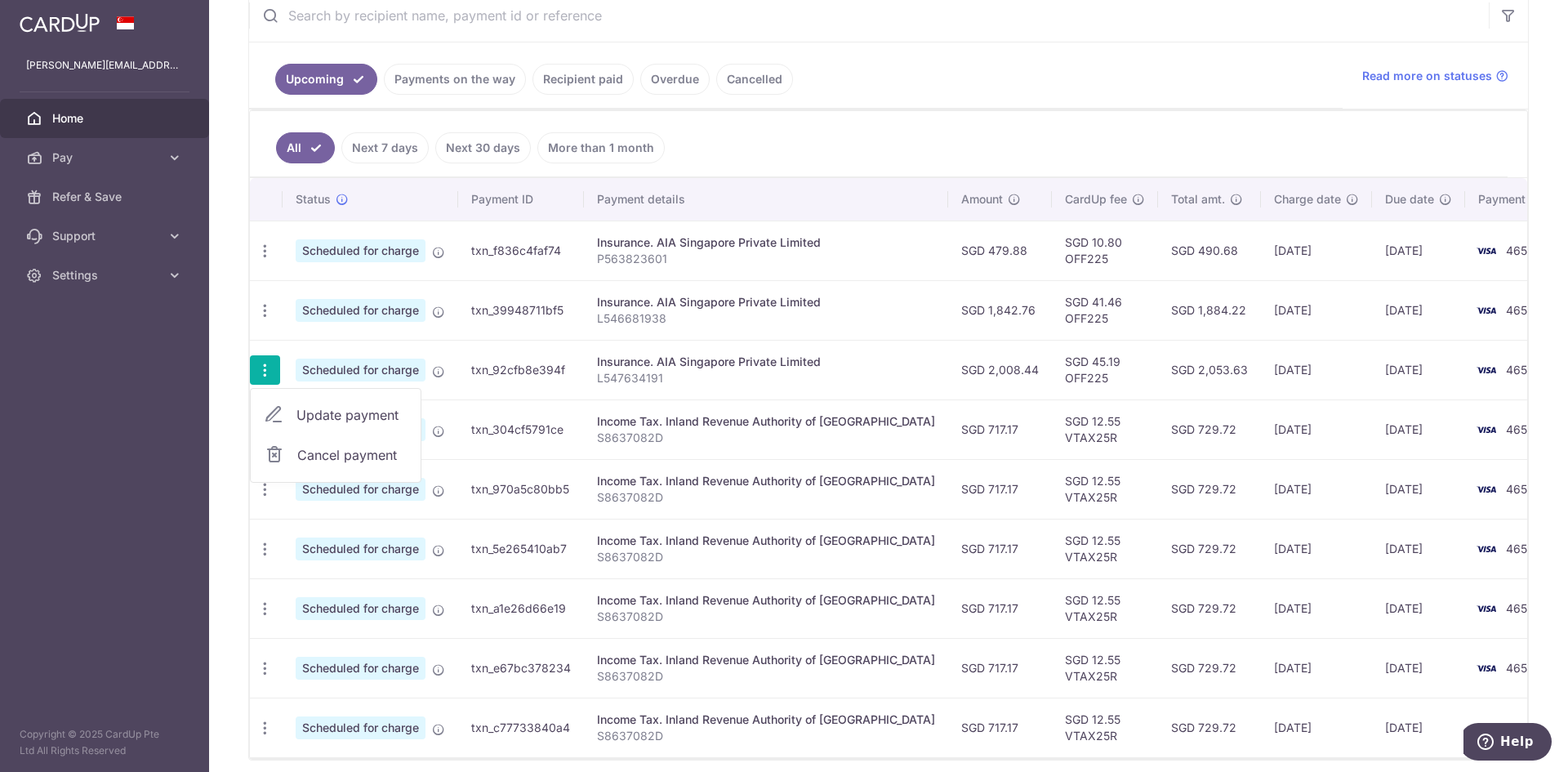
type input "L547634191"
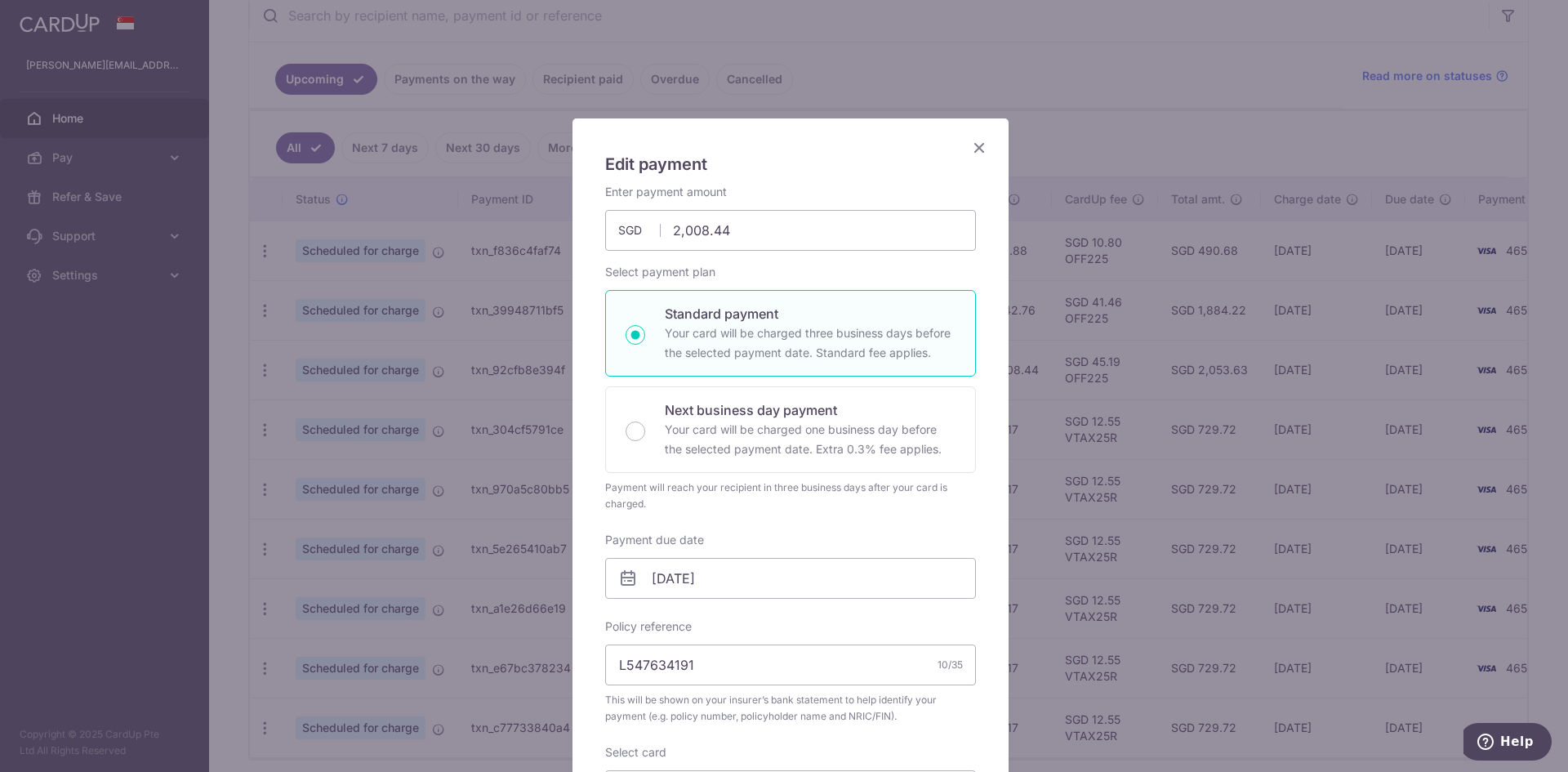
scroll to position [552, 0]
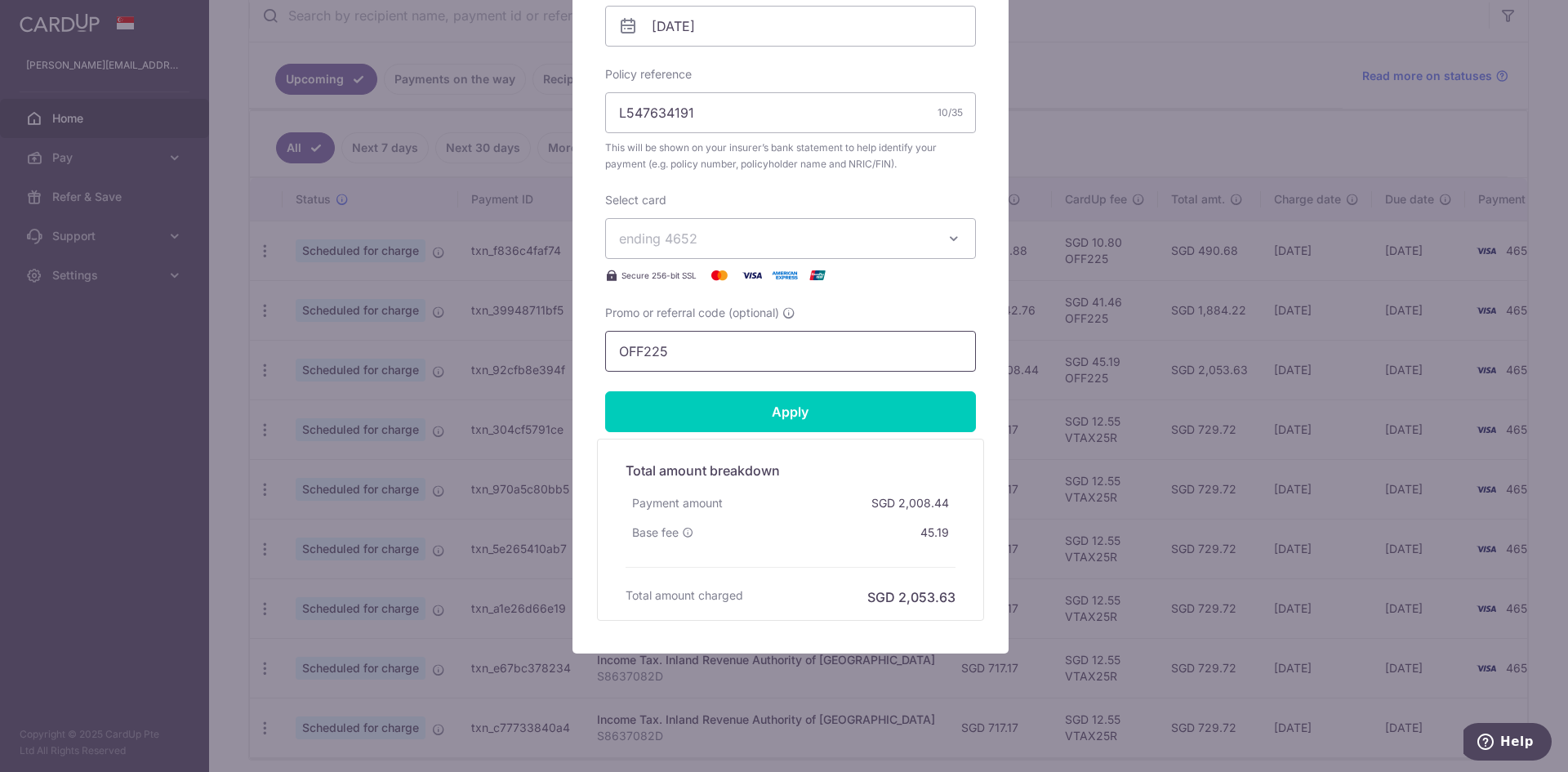
click at [737, 348] on input "OFF225" at bounding box center [791, 350] width 371 height 41
paste input "RENO25ONE"
click at [739, 414] on input "Apply" at bounding box center [791, 411] width 371 height 41
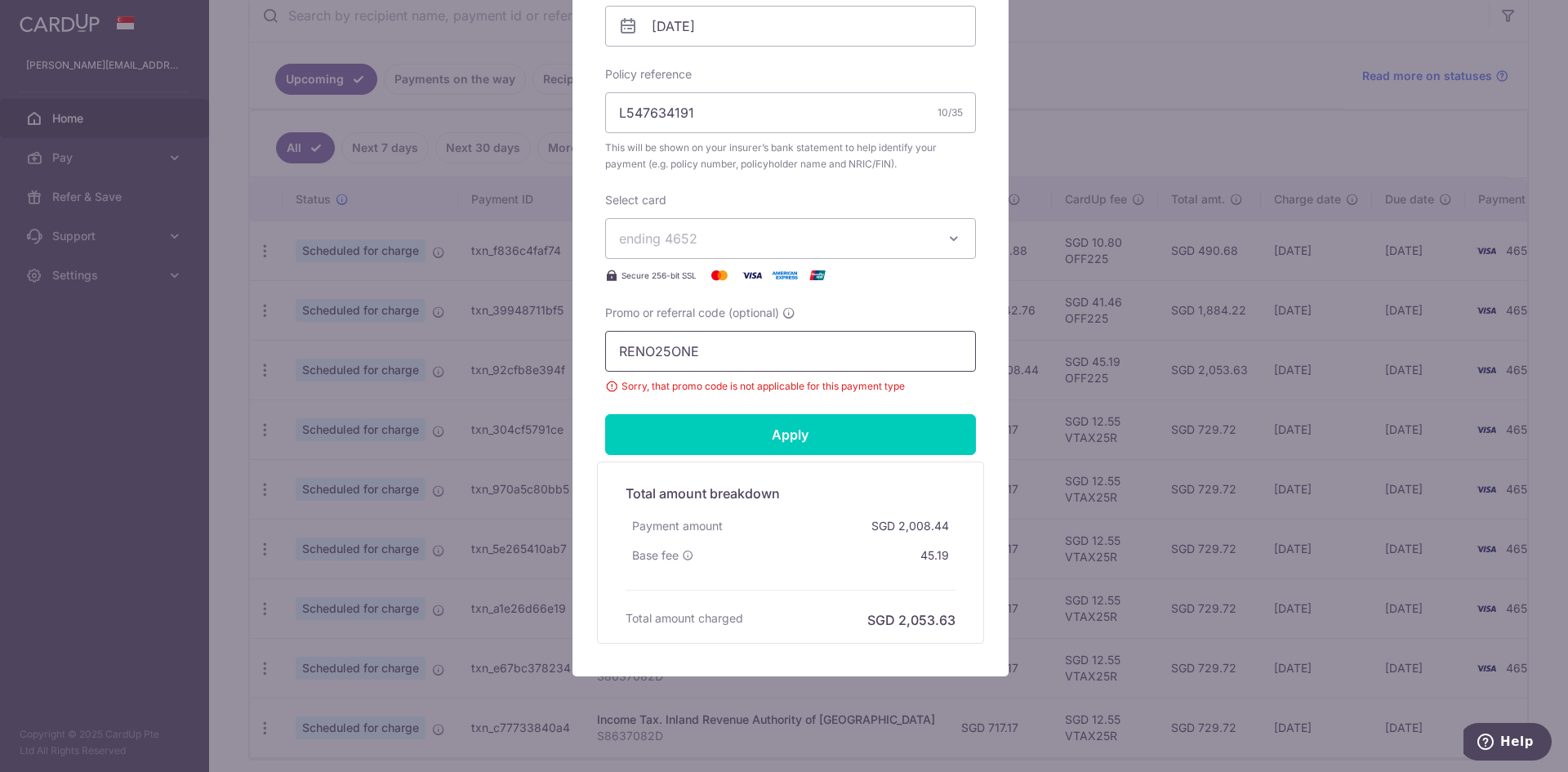
drag, startPoint x: 749, startPoint y: 353, endPoint x: 521, endPoint y: 322, distance: 230.1
click at [521, 322] on div "Edit payment By clicking apply, you will make changes to all payments to AIA Si…" at bounding box center [784, 386] width 1568 height 772
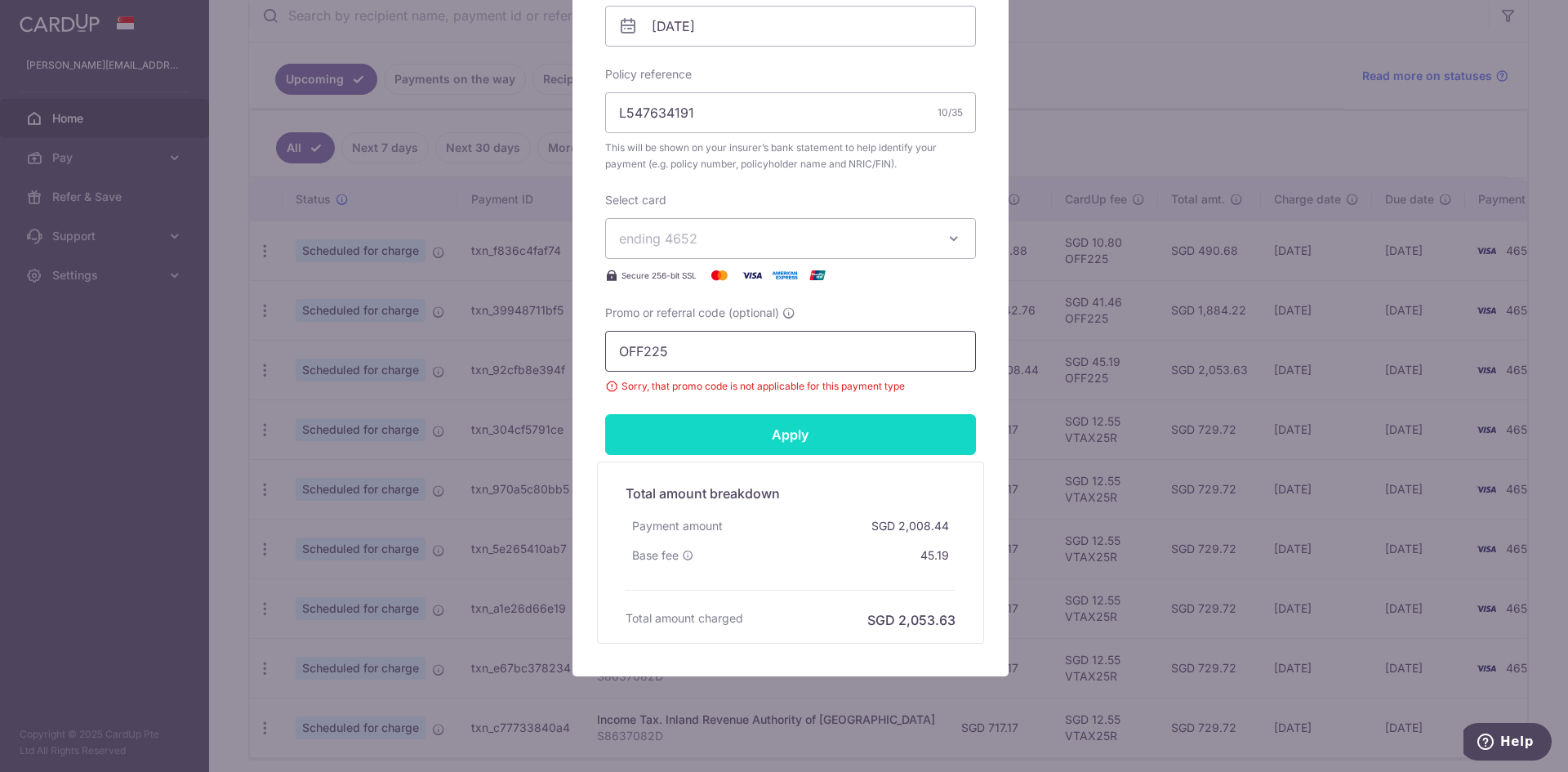
type input "OFF225"
click at [684, 447] on input "Apply" at bounding box center [791, 434] width 371 height 41
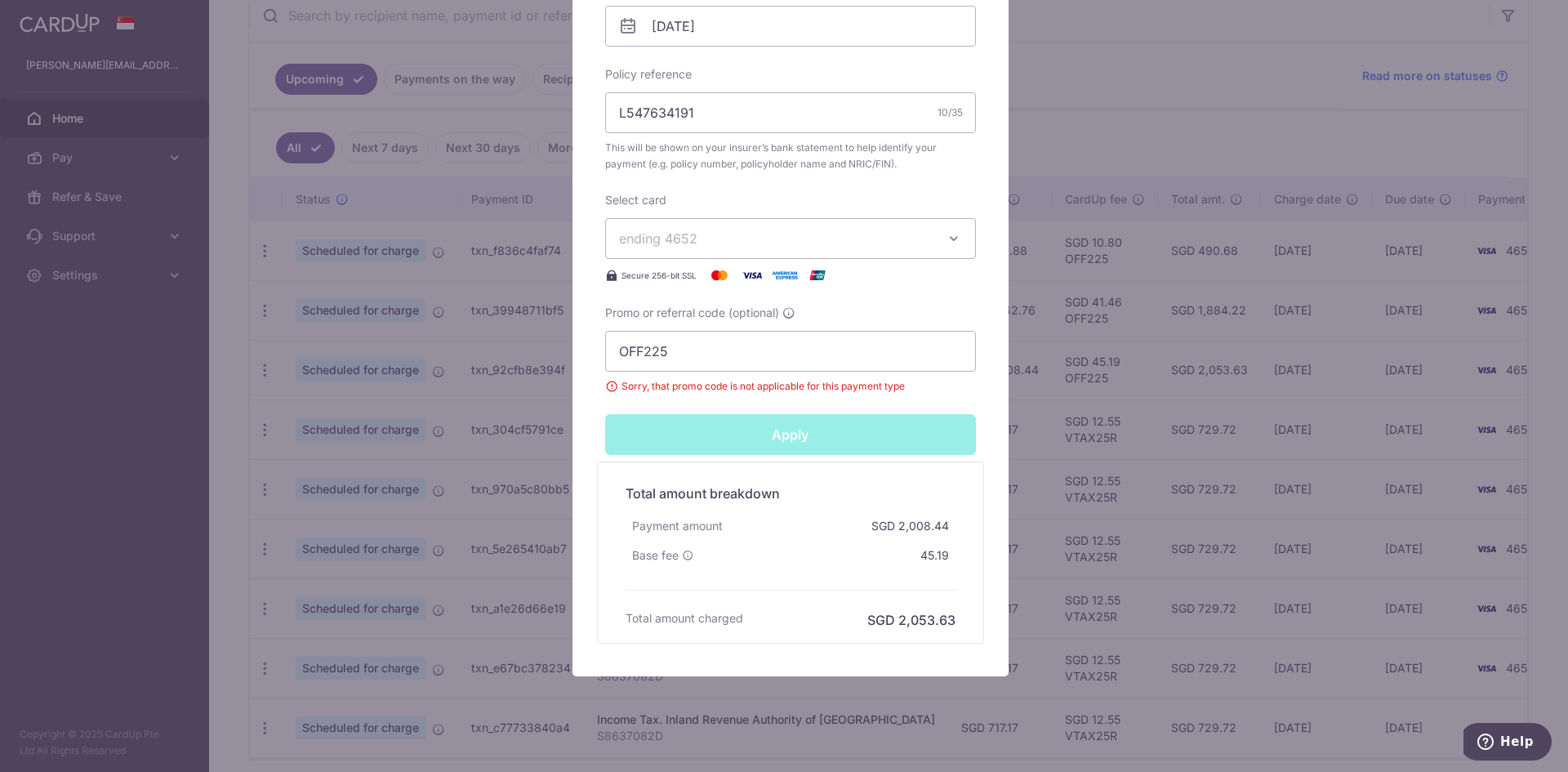
type input "Successfully Applied"
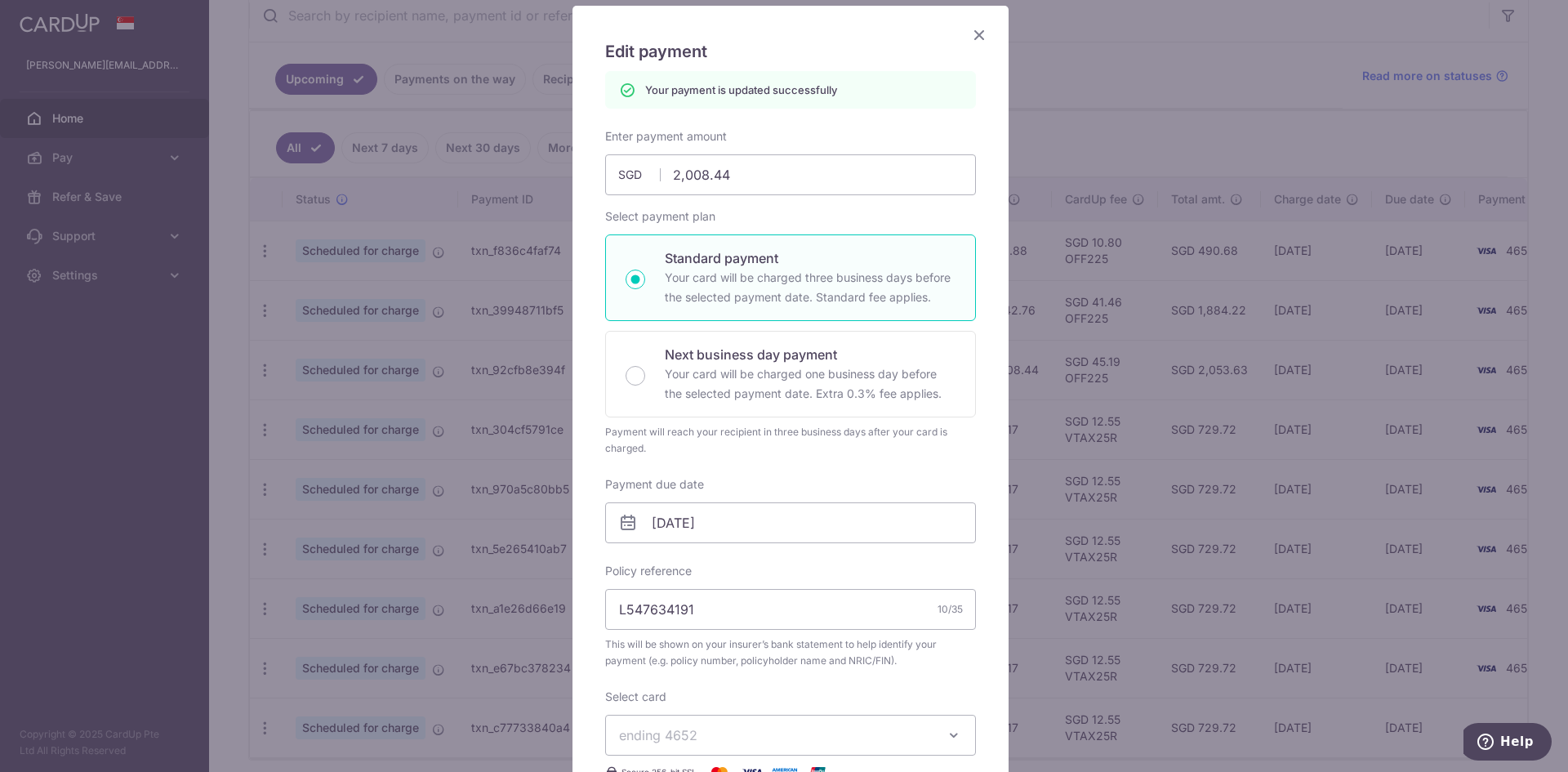
scroll to position [0, 0]
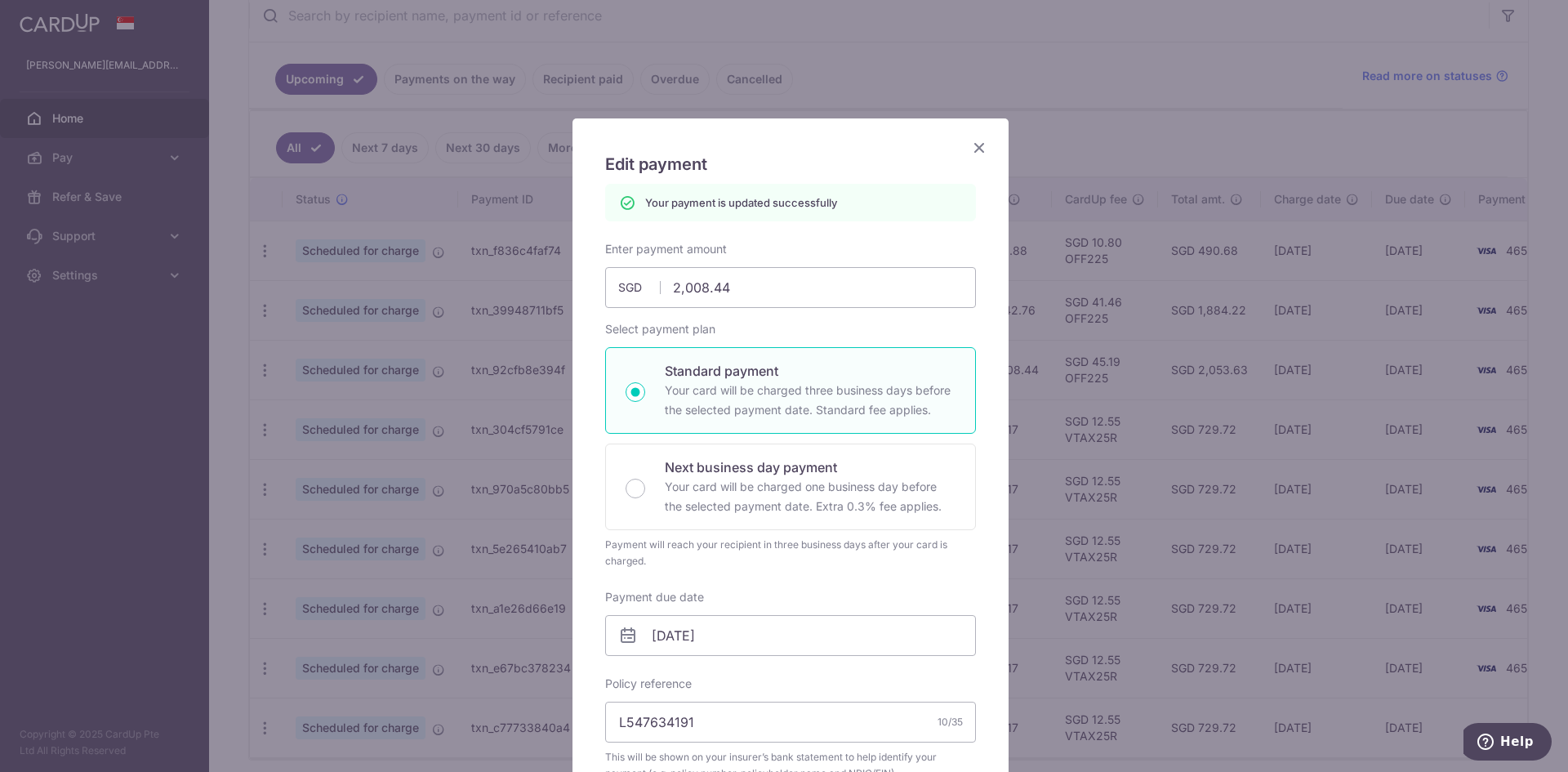
click at [970, 150] on icon "Close" at bounding box center [980, 148] width 20 height 21
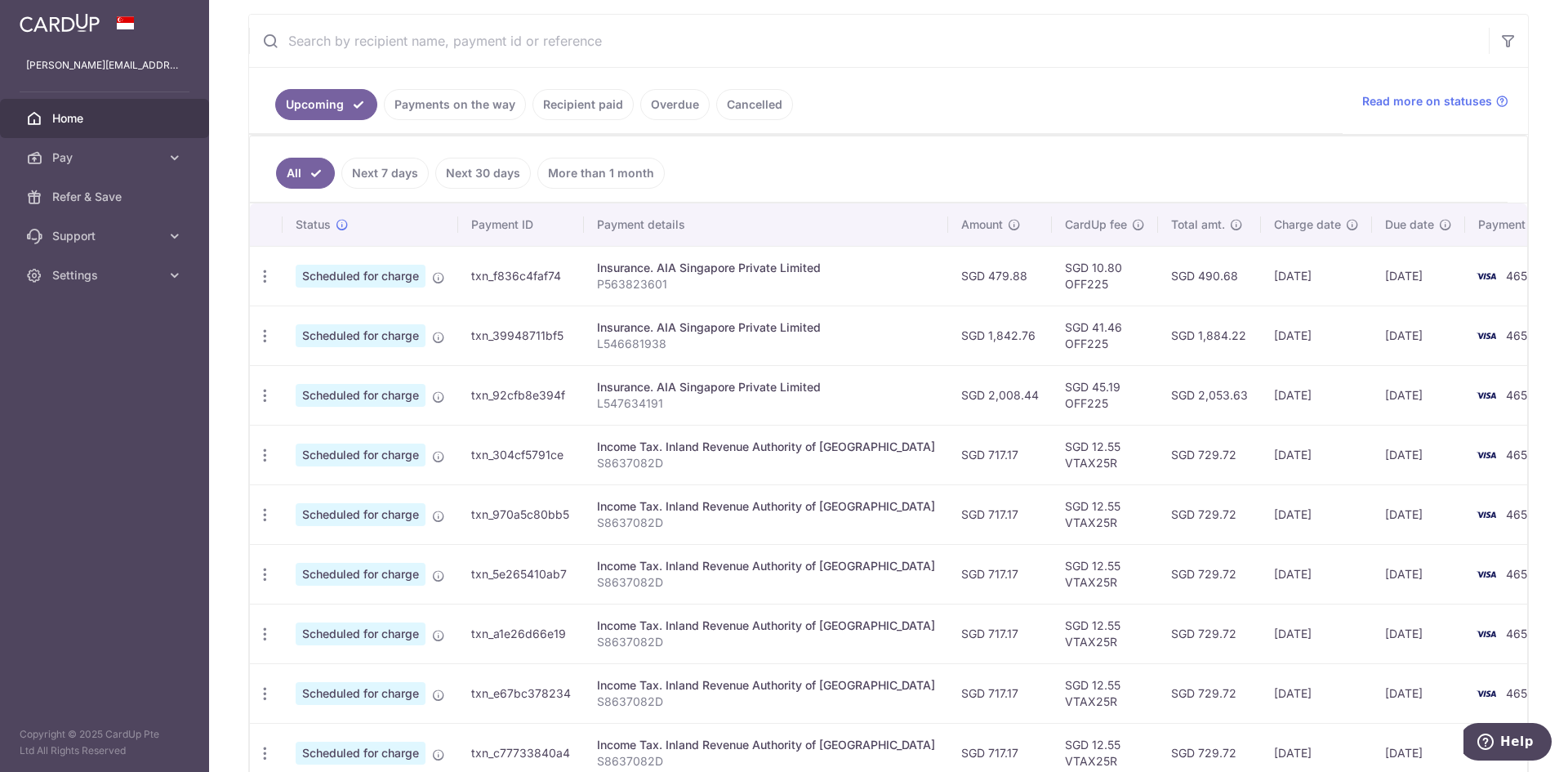
scroll to position [327, 0]
